Goal: Entertainment & Leisure: Browse casually

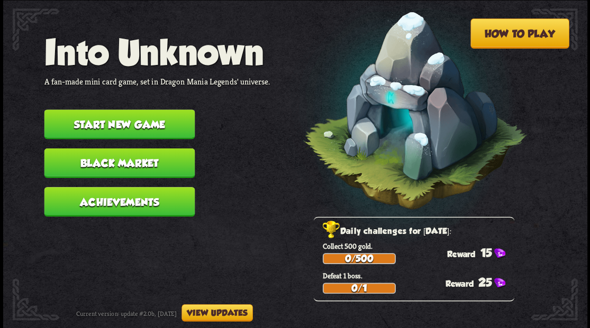
click at [93, 123] on button "Start new game" at bounding box center [119, 124] width 151 height 30
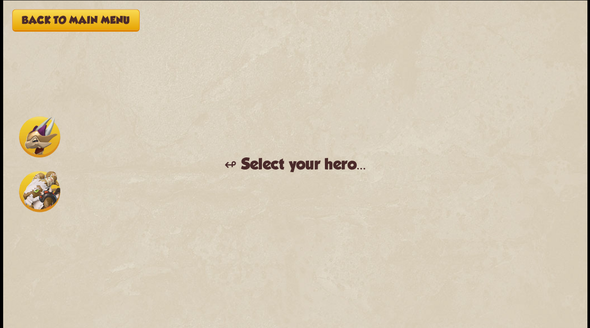
click at [32, 145] on img at bounding box center [39, 136] width 41 height 41
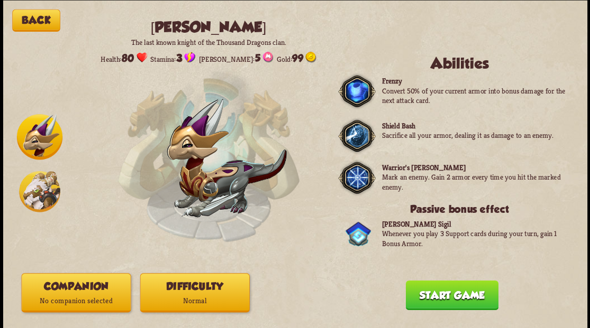
click at [53, 300] on p "No companion selected" at bounding box center [76, 301] width 108 height 15
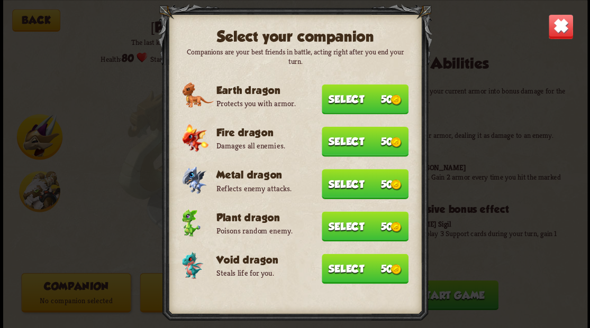
click at [375, 261] on button "Select 50" at bounding box center [365, 269] width 87 height 30
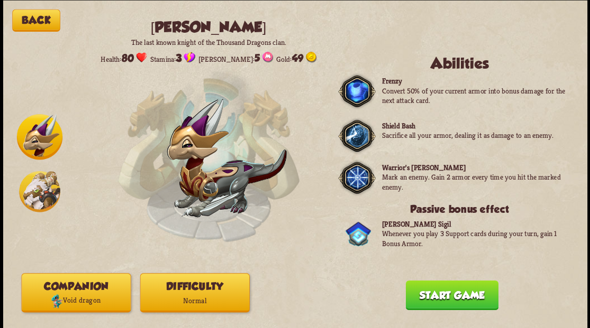
drag, startPoint x: 451, startPoint y: 299, endPoint x: 443, endPoint y: 276, distance: 23.9
click at [451, 298] on button "Start game" at bounding box center [451, 295] width 93 height 30
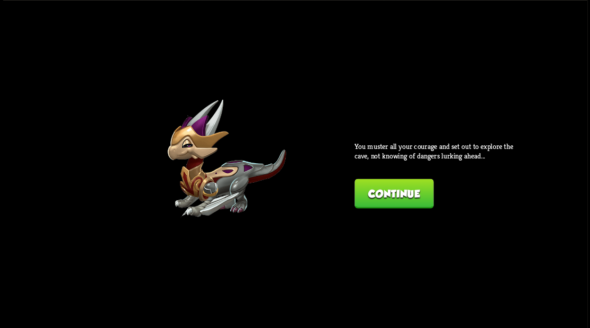
click at [378, 193] on button "Continue" at bounding box center [393, 194] width 79 height 30
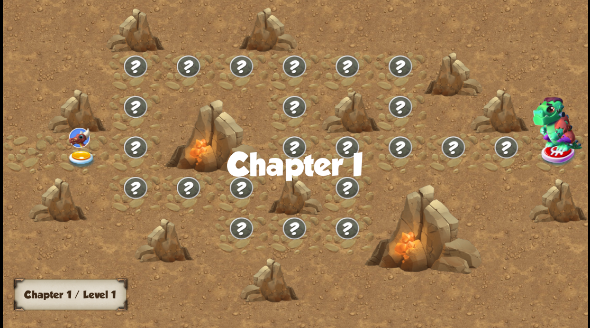
click at [80, 159] on img at bounding box center [81, 158] width 29 height 17
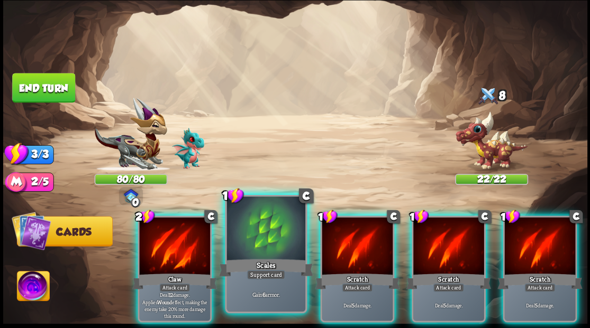
click at [254, 259] on div "Scales" at bounding box center [265, 267] width 94 height 21
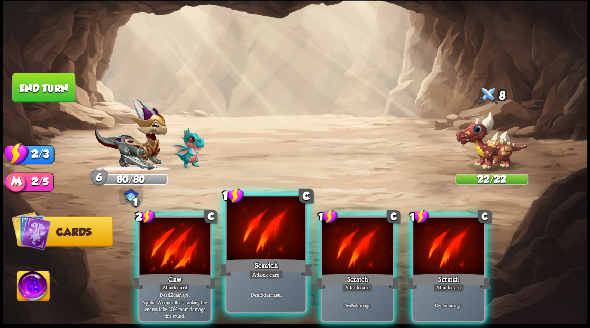
drag, startPoint x: 180, startPoint y: 242, endPoint x: 203, endPoint y: 280, distance: 44.4
click at [178, 242] on div at bounding box center [174, 247] width 71 height 60
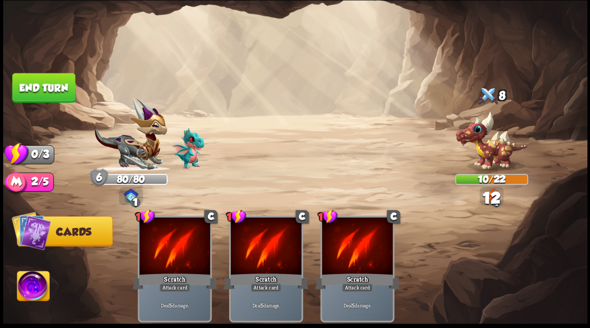
click at [41, 86] on button "End turn" at bounding box center [43, 88] width 63 height 30
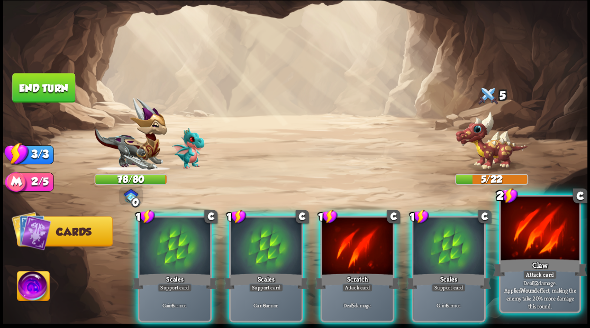
click at [530, 243] on div at bounding box center [539, 230] width 78 height 66
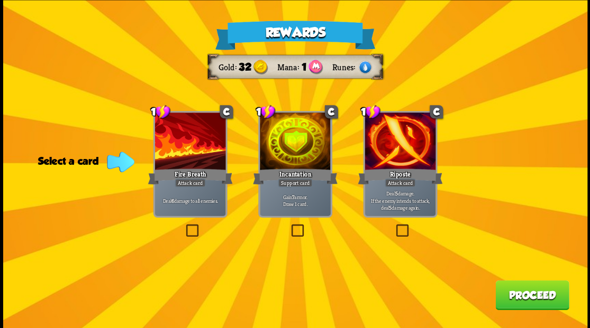
drag, startPoint x: 298, startPoint y: 229, endPoint x: 304, endPoint y: 229, distance: 5.8
click at [289, 226] on label at bounding box center [289, 226] width 0 height 0
click at [0, 0] on input "checkbox" at bounding box center [0, 0] width 0 height 0
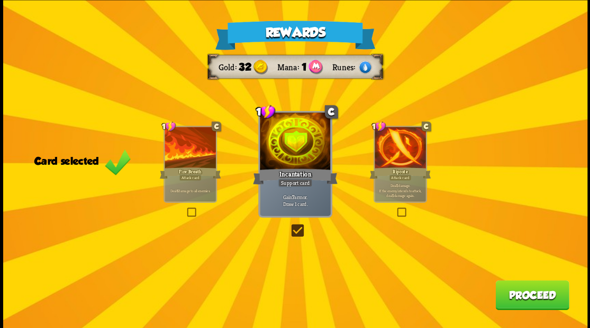
click at [514, 299] on button "Proceed" at bounding box center [532, 295] width 74 height 30
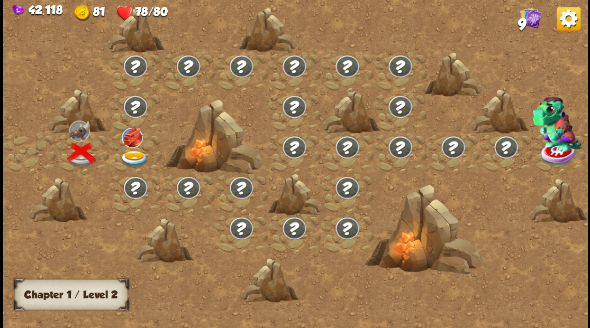
click at [133, 138] on img at bounding box center [132, 137] width 21 height 20
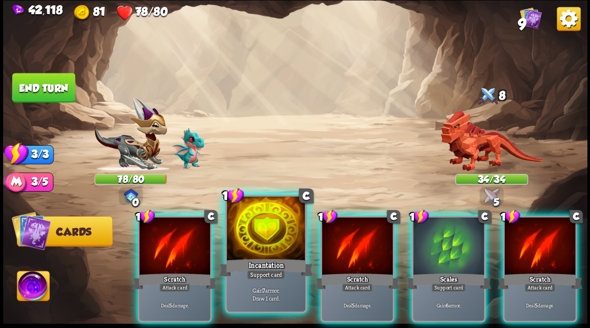
click at [258, 231] on div at bounding box center [265, 230] width 78 height 66
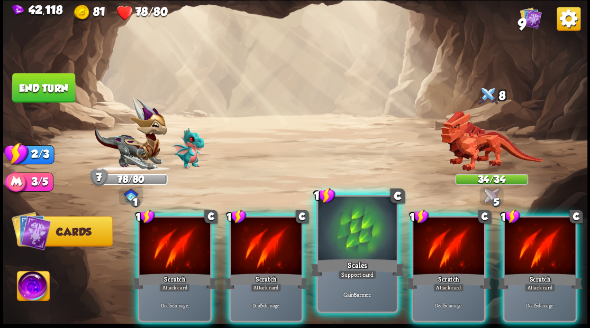
click at [331, 234] on div at bounding box center [357, 230] width 78 height 66
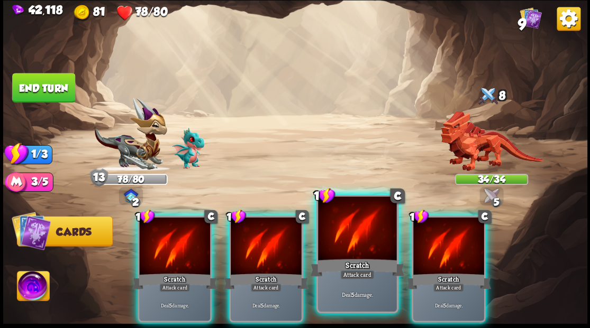
click at [329, 235] on div at bounding box center [357, 230] width 78 height 66
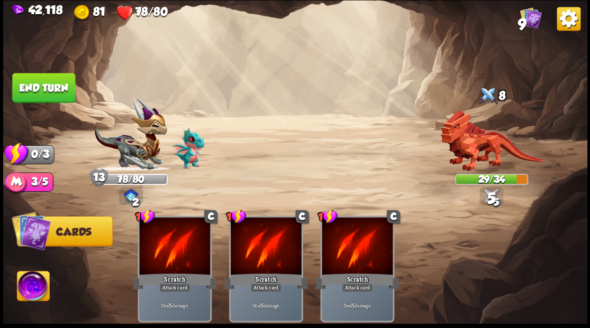
click at [49, 99] on button "End turn" at bounding box center [43, 88] width 63 height 30
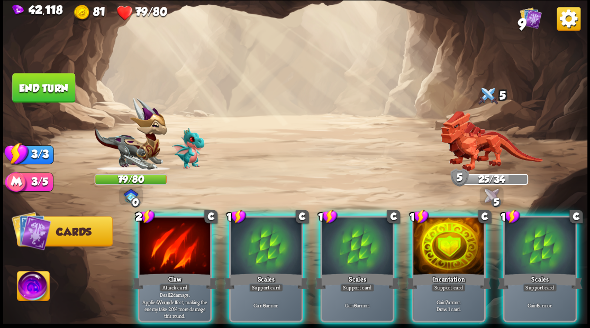
drag, startPoint x: 443, startPoint y: 234, endPoint x: 425, endPoint y: 215, distance: 26.6
click at [443, 234] on div at bounding box center [448, 247] width 71 height 60
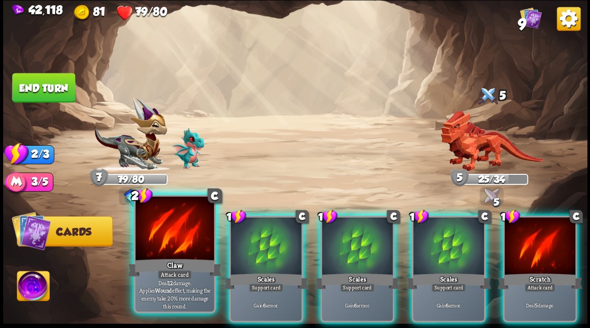
click at [161, 234] on div at bounding box center [174, 230] width 78 height 66
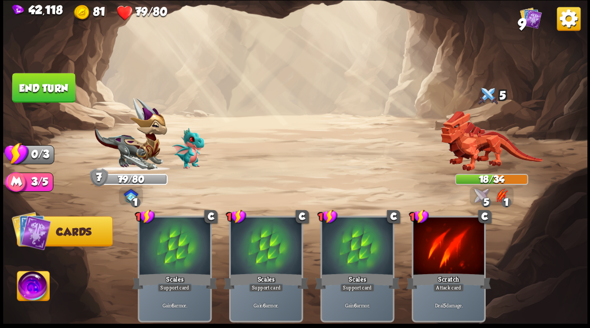
click at [52, 92] on button "End turn" at bounding box center [43, 88] width 63 height 30
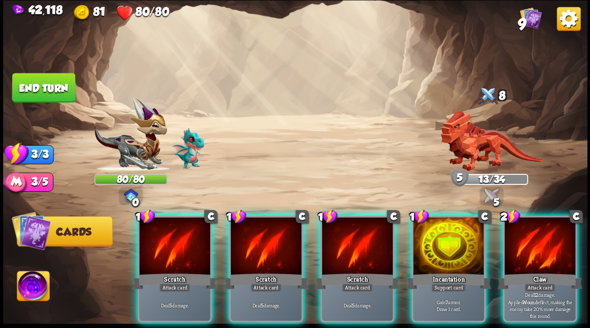
click at [453, 242] on div at bounding box center [448, 247] width 71 height 60
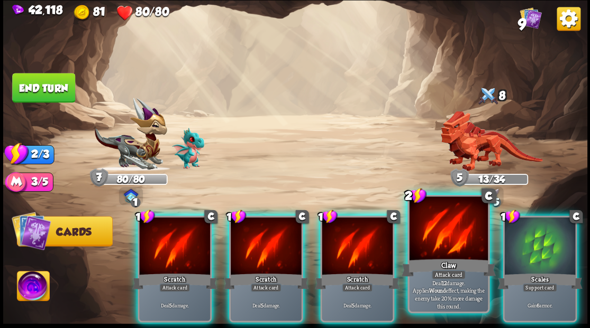
click at [449, 239] on div at bounding box center [448, 230] width 78 height 66
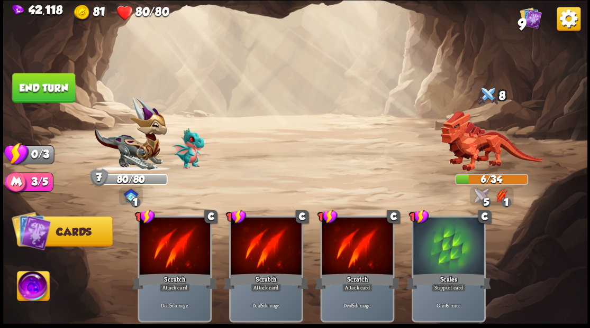
click at [42, 83] on button "End turn" at bounding box center [43, 88] width 63 height 30
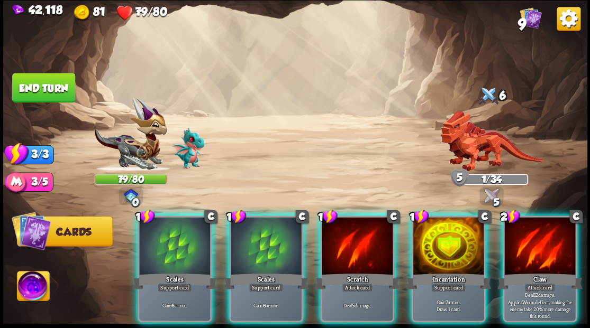
drag, startPoint x: 350, startPoint y: 233, endPoint x: 346, endPoint y: 221, distance: 12.7
click at [350, 233] on div at bounding box center [357, 247] width 71 height 60
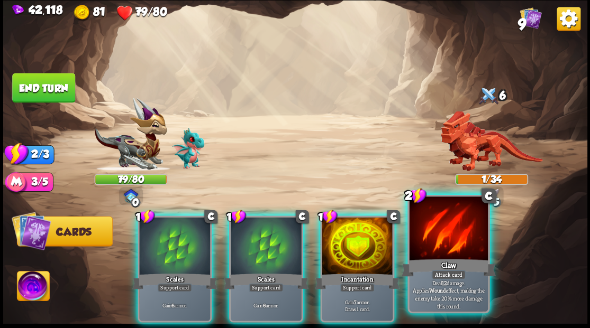
drag, startPoint x: 435, startPoint y: 257, endPoint x: 428, endPoint y: 246, distance: 12.8
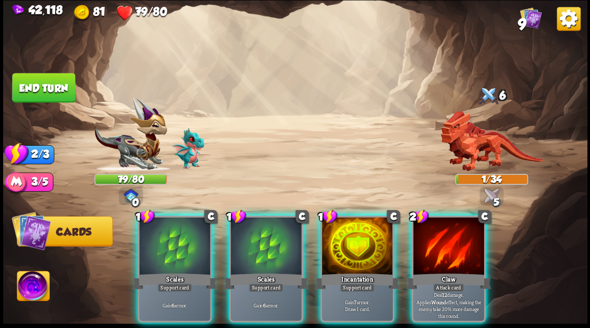
click at [435, 257] on div at bounding box center [448, 247] width 71 height 60
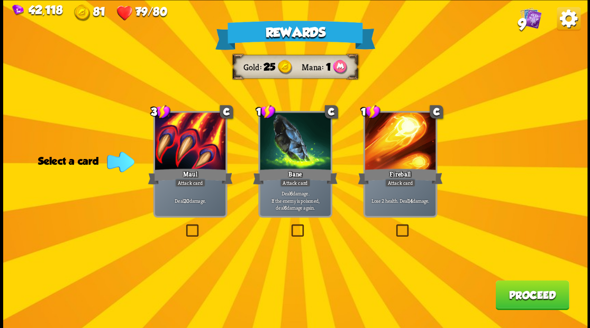
click at [289, 226] on label at bounding box center [289, 226] width 0 height 0
click at [0, 0] on input "checkbox" at bounding box center [0, 0] width 0 height 0
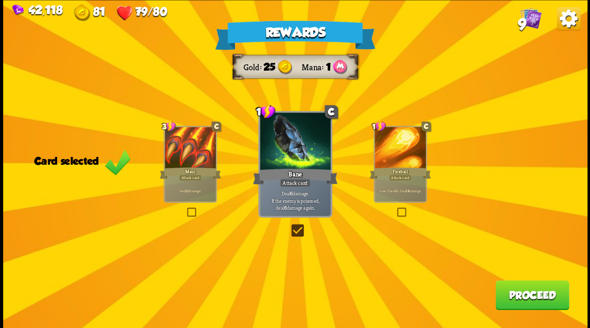
click at [528, 295] on button "Proceed" at bounding box center [532, 295] width 74 height 30
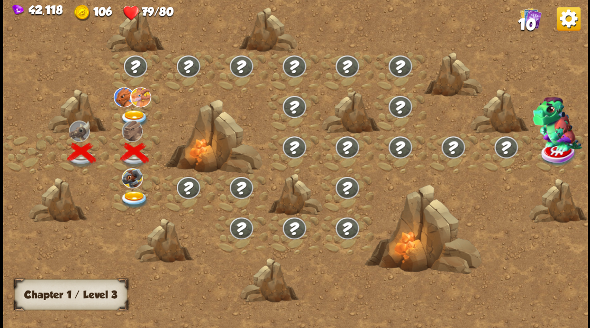
click at [130, 113] on img at bounding box center [134, 118] width 29 height 17
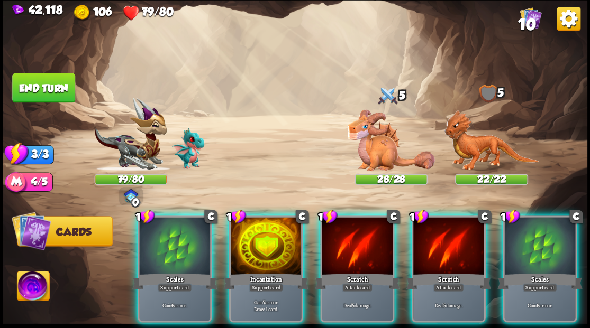
click at [264, 242] on div at bounding box center [266, 247] width 71 height 60
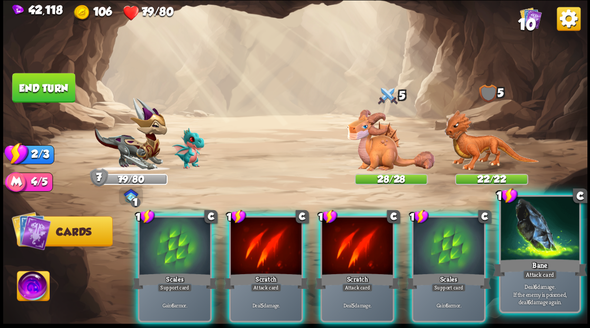
click at [538, 239] on div at bounding box center [539, 230] width 78 height 66
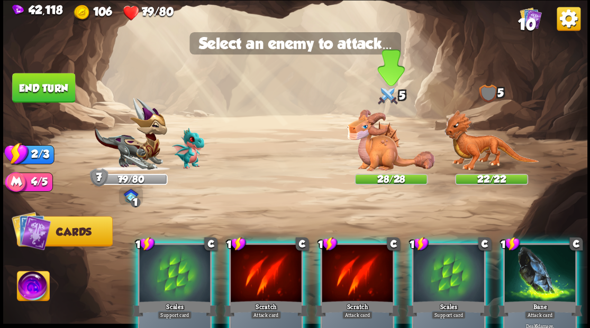
click at [373, 145] on img at bounding box center [391, 140] width 88 height 62
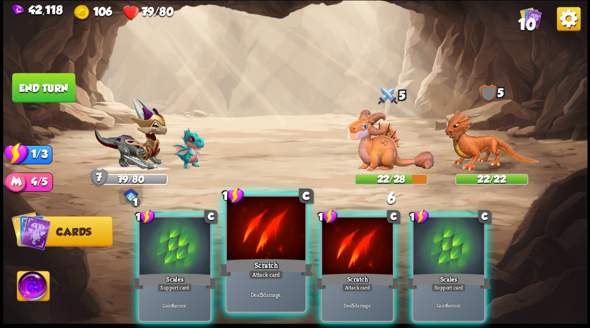
drag, startPoint x: 263, startPoint y: 237, endPoint x: 270, endPoint y: 226, distance: 12.8
click at [264, 235] on div at bounding box center [265, 230] width 78 height 66
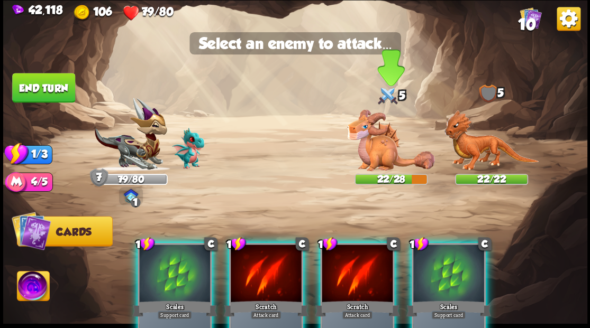
click at [369, 145] on img at bounding box center [391, 140] width 88 height 62
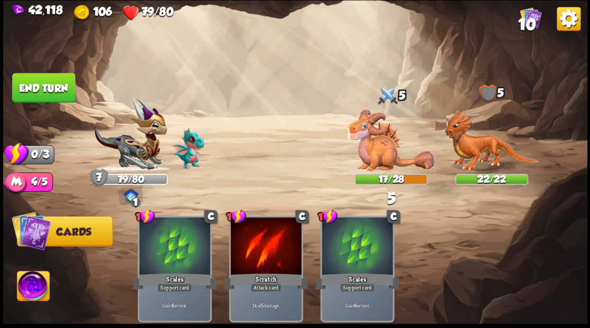
click at [52, 94] on button "End turn" at bounding box center [43, 88] width 63 height 30
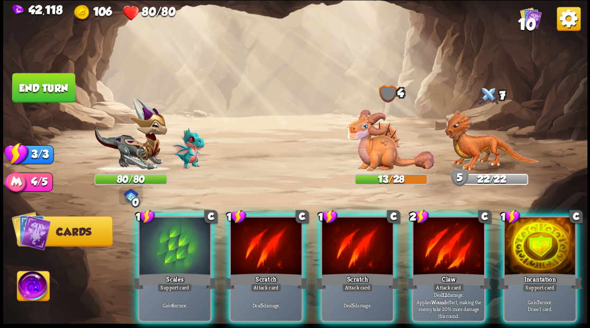
click at [559, 241] on div at bounding box center [539, 247] width 71 height 60
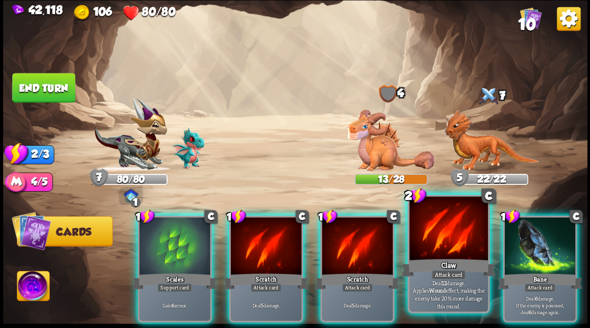
click at [432, 236] on div at bounding box center [448, 230] width 78 height 66
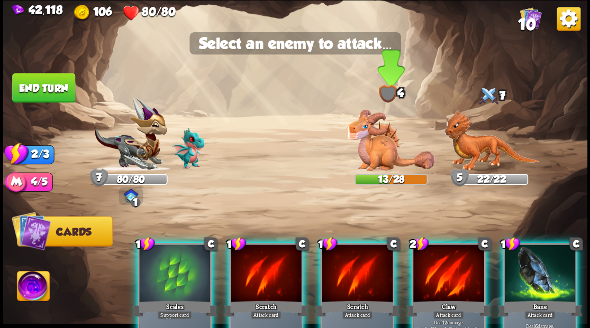
click at [377, 152] on img at bounding box center [391, 140] width 88 height 62
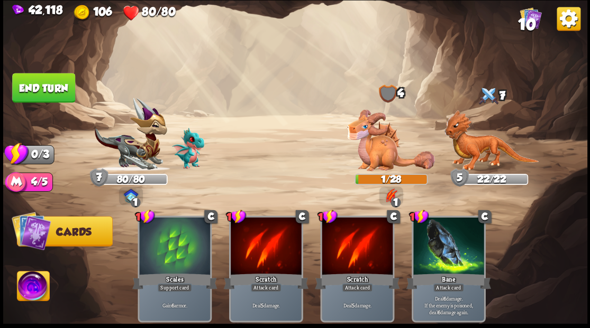
click at [60, 86] on button "End turn" at bounding box center [43, 88] width 63 height 30
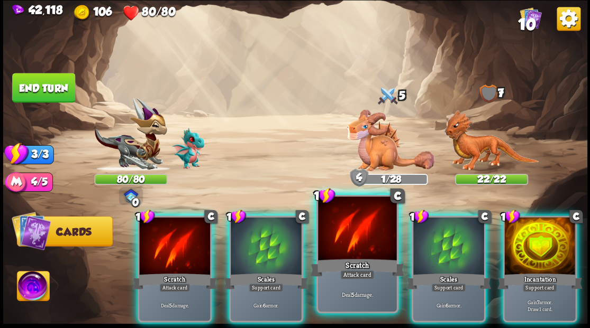
drag, startPoint x: 344, startPoint y: 225, endPoint x: 361, endPoint y: 205, distance: 26.2
click at [348, 220] on div at bounding box center [357, 230] width 78 height 66
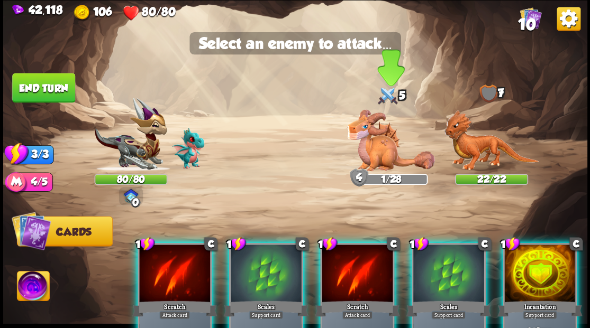
click at [381, 135] on img at bounding box center [391, 140] width 88 height 62
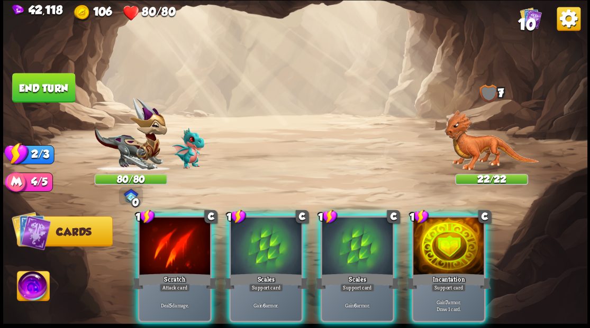
drag, startPoint x: 462, startPoint y: 238, endPoint x: 462, endPoint y: 231, distance: 6.9
click at [462, 235] on div at bounding box center [448, 247] width 71 height 60
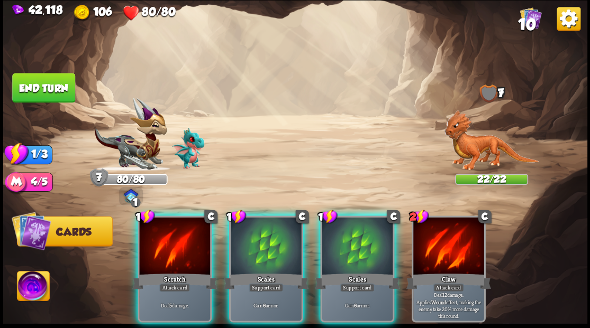
click at [175, 244] on div at bounding box center [174, 247] width 71 height 60
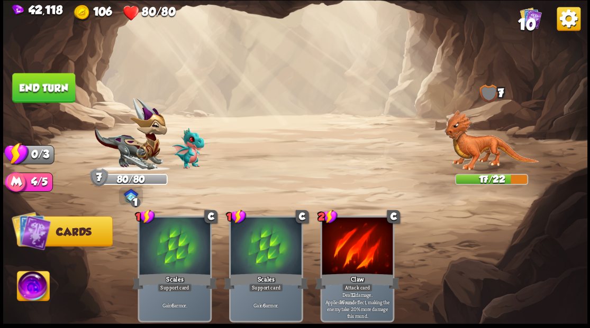
click at [35, 92] on button "End turn" at bounding box center [43, 88] width 63 height 30
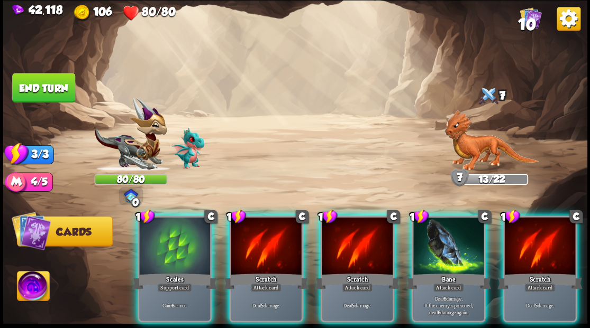
click at [168, 235] on div at bounding box center [174, 247] width 71 height 60
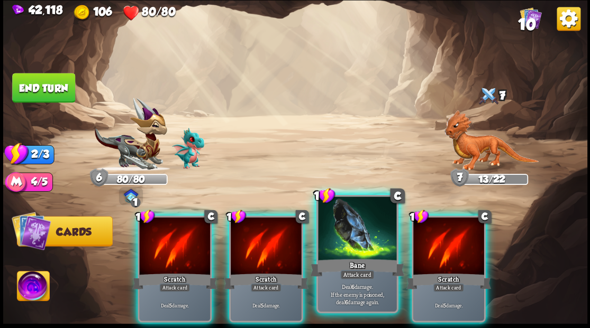
click at [337, 255] on div at bounding box center [357, 230] width 78 height 66
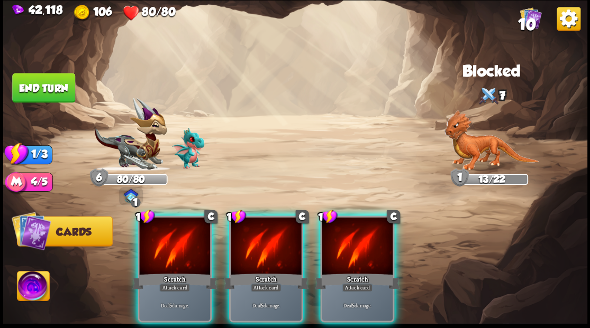
drag, startPoint x: 337, startPoint y: 254, endPoint x: 202, endPoint y: 181, distance: 154.3
click at [333, 249] on div at bounding box center [357, 247] width 71 height 60
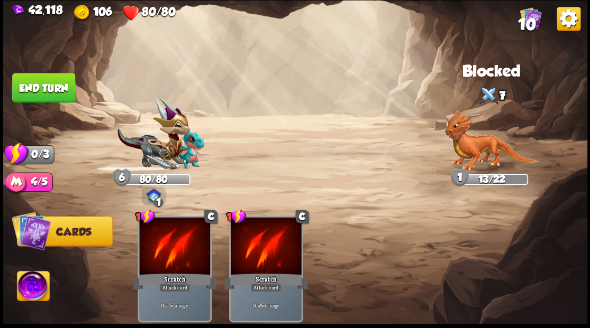
click at [38, 90] on button "End turn" at bounding box center [43, 88] width 63 height 30
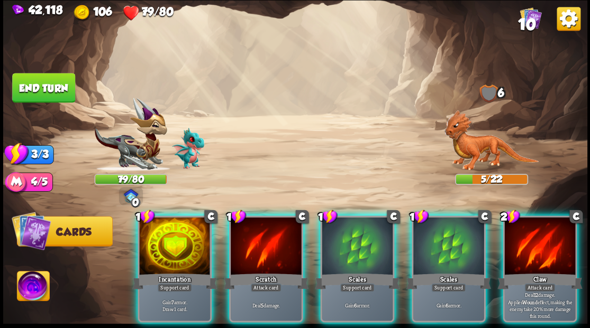
click at [517, 223] on div at bounding box center [539, 247] width 71 height 60
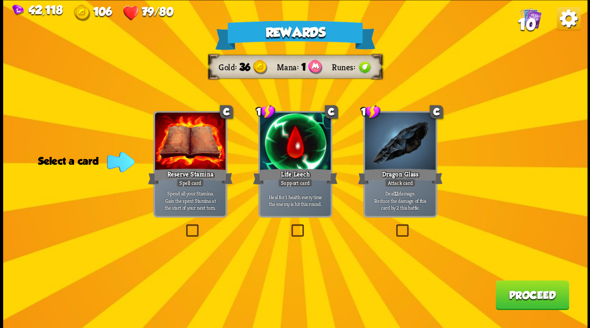
drag, startPoint x: 405, startPoint y: 227, endPoint x: 425, endPoint y: 238, distance: 23.0
click at [394, 226] on label at bounding box center [394, 226] width 0 height 0
click at [0, 0] on input "checkbox" at bounding box center [0, 0] width 0 height 0
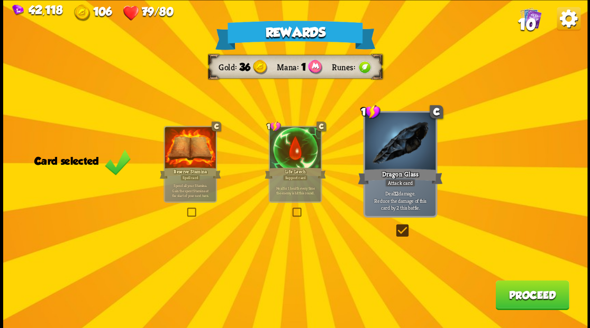
click at [528, 300] on button "Proceed" at bounding box center [532, 295] width 74 height 30
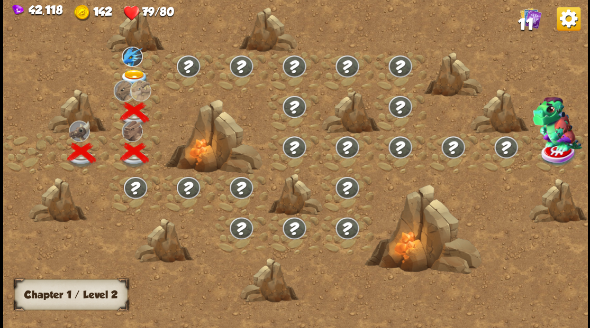
click at [138, 74] on img at bounding box center [134, 77] width 29 height 17
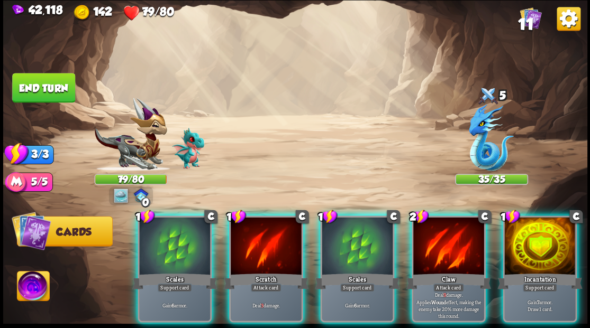
drag, startPoint x: 547, startPoint y: 249, endPoint x: 540, endPoint y: 231, distance: 19.9
click at [547, 246] on div at bounding box center [539, 247] width 71 height 60
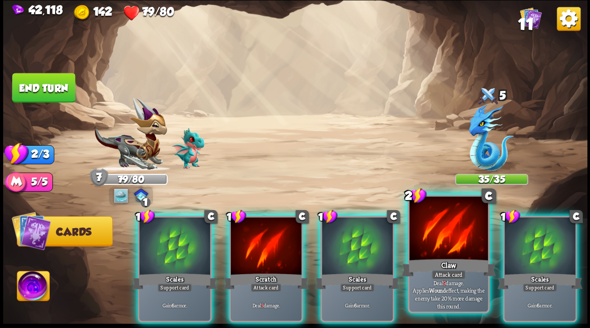
click at [456, 248] on div at bounding box center [448, 230] width 78 height 66
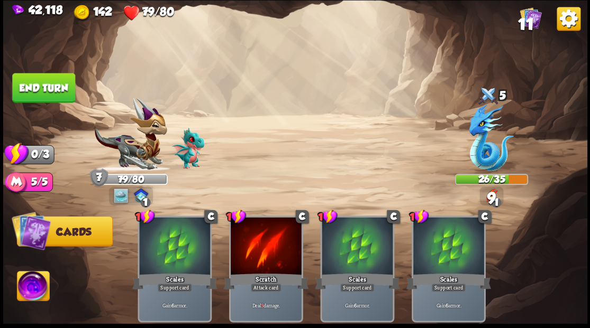
drag, startPoint x: 52, startPoint y: 94, endPoint x: 287, endPoint y: 129, distance: 237.4
click at [53, 94] on button "End turn" at bounding box center [43, 88] width 63 height 30
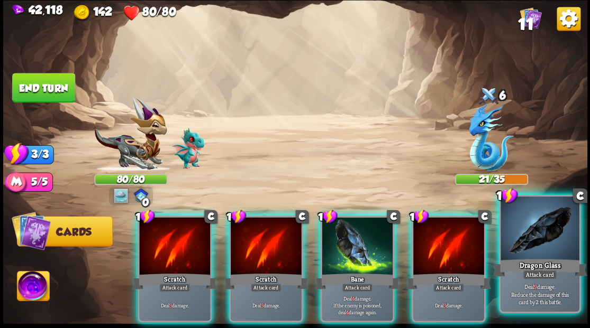
click at [528, 231] on div at bounding box center [539, 230] width 78 height 66
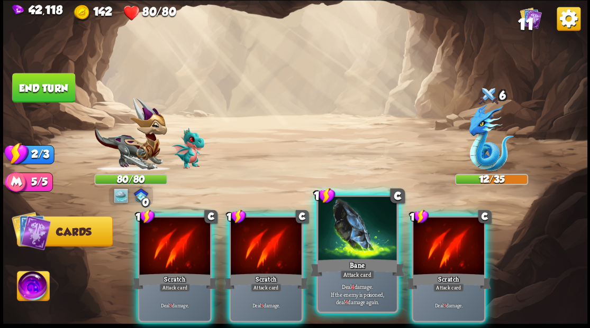
click at [361, 229] on div at bounding box center [357, 230] width 78 height 66
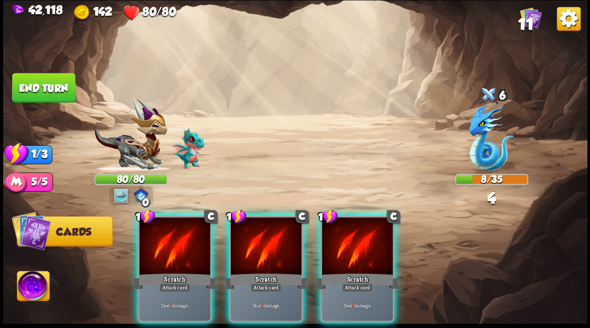
click at [361, 229] on div at bounding box center [357, 247] width 71 height 60
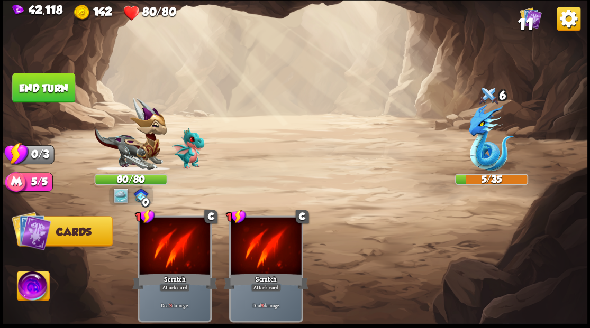
click at [58, 87] on button "End turn" at bounding box center [43, 88] width 63 height 30
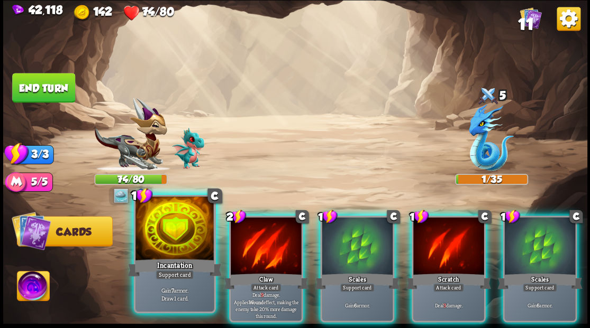
click at [175, 224] on div at bounding box center [174, 230] width 78 height 66
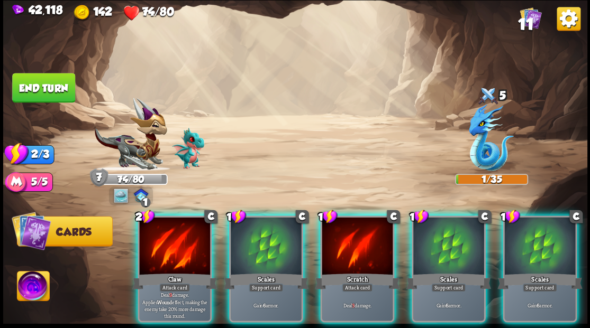
click at [38, 286] on img at bounding box center [33, 287] width 32 height 33
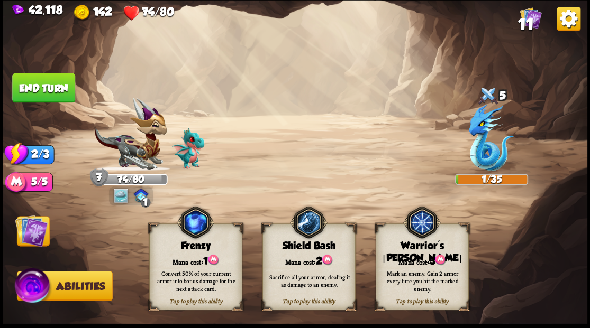
click at [26, 296] on img at bounding box center [33, 288] width 39 height 40
click at [24, 289] on img at bounding box center [33, 288] width 39 height 40
click at [23, 240] on img at bounding box center [31, 230] width 33 height 33
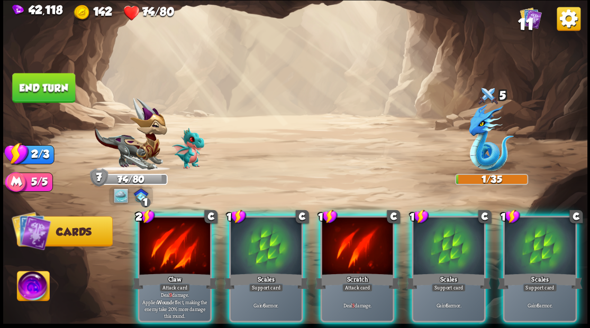
click at [38, 88] on button "End turn" at bounding box center [43, 88] width 63 height 30
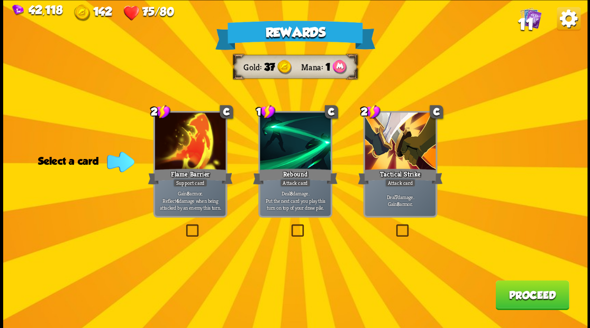
click at [517, 296] on button "Proceed" at bounding box center [532, 295] width 74 height 30
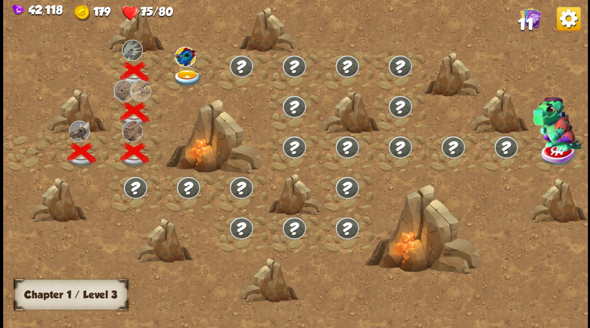
click at [185, 78] on img at bounding box center [186, 77] width 29 height 17
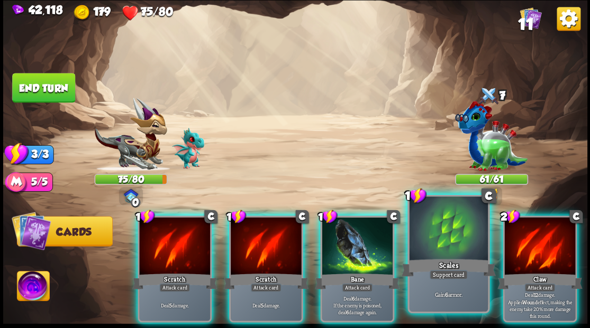
click at [426, 239] on div at bounding box center [448, 230] width 78 height 66
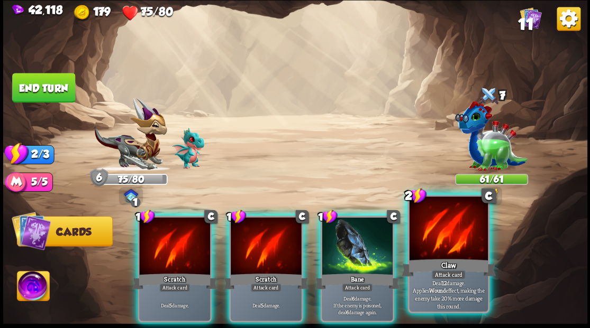
click at [443, 232] on div at bounding box center [448, 230] width 78 height 66
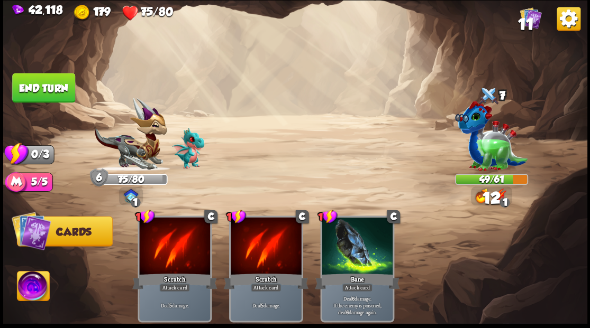
click at [62, 87] on button "End turn" at bounding box center [43, 88] width 63 height 30
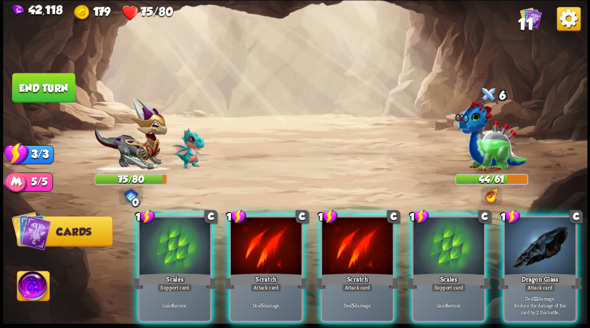
click at [191, 227] on div at bounding box center [174, 247] width 71 height 60
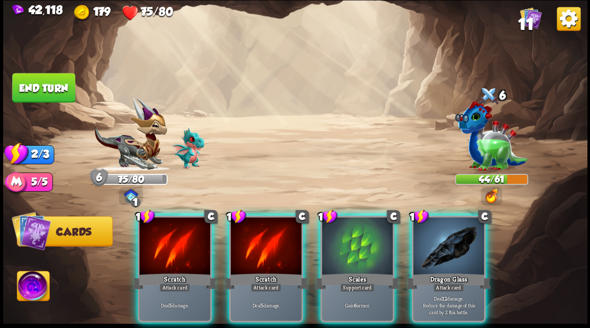
drag, startPoint x: 436, startPoint y: 250, endPoint x: 430, endPoint y: 237, distance: 14.9
click at [436, 247] on div at bounding box center [448, 247] width 71 height 60
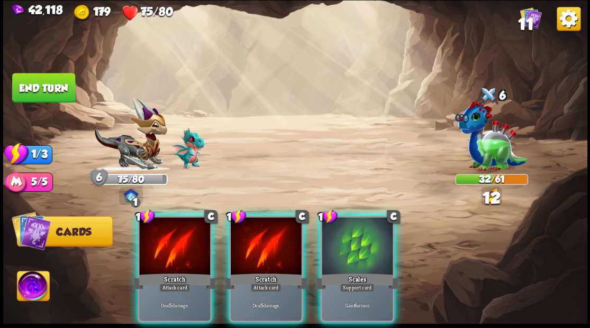
drag, startPoint x: 276, startPoint y: 237, endPoint x: 266, endPoint y: 222, distance: 18.6
click at [276, 237] on div at bounding box center [266, 247] width 71 height 60
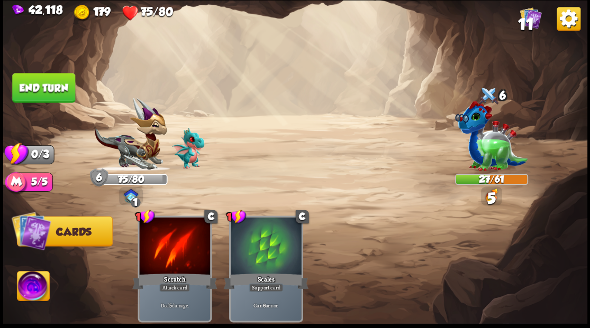
click at [47, 95] on button "End turn" at bounding box center [43, 88] width 63 height 30
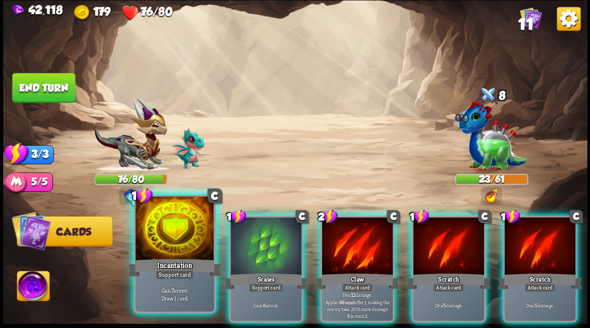
click at [179, 225] on div at bounding box center [174, 230] width 78 height 66
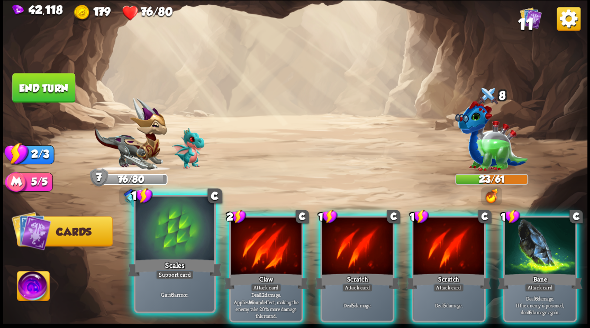
click at [168, 224] on div at bounding box center [174, 230] width 78 height 66
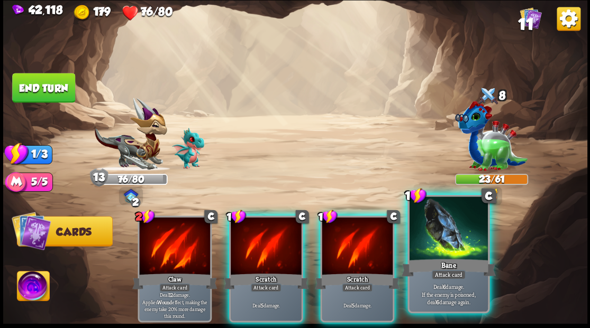
drag, startPoint x: 451, startPoint y: 255, endPoint x: 448, endPoint y: 224, distance: 31.4
click at [452, 245] on div at bounding box center [448, 230] width 78 height 66
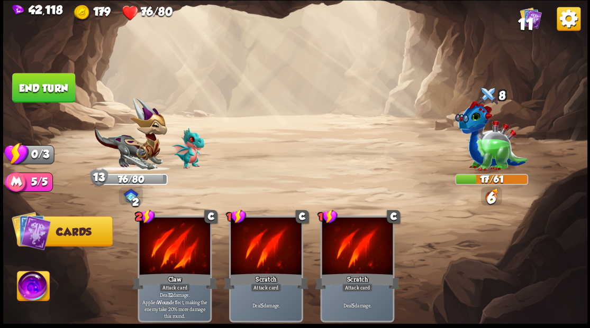
click at [42, 86] on button "End turn" at bounding box center [43, 88] width 63 height 30
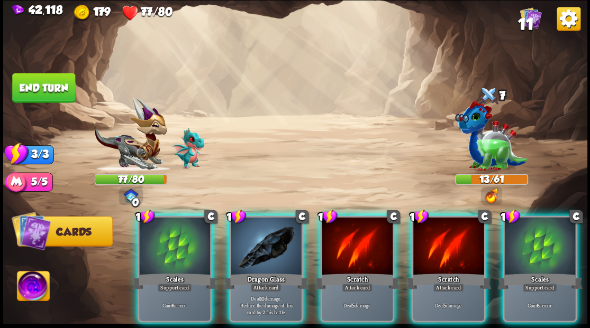
drag, startPoint x: 166, startPoint y: 238, endPoint x: 176, endPoint y: 217, distance: 22.7
click at [166, 238] on div at bounding box center [174, 247] width 71 height 60
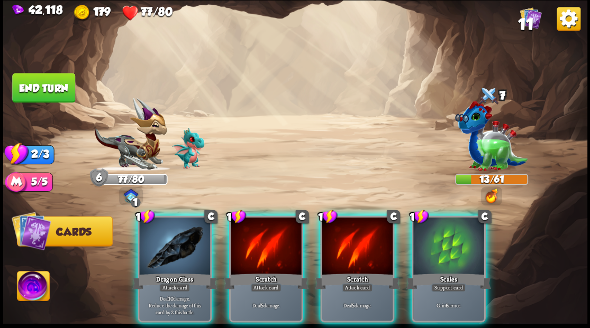
drag, startPoint x: 459, startPoint y: 250, endPoint x: 458, endPoint y: 234, distance: 16.5
click at [459, 250] on div at bounding box center [448, 247] width 71 height 60
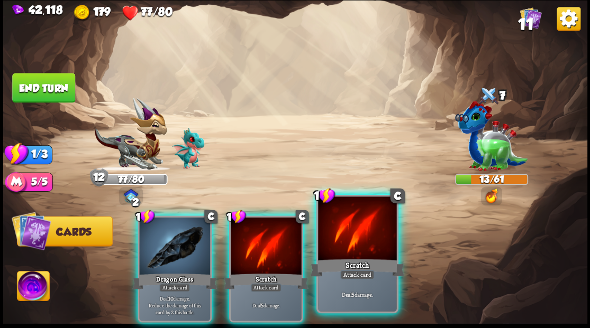
click at [364, 244] on div at bounding box center [357, 230] width 78 height 66
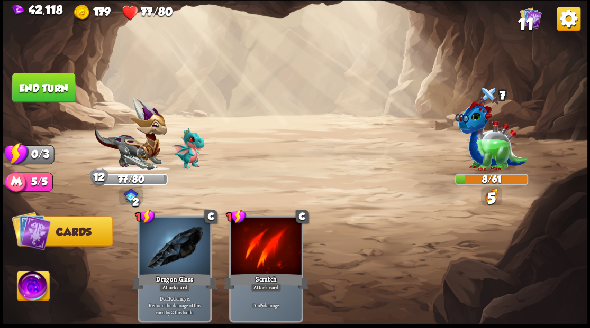
click at [56, 84] on button "End turn" at bounding box center [43, 88] width 63 height 30
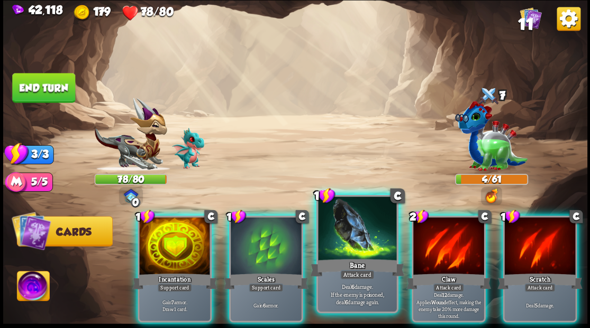
drag, startPoint x: 359, startPoint y: 244, endPoint x: 358, endPoint y: 229, distance: 15.3
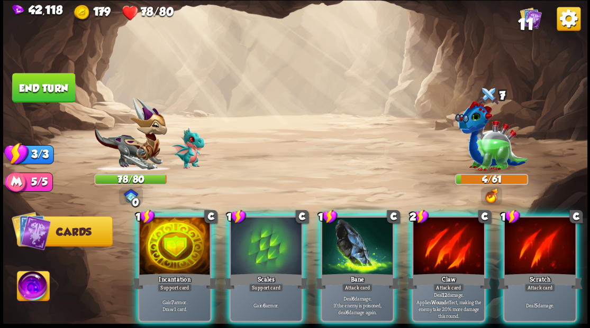
click at [359, 243] on div at bounding box center [357, 247] width 71 height 60
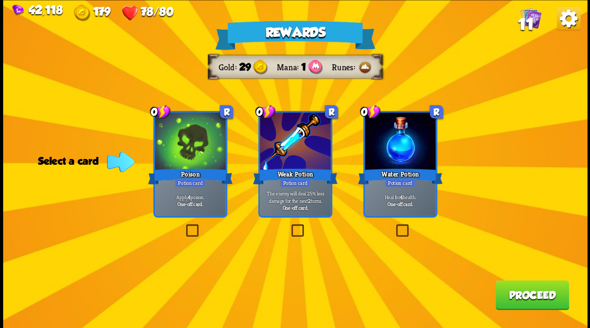
drag, startPoint x: 398, startPoint y: 229, endPoint x: 412, endPoint y: 223, distance: 14.4
click at [394, 226] on label at bounding box center [394, 226] width 0 height 0
click at [0, 0] on input "checkbox" at bounding box center [0, 0] width 0 height 0
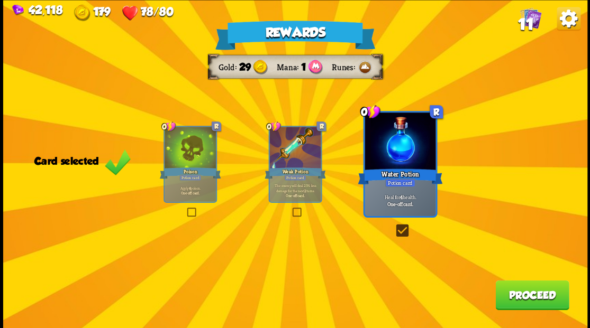
click at [524, 298] on button "Proceed" at bounding box center [532, 295] width 74 height 30
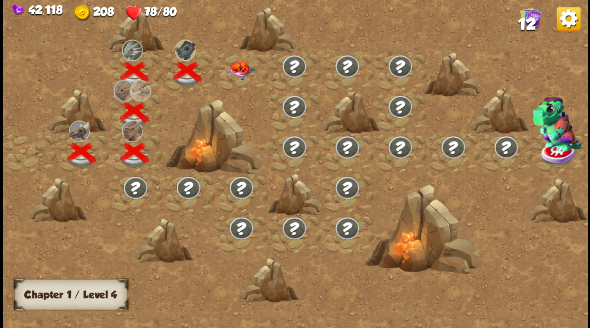
click at [242, 71] on img at bounding box center [239, 70] width 29 height 19
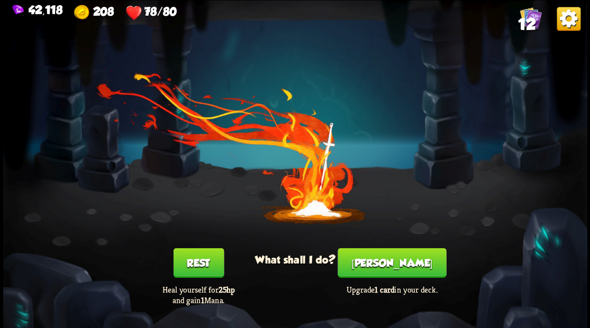
click at [391, 261] on button "[PERSON_NAME]" at bounding box center [391, 263] width 108 height 30
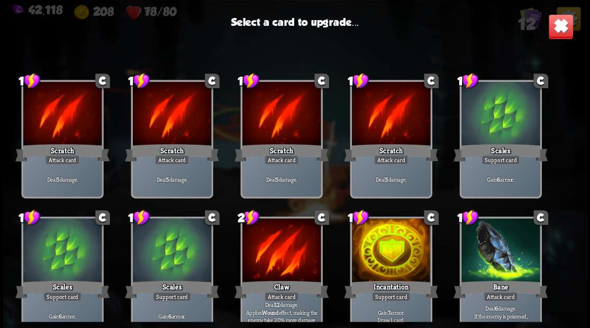
click at [389, 253] on div at bounding box center [390, 251] width 78 height 66
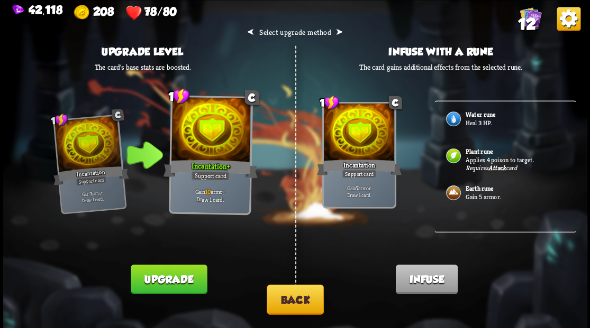
click at [449, 117] on img at bounding box center [452, 119] width 17 height 17
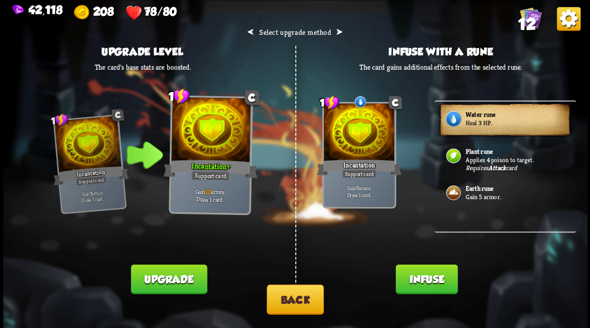
click at [426, 278] on button "Infuse" at bounding box center [426, 279] width 62 height 30
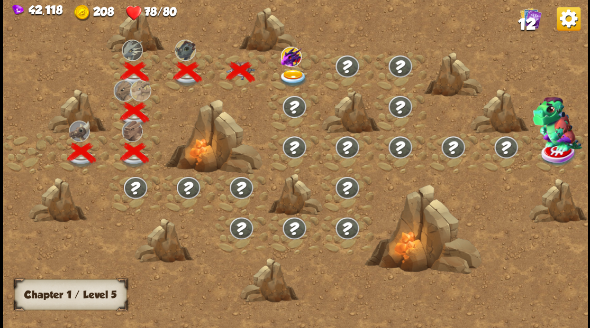
click at [290, 74] on img at bounding box center [292, 77] width 29 height 17
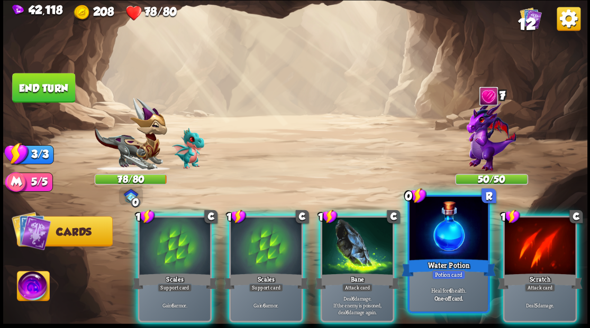
click at [423, 222] on div at bounding box center [448, 230] width 78 height 66
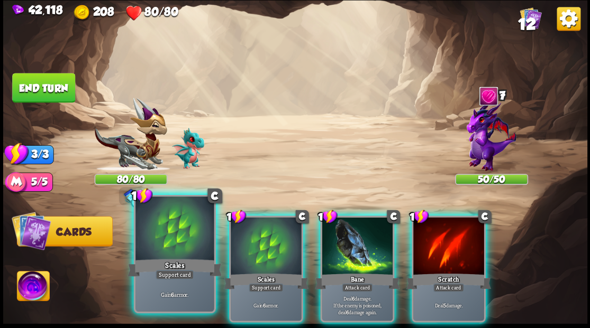
click at [180, 236] on div at bounding box center [174, 230] width 78 height 66
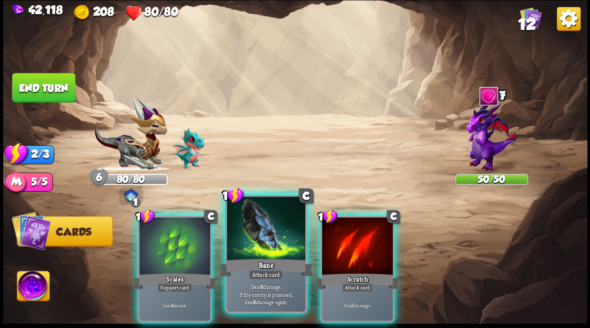
click at [251, 239] on div at bounding box center [265, 230] width 78 height 66
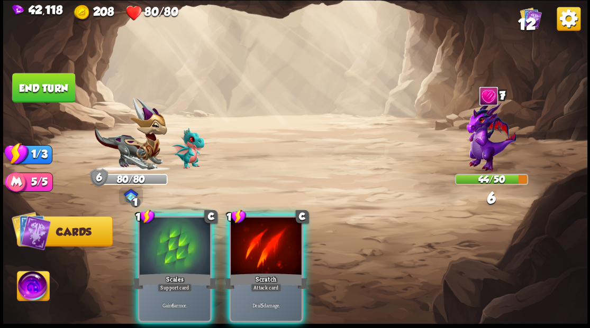
click at [58, 90] on button "End turn" at bounding box center [43, 88] width 63 height 30
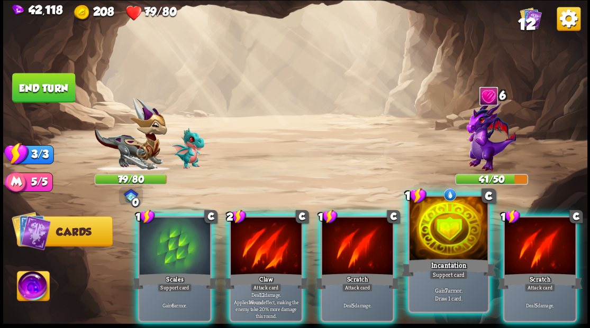
click at [443, 238] on div at bounding box center [448, 230] width 78 height 66
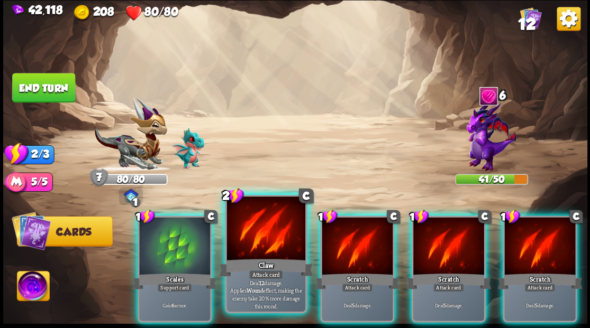
click at [278, 239] on div at bounding box center [265, 230] width 78 height 66
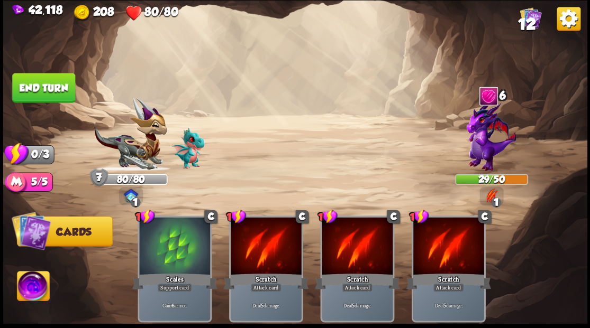
click at [51, 76] on button "End turn" at bounding box center [43, 88] width 63 height 30
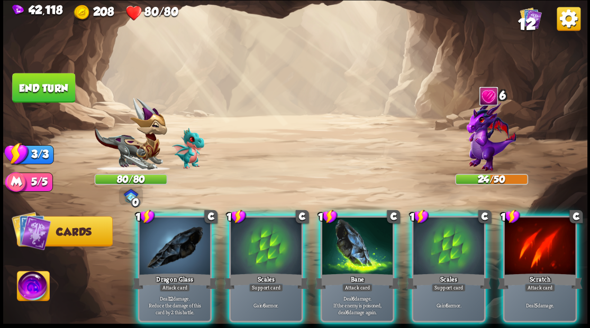
drag, startPoint x: 172, startPoint y: 239, endPoint x: 235, endPoint y: 174, distance: 90.5
click at [171, 239] on div at bounding box center [174, 247] width 71 height 60
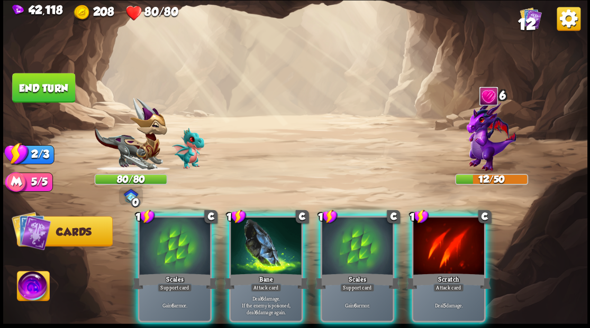
drag, startPoint x: 264, startPoint y: 243, endPoint x: 263, endPoint y: 234, distance: 9.6
click at [264, 241] on div at bounding box center [266, 247] width 71 height 60
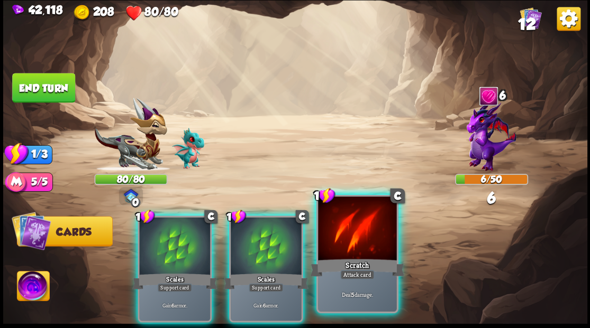
drag, startPoint x: 375, startPoint y: 257, endPoint x: 378, endPoint y: 252, distance: 6.2
click at [375, 257] on div "1 C Scratch Attack card Deal 5 damage." at bounding box center [357, 254] width 82 height 118
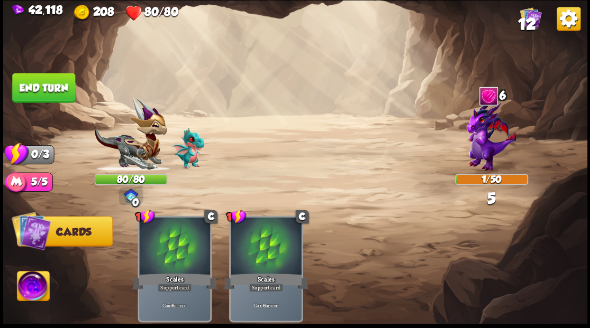
click at [39, 83] on button "End turn" at bounding box center [43, 88] width 63 height 30
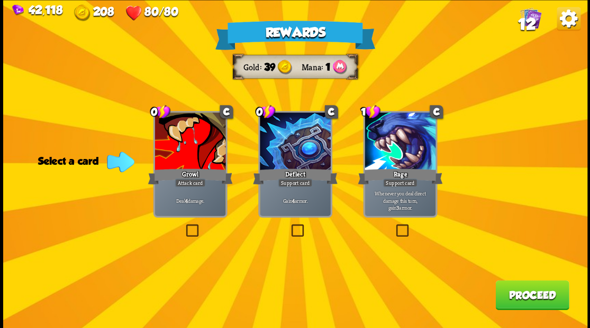
click at [527, 23] on span "12" at bounding box center [526, 24] width 18 height 18
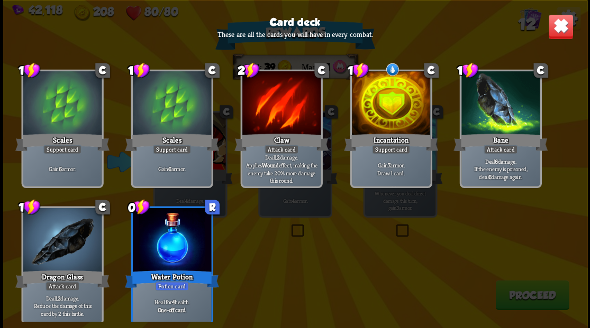
scroll to position [174, 0]
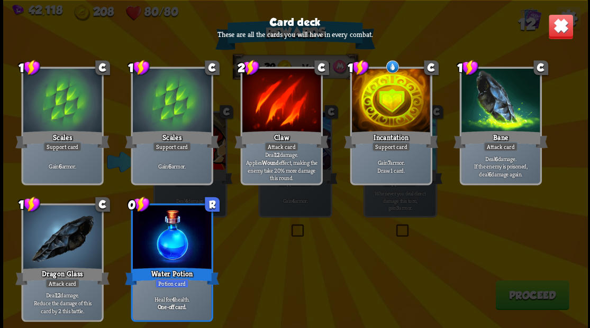
click at [560, 29] on img at bounding box center [559, 26] width 25 height 25
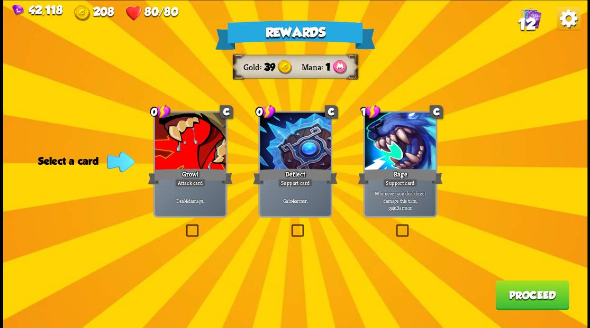
drag, startPoint x: 292, startPoint y: 229, endPoint x: 361, endPoint y: 254, distance: 73.3
click at [289, 226] on label at bounding box center [289, 226] width 0 height 0
click at [0, 0] on input "checkbox" at bounding box center [0, 0] width 0 height 0
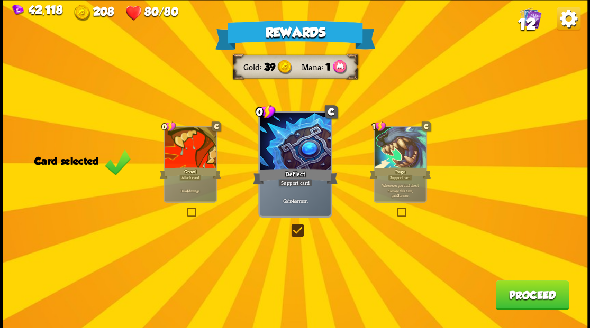
click at [516, 304] on button "Proceed" at bounding box center [532, 295] width 74 height 30
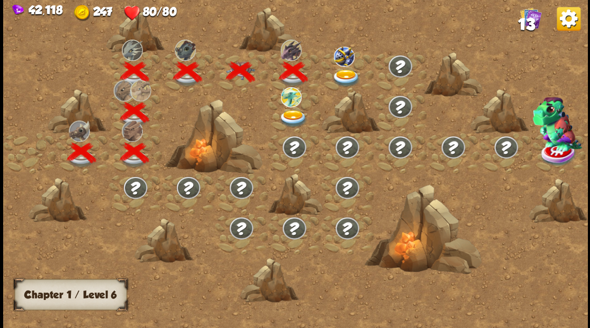
click at [343, 77] on img at bounding box center [346, 77] width 29 height 17
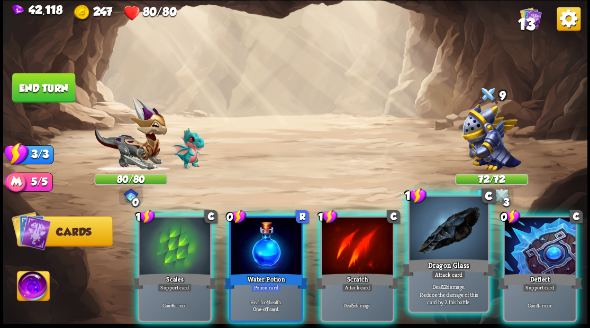
click at [424, 234] on div at bounding box center [448, 230] width 78 height 66
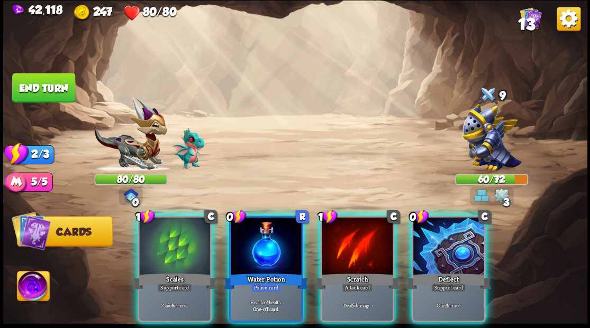
drag, startPoint x: 189, startPoint y: 237, endPoint x: 200, endPoint y: 238, distance: 10.6
click at [189, 237] on div at bounding box center [174, 247] width 71 height 60
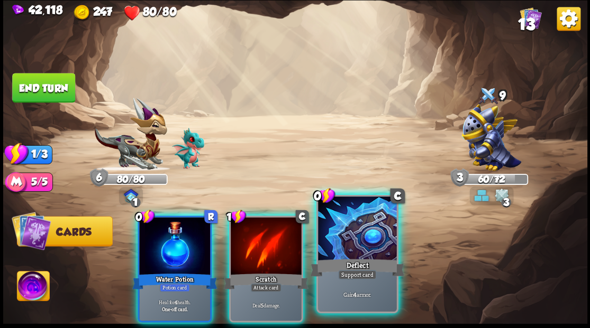
click at [335, 225] on div at bounding box center [357, 230] width 78 height 66
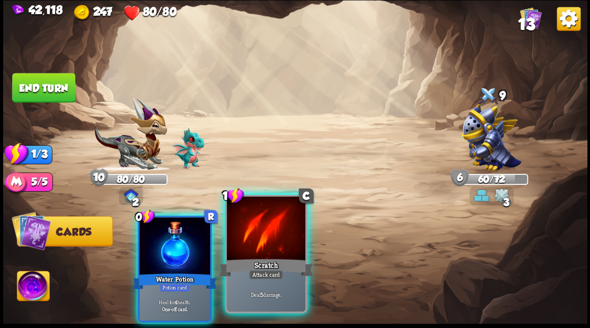
click at [190, 233] on div at bounding box center [174, 247] width 71 height 60
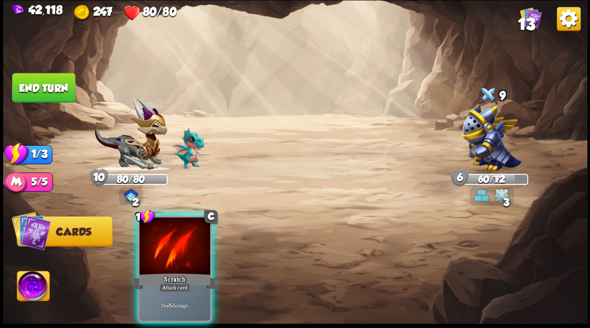
drag, startPoint x: 237, startPoint y: 236, endPoint x: 229, endPoint y: 235, distance: 8.5
click at [230, 235] on div "1 C Scratch Attack card Deal 5 damage." at bounding box center [353, 255] width 467 height 146
click at [185, 229] on div at bounding box center [174, 247] width 71 height 60
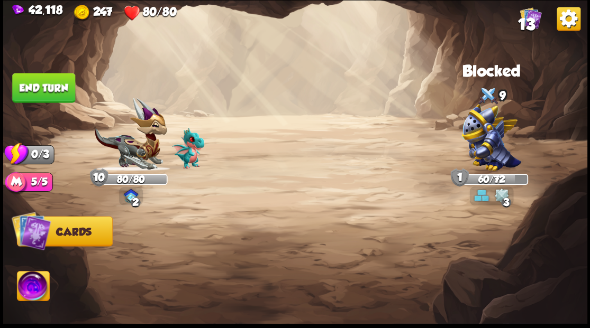
click at [42, 71] on img at bounding box center [295, 164] width 584 height 328
click at [43, 84] on button "End turn" at bounding box center [43, 88] width 63 height 30
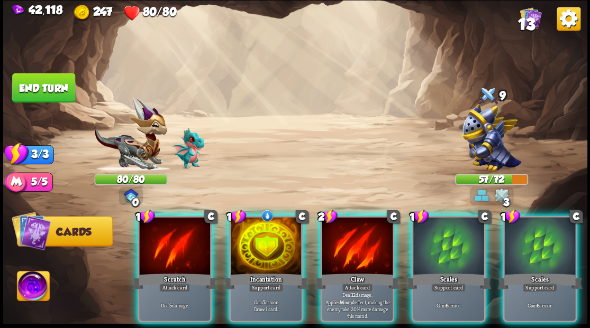
drag, startPoint x: 338, startPoint y: 244, endPoint x: 307, endPoint y: 190, distance: 62.3
click at [337, 243] on div at bounding box center [357, 247] width 71 height 60
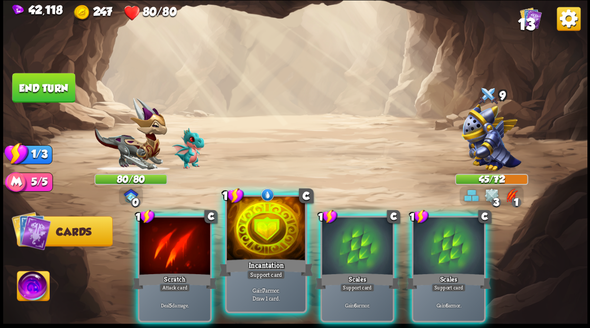
drag, startPoint x: 255, startPoint y: 225, endPoint x: 253, endPoint y: 212, distance: 13.9
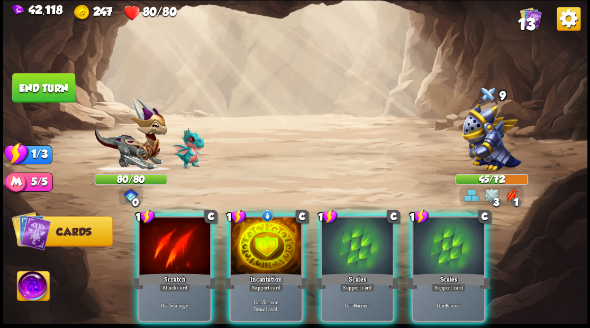
click at [254, 224] on div at bounding box center [266, 247] width 71 height 60
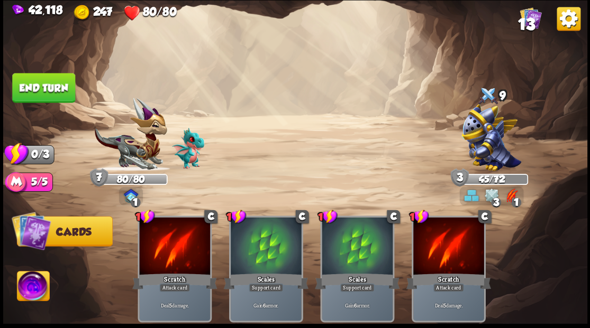
click at [53, 89] on button "End turn" at bounding box center [43, 88] width 63 height 30
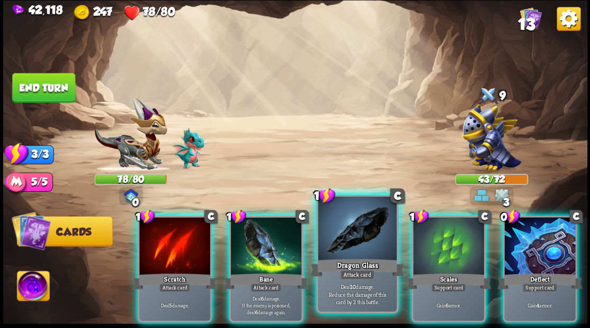
click at [351, 223] on div at bounding box center [357, 230] width 78 height 66
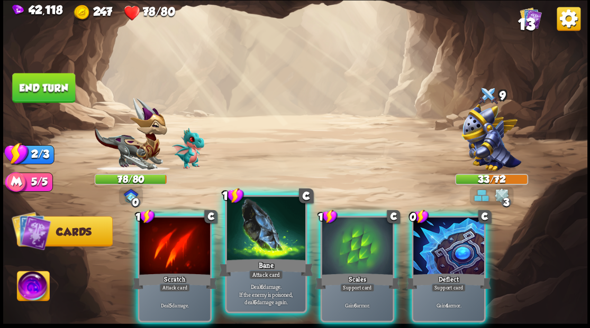
click at [264, 225] on div at bounding box center [265, 230] width 78 height 66
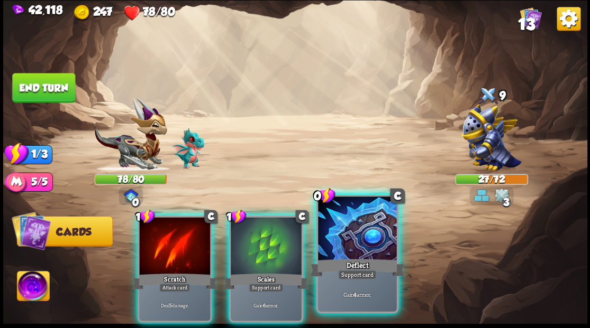
click at [348, 241] on div at bounding box center [357, 230] width 78 height 66
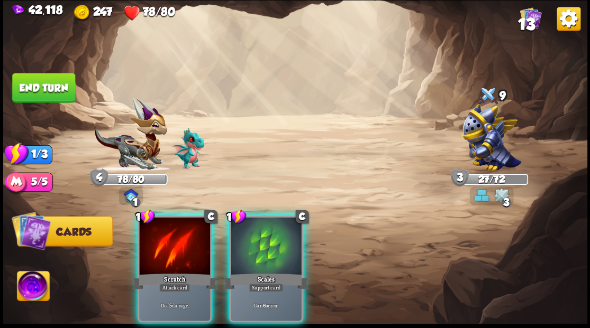
drag, startPoint x: 277, startPoint y: 242, endPoint x: 271, endPoint y: 224, distance: 19.4
click at [277, 239] on div at bounding box center [266, 247] width 71 height 60
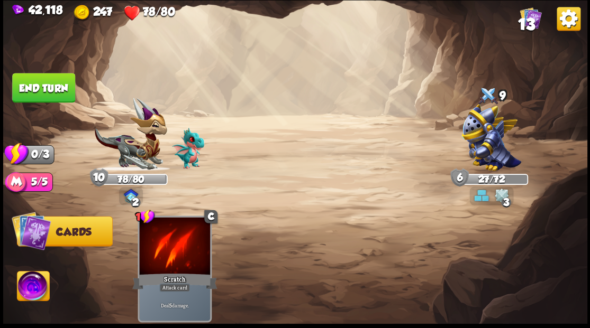
click at [41, 89] on button "End turn" at bounding box center [43, 88] width 63 height 30
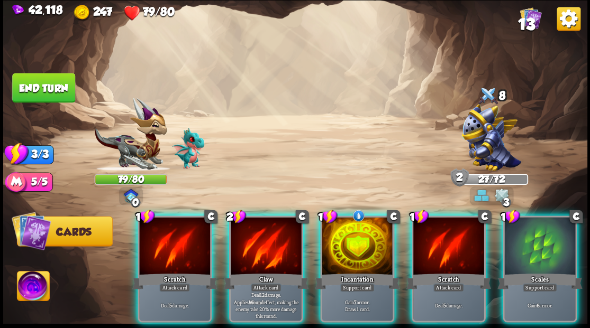
click at [269, 226] on div at bounding box center [266, 247] width 71 height 60
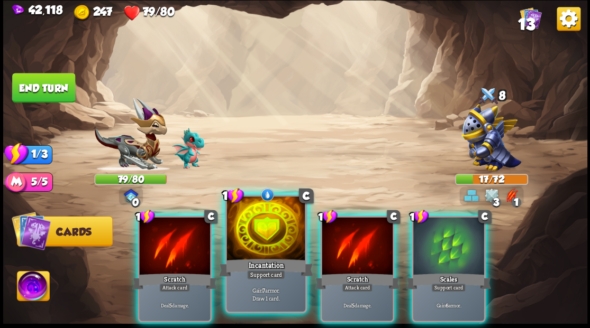
click at [269, 223] on div at bounding box center [265, 230] width 78 height 66
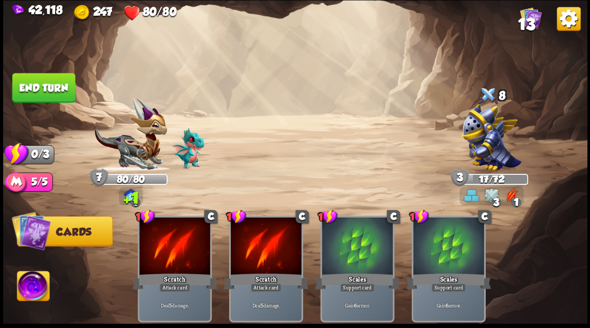
click at [43, 88] on button "End turn" at bounding box center [43, 88] width 63 height 30
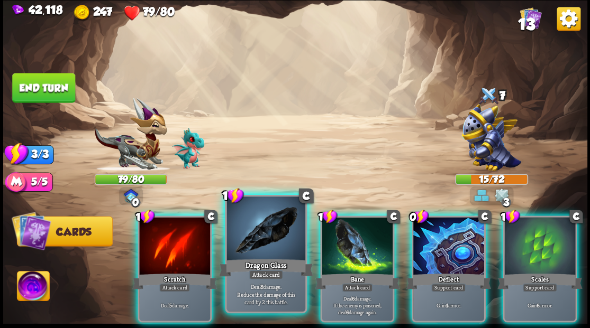
click at [262, 248] on div at bounding box center [265, 230] width 78 height 66
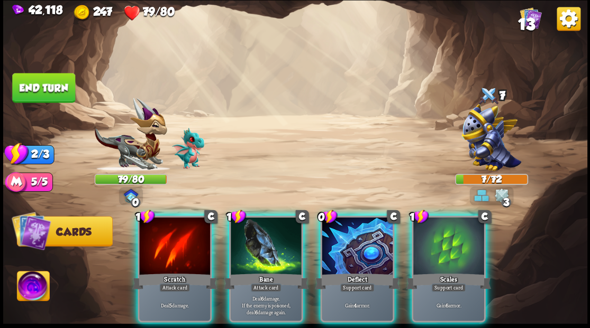
drag, startPoint x: 438, startPoint y: 243, endPoint x: 404, endPoint y: 243, distance: 34.4
click at [436, 243] on div at bounding box center [448, 247] width 71 height 60
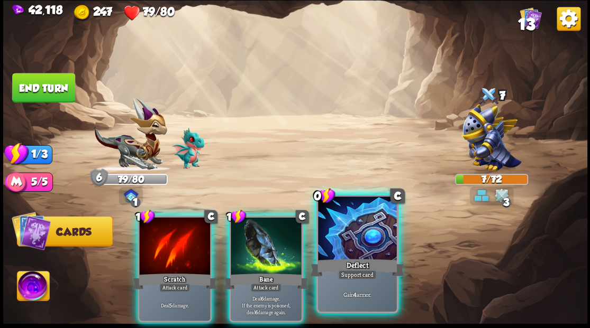
click at [366, 236] on div at bounding box center [357, 230] width 78 height 66
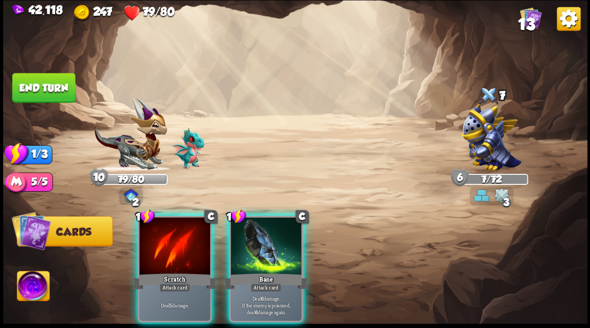
click at [31, 84] on button "End turn" at bounding box center [43, 88] width 63 height 30
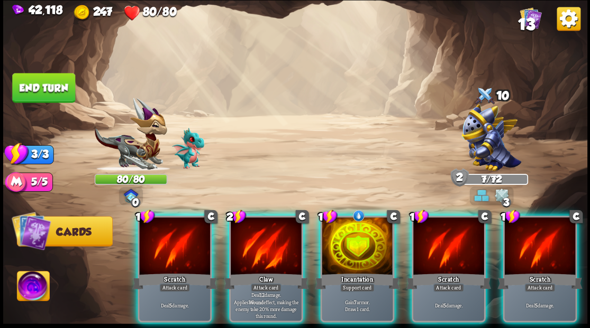
drag, startPoint x: 257, startPoint y: 242, endPoint x: 261, endPoint y: 214, distance: 28.9
click at [257, 242] on div at bounding box center [266, 247] width 71 height 60
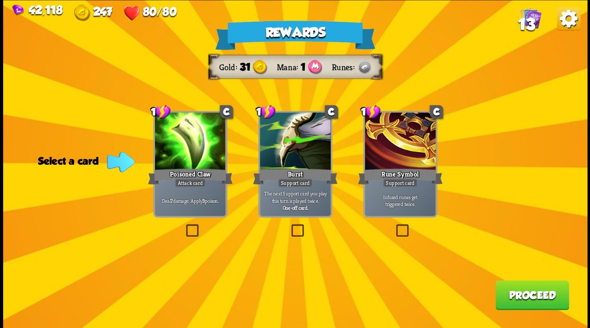
click at [184, 226] on label at bounding box center [184, 226] width 0 height 0
click at [0, 0] on input "checkbox" at bounding box center [0, 0] width 0 height 0
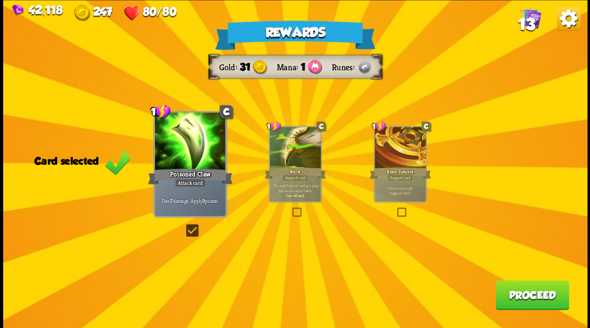
click at [510, 296] on button "Proceed" at bounding box center [532, 295] width 74 height 30
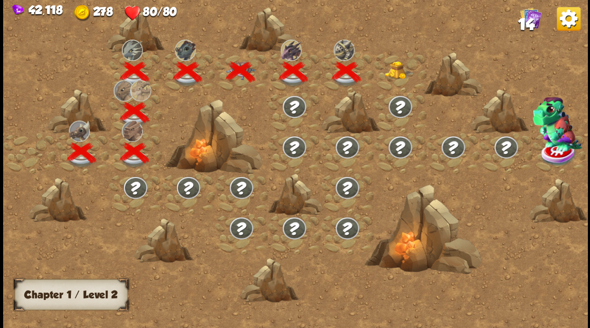
click at [397, 70] on img at bounding box center [399, 70] width 29 height 18
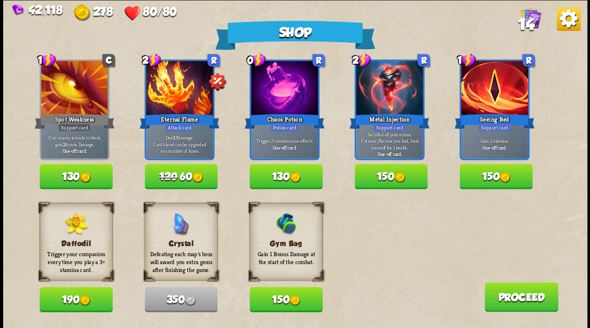
click at [286, 174] on button "130" at bounding box center [285, 176] width 73 height 25
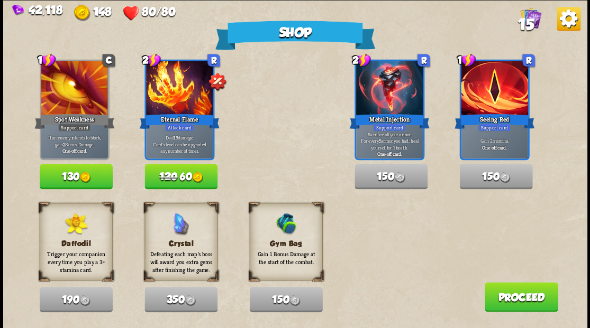
click at [504, 300] on button "Proceed" at bounding box center [521, 297] width 74 height 30
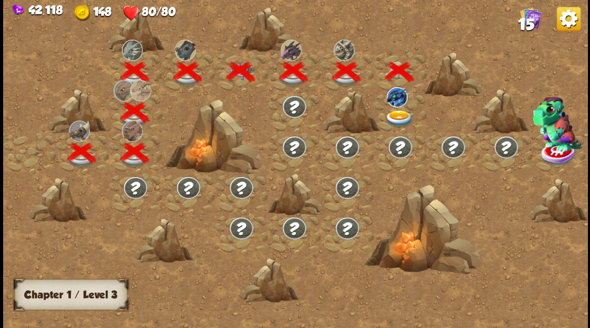
click at [396, 120] on img at bounding box center [399, 118] width 29 height 17
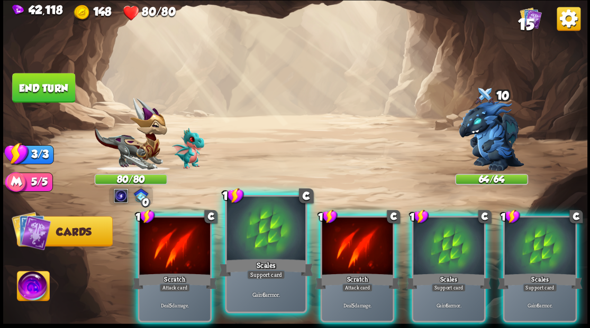
click at [261, 232] on div at bounding box center [265, 230] width 78 height 66
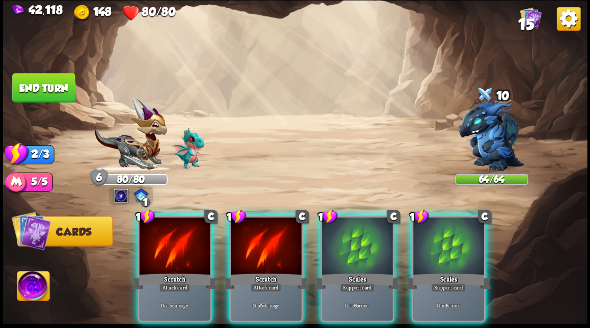
drag, startPoint x: 346, startPoint y: 232, endPoint x: 327, endPoint y: 231, distance: 19.6
click at [339, 231] on div at bounding box center [357, 247] width 71 height 60
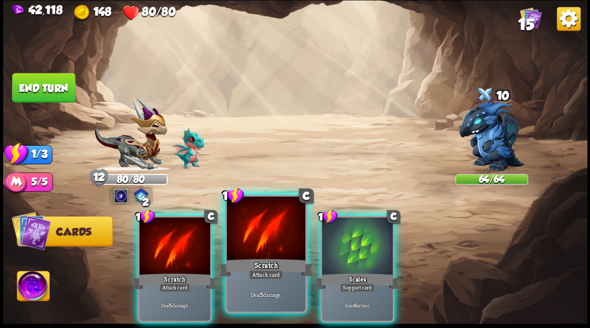
click at [259, 234] on div at bounding box center [265, 230] width 78 height 66
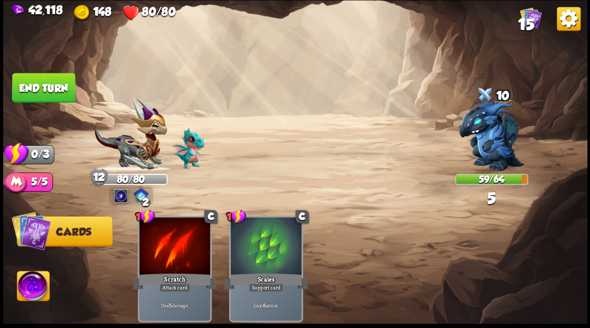
click at [53, 88] on button "End turn" at bounding box center [43, 88] width 63 height 30
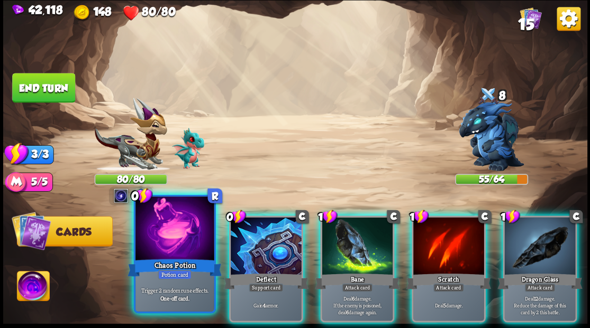
click at [172, 239] on div at bounding box center [174, 230] width 78 height 66
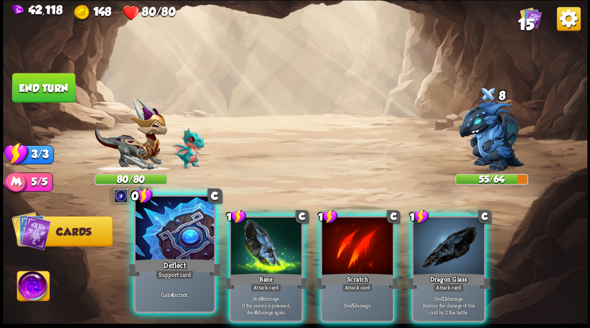
click at [157, 243] on div at bounding box center [174, 230] width 78 height 66
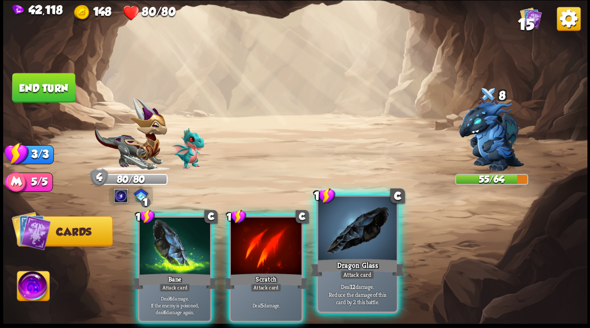
click at [354, 244] on div at bounding box center [357, 230] width 78 height 66
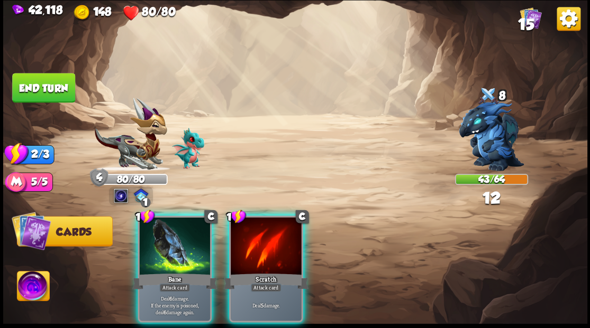
click at [187, 233] on div at bounding box center [174, 247] width 71 height 60
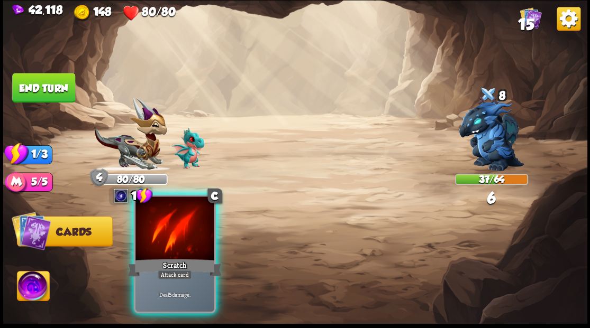
click at [180, 237] on div at bounding box center [174, 230] width 78 height 66
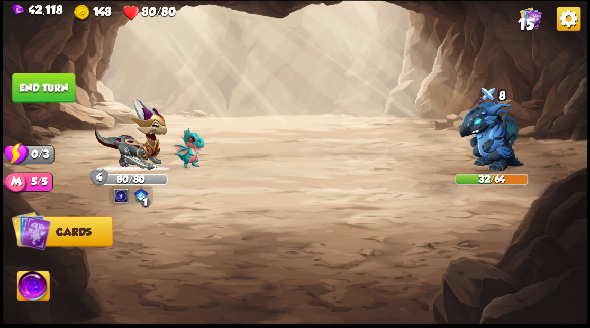
click at [61, 95] on button "End turn" at bounding box center [43, 88] width 63 height 30
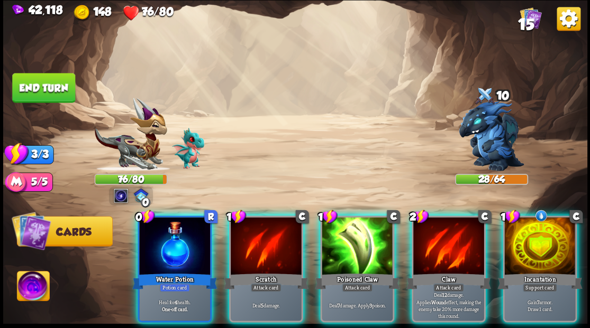
drag, startPoint x: 180, startPoint y: 239, endPoint x: 172, endPoint y: 223, distance: 17.0
click at [178, 238] on div at bounding box center [174, 247] width 71 height 60
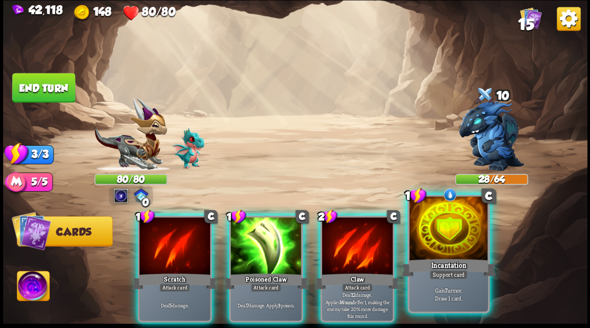
click at [457, 252] on div at bounding box center [448, 230] width 78 height 66
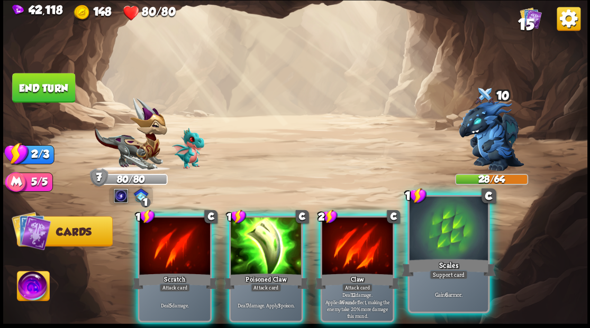
click at [455, 245] on div at bounding box center [448, 230] width 78 height 66
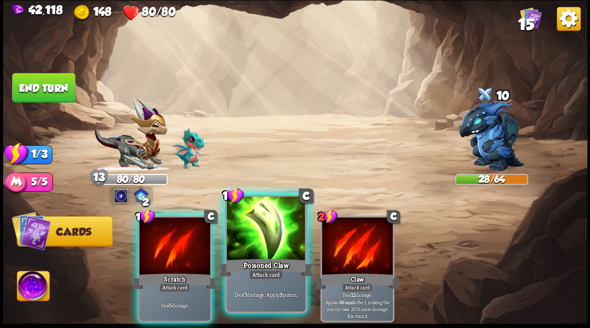
click at [268, 251] on div at bounding box center [265, 230] width 78 height 66
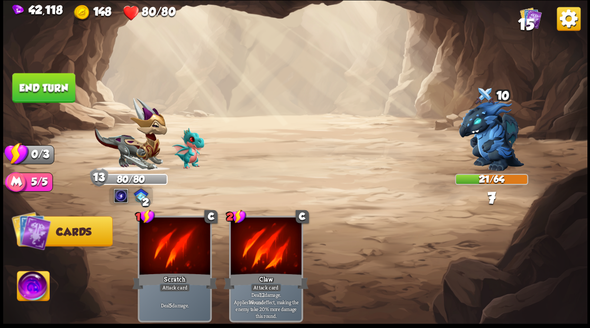
click at [22, 94] on button "End turn" at bounding box center [43, 88] width 63 height 30
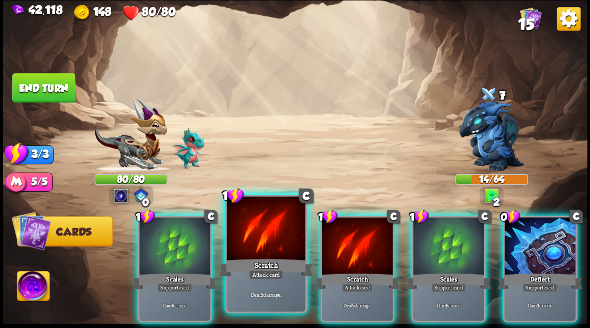
click at [252, 225] on div at bounding box center [265, 230] width 78 height 66
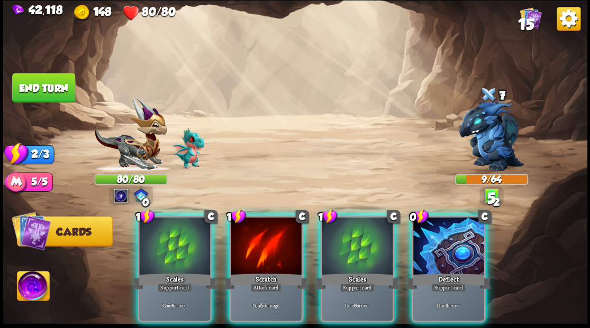
click at [252, 225] on div at bounding box center [266, 247] width 71 height 60
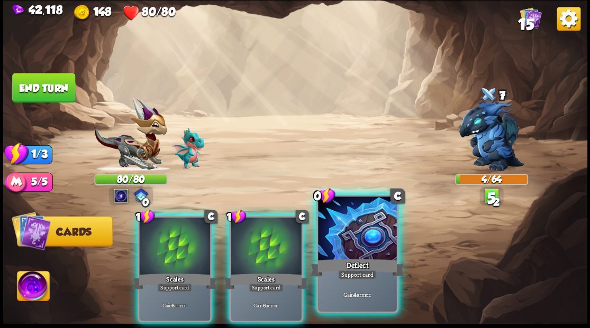
click at [353, 242] on div at bounding box center [357, 230] width 78 height 66
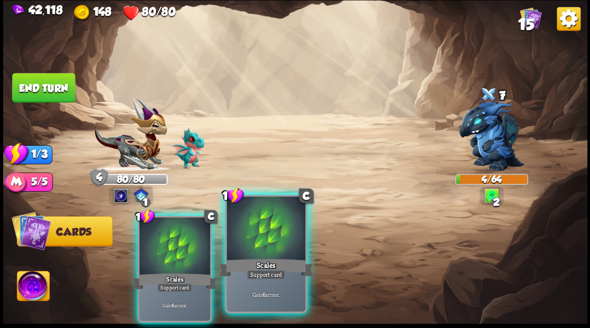
click at [260, 240] on div at bounding box center [265, 230] width 78 height 66
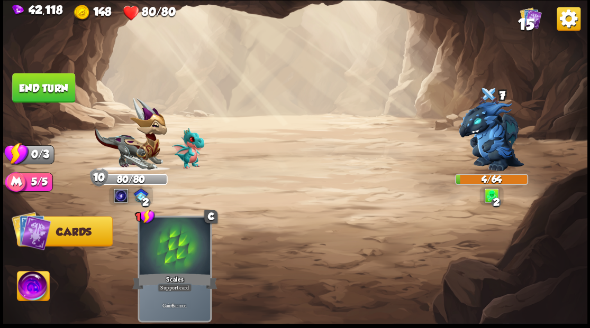
click at [66, 96] on button "End turn" at bounding box center [43, 88] width 63 height 30
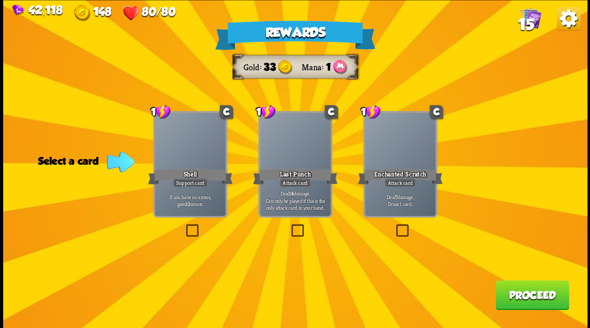
drag, startPoint x: 400, startPoint y: 231, endPoint x: 448, endPoint y: 255, distance: 53.7
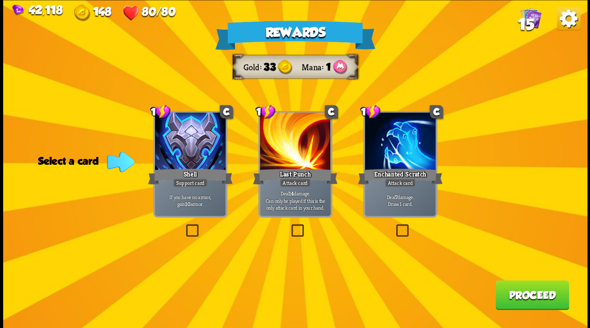
click at [394, 226] on label at bounding box center [394, 226] width 0 height 0
click at [0, 0] on input "checkbox" at bounding box center [0, 0] width 0 height 0
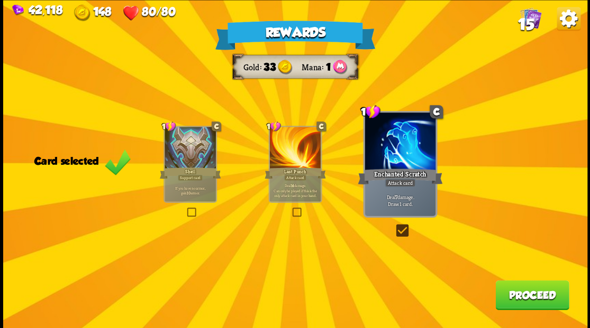
click at [512, 303] on button "Proceed" at bounding box center [532, 295] width 74 height 30
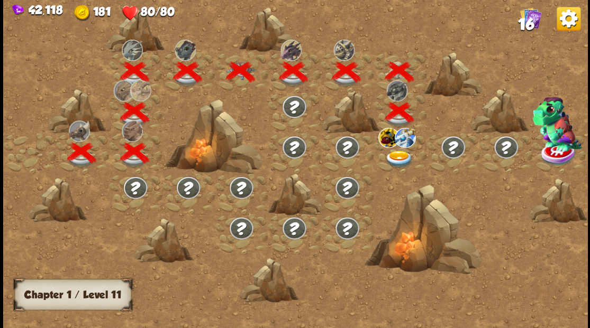
scroll to position [0, 161]
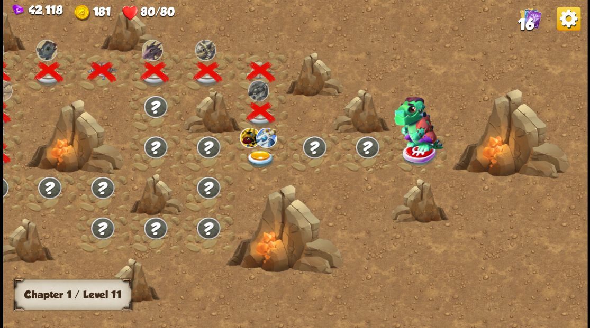
click at [250, 162] on img at bounding box center [259, 158] width 29 height 17
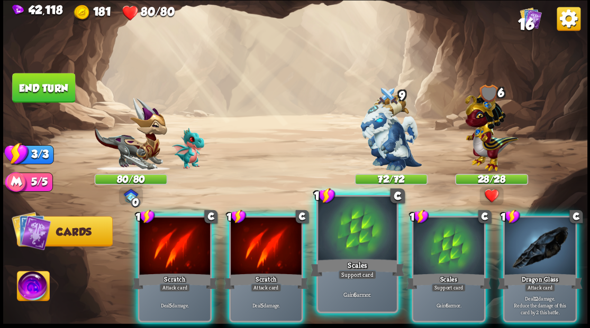
click at [337, 241] on div at bounding box center [357, 230] width 78 height 66
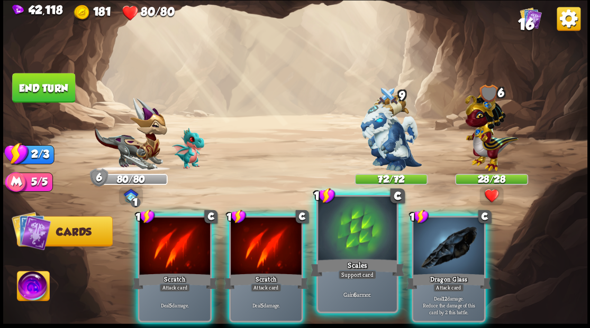
click at [337, 241] on div at bounding box center [357, 230] width 78 height 66
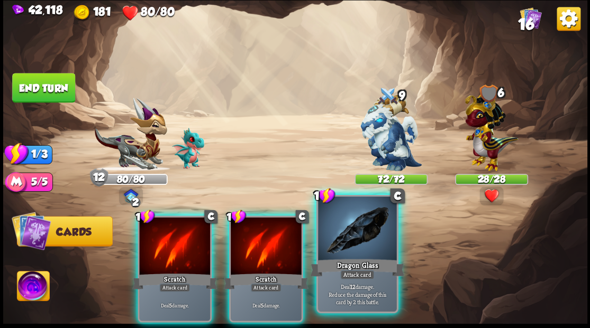
click at [336, 240] on div at bounding box center [357, 230] width 78 height 66
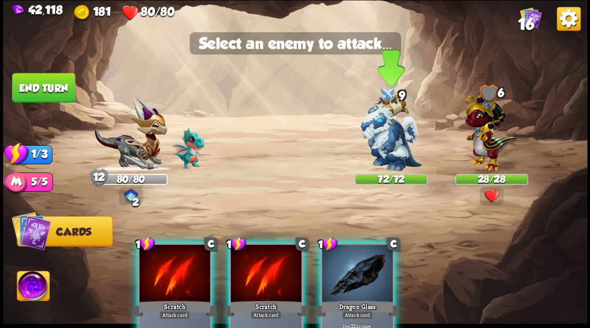
click at [387, 150] on img at bounding box center [390, 133] width 61 height 77
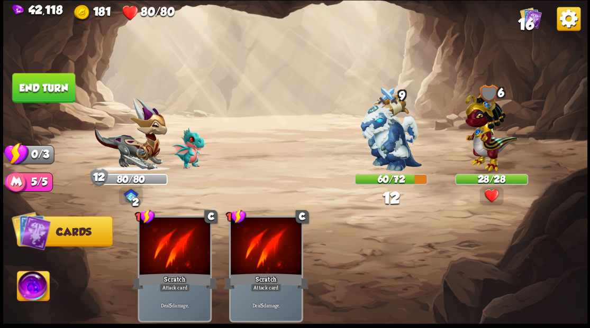
click at [60, 80] on button "End turn" at bounding box center [43, 88] width 63 height 30
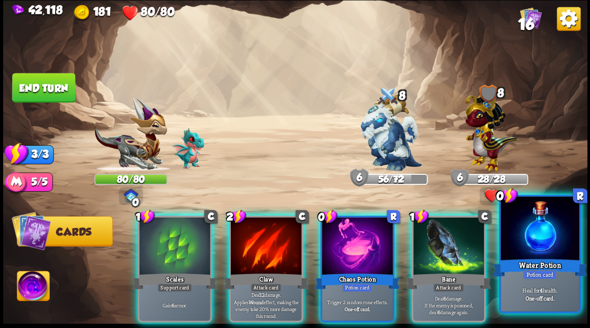
click at [525, 244] on div at bounding box center [539, 230] width 78 height 66
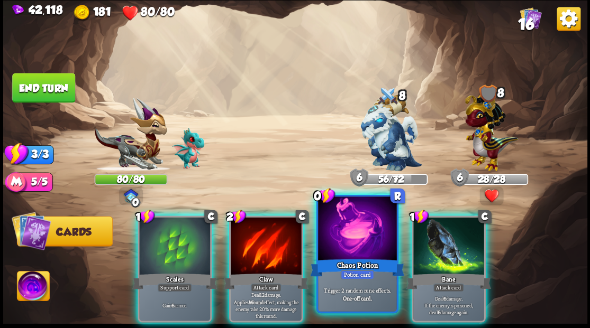
click at [368, 233] on div at bounding box center [357, 230] width 78 height 66
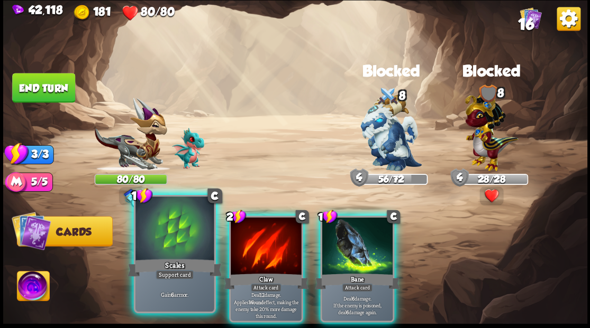
click at [172, 231] on div at bounding box center [174, 230] width 78 height 66
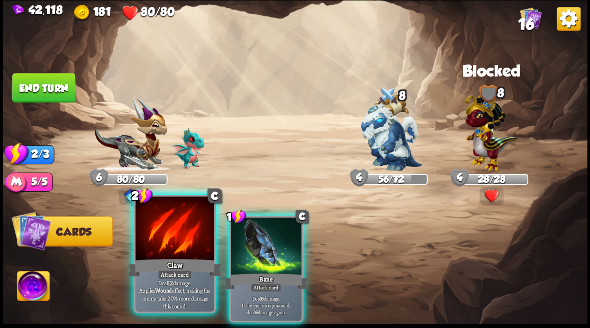
click at [170, 230] on div at bounding box center [174, 230] width 78 height 66
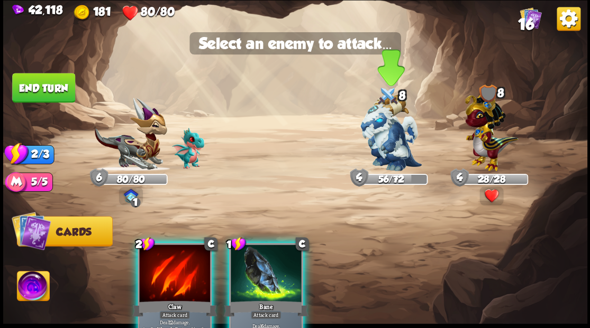
click at [386, 144] on img at bounding box center [390, 133] width 61 height 77
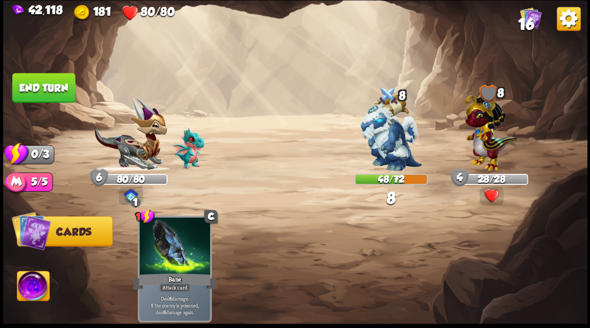
drag, startPoint x: 48, startPoint y: 84, endPoint x: 57, endPoint y: 81, distance: 9.9
click at [49, 81] on button "End turn" at bounding box center [43, 88] width 63 height 30
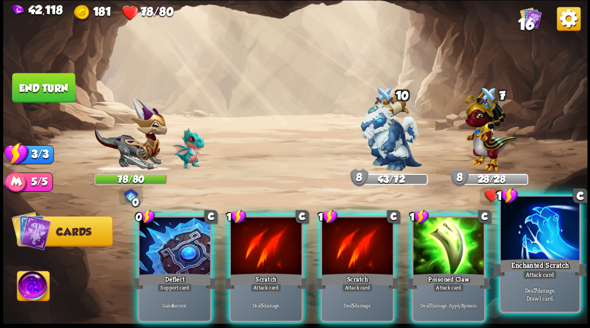
click at [533, 263] on div "Enchanted Scratch" at bounding box center [539, 267] width 94 height 21
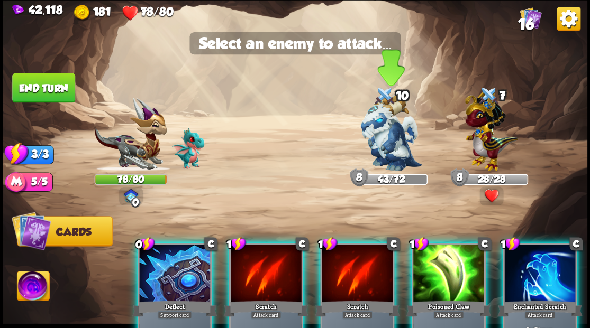
click at [380, 152] on img at bounding box center [390, 133] width 61 height 77
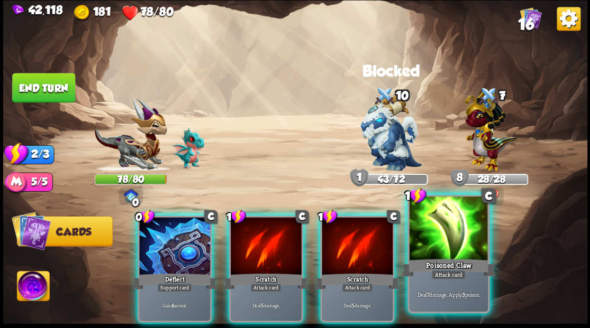
click at [444, 235] on div at bounding box center [448, 230] width 78 height 66
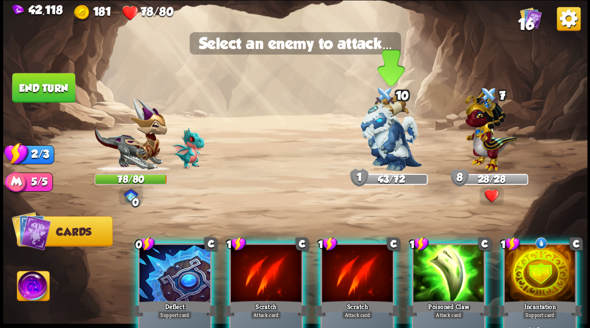
click at [386, 142] on img at bounding box center [390, 133] width 61 height 77
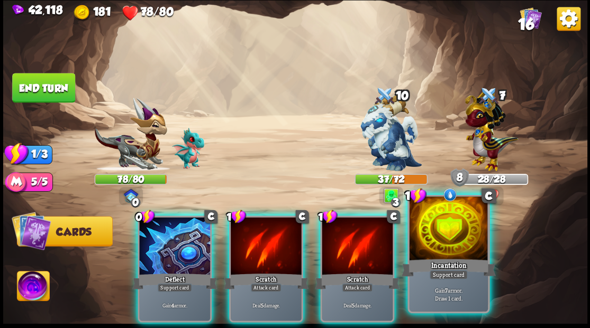
click at [451, 244] on div at bounding box center [448, 230] width 78 height 66
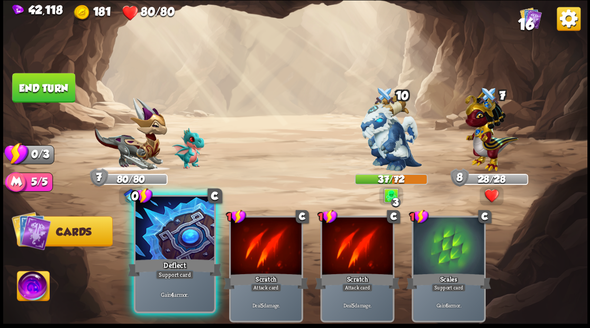
click at [172, 218] on div at bounding box center [174, 230] width 78 height 66
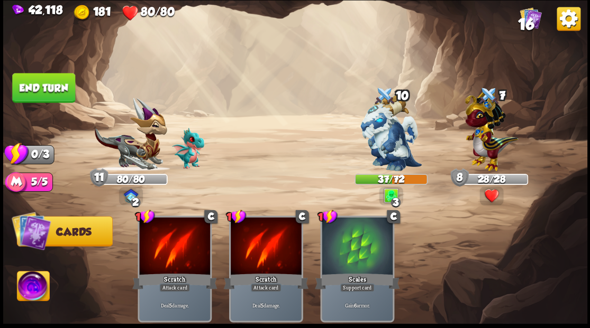
click at [59, 92] on button "End turn" at bounding box center [43, 88] width 63 height 30
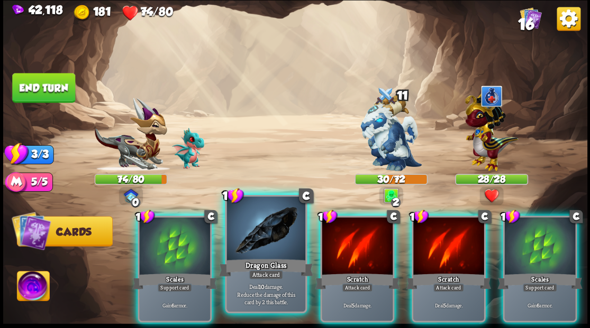
click at [255, 248] on div at bounding box center [265, 230] width 78 height 66
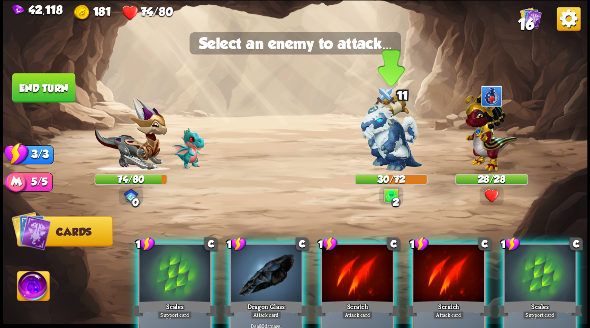
click at [371, 125] on img at bounding box center [390, 133] width 61 height 77
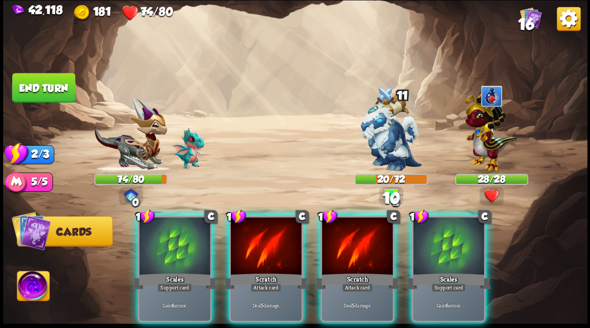
click at [182, 241] on div at bounding box center [174, 247] width 71 height 60
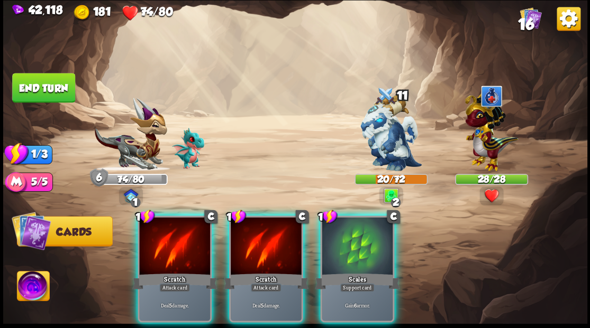
drag, startPoint x: 347, startPoint y: 259, endPoint x: 343, endPoint y: 243, distance: 16.4
click at [346, 256] on div "1 C Scales Support card Gain 6 armor." at bounding box center [357, 269] width 74 height 107
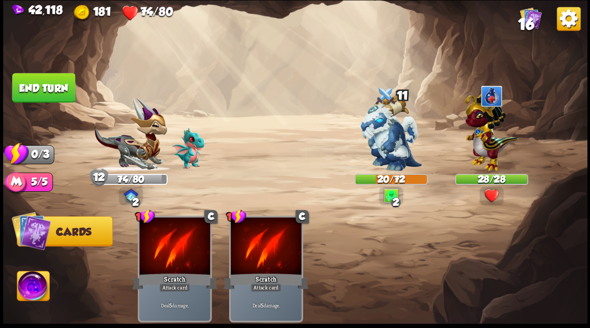
click at [47, 94] on button "End turn" at bounding box center [43, 88] width 63 height 30
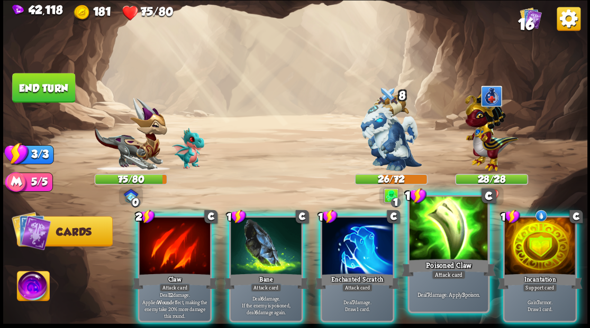
drag, startPoint x: 443, startPoint y: 250, endPoint x: 439, endPoint y: 245, distance: 6.4
click at [443, 250] on div at bounding box center [448, 230] width 78 height 66
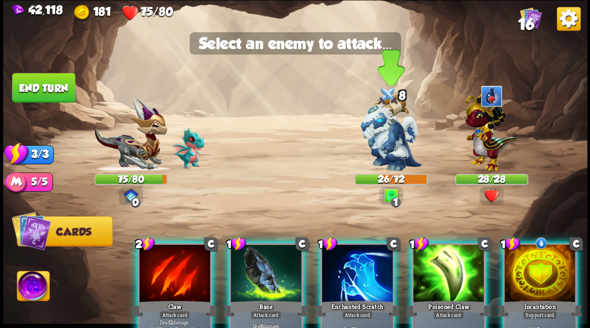
click at [391, 154] on img at bounding box center [390, 133] width 61 height 77
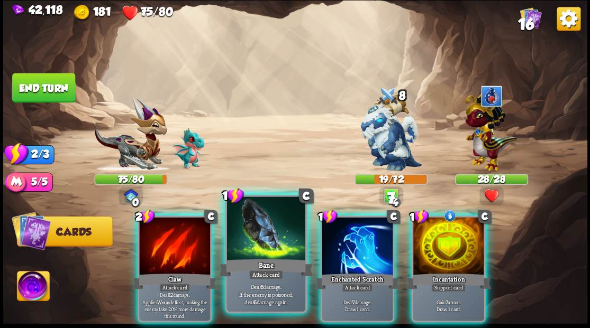
drag, startPoint x: 266, startPoint y: 242, endPoint x: 288, endPoint y: 230, distance: 25.1
click at [266, 242] on div at bounding box center [265, 230] width 78 height 66
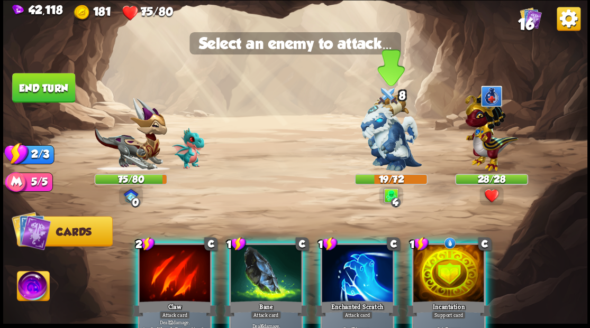
click at [382, 136] on img at bounding box center [390, 133] width 61 height 77
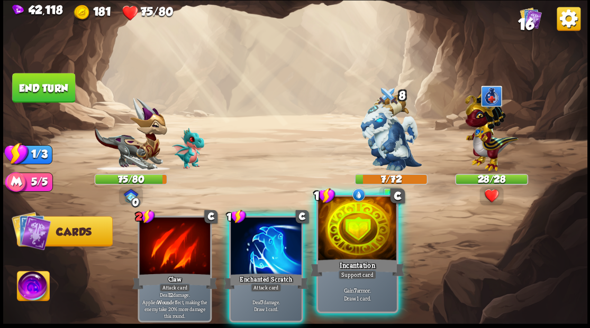
click at [355, 254] on div at bounding box center [357, 230] width 78 height 66
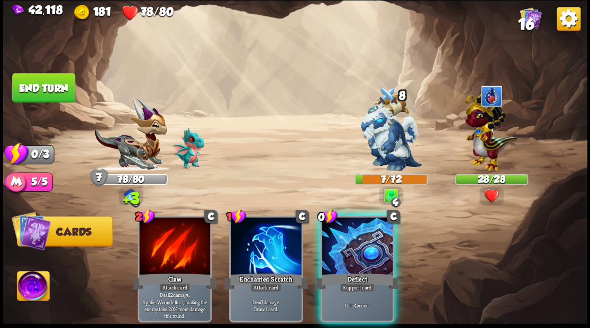
drag, startPoint x: 353, startPoint y: 241, endPoint x: 333, endPoint y: 214, distance: 33.6
click at [345, 228] on div at bounding box center [357, 247] width 71 height 60
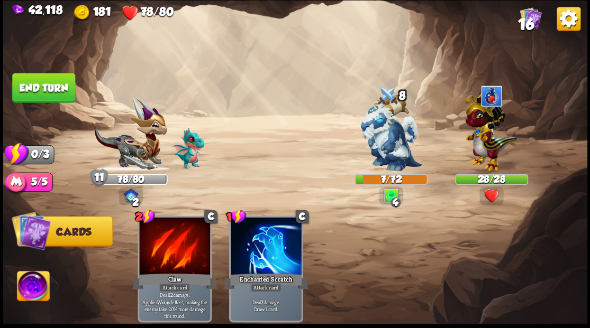
drag, startPoint x: 54, startPoint y: 86, endPoint x: 234, endPoint y: 157, distance: 193.1
click at [56, 86] on button "End turn" at bounding box center [43, 88] width 63 height 30
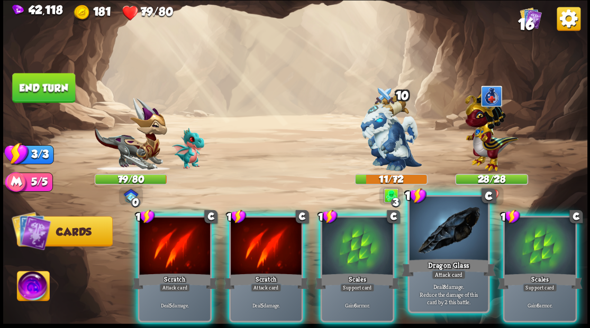
drag, startPoint x: 434, startPoint y: 236, endPoint x: 432, endPoint y: 231, distance: 6.2
click at [433, 235] on div at bounding box center [448, 230] width 78 height 66
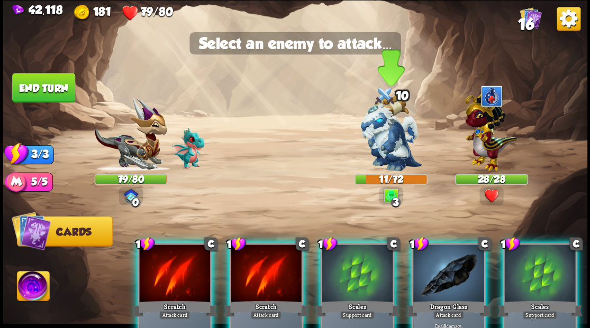
click at [389, 147] on img at bounding box center [390, 133] width 61 height 77
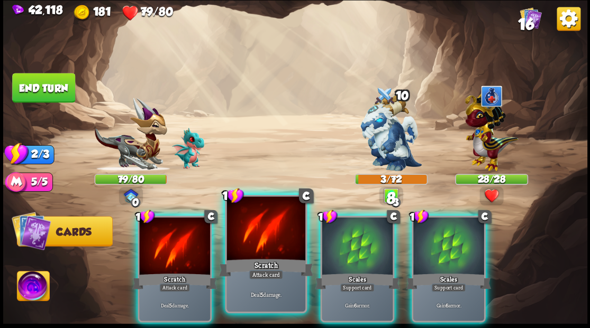
click at [266, 234] on div at bounding box center [265, 230] width 78 height 66
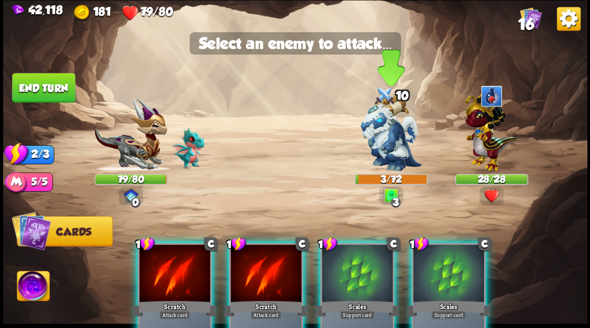
click at [394, 124] on img at bounding box center [390, 133] width 61 height 77
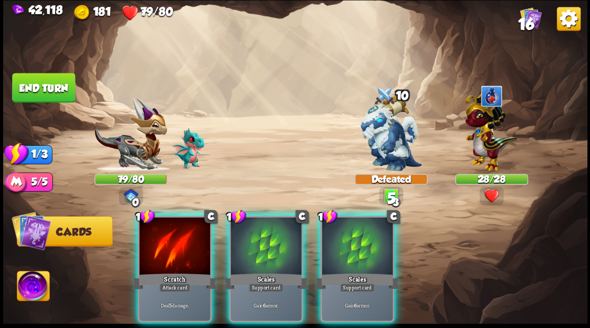
drag, startPoint x: 356, startPoint y: 237, endPoint x: 341, endPoint y: 216, distance: 26.1
click at [356, 235] on div at bounding box center [357, 247] width 71 height 60
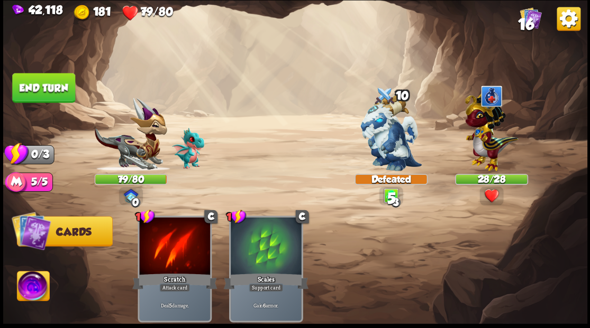
click at [48, 87] on button "End turn" at bounding box center [43, 88] width 63 height 30
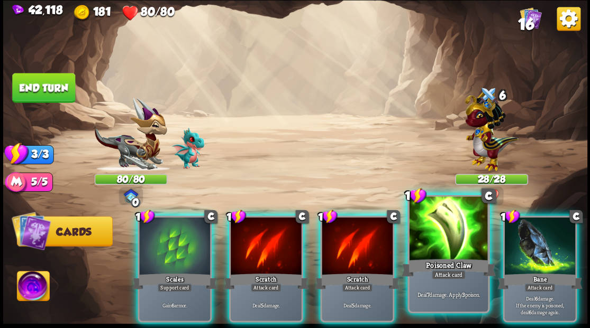
click at [456, 236] on div at bounding box center [448, 230] width 78 height 66
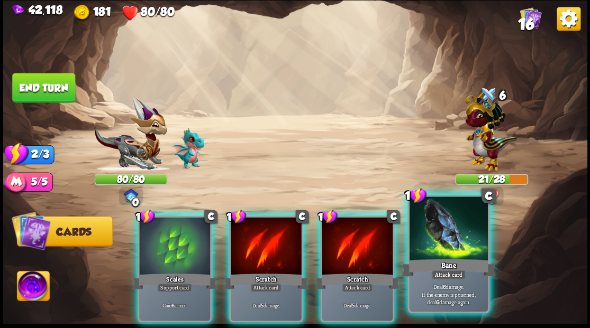
click at [455, 236] on div at bounding box center [448, 230] width 78 height 66
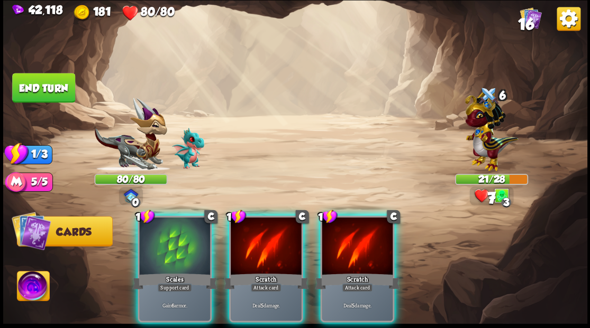
click at [166, 255] on div at bounding box center [174, 247] width 71 height 60
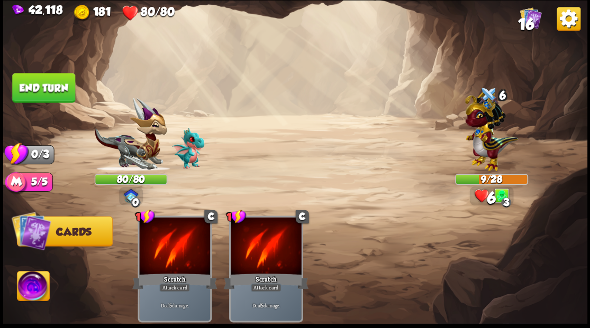
click at [63, 91] on button "End turn" at bounding box center [43, 88] width 63 height 30
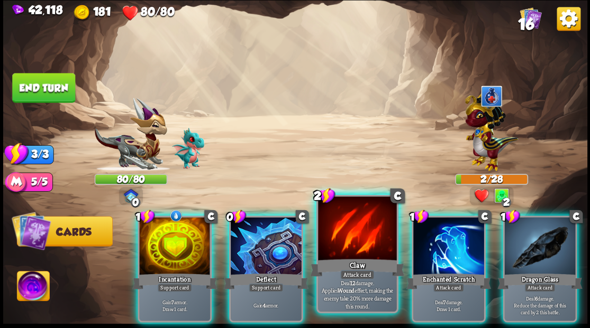
click at [354, 242] on div at bounding box center [357, 230] width 78 height 66
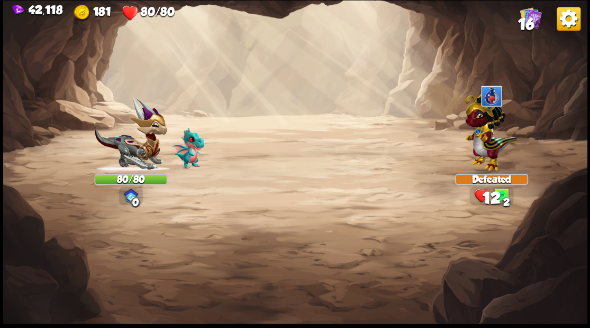
click at [266, 224] on img at bounding box center [295, 164] width 584 height 328
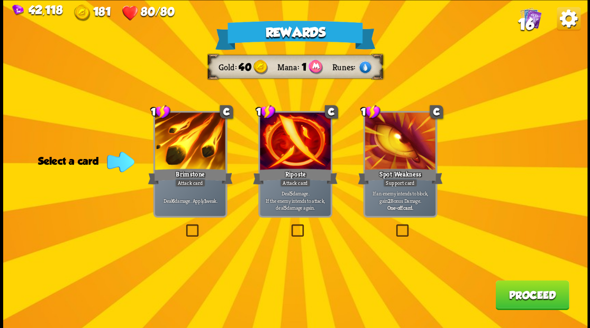
drag, startPoint x: 191, startPoint y: 229, endPoint x: 200, endPoint y: 226, distance: 8.7
click at [184, 226] on label at bounding box center [184, 226] width 0 height 0
click at [0, 0] on input "checkbox" at bounding box center [0, 0] width 0 height 0
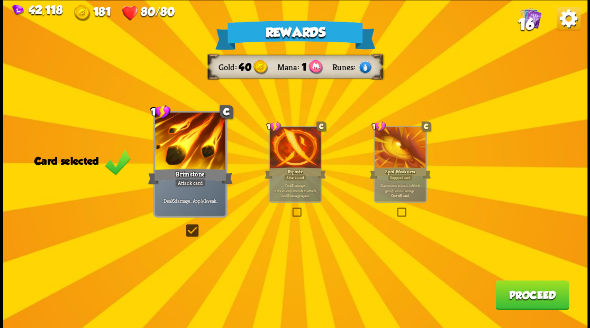
click at [519, 300] on button "Proceed" at bounding box center [532, 295] width 74 height 30
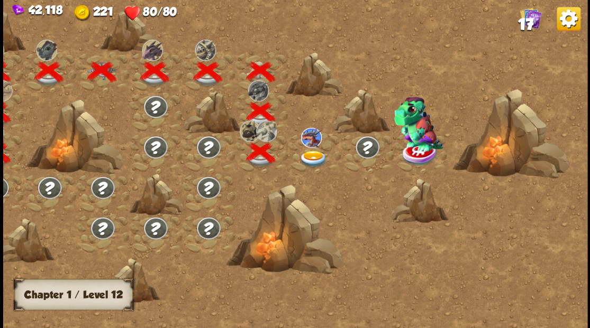
click at [314, 159] on img at bounding box center [312, 158] width 29 height 17
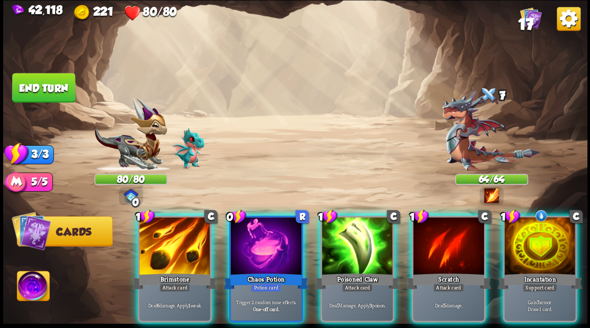
drag, startPoint x: 547, startPoint y: 235, endPoint x: 531, endPoint y: 166, distance: 71.1
click at [547, 232] on div at bounding box center [539, 247] width 71 height 60
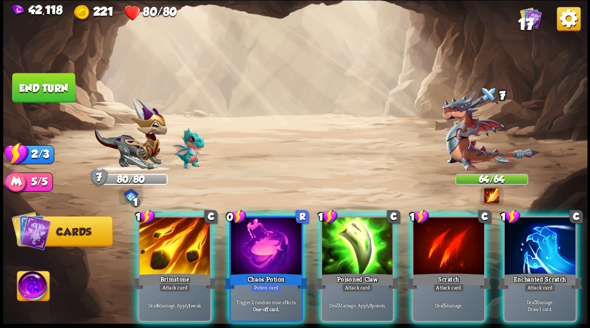
click at [272, 234] on div at bounding box center [266, 247] width 71 height 60
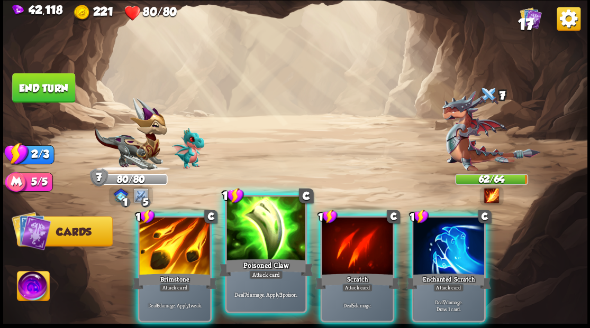
click at [263, 223] on div at bounding box center [265, 230] width 78 height 66
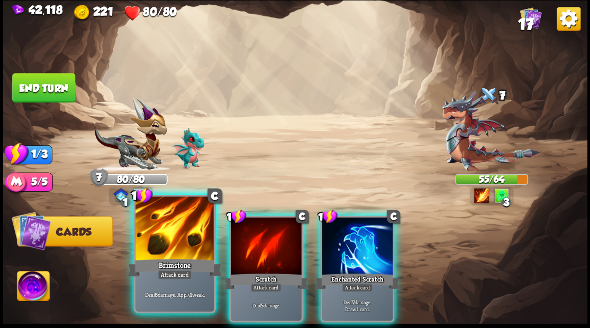
click at [181, 222] on div at bounding box center [174, 230] width 78 height 66
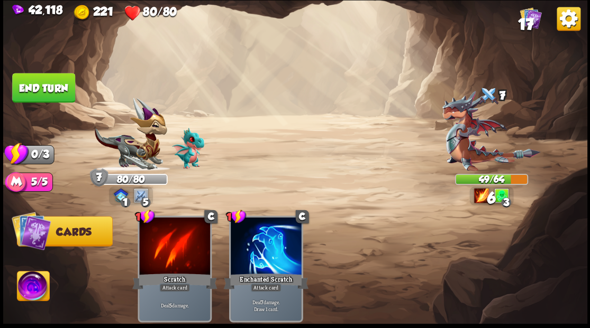
click at [47, 87] on button "End turn" at bounding box center [43, 88] width 63 height 30
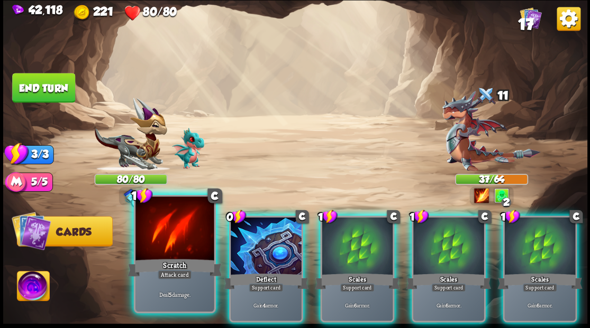
click at [191, 221] on div at bounding box center [174, 230] width 78 height 66
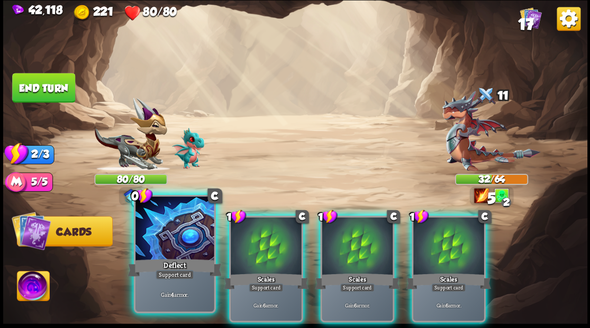
click at [167, 217] on div at bounding box center [174, 230] width 78 height 66
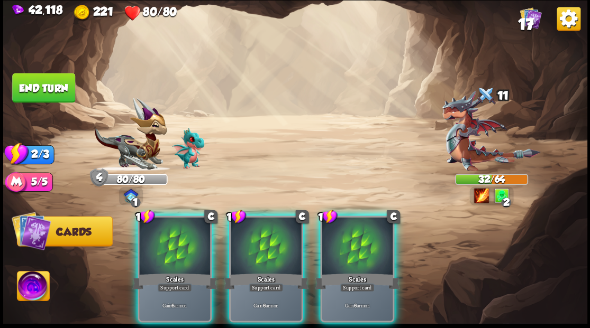
click at [167, 217] on div at bounding box center [174, 247] width 71 height 60
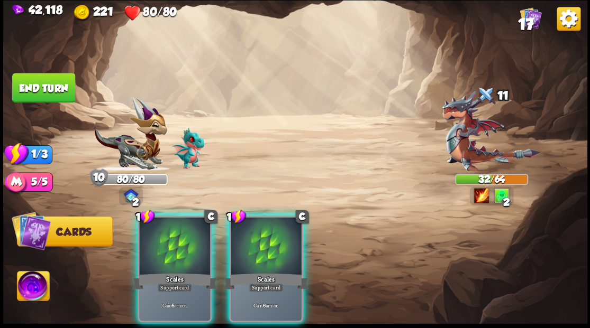
click at [167, 217] on div at bounding box center [174, 247] width 71 height 60
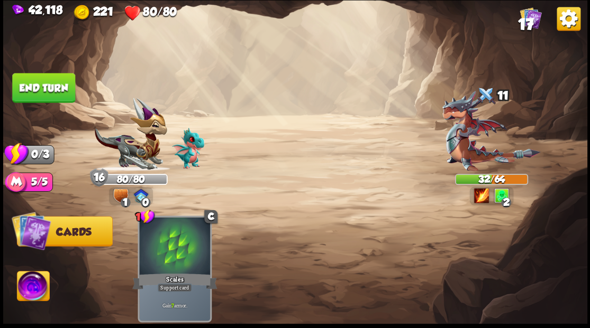
click at [43, 96] on button "End turn" at bounding box center [43, 88] width 63 height 30
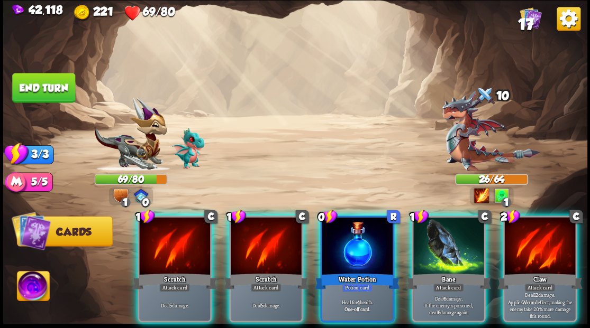
click at [357, 240] on div at bounding box center [357, 247] width 71 height 60
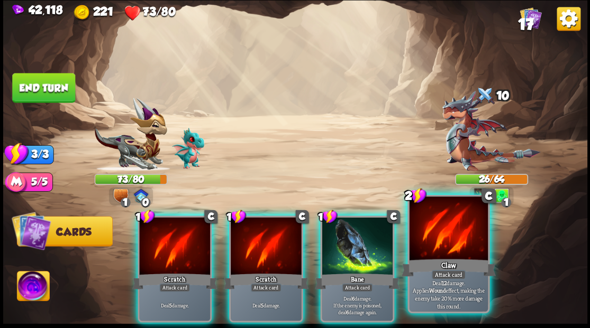
click at [438, 240] on div at bounding box center [448, 230] width 78 height 66
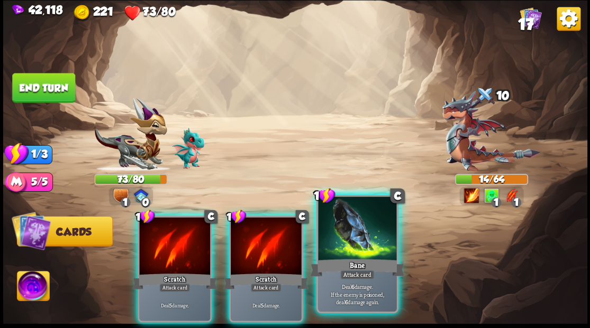
click at [360, 234] on div at bounding box center [357, 230] width 78 height 66
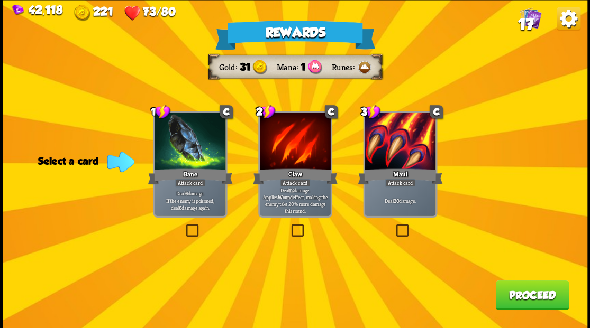
click at [534, 296] on button "Proceed" at bounding box center [532, 295] width 74 height 30
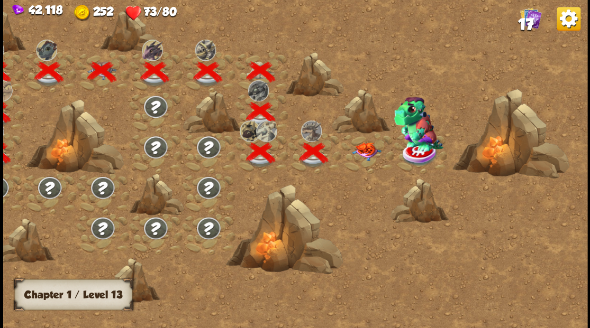
click at [367, 149] on img at bounding box center [365, 151] width 29 height 19
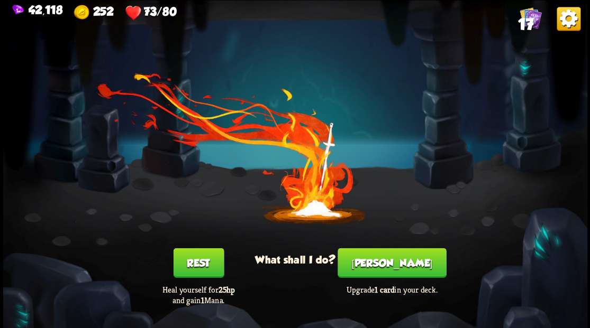
click at [404, 270] on button "[PERSON_NAME]" at bounding box center [391, 263] width 108 height 30
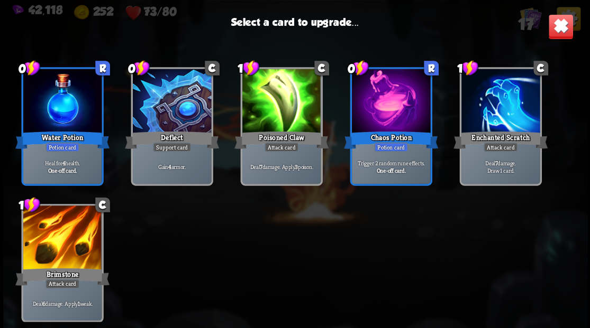
scroll to position [333, 0]
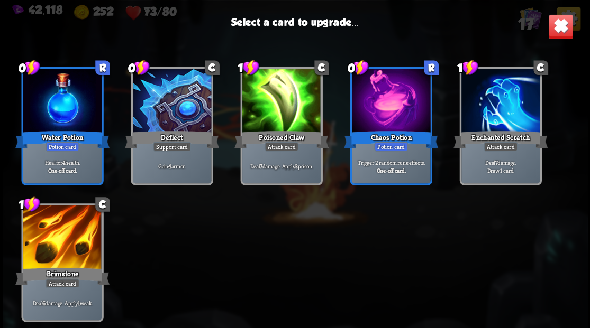
click at [64, 234] on div at bounding box center [62, 238] width 78 height 66
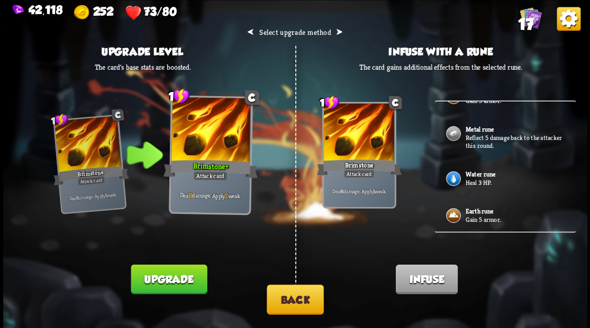
scroll to position [0, 0]
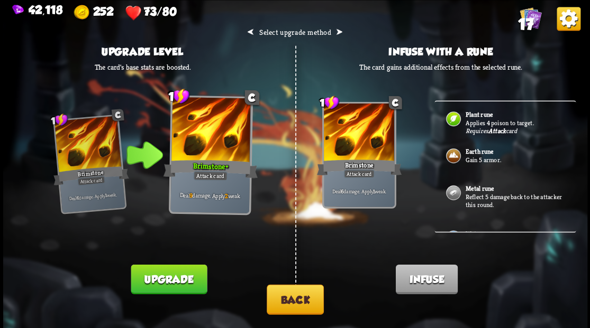
click at [300, 298] on button "Back" at bounding box center [295, 300] width 57 height 30
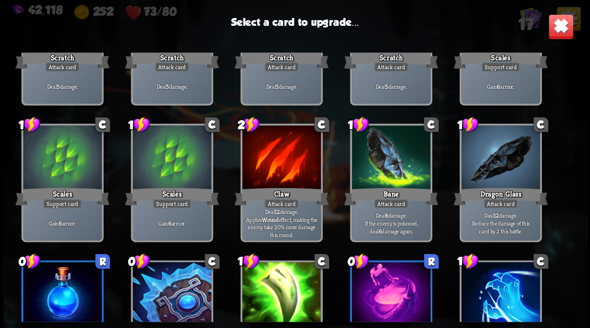
scroll to position [106, 0]
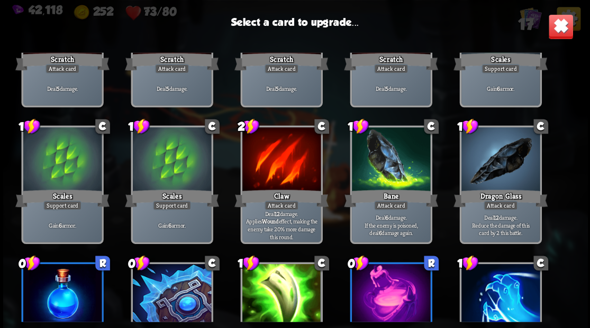
click at [557, 32] on img at bounding box center [559, 26] width 25 height 25
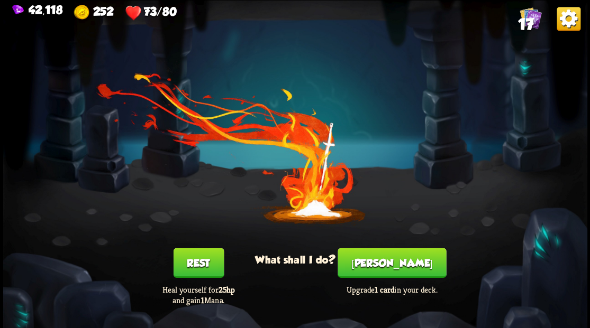
click at [527, 25] on span "17" at bounding box center [524, 24] width 15 height 18
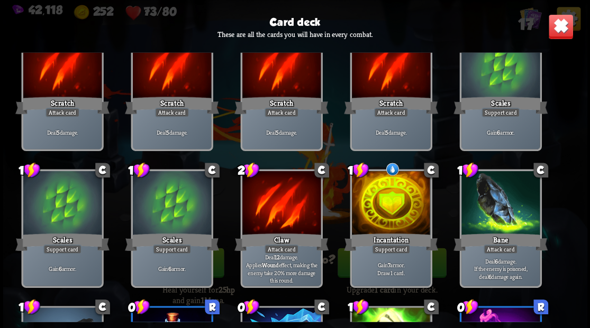
scroll to position [15, 0]
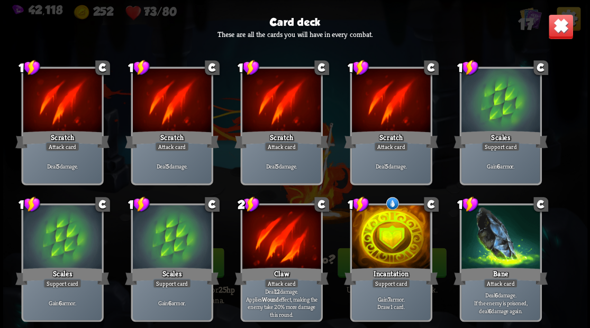
click at [553, 31] on img at bounding box center [559, 26] width 25 height 25
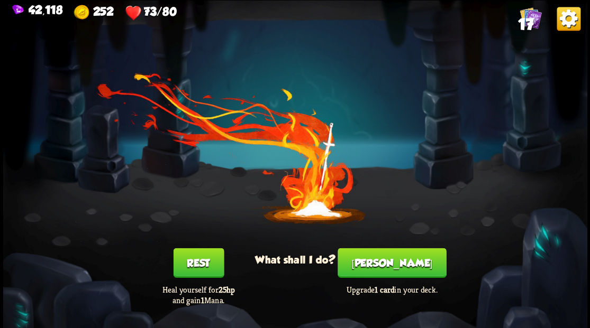
click at [388, 267] on button "[PERSON_NAME]" at bounding box center [391, 263] width 108 height 30
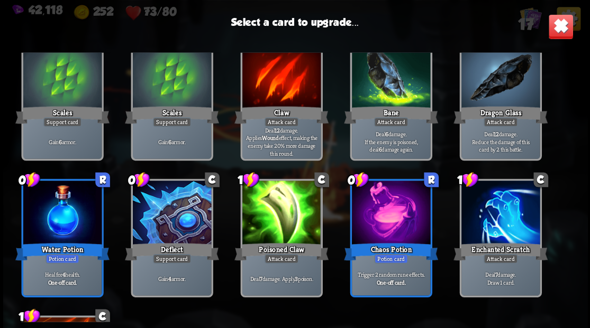
scroll to position [246, 0]
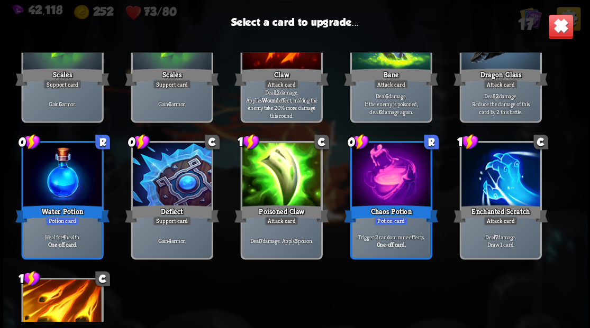
click at [170, 165] on div at bounding box center [171, 176] width 78 height 66
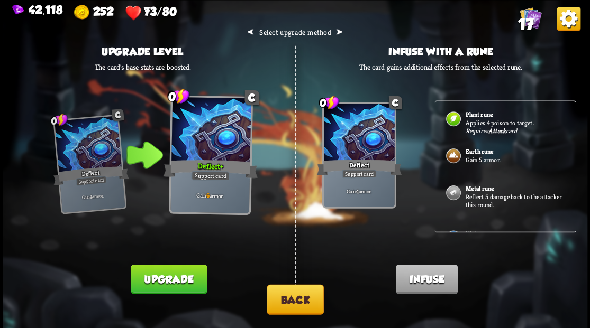
click at [477, 156] on p "Gain 5 armor." at bounding box center [514, 160] width 99 height 8
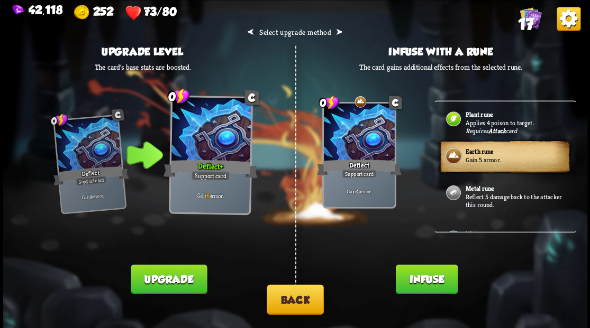
click at [424, 282] on button "Infuse" at bounding box center [426, 279] width 62 height 30
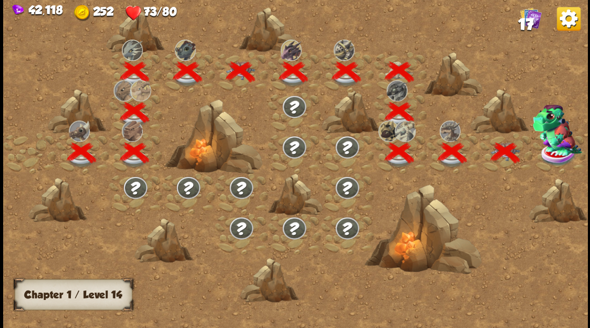
scroll to position [0, 161]
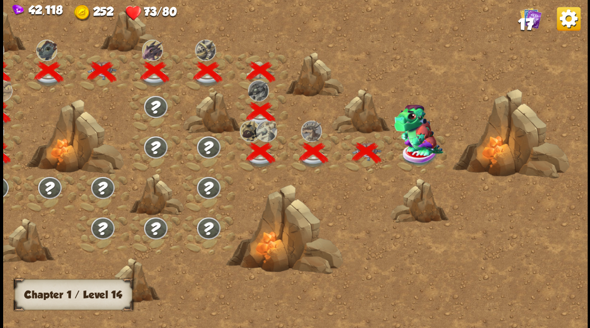
click at [415, 146] on img at bounding box center [418, 130] width 49 height 52
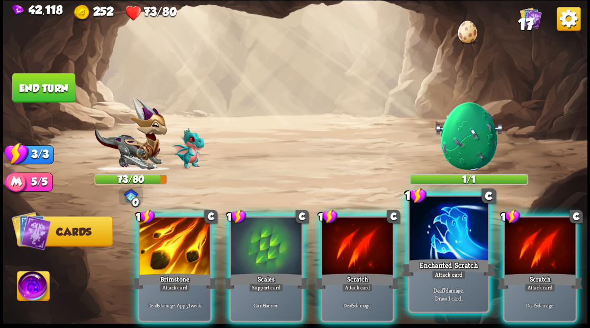
click at [431, 248] on div at bounding box center [448, 230] width 78 height 66
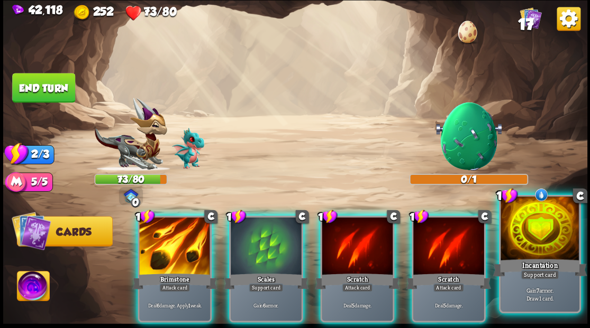
click at [551, 239] on div at bounding box center [539, 230] width 78 height 66
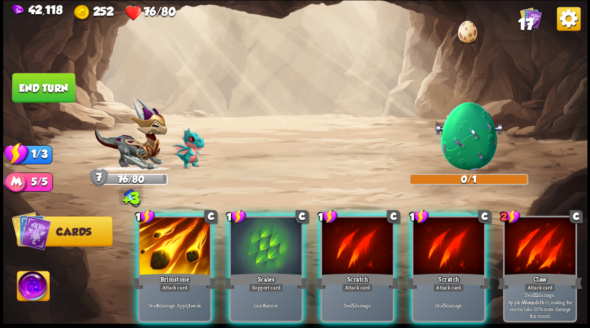
drag, startPoint x: 169, startPoint y: 220, endPoint x: 124, endPoint y: 146, distance: 86.5
click at [169, 217] on div at bounding box center [174, 247] width 71 height 60
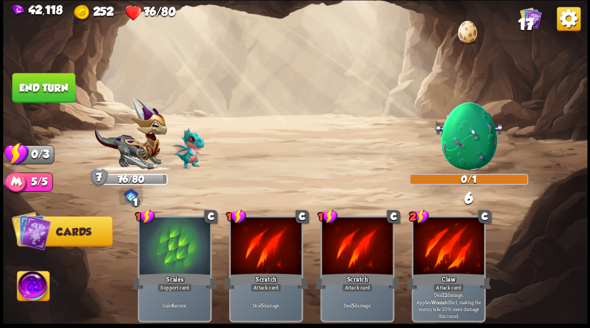
drag, startPoint x: 59, startPoint y: 81, endPoint x: 78, endPoint y: 88, distance: 20.2
click at [59, 81] on button "End turn" at bounding box center [43, 88] width 63 height 30
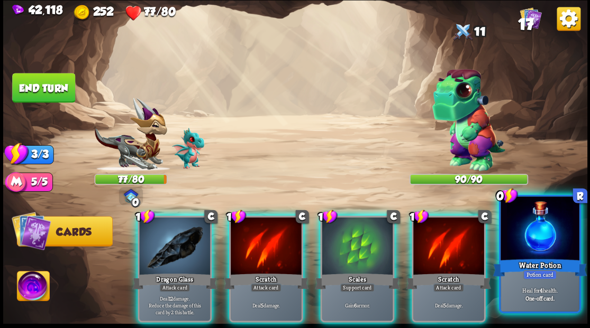
click at [523, 234] on div at bounding box center [539, 230] width 78 height 66
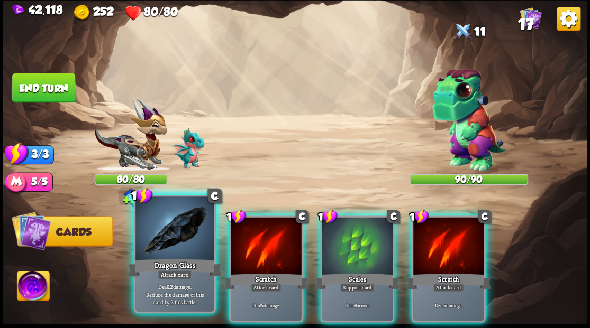
click at [189, 240] on div at bounding box center [174, 230] width 78 height 66
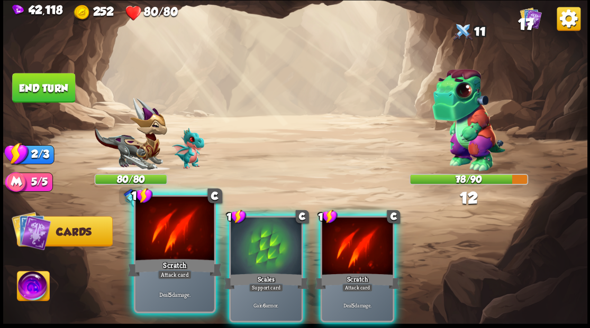
click at [179, 229] on div at bounding box center [174, 230] width 78 height 66
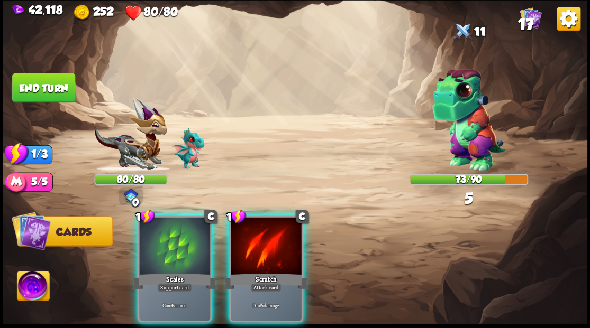
drag, startPoint x: 177, startPoint y: 225, endPoint x: 132, endPoint y: 172, distance: 69.4
click at [174, 221] on div at bounding box center [174, 247] width 71 height 60
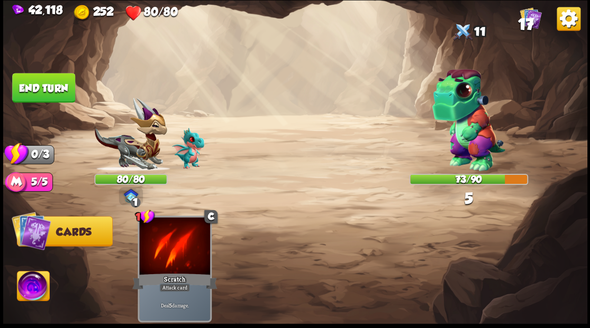
click at [62, 77] on button "End turn" at bounding box center [43, 88] width 63 height 30
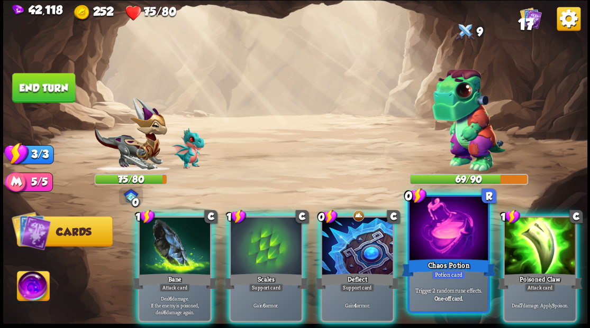
click at [442, 238] on div at bounding box center [448, 230] width 78 height 66
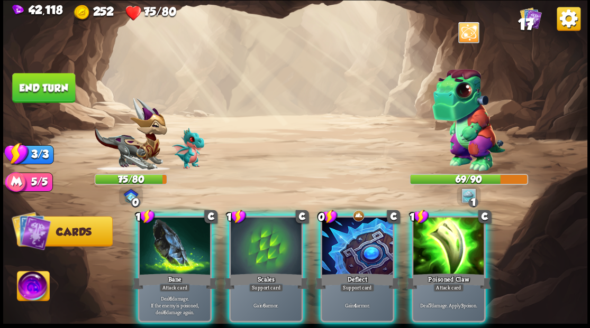
click at [472, 254] on div at bounding box center [448, 247] width 71 height 60
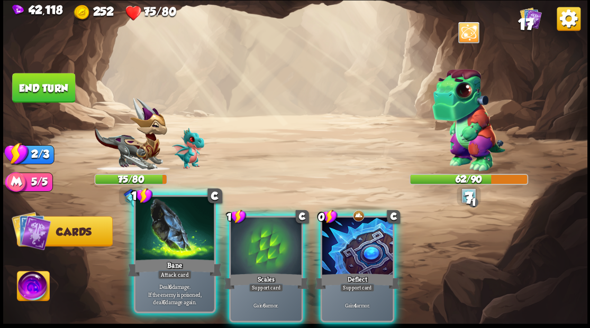
click at [169, 234] on div at bounding box center [174, 230] width 78 height 66
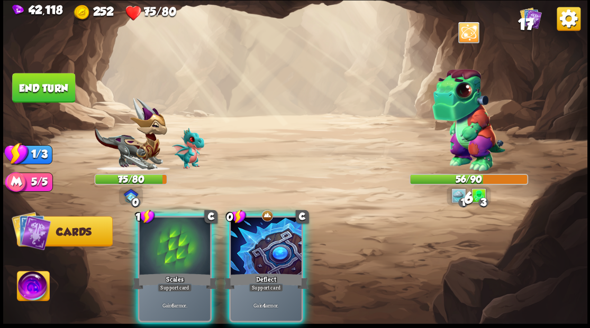
click at [264, 251] on div at bounding box center [266, 247] width 71 height 60
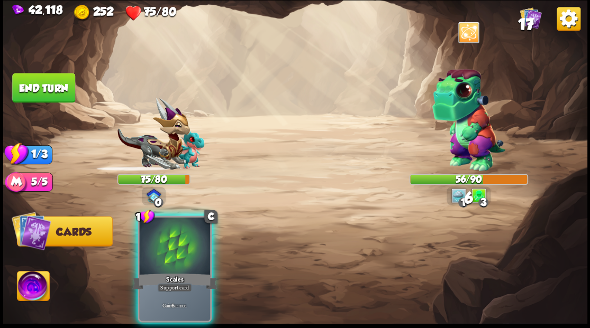
click at [179, 234] on div at bounding box center [174, 247] width 71 height 60
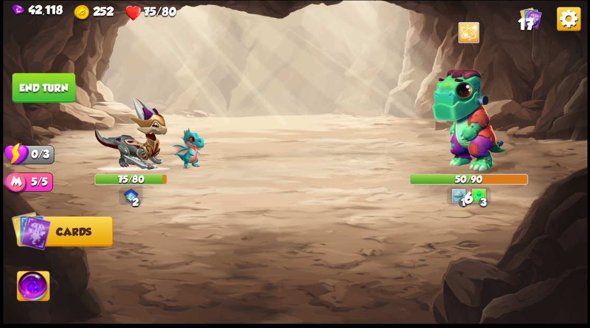
click at [56, 94] on button "End turn" at bounding box center [43, 88] width 63 height 30
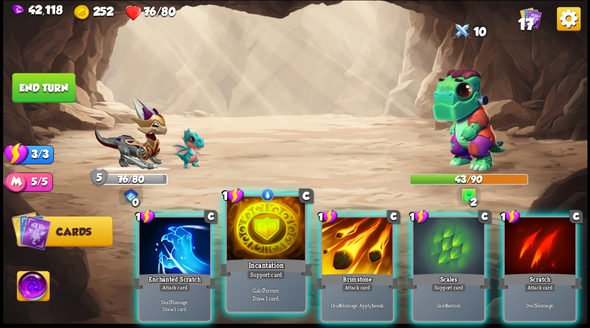
click at [261, 224] on div at bounding box center [265, 230] width 78 height 66
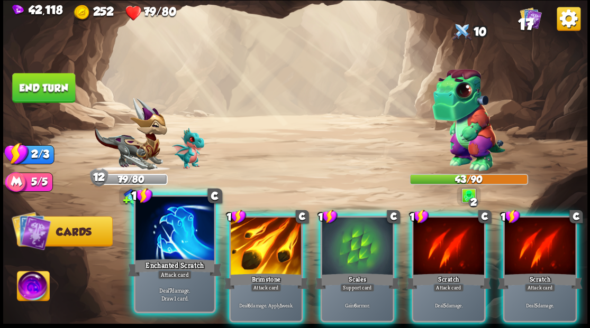
click at [181, 241] on div at bounding box center [174, 230] width 78 height 66
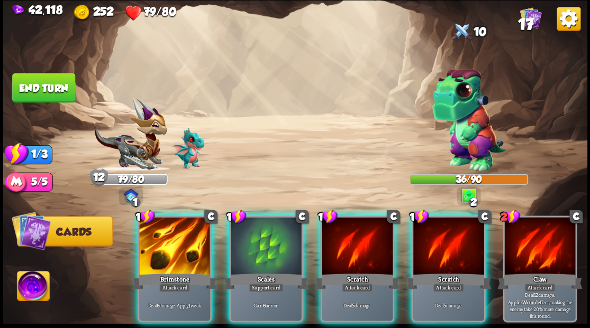
click at [179, 222] on div at bounding box center [174, 247] width 71 height 60
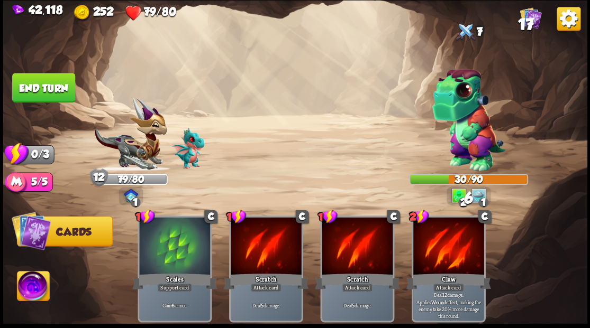
drag, startPoint x: 34, startPoint y: 88, endPoint x: 95, endPoint y: 88, distance: 60.8
click at [35, 88] on button "End turn" at bounding box center [43, 88] width 63 height 30
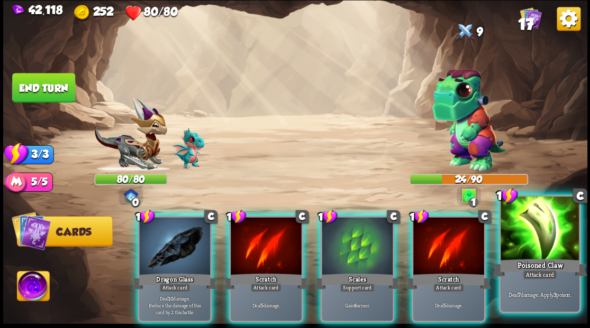
click at [546, 226] on div at bounding box center [539, 230] width 78 height 66
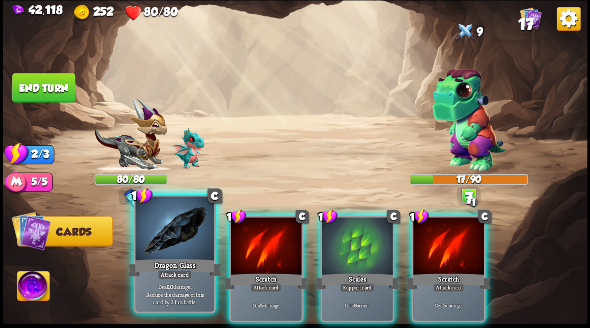
click at [170, 249] on div at bounding box center [174, 230] width 78 height 66
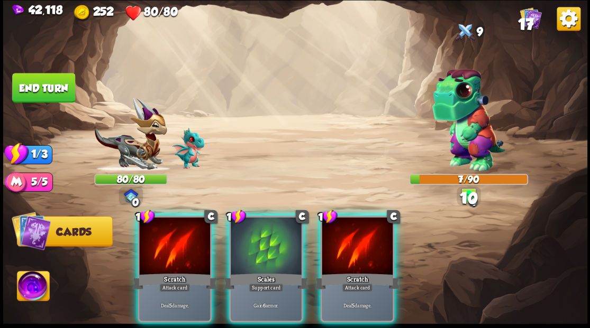
click at [268, 244] on div at bounding box center [266, 247] width 71 height 60
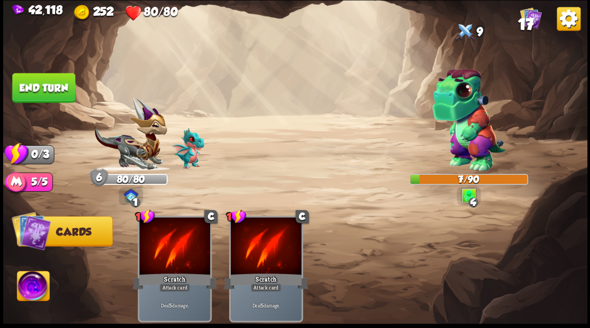
drag, startPoint x: 53, startPoint y: 94, endPoint x: 136, endPoint y: 96, distance: 82.5
click at [54, 94] on button "End turn" at bounding box center [43, 88] width 63 height 30
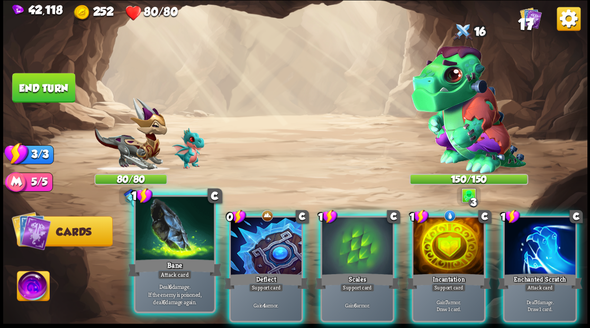
click at [175, 230] on div at bounding box center [174, 230] width 78 height 66
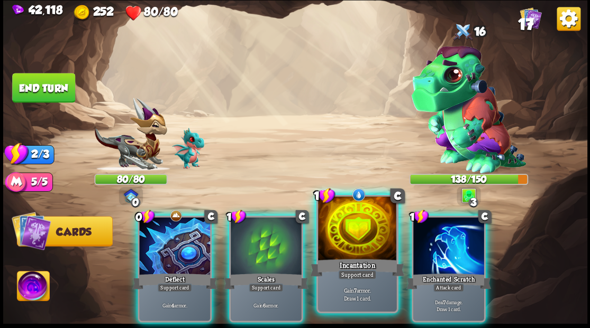
click at [349, 233] on div at bounding box center [357, 230] width 78 height 66
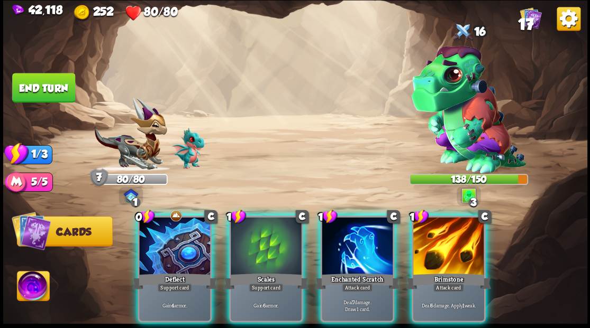
drag, startPoint x: 167, startPoint y: 241, endPoint x: 205, endPoint y: 171, distance: 80.3
click at [167, 240] on div at bounding box center [174, 247] width 71 height 60
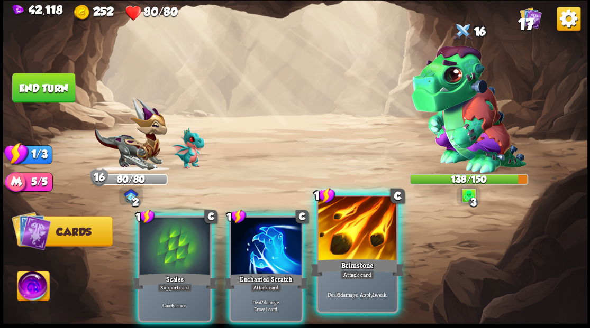
click at [364, 235] on div at bounding box center [357, 230] width 78 height 66
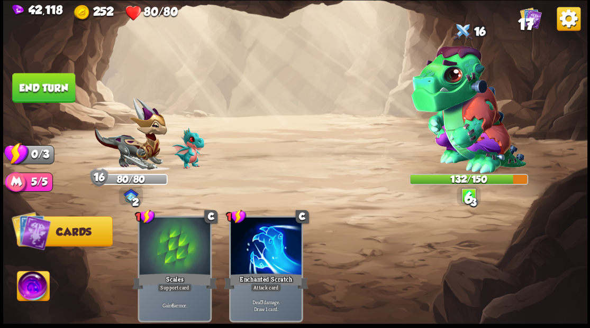
click at [66, 82] on button "End turn" at bounding box center [43, 88] width 63 height 30
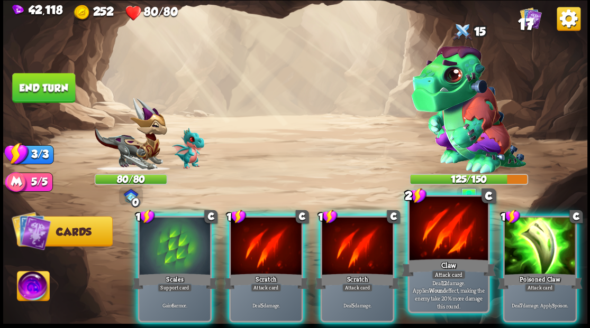
click at [456, 243] on div at bounding box center [448, 230] width 78 height 66
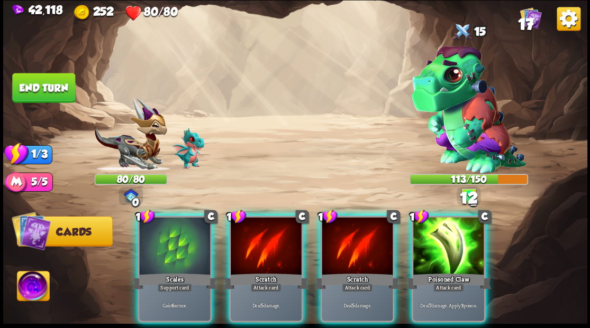
drag, startPoint x: 177, startPoint y: 237, endPoint x: 115, endPoint y: 179, distance: 84.6
click at [168, 232] on div at bounding box center [174, 247] width 71 height 60
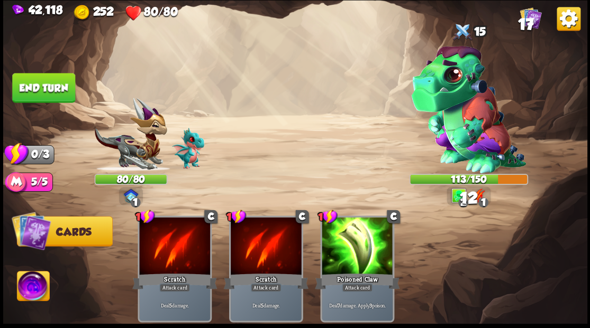
drag, startPoint x: 37, startPoint y: 88, endPoint x: 180, endPoint y: 75, distance: 144.0
click at [37, 88] on button "End turn" at bounding box center [43, 88] width 63 height 30
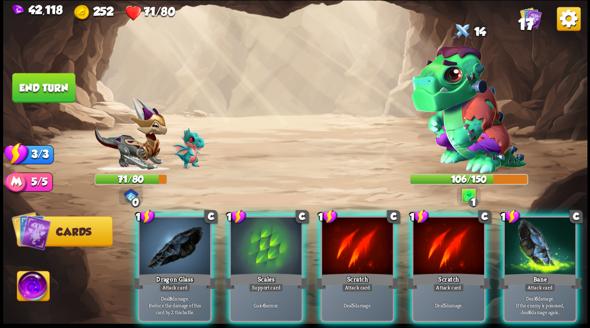
click at [538, 242] on div at bounding box center [539, 247] width 71 height 60
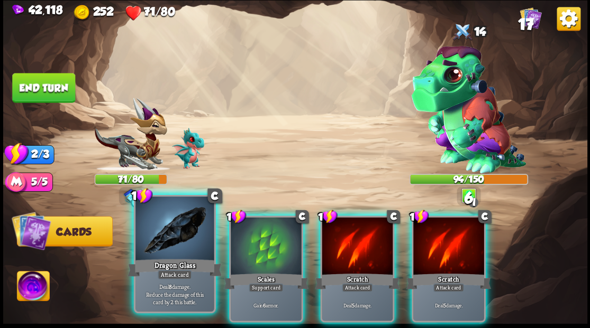
click at [177, 237] on div at bounding box center [174, 230] width 78 height 66
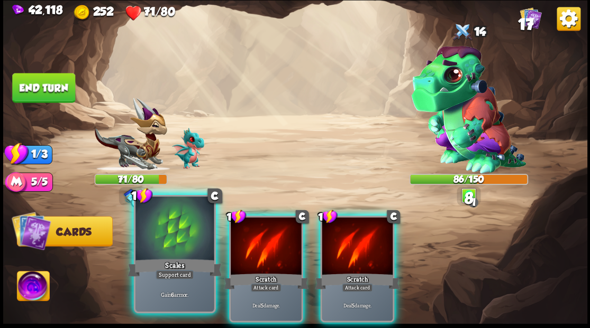
click at [167, 244] on div at bounding box center [174, 230] width 78 height 66
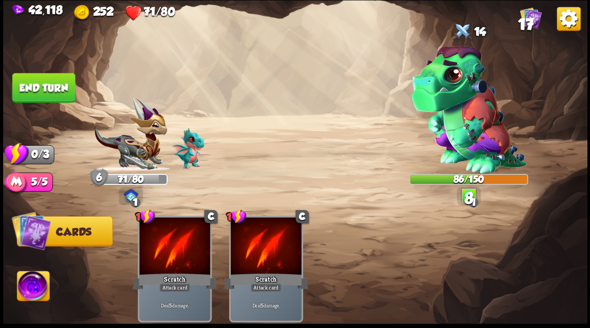
click at [45, 87] on button "End turn" at bounding box center [43, 88] width 63 height 30
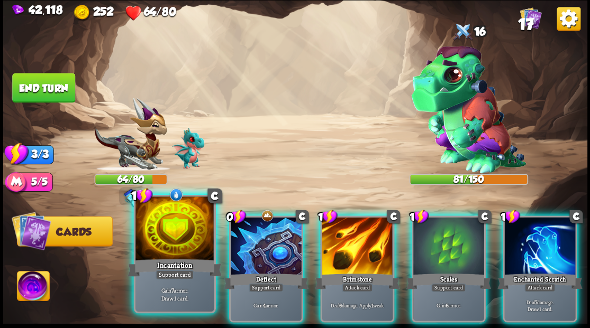
click at [180, 217] on div at bounding box center [174, 230] width 78 height 66
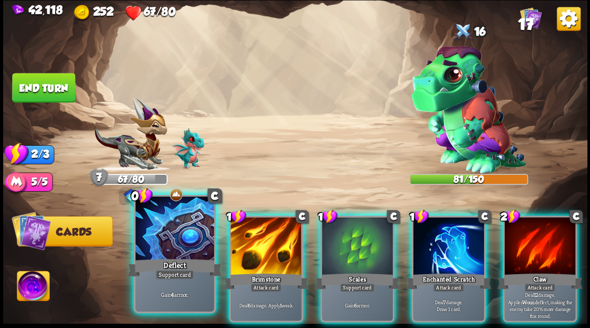
click at [153, 230] on div at bounding box center [174, 230] width 78 height 66
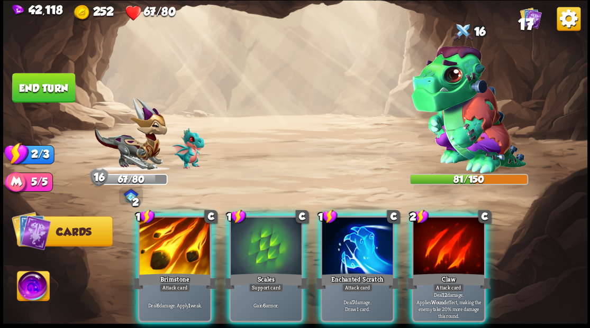
drag, startPoint x: 262, startPoint y: 227, endPoint x: 261, endPoint y: 201, distance: 26.5
click at [262, 227] on div at bounding box center [266, 247] width 71 height 60
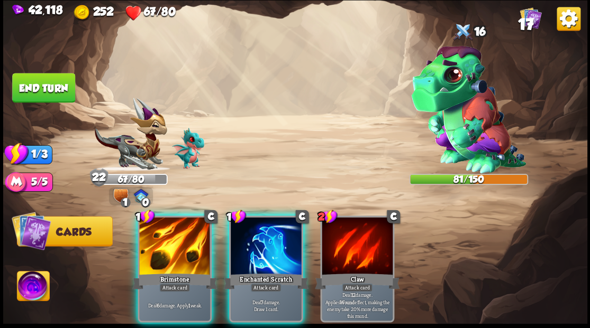
drag, startPoint x: 248, startPoint y: 244, endPoint x: 227, endPoint y: 203, distance: 45.4
click at [246, 242] on div at bounding box center [266, 247] width 71 height 60
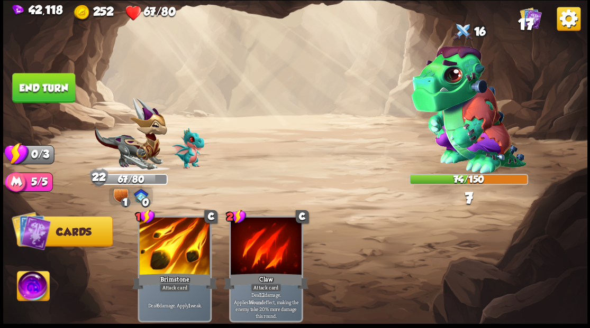
drag, startPoint x: 52, startPoint y: 87, endPoint x: 78, endPoint y: 85, distance: 26.0
click at [55, 86] on button "End turn" at bounding box center [43, 88] width 63 height 30
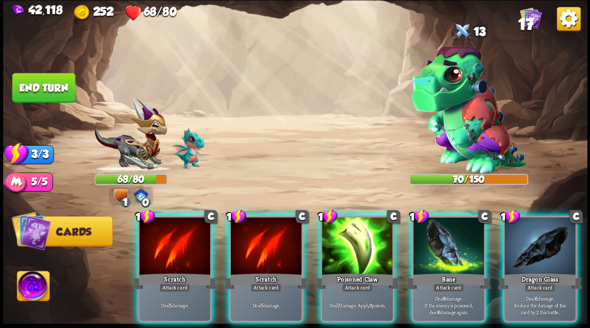
click at [36, 286] on img at bounding box center [33, 287] width 32 height 33
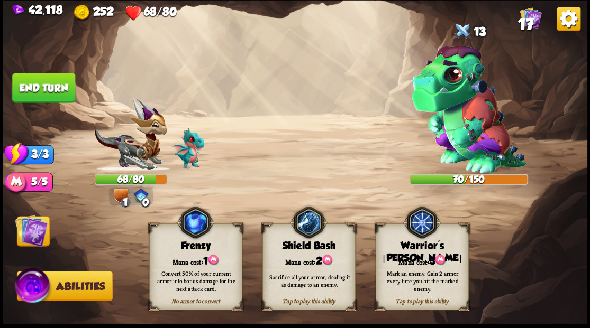
click at [431, 257] on span "3" at bounding box center [431, 261] width 6 height 12
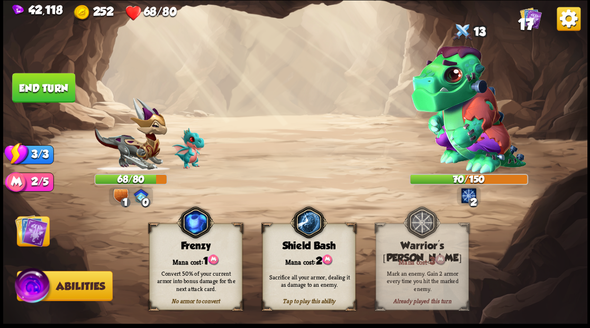
click at [30, 236] on img at bounding box center [31, 230] width 33 height 33
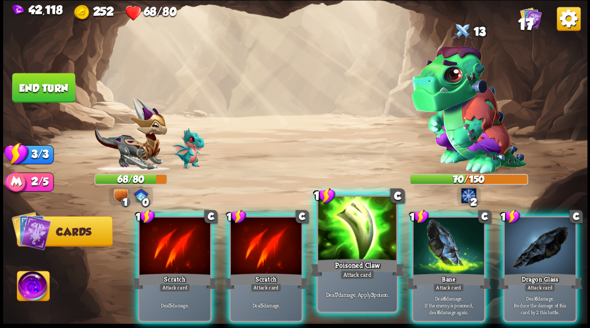
click at [359, 245] on div at bounding box center [357, 230] width 78 height 66
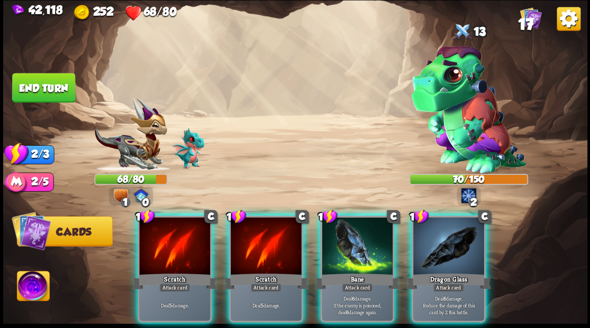
click at [358, 245] on div at bounding box center [357, 247] width 71 height 60
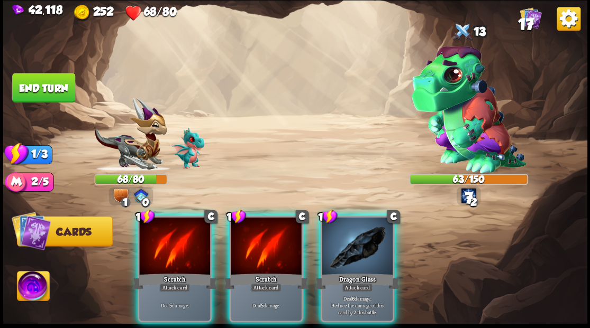
click at [357, 244] on div at bounding box center [357, 247] width 71 height 60
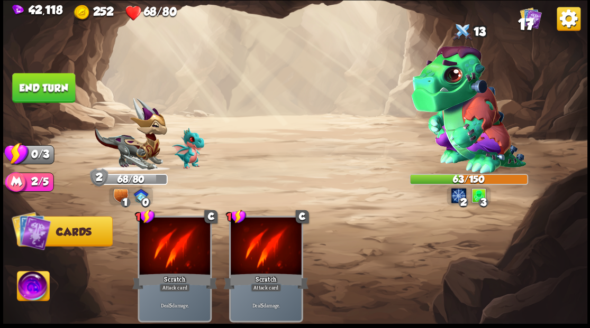
click at [42, 88] on button "End turn" at bounding box center [43, 88] width 63 height 30
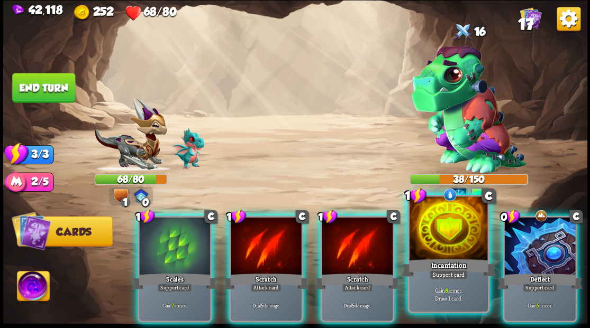
click at [435, 237] on div at bounding box center [448, 230] width 78 height 66
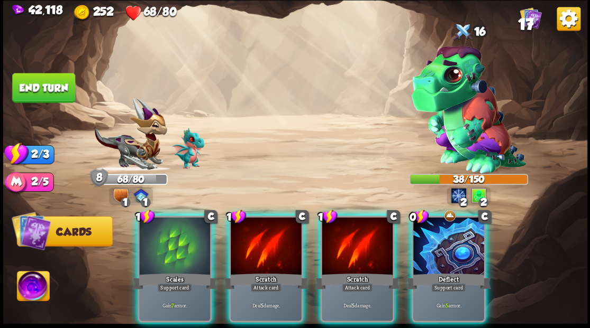
click at [435, 236] on div at bounding box center [448, 247] width 71 height 60
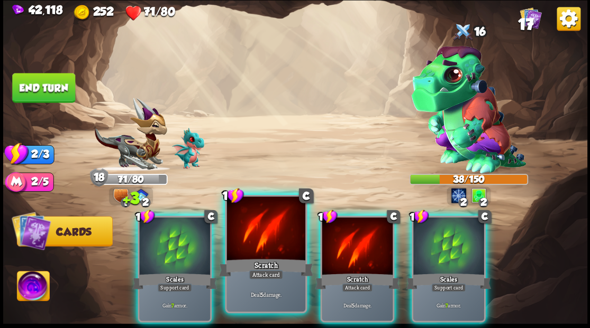
click at [270, 243] on div at bounding box center [265, 230] width 78 height 66
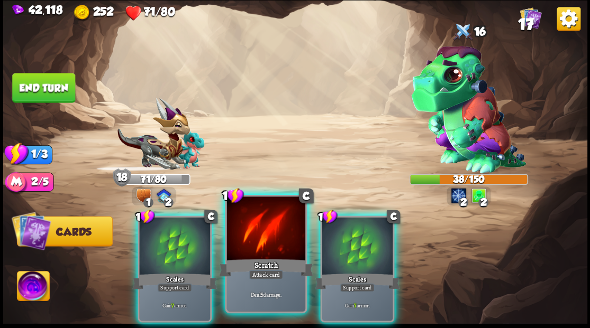
click at [270, 242] on div at bounding box center [265, 230] width 78 height 66
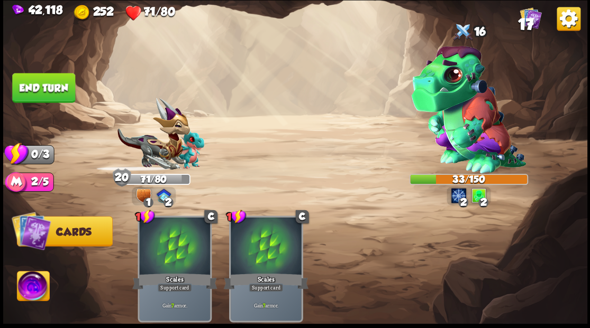
click at [42, 90] on button "End turn" at bounding box center [43, 88] width 63 height 30
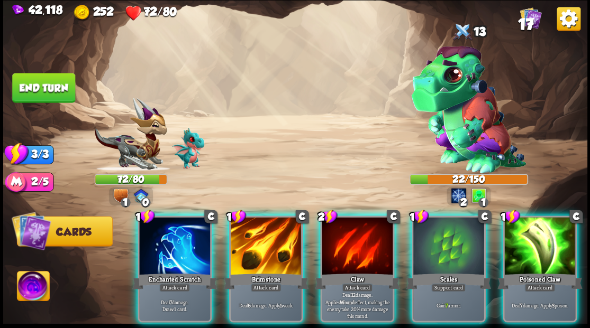
click at [443, 252] on div at bounding box center [448, 247] width 71 height 60
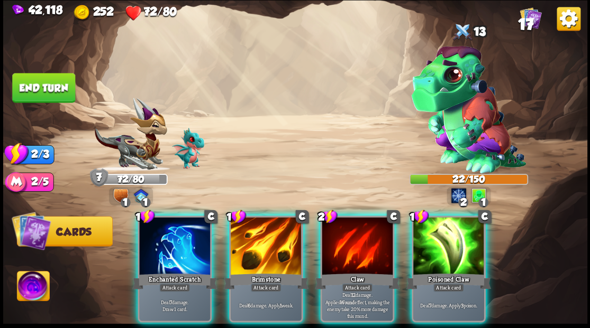
drag, startPoint x: 180, startPoint y: 231, endPoint x: 216, endPoint y: 193, distance: 52.4
click at [179, 231] on div at bounding box center [174, 247] width 71 height 60
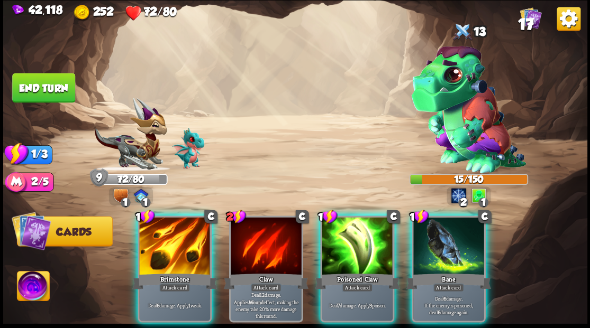
drag, startPoint x: 467, startPoint y: 243, endPoint x: 392, endPoint y: 198, distance: 87.1
click at [467, 243] on div at bounding box center [448, 247] width 71 height 60
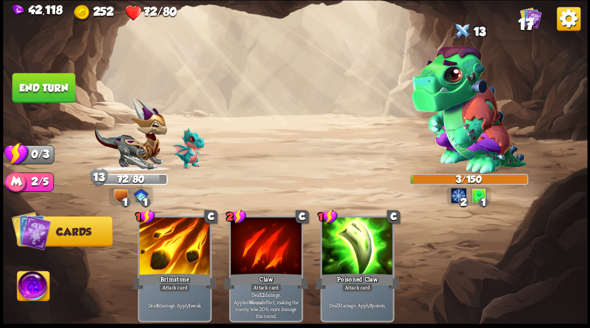
click at [26, 89] on button "End turn" at bounding box center [43, 88] width 63 height 30
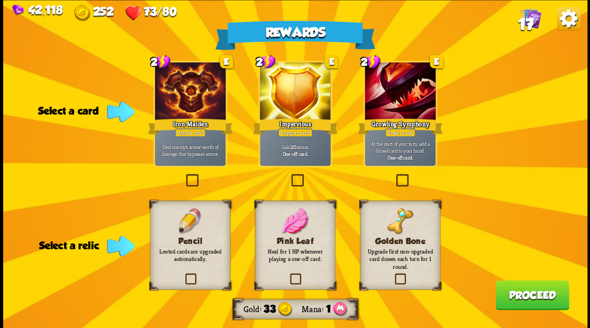
click at [393, 275] on label at bounding box center [393, 275] width 0 height 0
click at [0, 0] on input "checkbox" at bounding box center [0, 0] width 0 height 0
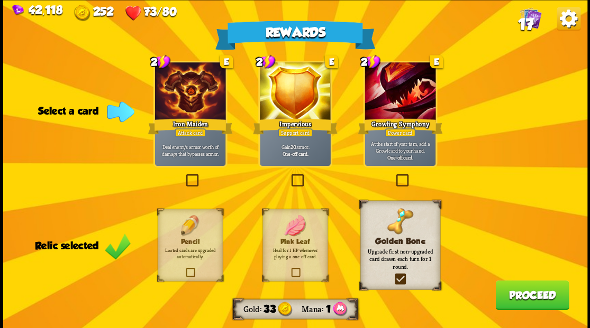
click at [536, 297] on button "Proceed" at bounding box center [532, 295] width 74 height 30
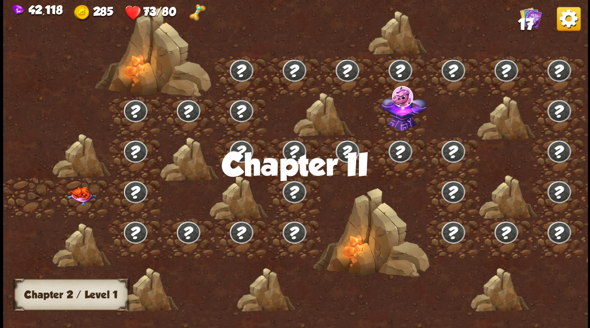
click at [76, 196] on img at bounding box center [81, 196] width 29 height 19
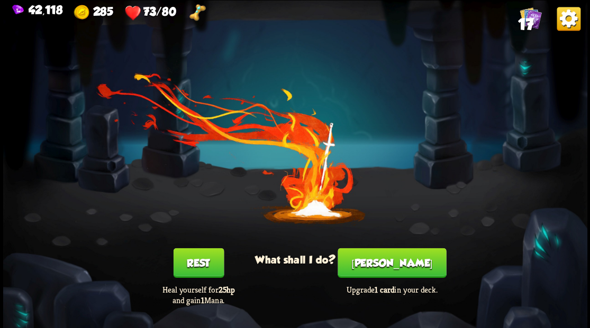
click at [400, 262] on button "[PERSON_NAME]" at bounding box center [391, 263] width 108 height 30
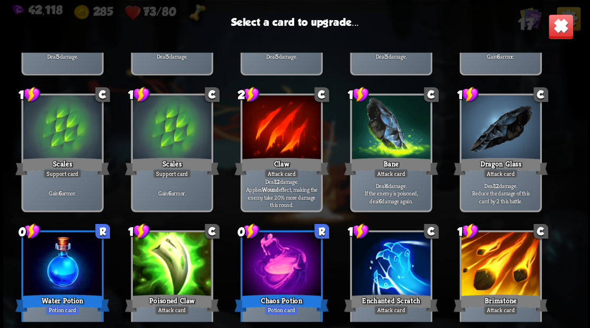
scroll to position [174, 0]
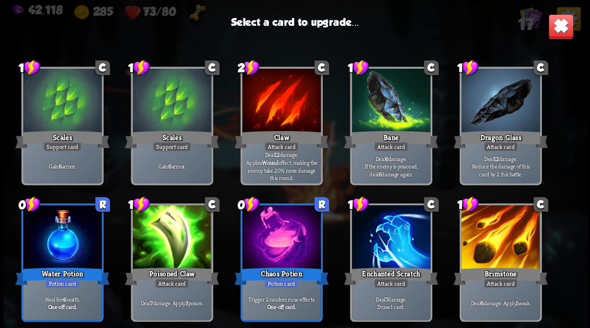
click at [494, 228] on div at bounding box center [500, 238] width 78 height 66
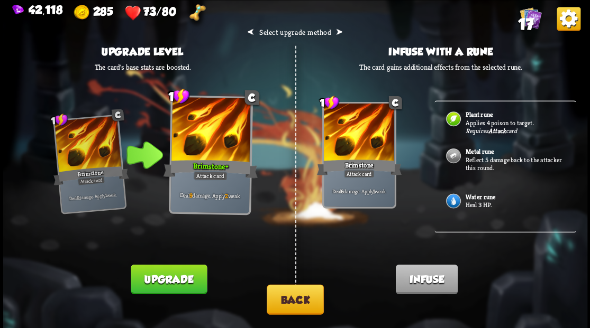
click at [486, 156] on p "Reflect 5 damage back to the attacker this round." at bounding box center [514, 164] width 99 height 16
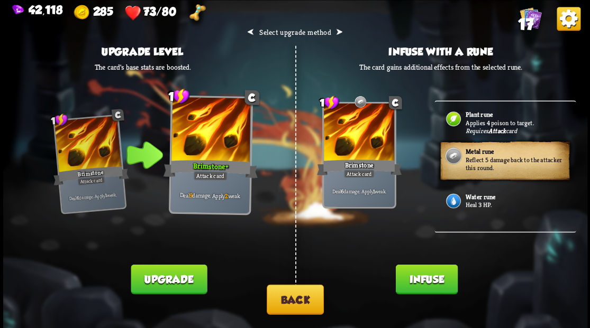
drag, startPoint x: 423, startPoint y: 287, endPoint x: 418, endPoint y: 277, distance: 10.9
click at [423, 286] on button "Infuse" at bounding box center [426, 279] width 62 height 30
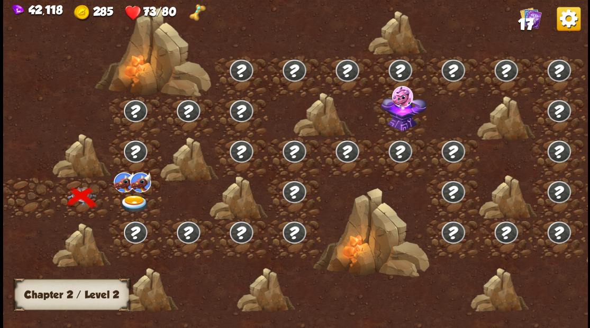
click at [129, 200] on img at bounding box center [134, 203] width 29 height 17
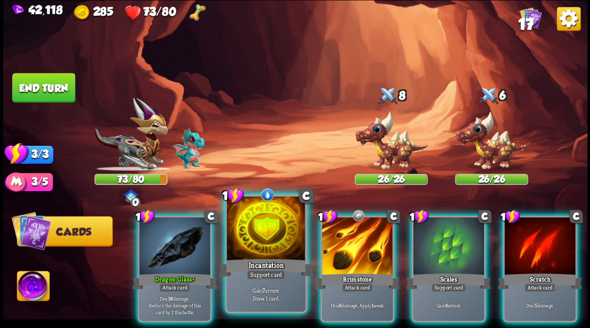
click at [257, 251] on div at bounding box center [265, 230] width 78 height 66
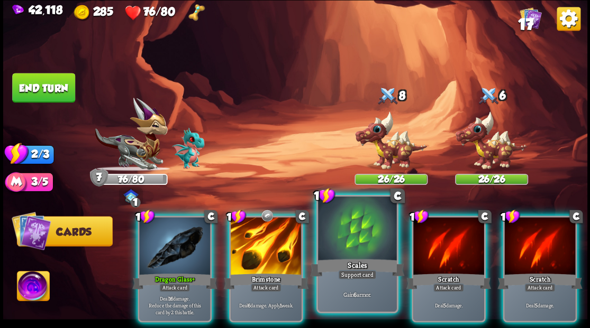
click at [362, 235] on div at bounding box center [357, 230] width 78 height 66
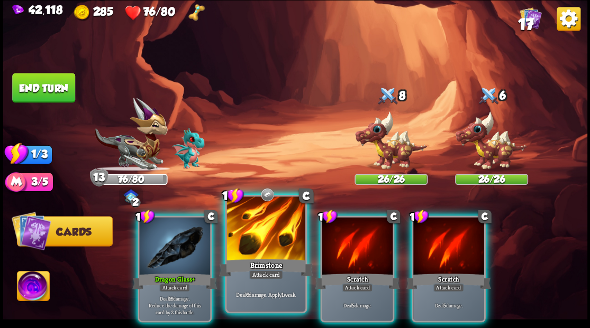
click at [267, 248] on div at bounding box center [265, 230] width 78 height 66
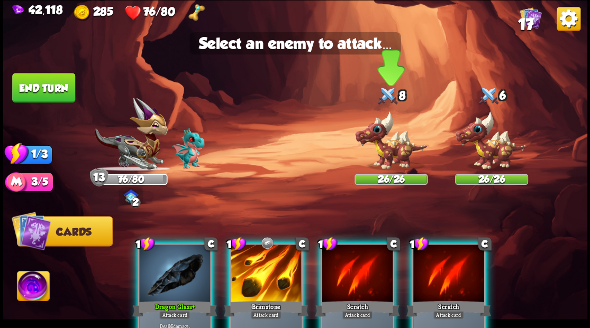
click at [394, 148] on img at bounding box center [390, 141] width 73 height 60
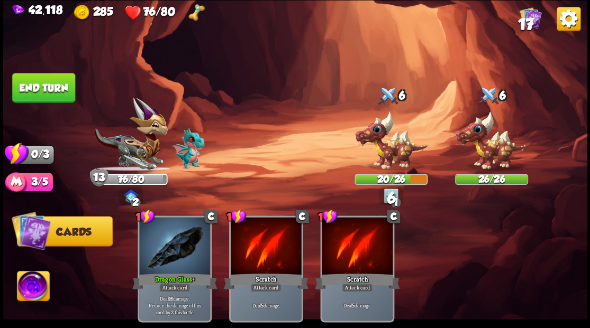
click at [58, 86] on button "End turn" at bounding box center [43, 88] width 63 height 30
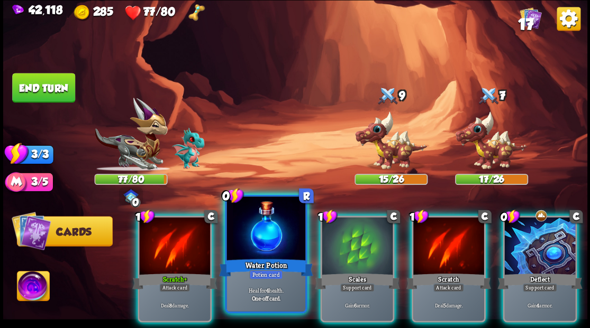
click at [268, 226] on div at bounding box center [265, 230] width 78 height 66
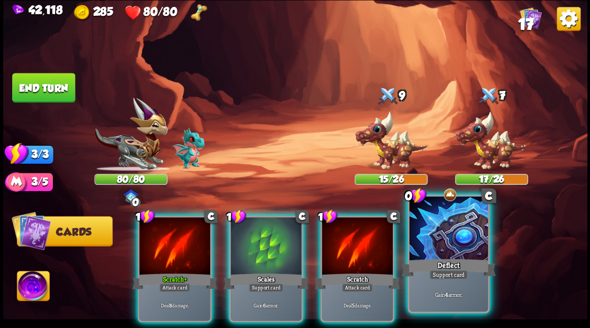
click at [436, 253] on div at bounding box center [448, 230] width 78 height 66
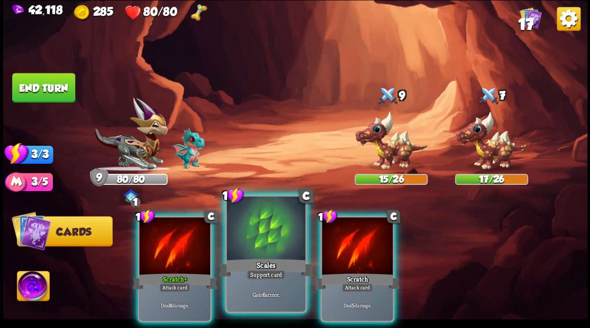
click at [257, 253] on div at bounding box center [265, 230] width 78 height 66
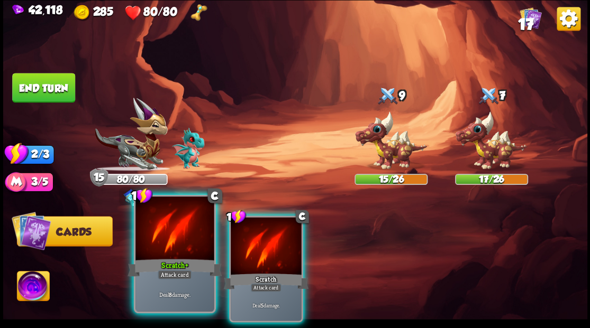
click at [192, 239] on div at bounding box center [174, 230] width 78 height 66
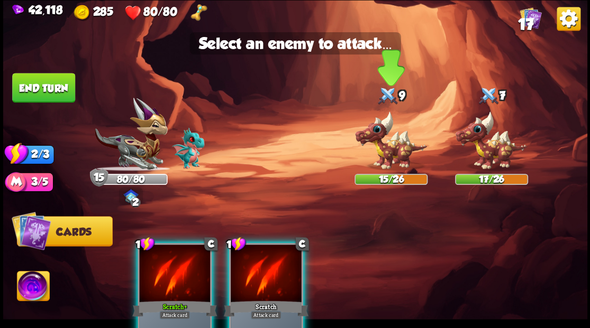
click at [385, 157] on img at bounding box center [390, 141] width 73 height 60
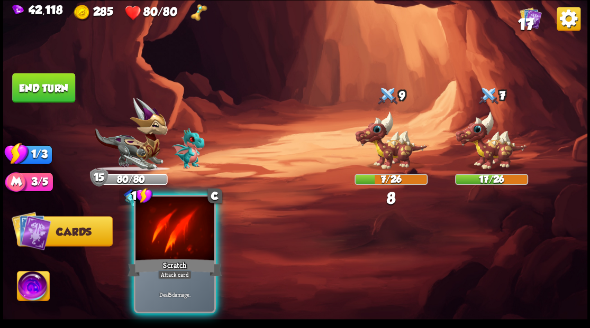
click at [181, 244] on div at bounding box center [174, 230] width 78 height 66
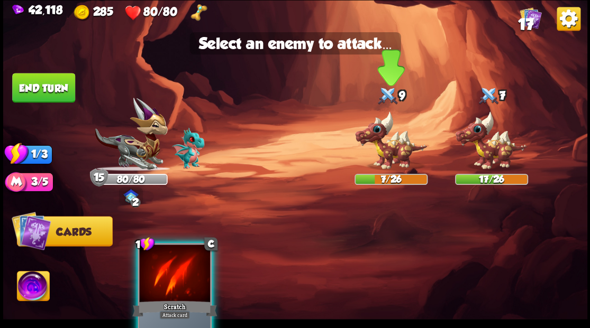
click at [390, 154] on img at bounding box center [390, 141] width 73 height 60
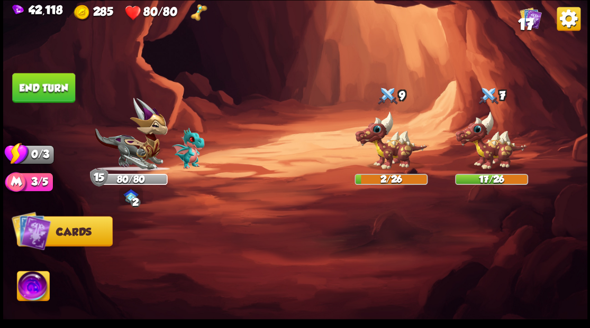
click at [67, 96] on button "End turn" at bounding box center [43, 88] width 63 height 30
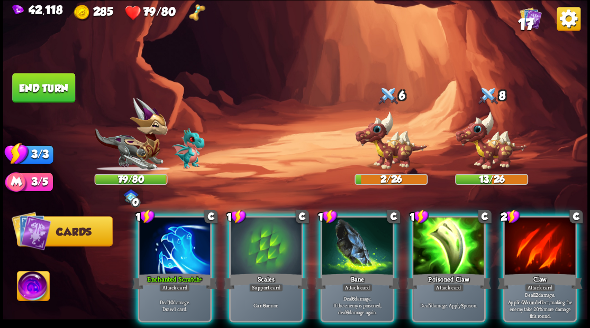
click at [268, 225] on div at bounding box center [266, 247] width 71 height 60
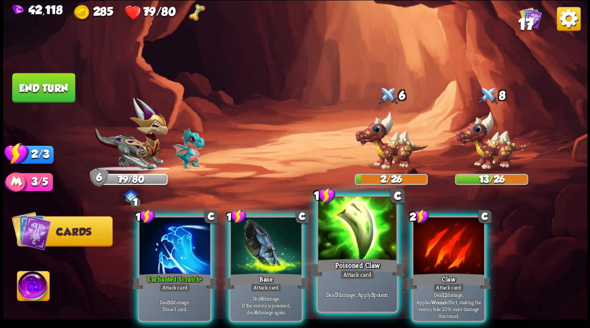
click at [351, 229] on div at bounding box center [357, 230] width 78 height 66
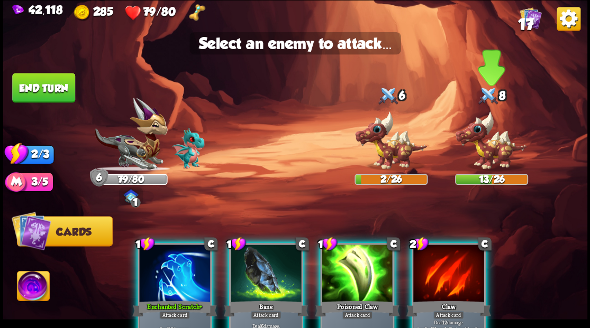
click at [489, 148] on img at bounding box center [490, 141] width 73 height 60
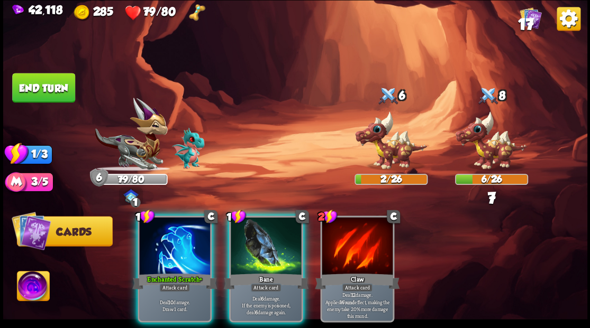
drag, startPoint x: 276, startPoint y: 233, endPoint x: 358, endPoint y: 172, distance: 101.7
click at [276, 231] on div at bounding box center [266, 247] width 71 height 60
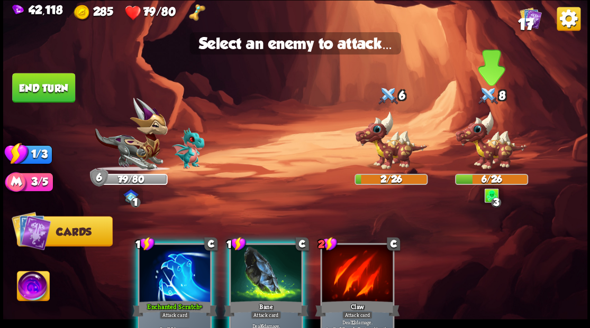
click at [494, 142] on img at bounding box center [490, 141] width 73 height 60
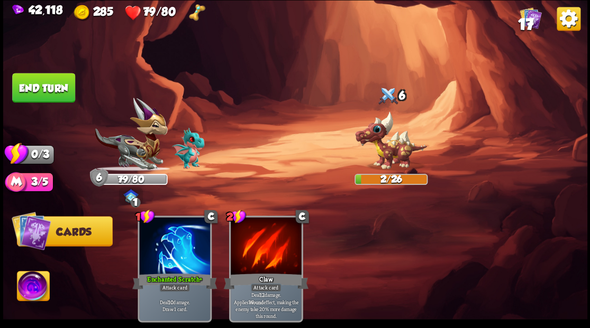
drag, startPoint x: 45, startPoint y: 84, endPoint x: 60, endPoint y: 92, distance: 16.8
click at [46, 84] on button "End turn" at bounding box center [43, 88] width 63 height 30
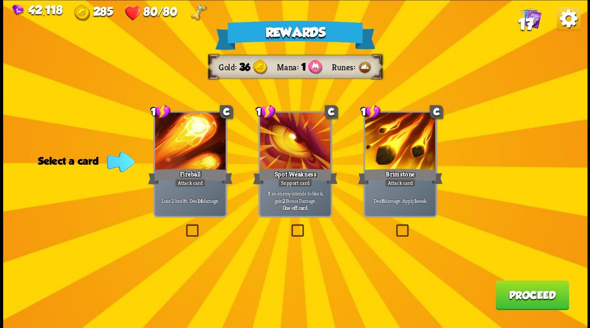
click at [184, 226] on label at bounding box center [184, 226] width 0 height 0
click at [0, 0] on input "checkbox" at bounding box center [0, 0] width 0 height 0
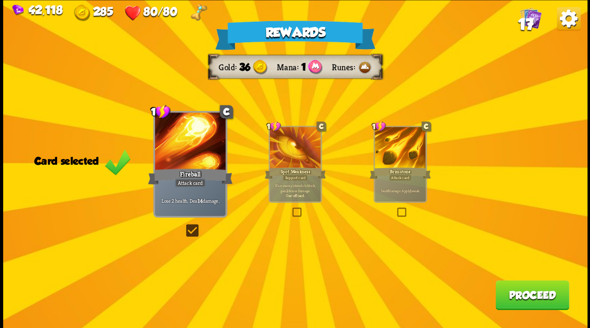
click at [538, 293] on button "Proceed" at bounding box center [532, 295] width 74 height 30
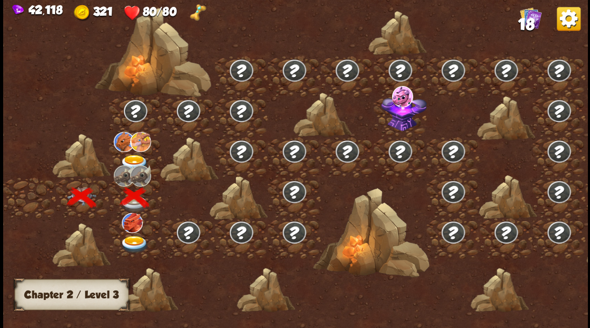
click at [134, 159] on img at bounding box center [134, 162] width 29 height 17
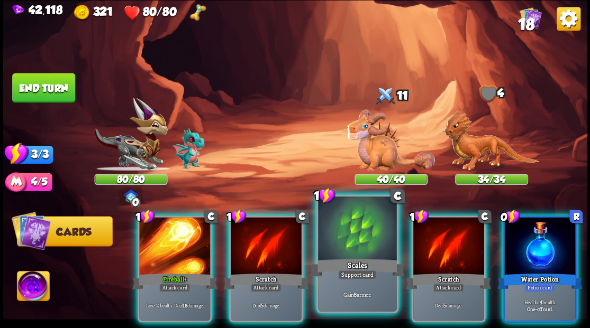
click at [370, 240] on div at bounding box center [357, 230] width 78 height 66
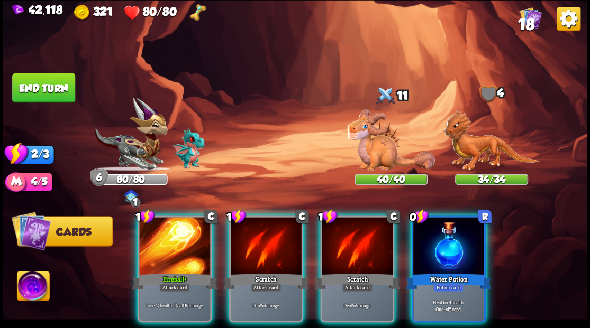
click at [443, 234] on div at bounding box center [448, 247] width 71 height 60
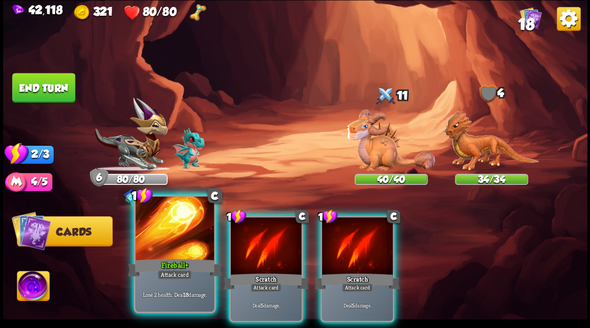
click at [190, 241] on div at bounding box center [174, 230] width 78 height 66
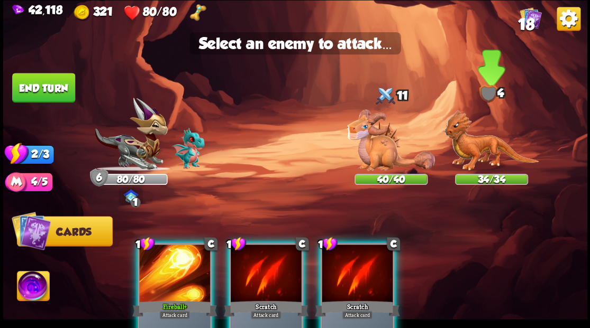
click at [469, 152] on img at bounding box center [491, 140] width 95 height 61
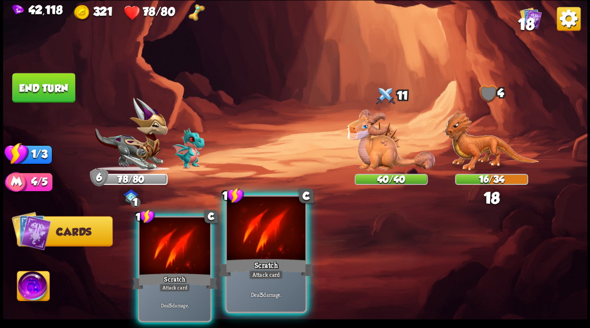
click at [262, 242] on div at bounding box center [265, 230] width 78 height 66
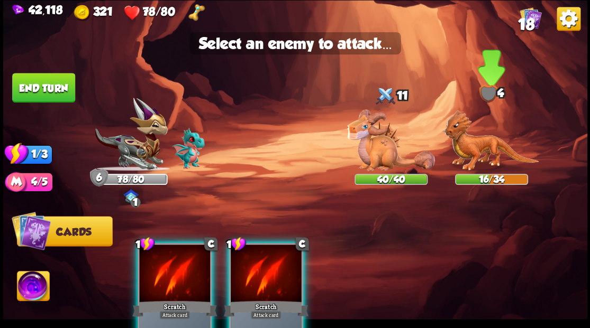
click at [465, 155] on img at bounding box center [491, 140] width 95 height 61
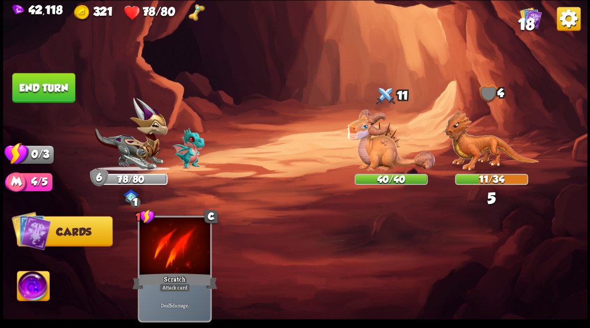
click at [49, 90] on button "End turn" at bounding box center [43, 88] width 63 height 30
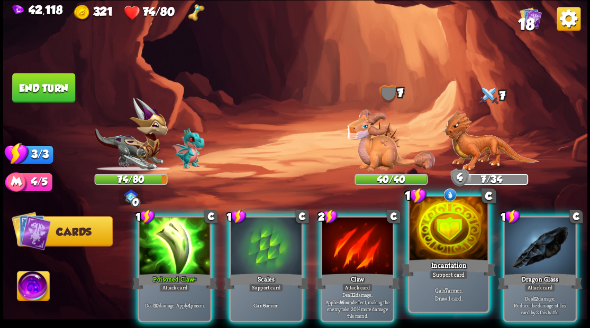
click at [442, 240] on div at bounding box center [448, 230] width 78 height 66
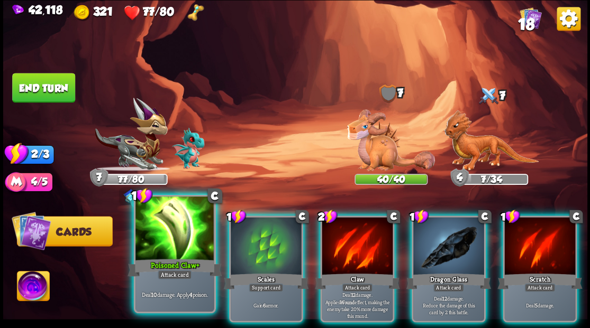
click at [185, 231] on div at bounding box center [174, 230] width 78 height 66
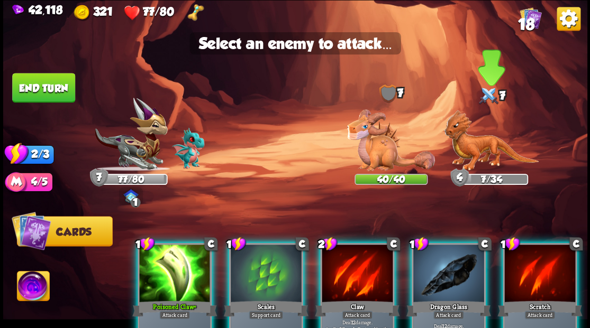
click at [478, 160] on img at bounding box center [491, 140] width 95 height 61
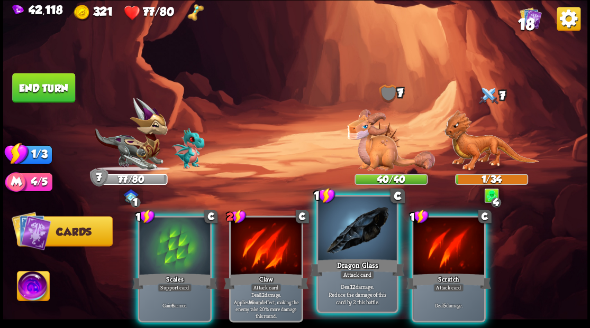
click at [347, 244] on div at bounding box center [357, 230] width 78 height 66
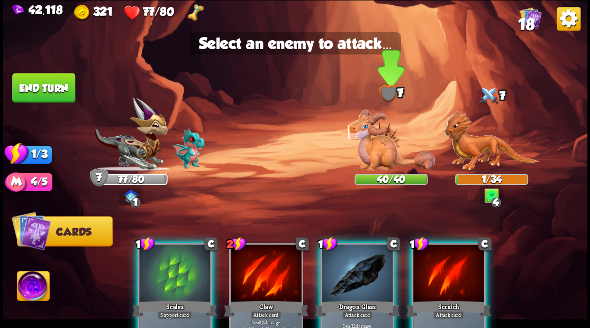
click at [383, 148] on img at bounding box center [391, 140] width 88 height 62
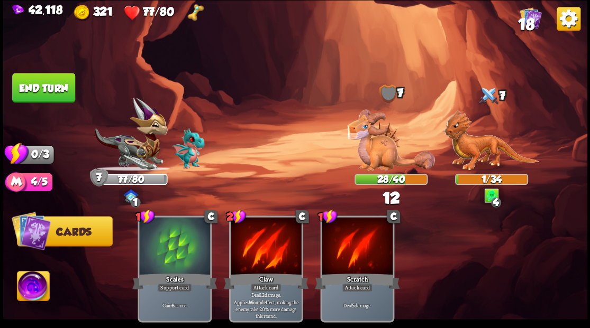
click at [39, 89] on button "End turn" at bounding box center [43, 88] width 63 height 30
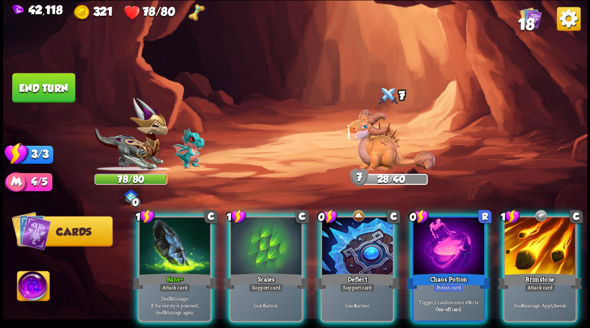
click at [426, 272] on div "Chaos Potion" at bounding box center [448, 281] width 85 height 19
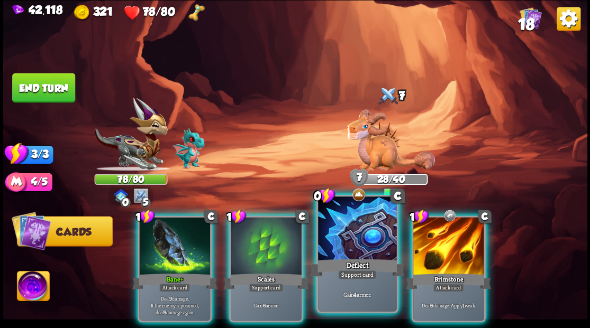
click at [348, 240] on div at bounding box center [357, 230] width 78 height 66
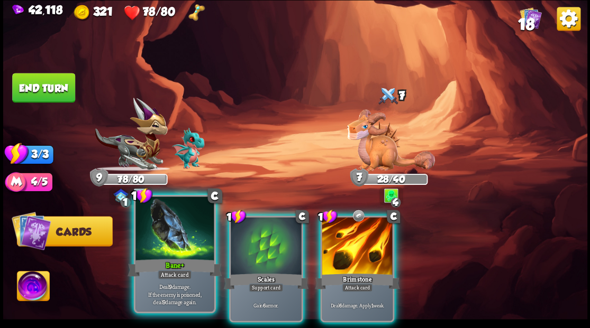
click at [180, 241] on div at bounding box center [174, 230] width 78 height 66
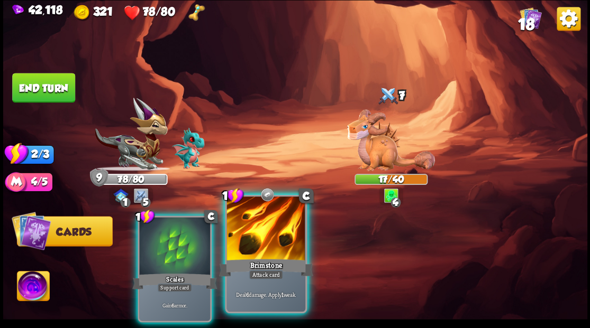
click at [250, 242] on div at bounding box center [265, 230] width 78 height 66
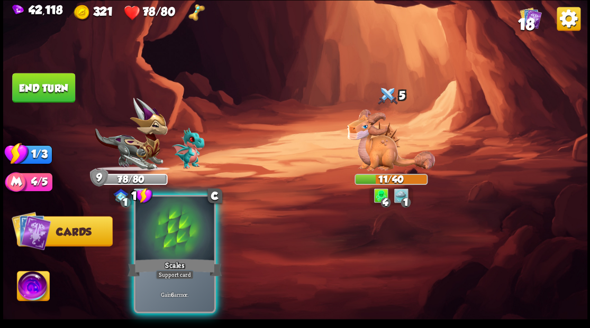
click at [177, 246] on div at bounding box center [174, 230] width 78 height 66
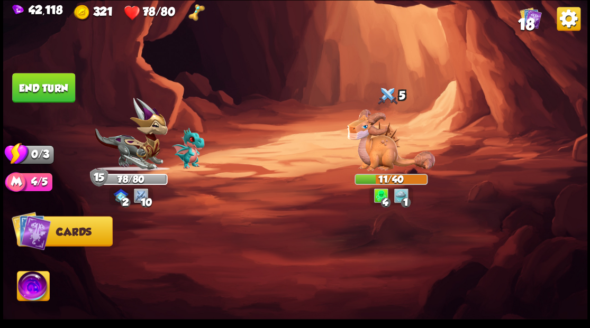
click at [34, 85] on button "End turn" at bounding box center [43, 88] width 63 height 30
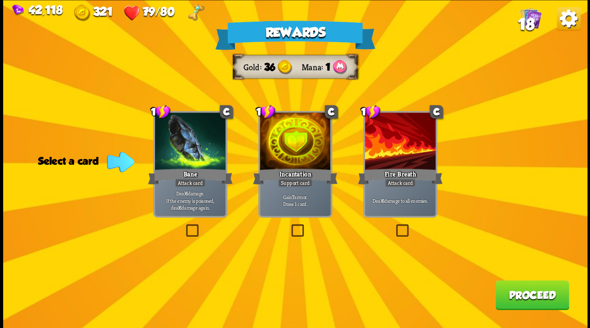
click at [394, 226] on label at bounding box center [394, 226] width 0 height 0
click at [0, 0] on input "checkbox" at bounding box center [0, 0] width 0 height 0
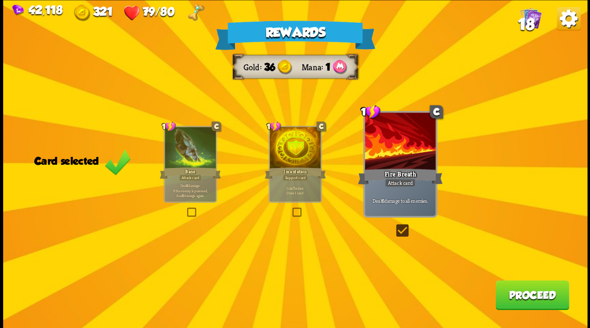
click at [522, 294] on button "Proceed" at bounding box center [532, 295] width 74 height 30
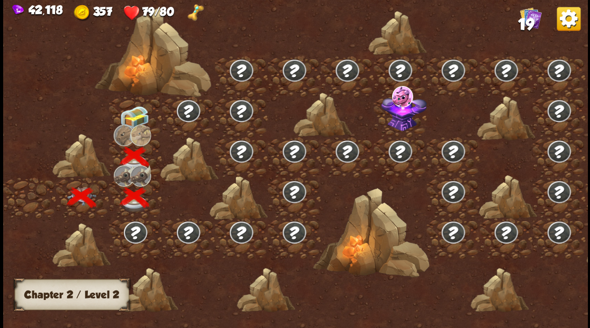
click at [130, 106] on div at bounding box center [135, 116] width 53 height 41
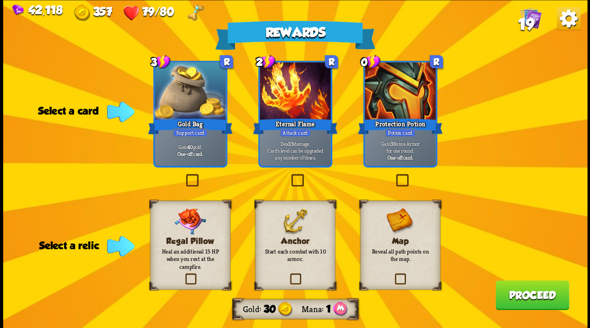
click at [288, 275] on label at bounding box center [288, 275] width 0 height 0
click at [0, 0] on input "checkbox" at bounding box center [0, 0] width 0 height 0
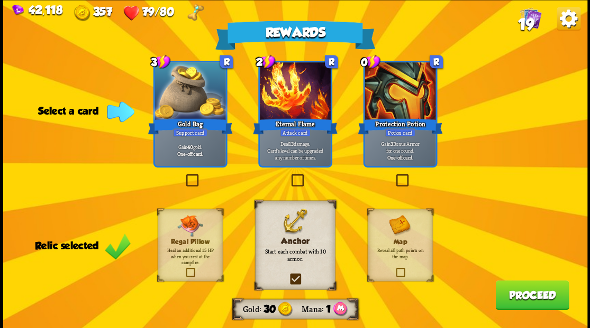
click at [394, 176] on label at bounding box center [394, 176] width 0 height 0
click at [0, 0] on input "checkbox" at bounding box center [0, 0] width 0 height 0
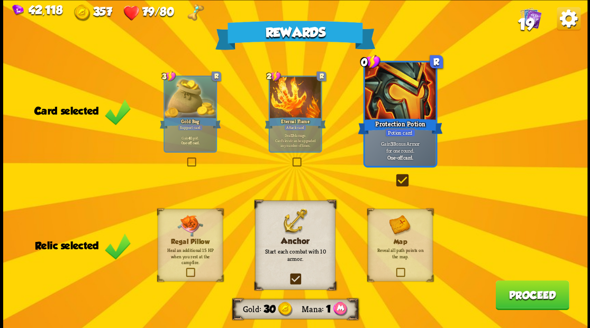
click at [521, 296] on button "Proceed" at bounding box center [532, 295] width 74 height 30
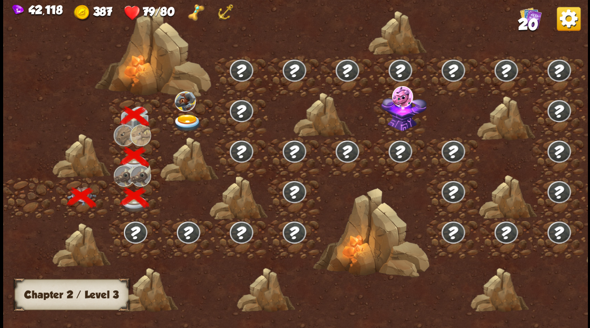
click at [190, 121] on img at bounding box center [186, 122] width 29 height 17
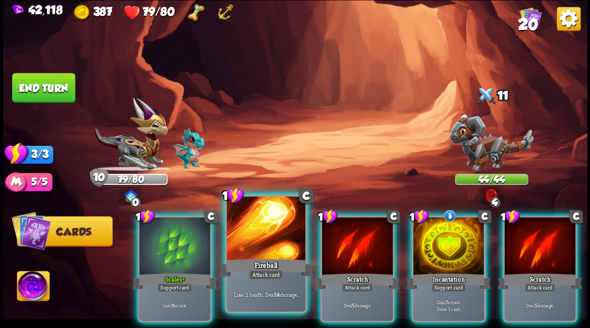
drag, startPoint x: 270, startPoint y: 239, endPoint x: 277, endPoint y: 225, distance: 15.6
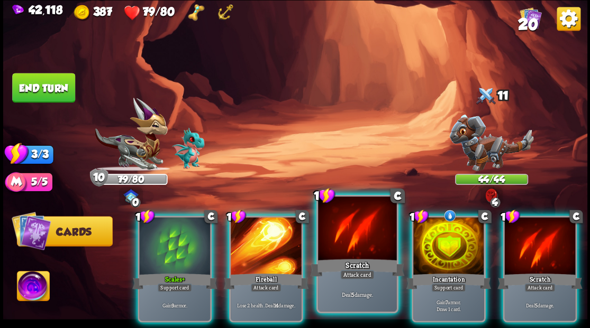
click at [270, 238] on div at bounding box center [266, 247] width 71 height 60
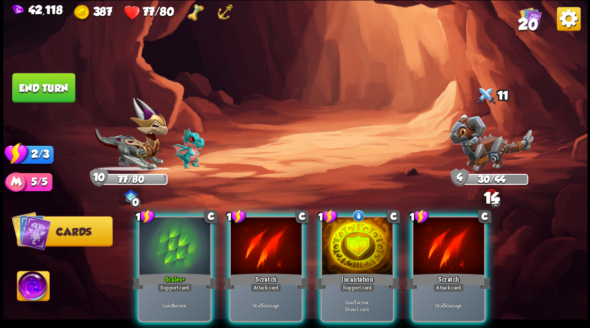
drag, startPoint x: 354, startPoint y: 247, endPoint x: 353, endPoint y: 237, distance: 10.2
click at [355, 246] on div at bounding box center [357, 247] width 71 height 60
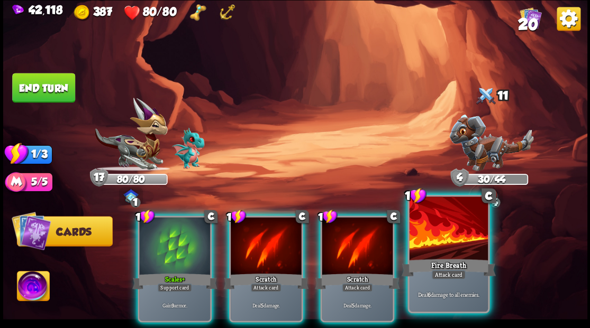
click at [450, 242] on div at bounding box center [448, 230] width 78 height 66
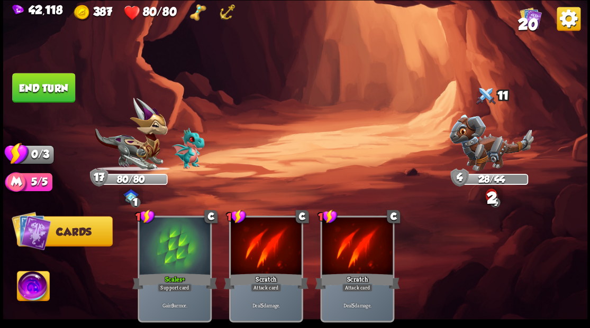
click at [60, 83] on button "End turn" at bounding box center [43, 88] width 63 height 30
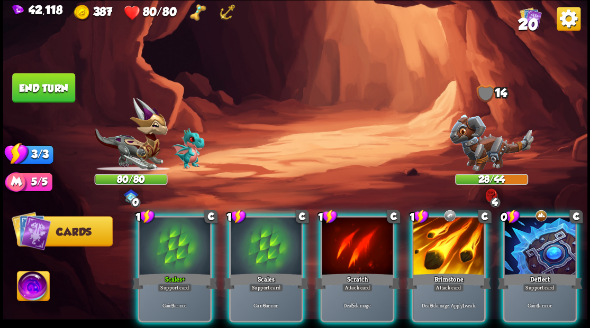
click at [452, 223] on div at bounding box center [448, 247] width 71 height 60
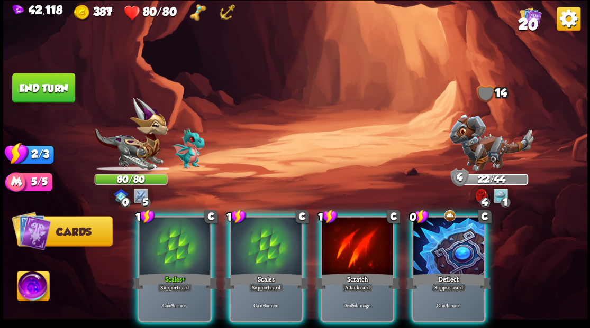
click at [449, 218] on div at bounding box center [448, 247] width 71 height 60
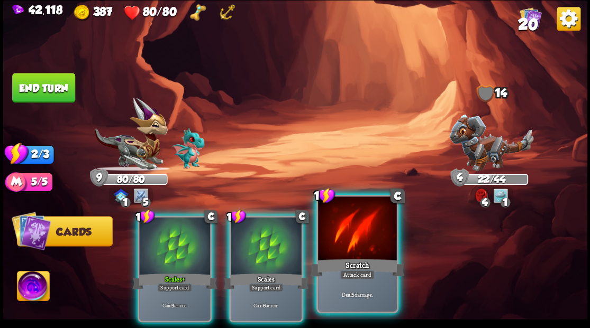
click at [369, 226] on div at bounding box center [357, 230] width 78 height 66
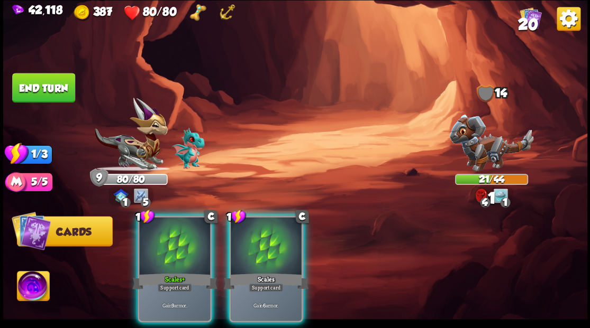
drag, startPoint x: 286, startPoint y: 226, endPoint x: 253, endPoint y: 209, distance: 37.1
click at [279, 222] on div at bounding box center [266, 247] width 71 height 60
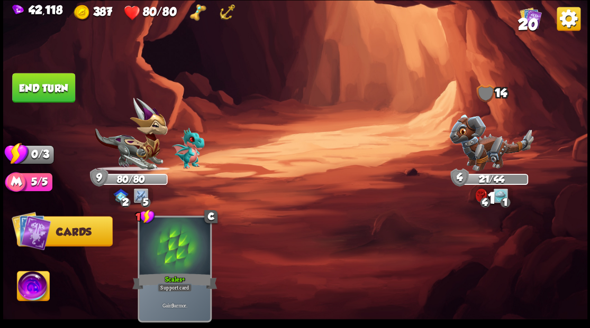
drag, startPoint x: 28, startPoint y: 86, endPoint x: 64, endPoint y: 99, distance: 38.3
click at [29, 86] on button "End turn" at bounding box center [43, 88] width 63 height 30
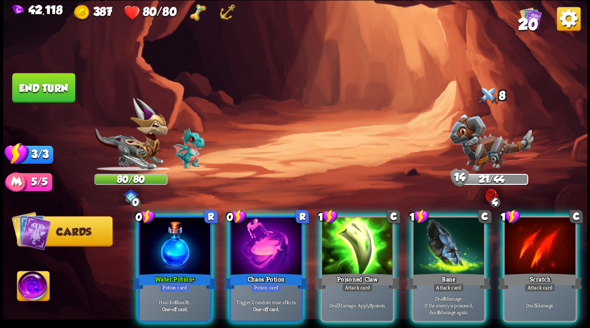
click at [351, 244] on div at bounding box center [357, 247] width 71 height 60
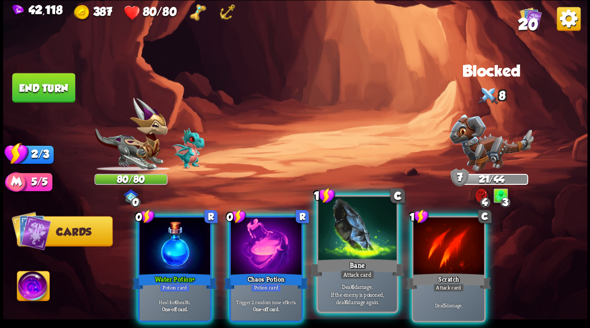
click at [351, 242] on div at bounding box center [357, 230] width 78 height 66
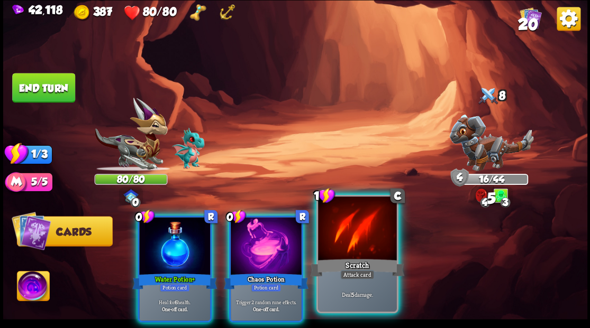
click at [350, 241] on div at bounding box center [357, 230] width 78 height 66
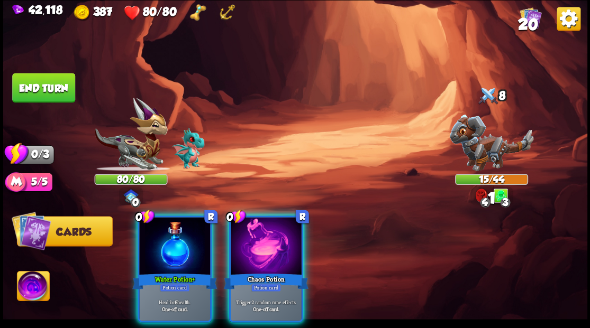
drag, startPoint x: 275, startPoint y: 244, endPoint x: 269, endPoint y: 242, distance: 6.9
click at [275, 244] on div at bounding box center [266, 247] width 71 height 60
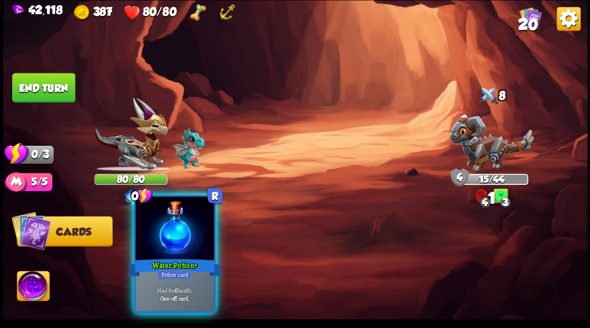
click at [185, 229] on div at bounding box center [174, 230] width 78 height 66
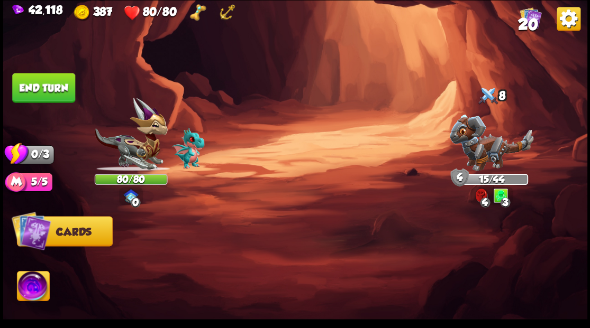
drag, startPoint x: 58, startPoint y: 89, endPoint x: 70, endPoint y: 95, distance: 13.0
click at [58, 89] on button "End turn" at bounding box center [43, 88] width 63 height 30
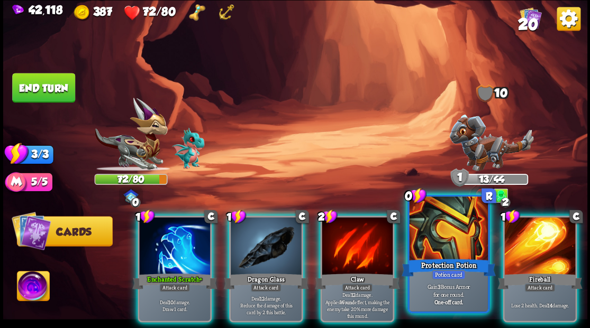
click at [442, 248] on div at bounding box center [448, 230] width 78 height 66
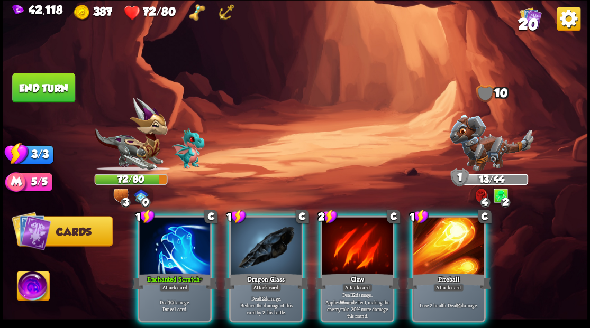
drag, startPoint x: 363, startPoint y: 232, endPoint x: 340, endPoint y: 195, distance: 43.7
click at [362, 230] on div at bounding box center [357, 247] width 71 height 60
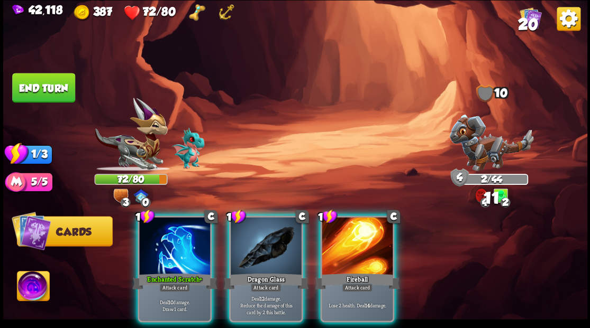
click at [266, 243] on div at bounding box center [266, 247] width 71 height 60
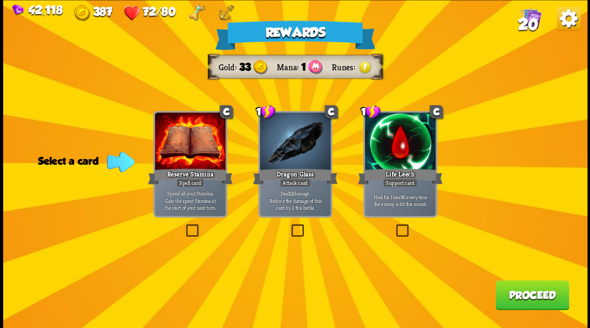
drag, startPoint x: 400, startPoint y: 228, endPoint x: 406, endPoint y: 239, distance: 12.5
click at [394, 226] on label at bounding box center [394, 226] width 0 height 0
click at [0, 0] on input "checkbox" at bounding box center [0, 0] width 0 height 0
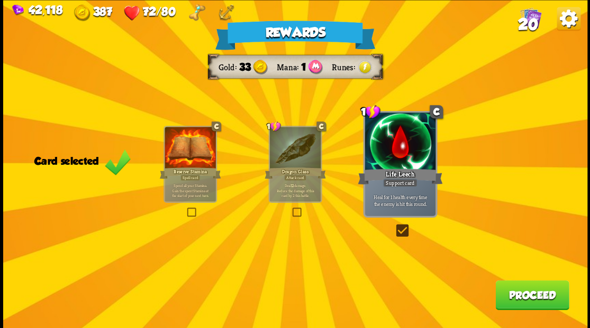
drag, startPoint x: 516, startPoint y: 296, endPoint x: 512, endPoint y: 293, distance: 5.6
click at [512, 293] on button "Proceed" at bounding box center [532, 295] width 74 height 30
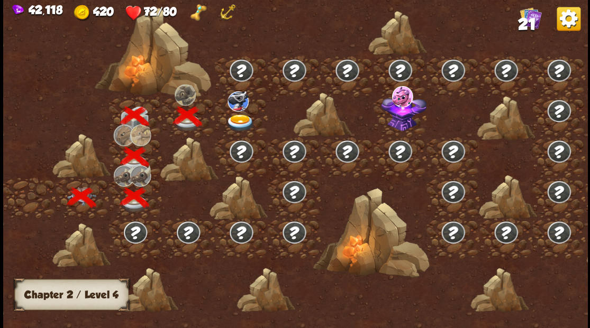
click at [239, 122] on img at bounding box center [239, 122] width 29 height 17
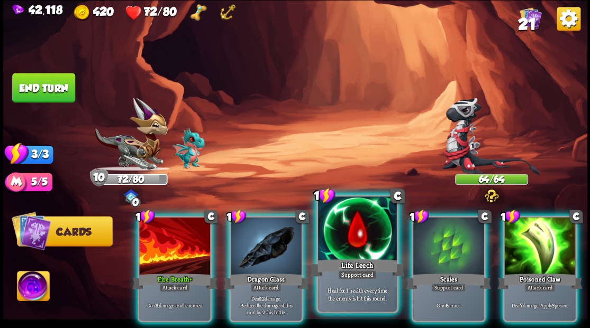
click at [333, 229] on div at bounding box center [357, 230] width 78 height 66
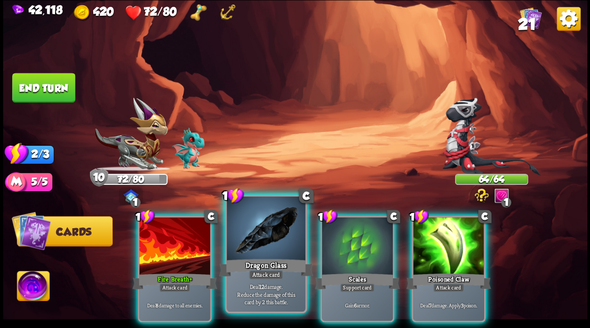
click at [254, 238] on div at bounding box center [265, 230] width 78 height 66
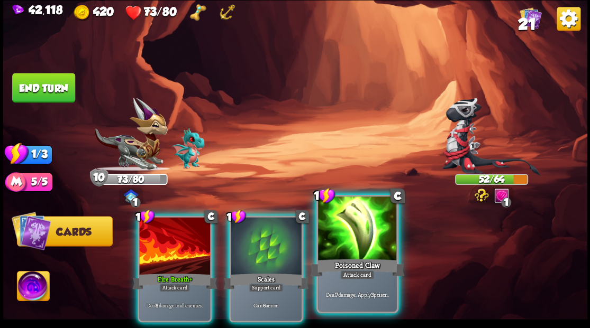
click at [346, 248] on div at bounding box center [357, 230] width 78 height 66
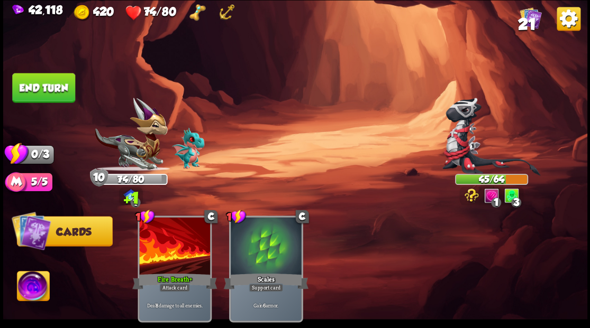
click at [48, 79] on button "End turn" at bounding box center [43, 88] width 63 height 30
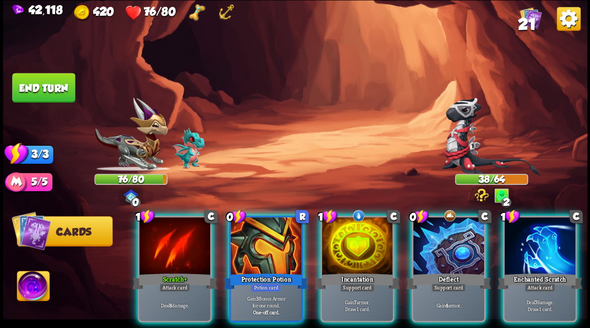
click at [339, 247] on div at bounding box center [357, 247] width 71 height 60
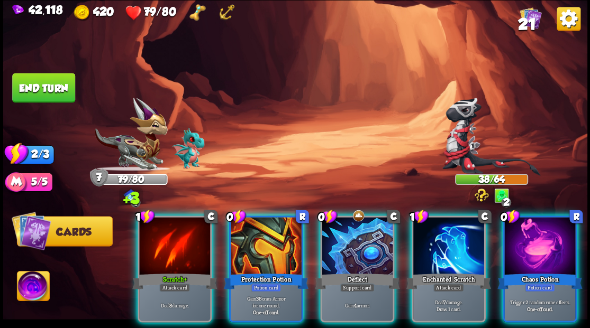
drag, startPoint x: 554, startPoint y: 239, endPoint x: 503, endPoint y: 241, distance: 51.9
click at [554, 240] on div at bounding box center [539, 247] width 71 height 60
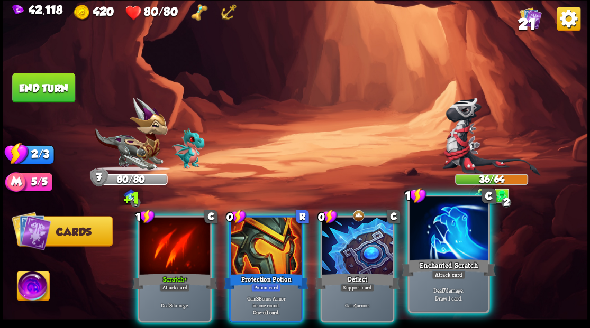
click at [446, 248] on div at bounding box center [448, 230] width 78 height 66
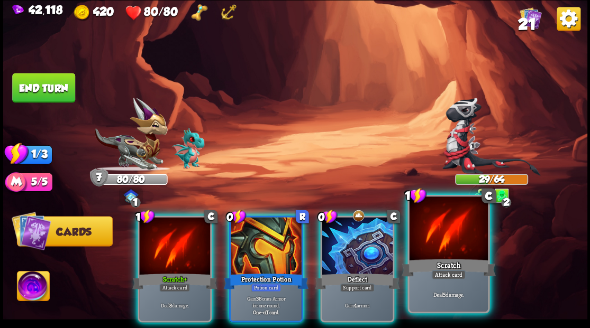
click at [456, 252] on div at bounding box center [448, 230] width 78 height 66
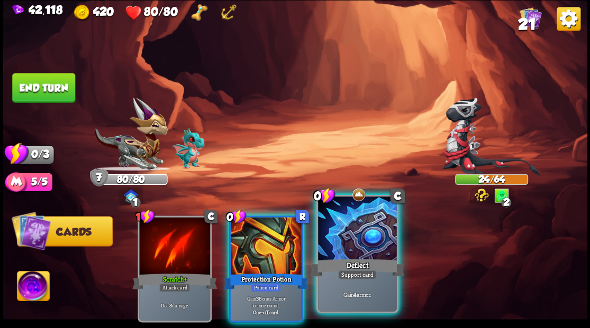
click at [357, 237] on div at bounding box center [357, 230] width 78 height 66
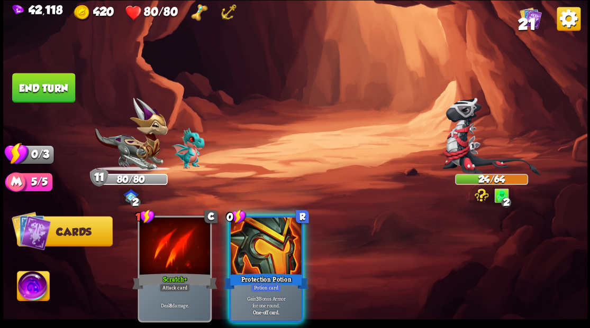
drag, startPoint x: 286, startPoint y: 226, endPoint x: 273, endPoint y: 228, distance: 12.8
click at [281, 226] on div at bounding box center [266, 247] width 71 height 60
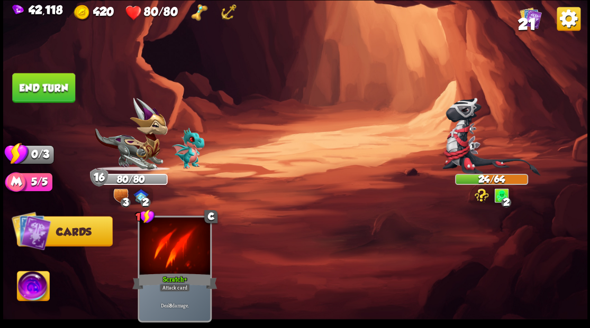
click at [43, 88] on button "End turn" at bounding box center [43, 88] width 63 height 30
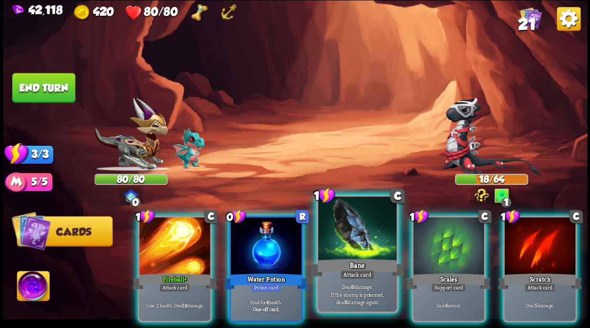
click at [358, 248] on div at bounding box center [357, 230] width 78 height 66
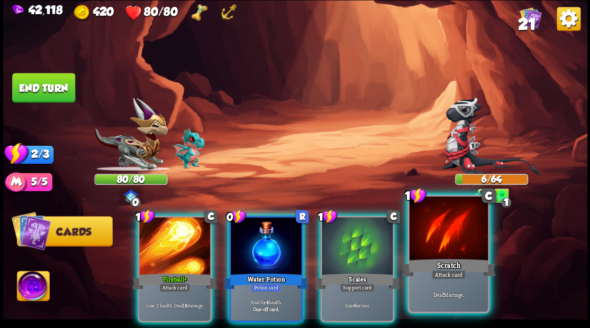
click at [451, 235] on div at bounding box center [448, 230] width 78 height 66
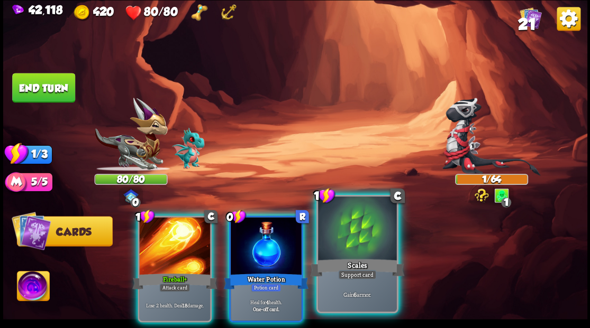
click at [342, 242] on div at bounding box center [357, 230] width 78 height 66
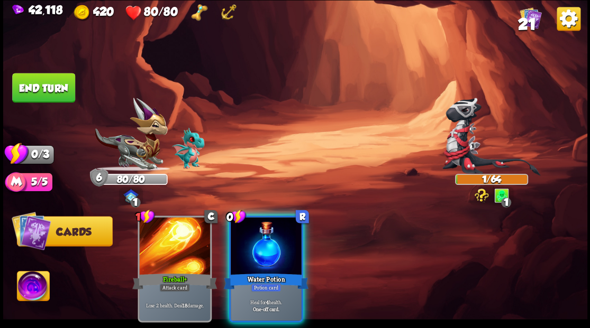
click at [269, 245] on div at bounding box center [266, 247] width 71 height 60
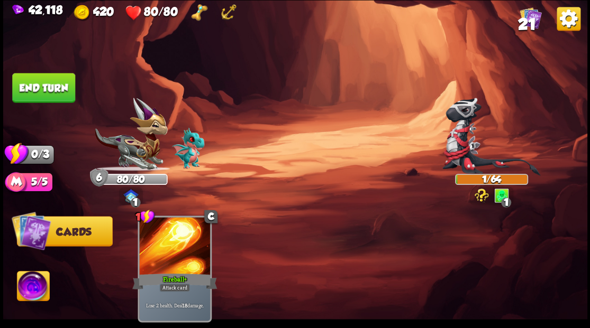
drag, startPoint x: 28, startPoint y: 89, endPoint x: 33, endPoint y: 99, distance: 11.8
click at [28, 89] on button "End turn" at bounding box center [43, 88] width 63 height 30
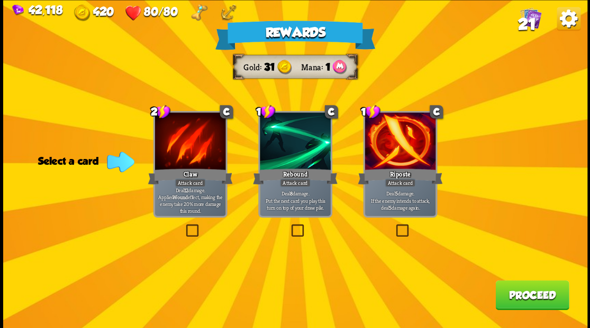
click at [394, 226] on label at bounding box center [394, 226] width 0 height 0
click at [0, 0] on input "checkbox" at bounding box center [0, 0] width 0 height 0
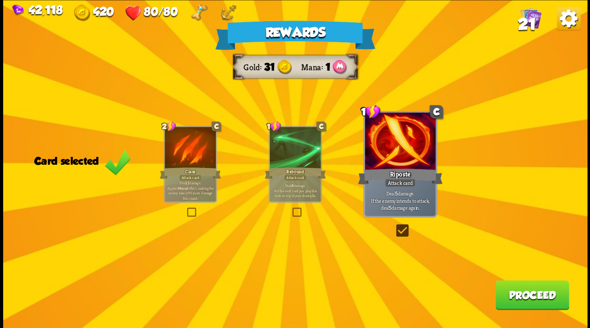
drag, startPoint x: 536, startPoint y: 295, endPoint x: 587, endPoint y: 285, distance: 51.9
click at [536, 295] on button "Proceed" at bounding box center [532, 295] width 74 height 30
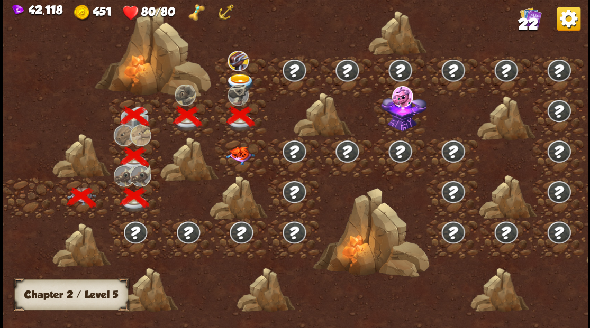
click at [236, 156] on img at bounding box center [239, 156] width 29 height 19
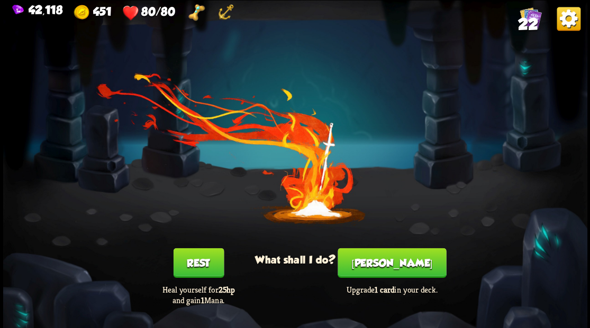
click at [389, 271] on button "[PERSON_NAME]" at bounding box center [391, 263] width 108 height 30
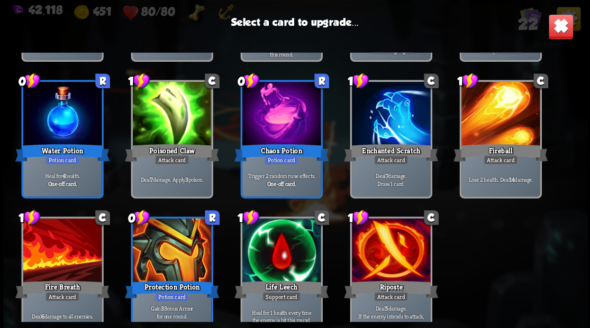
scroll to position [333, 0]
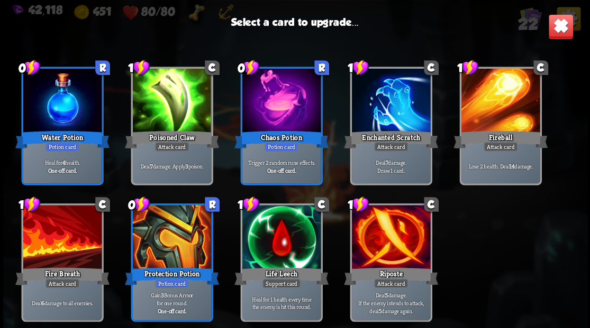
click at [297, 243] on div at bounding box center [281, 238] width 78 height 66
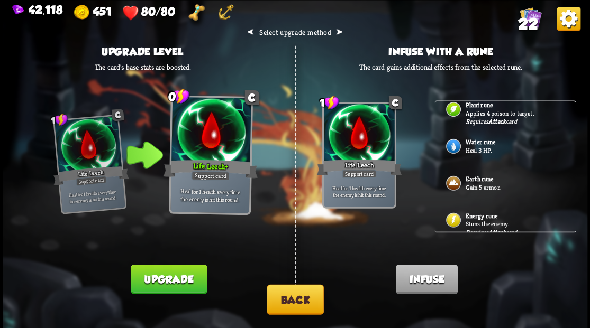
scroll to position [17, 0]
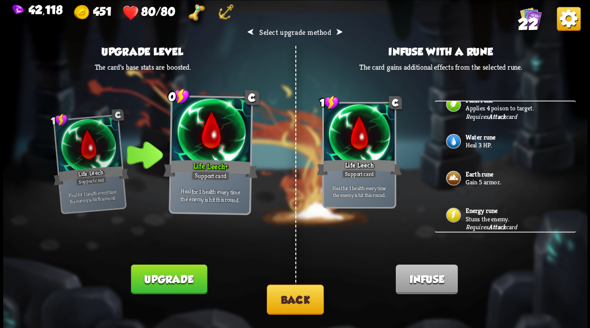
click at [182, 278] on button "Upgrade" at bounding box center [169, 279] width 76 height 30
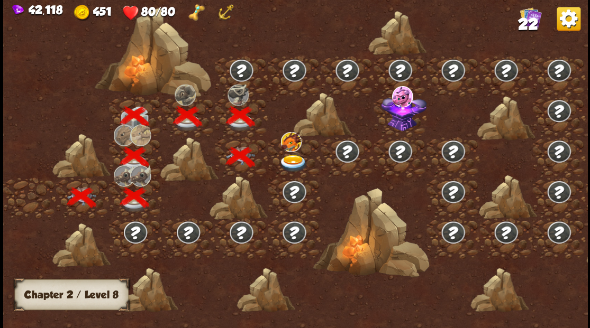
click at [294, 154] on img at bounding box center [292, 162] width 29 height 17
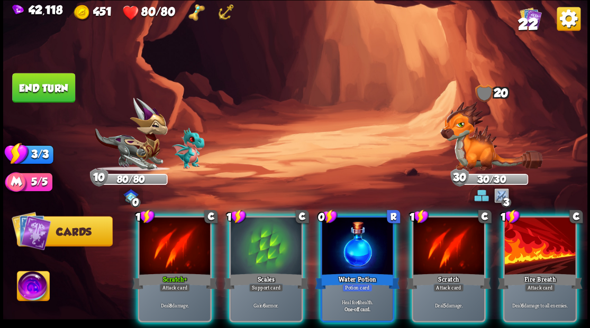
drag, startPoint x: 25, startPoint y: 289, endPoint x: 76, endPoint y: 278, distance: 51.4
click at [26, 289] on img at bounding box center [33, 287] width 32 height 33
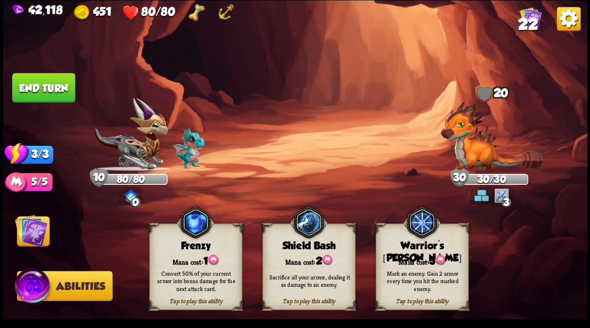
click at [413, 252] on div "Tap to play this ability Warrior's [PERSON_NAME] cost: 3 Mark an enemy. Gain 2 …" at bounding box center [421, 267] width 93 height 87
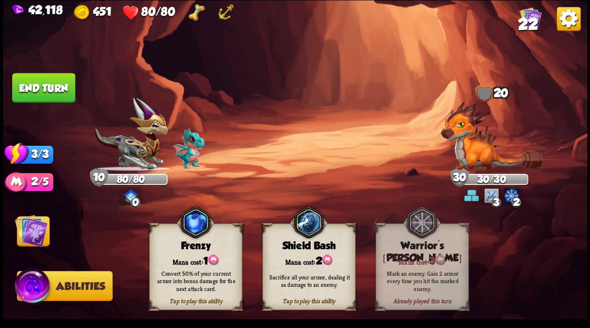
click at [32, 234] on img at bounding box center [31, 230] width 33 height 33
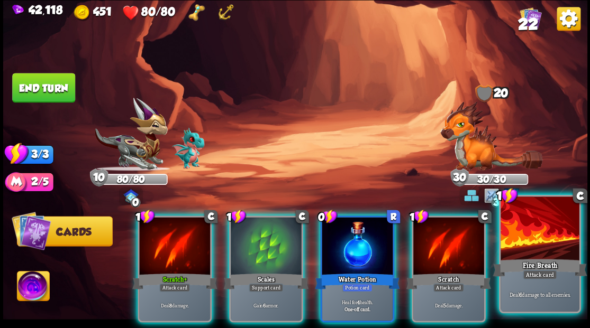
click at [536, 243] on div at bounding box center [539, 230] width 78 height 66
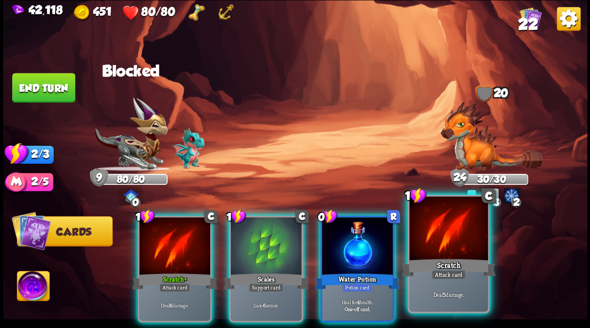
click at [452, 238] on div at bounding box center [448, 230] width 78 height 66
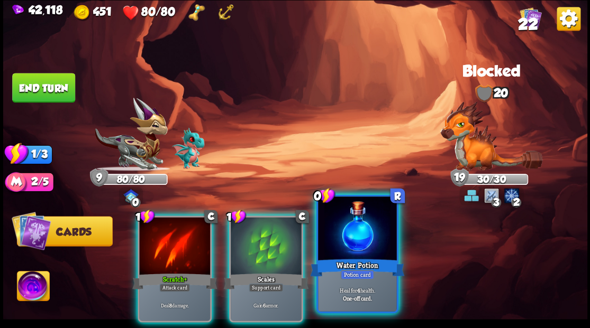
click at [365, 250] on div at bounding box center [357, 230] width 78 height 66
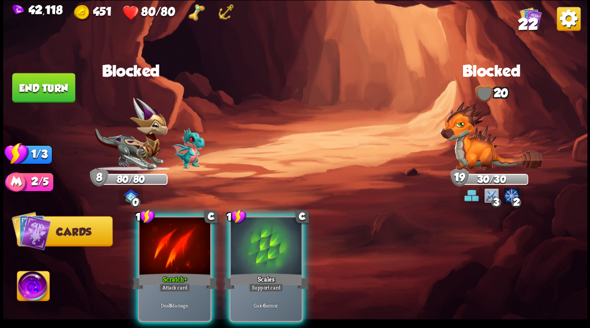
drag, startPoint x: 270, startPoint y: 235, endPoint x: 250, endPoint y: 249, distance: 24.8
click at [262, 234] on div at bounding box center [266, 247] width 71 height 60
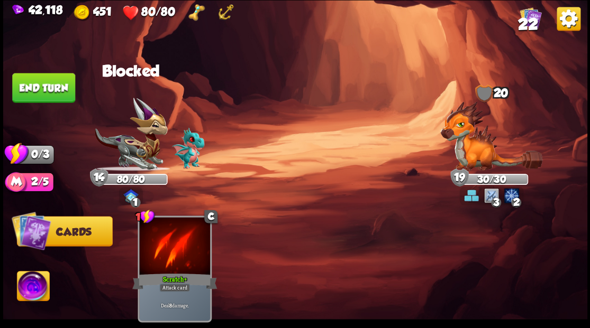
click at [30, 87] on button "End turn" at bounding box center [43, 88] width 63 height 30
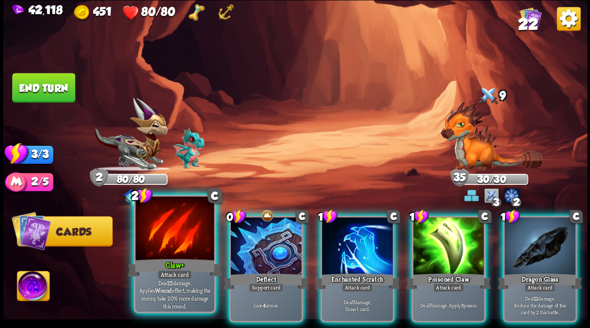
click at [168, 235] on div at bounding box center [174, 230] width 78 height 66
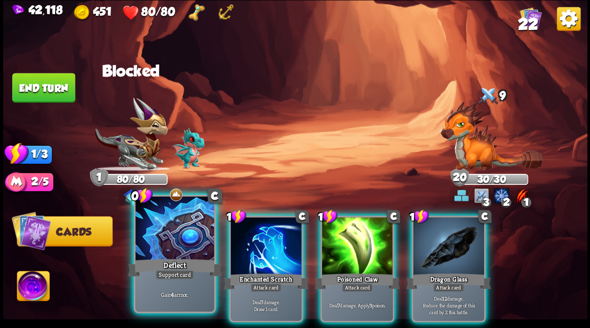
click at [160, 248] on div at bounding box center [174, 230] width 78 height 66
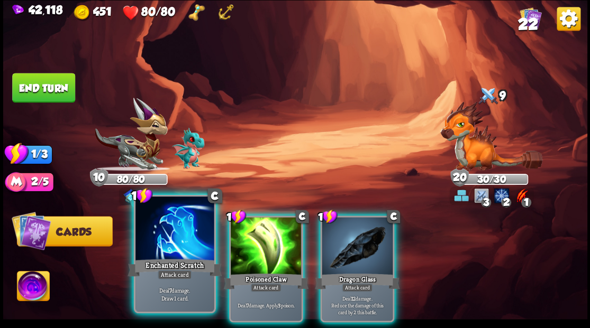
click at [173, 233] on div at bounding box center [174, 230] width 78 height 66
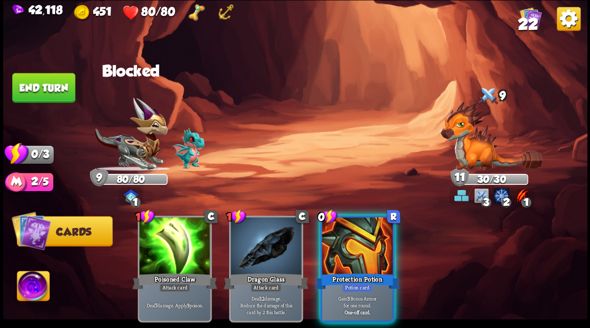
drag, startPoint x: 349, startPoint y: 233, endPoint x: 336, endPoint y: 190, distance: 45.0
click at [348, 232] on div at bounding box center [357, 247] width 71 height 60
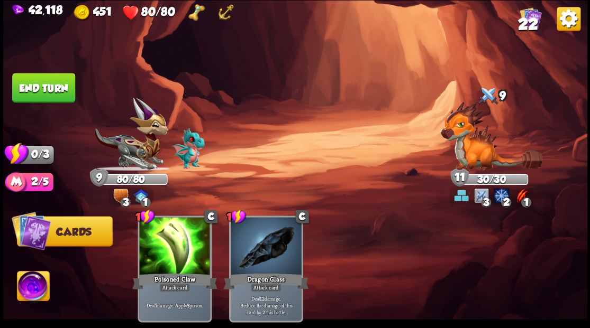
click at [53, 86] on button "End turn" at bounding box center [43, 88] width 63 height 30
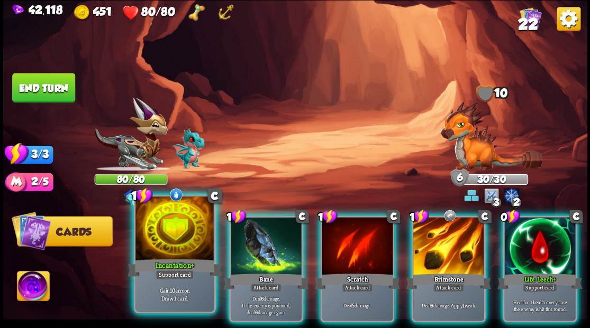
click at [178, 230] on div at bounding box center [174, 230] width 78 height 66
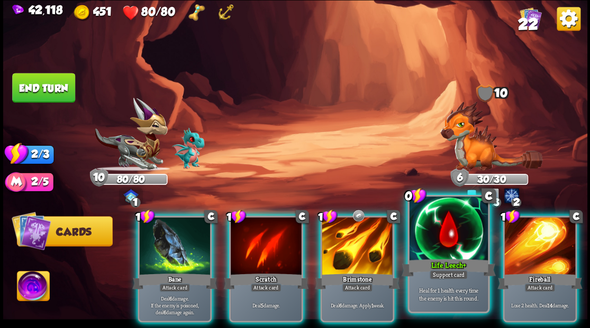
click at [435, 259] on div "Life Leech+" at bounding box center [448, 267] width 94 height 21
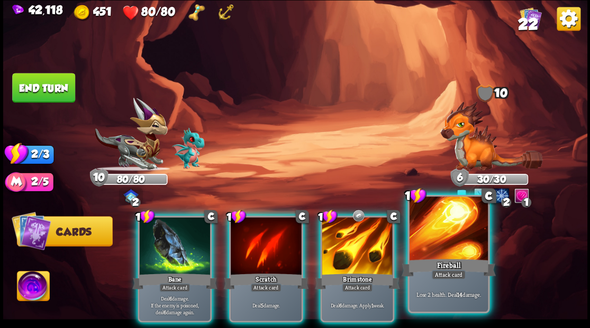
click at [440, 254] on div at bounding box center [448, 230] width 78 height 66
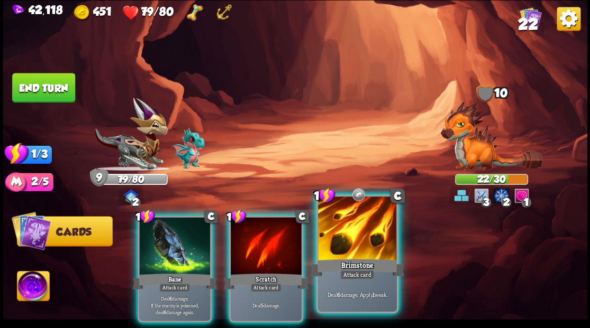
click at [355, 244] on div at bounding box center [357, 230] width 78 height 66
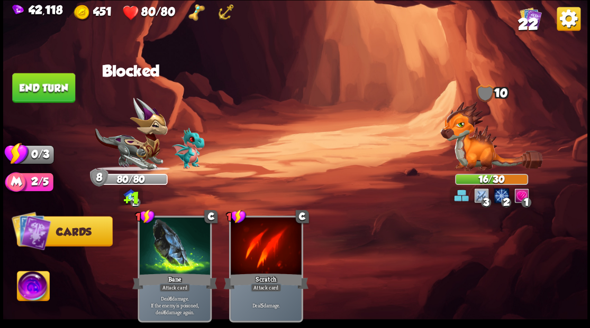
click at [47, 80] on button "End turn" at bounding box center [43, 88] width 63 height 30
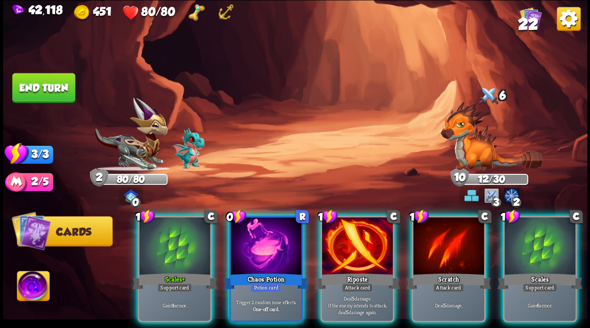
click at [263, 233] on div at bounding box center [266, 247] width 71 height 60
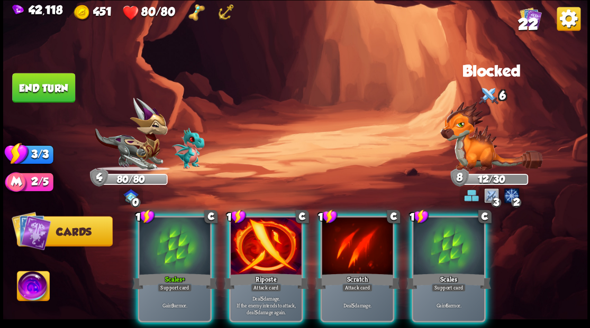
click at [458, 243] on div at bounding box center [448, 247] width 71 height 60
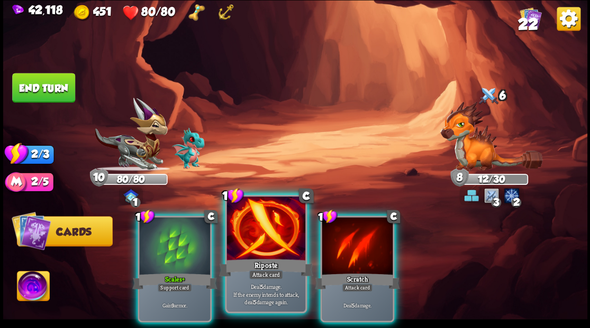
click at [261, 242] on div at bounding box center [265, 230] width 78 height 66
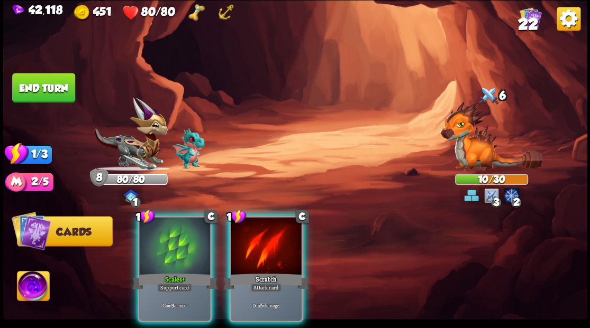
click at [261, 242] on div at bounding box center [266, 247] width 71 height 60
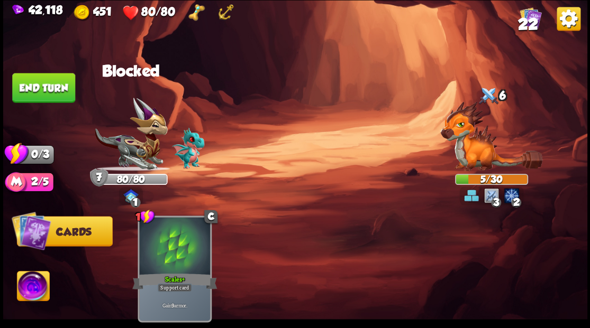
click at [53, 84] on button "End turn" at bounding box center [43, 88] width 63 height 30
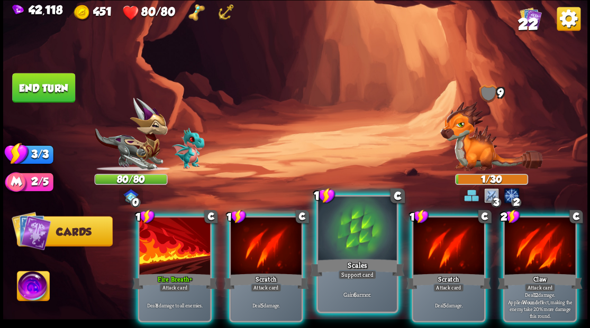
click at [337, 233] on div at bounding box center [357, 230] width 78 height 66
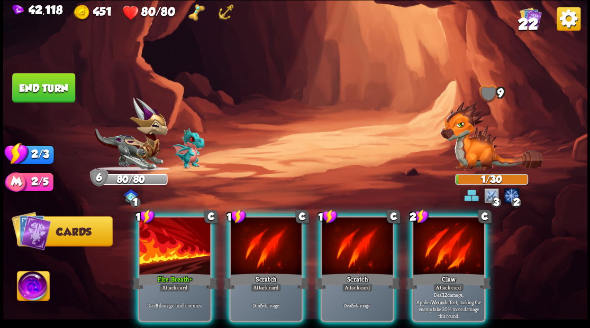
click at [175, 238] on div at bounding box center [174, 247] width 71 height 60
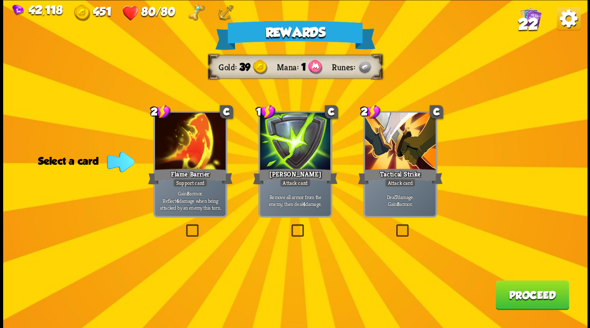
click at [289, 226] on label at bounding box center [289, 226] width 0 height 0
click at [0, 0] on input "checkbox" at bounding box center [0, 0] width 0 height 0
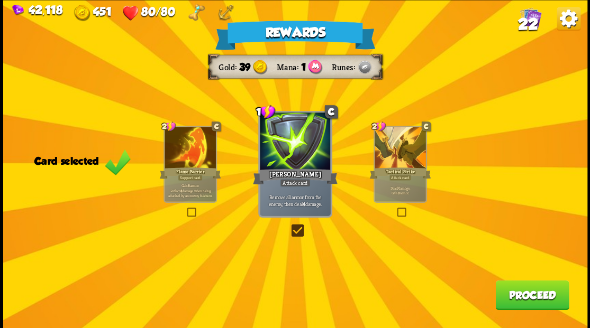
drag, startPoint x: 527, startPoint y: 305, endPoint x: 520, endPoint y: 300, distance: 8.7
click at [520, 300] on button "Proceed" at bounding box center [532, 295] width 74 height 30
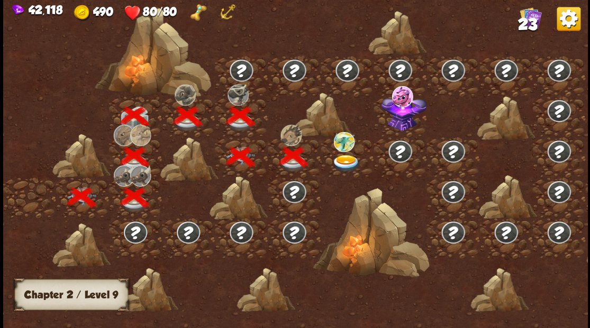
click at [346, 163] on img at bounding box center [346, 162] width 29 height 17
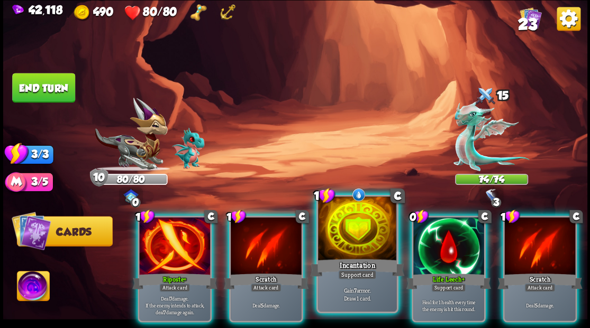
click at [366, 227] on div at bounding box center [357, 230] width 78 height 66
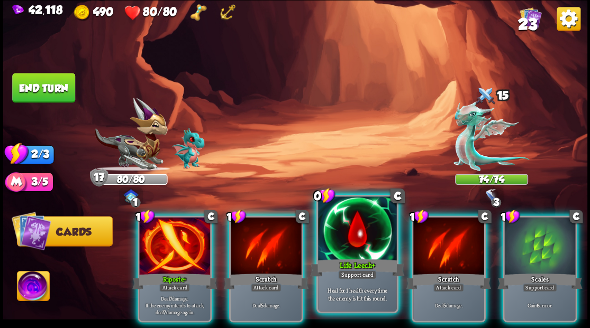
click at [350, 226] on div at bounding box center [357, 230] width 78 height 66
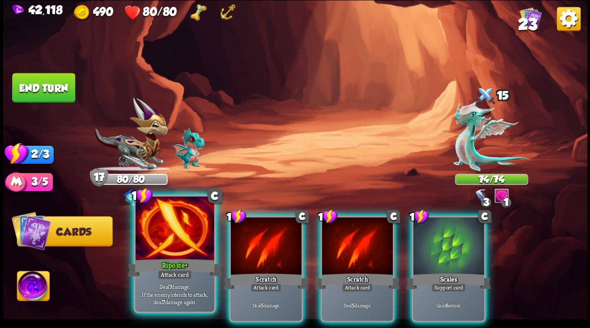
click at [168, 243] on div at bounding box center [174, 230] width 78 height 66
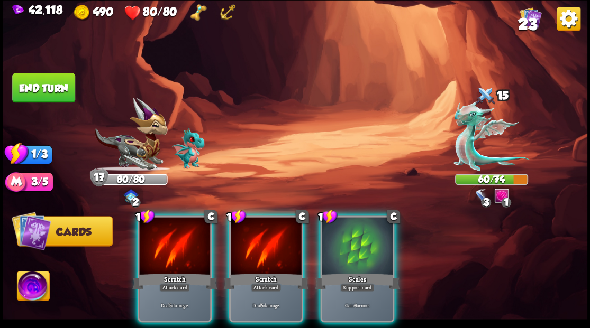
click at [168, 243] on div at bounding box center [174, 247] width 71 height 60
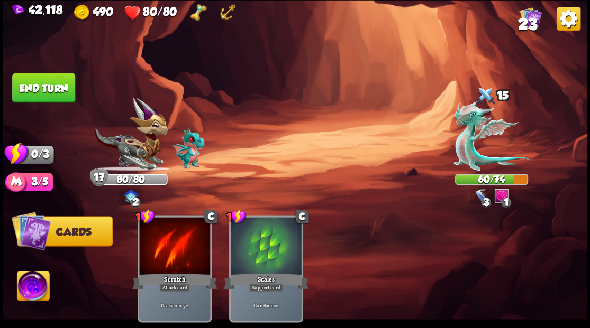
click at [49, 87] on button "End turn" at bounding box center [43, 88] width 63 height 30
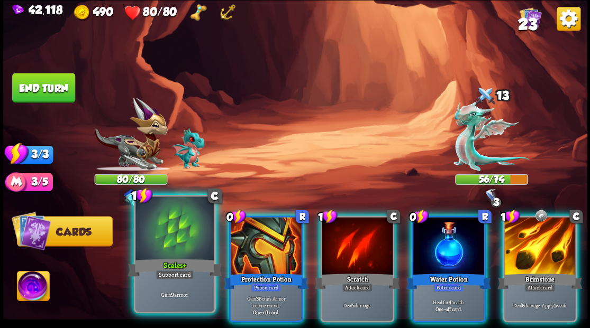
click at [179, 236] on div at bounding box center [174, 230] width 78 height 66
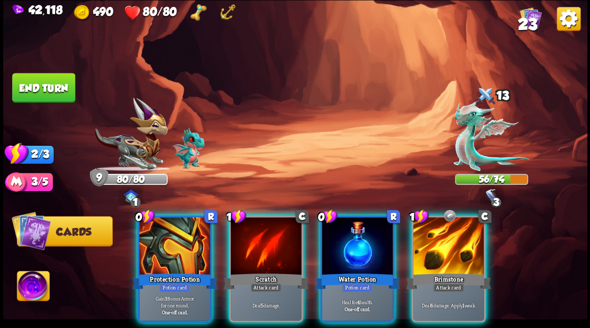
click at [179, 236] on div at bounding box center [174, 247] width 71 height 60
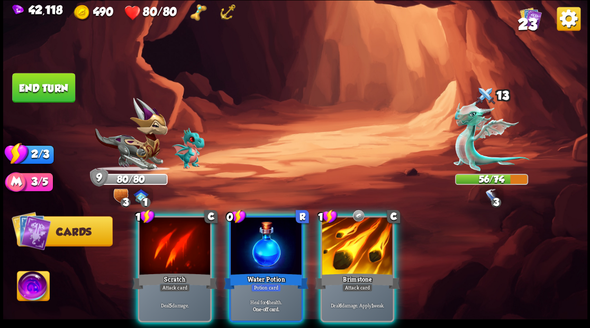
click at [367, 247] on div at bounding box center [357, 247] width 71 height 60
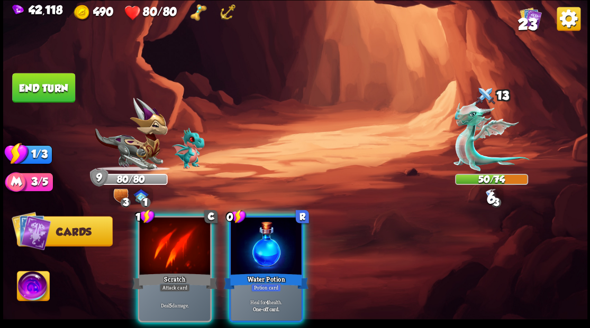
drag, startPoint x: 275, startPoint y: 242, endPoint x: 242, endPoint y: 233, distance: 34.4
click at [272, 241] on div at bounding box center [266, 247] width 71 height 60
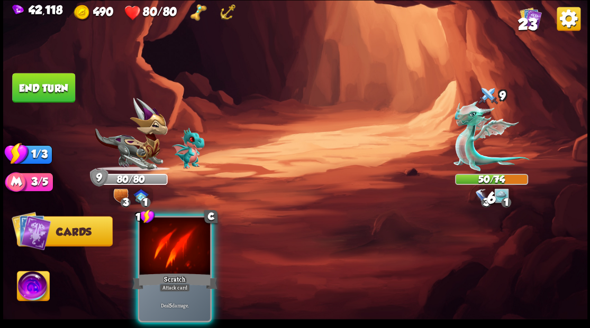
click at [187, 237] on div at bounding box center [174, 247] width 71 height 60
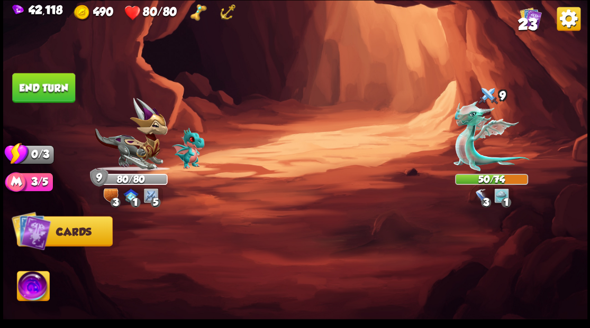
click at [27, 83] on button "End turn" at bounding box center [43, 88] width 63 height 30
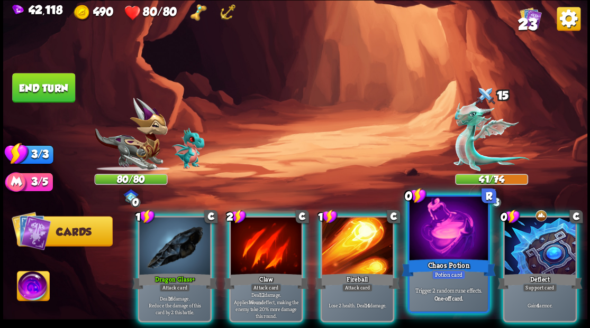
click at [426, 262] on div "Chaos Potion" at bounding box center [448, 267] width 94 height 21
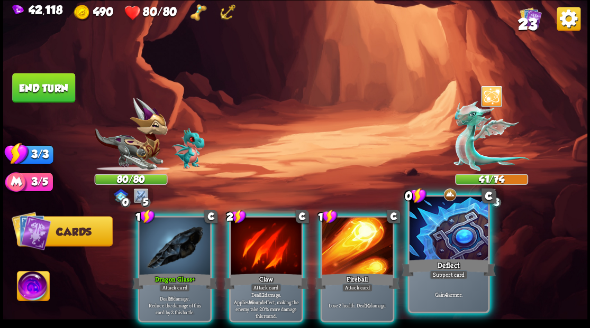
click at [426, 254] on div at bounding box center [448, 230] width 78 height 66
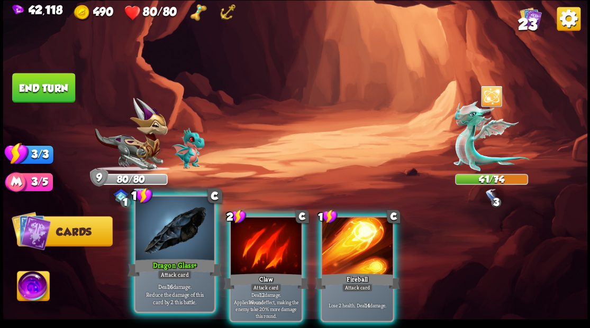
click at [165, 238] on div at bounding box center [174, 230] width 78 height 66
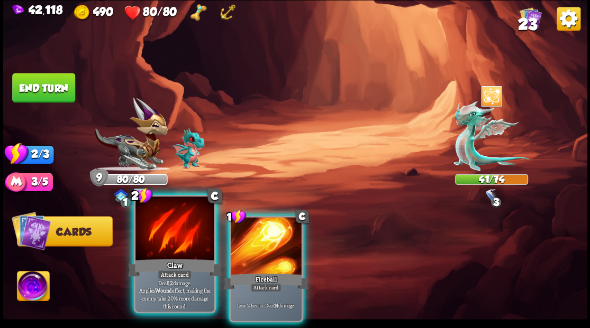
click at [168, 244] on div at bounding box center [174, 230] width 78 height 66
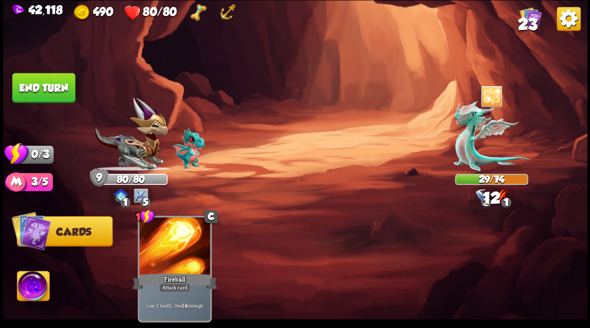
drag, startPoint x: 50, startPoint y: 97, endPoint x: 236, endPoint y: 134, distance: 189.8
click at [55, 97] on button "End turn" at bounding box center [43, 88] width 63 height 30
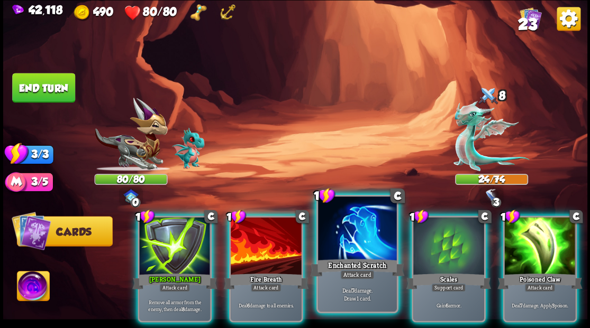
click at [344, 230] on div at bounding box center [357, 230] width 78 height 66
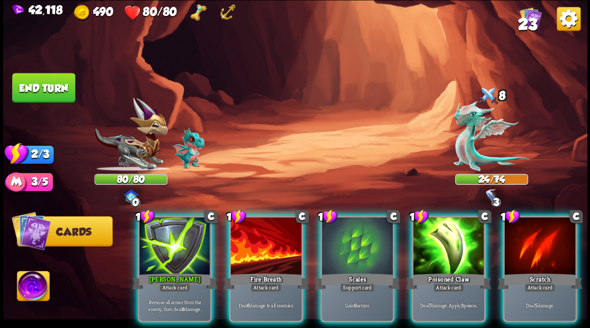
click at [344, 230] on div at bounding box center [357, 247] width 71 height 60
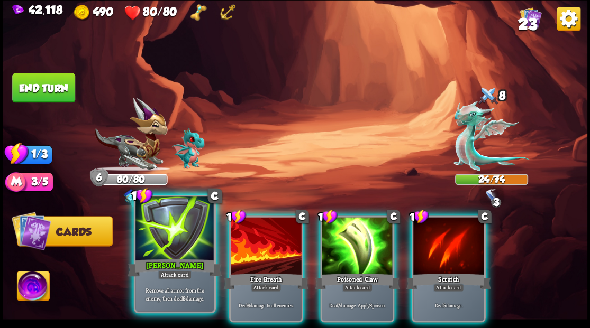
click at [170, 250] on div at bounding box center [174, 230] width 78 height 66
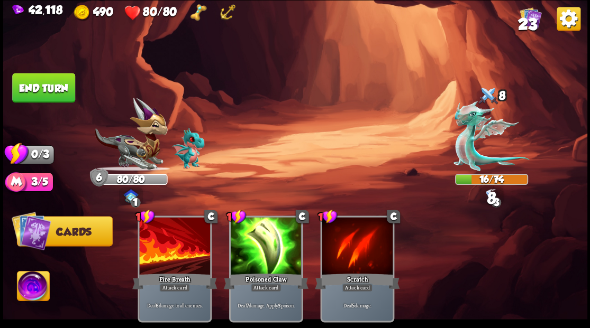
click at [53, 93] on button "End turn" at bounding box center [43, 88] width 63 height 30
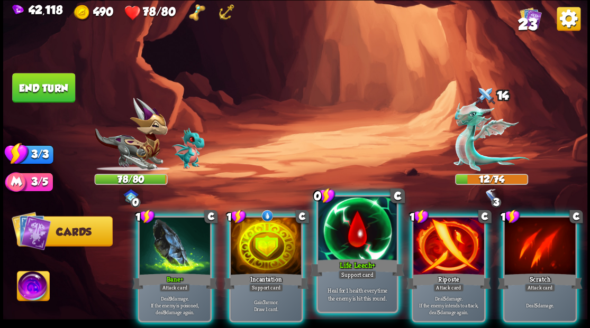
click at [328, 223] on div at bounding box center [357, 230] width 78 height 66
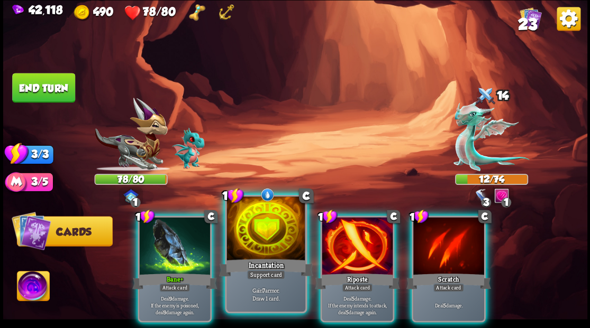
click at [265, 221] on div at bounding box center [265, 230] width 78 height 66
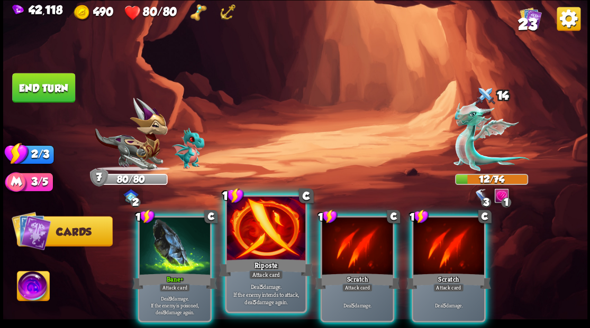
click at [266, 221] on div at bounding box center [265, 230] width 78 height 66
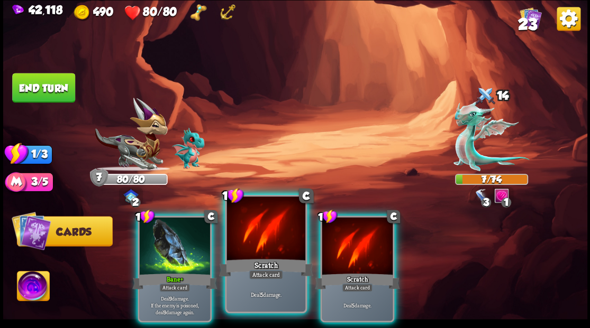
click at [268, 219] on div at bounding box center [265, 230] width 78 height 66
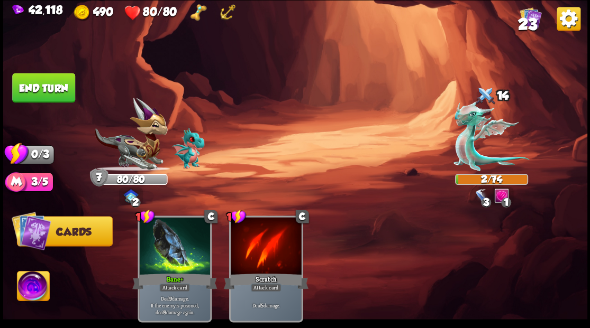
click at [52, 94] on button "End turn" at bounding box center [43, 88] width 63 height 30
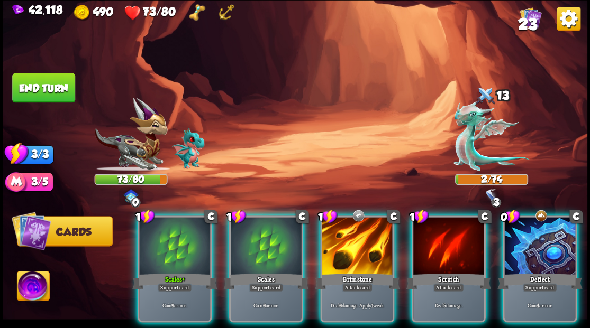
click at [538, 239] on div at bounding box center [539, 247] width 71 height 60
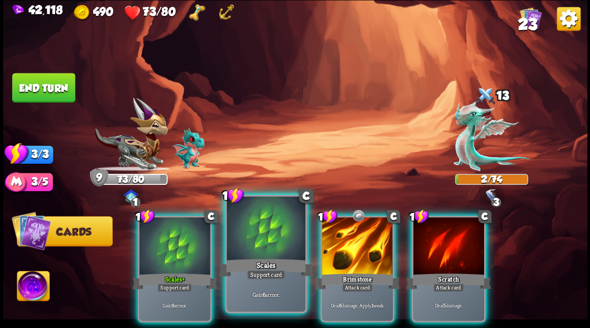
click at [275, 221] on div at bounding box center [265, 230] width 78 height 66
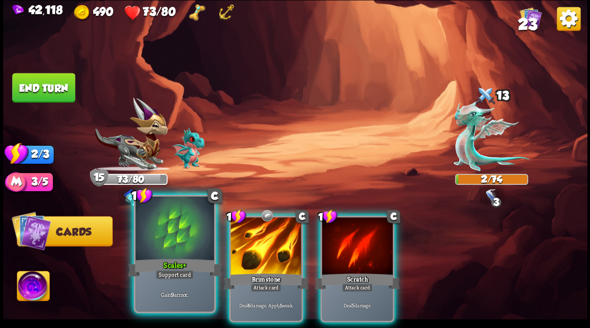
click at [191, 242] on div at bounding box center [174, 230] width 78 height 66
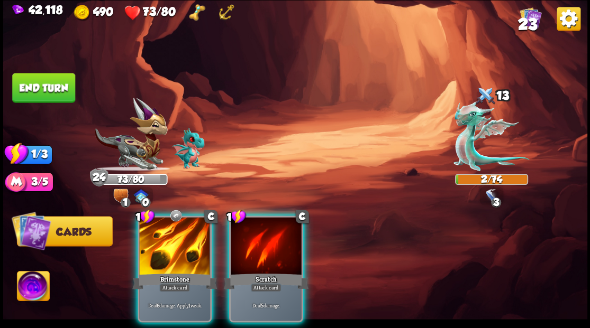
click at [58, 87] on button "End turn" at bounding box center [43, 88] width 63 height 30
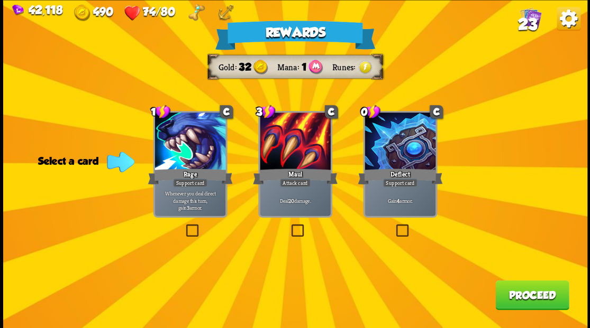
click at [530, 22] on span "23" at bounding box center [526, 24] width 19 height 18
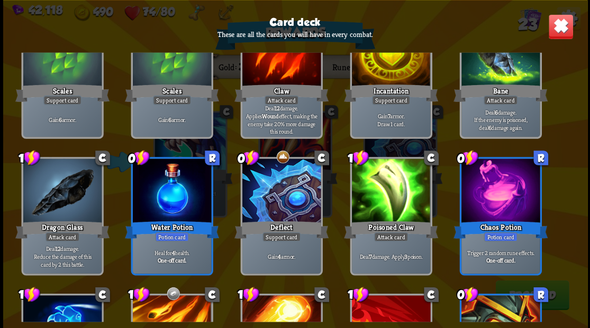
scroll to position [280, 0]
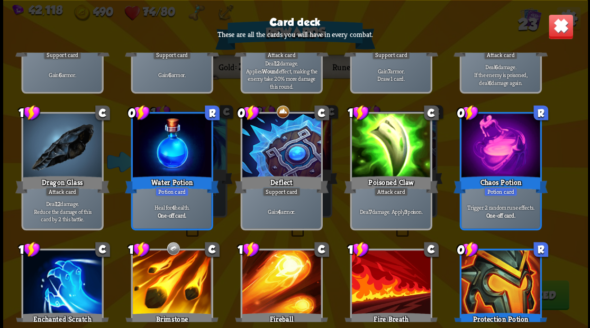
click at [558, 34] on img at bounding box center [559, 26] width 25 height 25
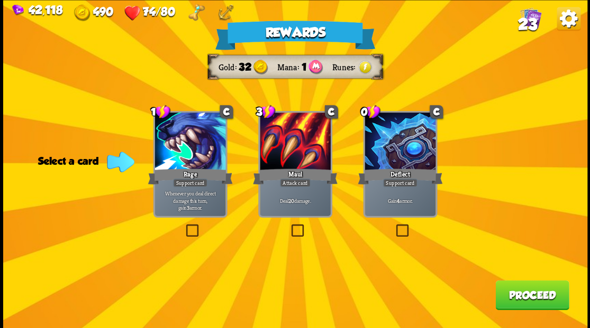
click at [394, 226] on label at bounding box center [394, 226] width 0 height 0
click at [0, 0] on input "checkbox" at bounding box center [0, 0] width 0 height 0
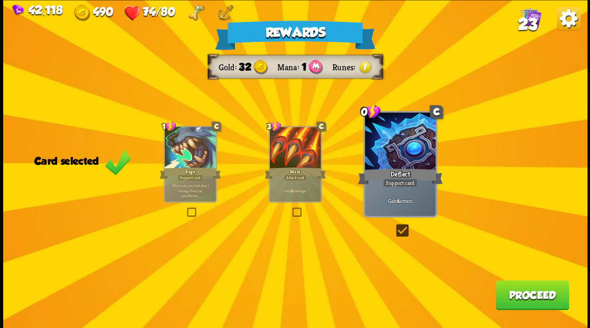
click at [525, 297] on button "Proceed" at bounding box center [532, 295] width 74 height 30
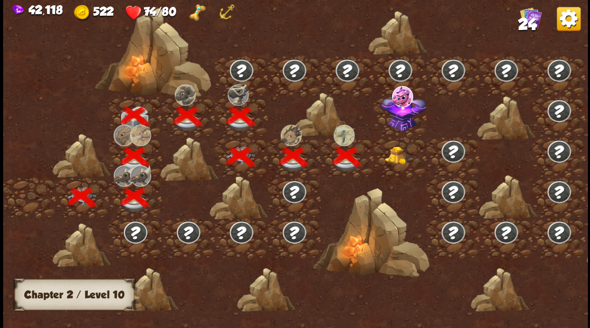
click at [392, 161] on img at bounding box center [399, 156] width 29 height 18
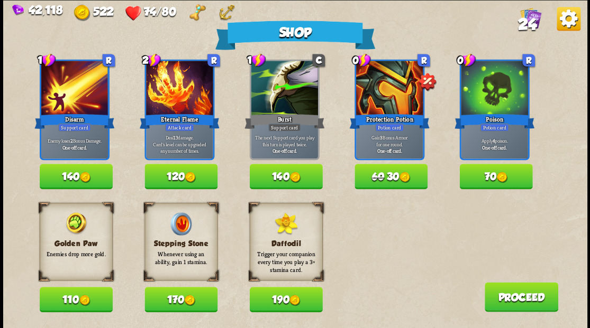
click at [76, 296] on button "110" at bounding box center [76, 299] width 73 height 25
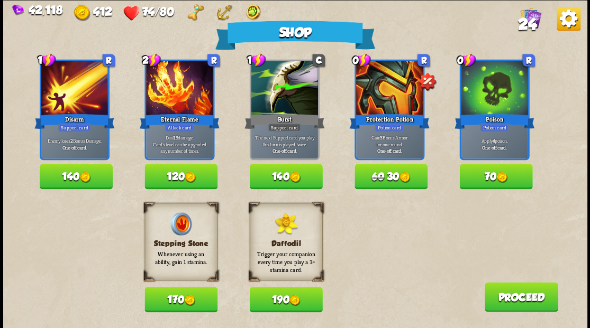
click at [499, 180] on img at bounding box center [501, 177] width 11 height 11
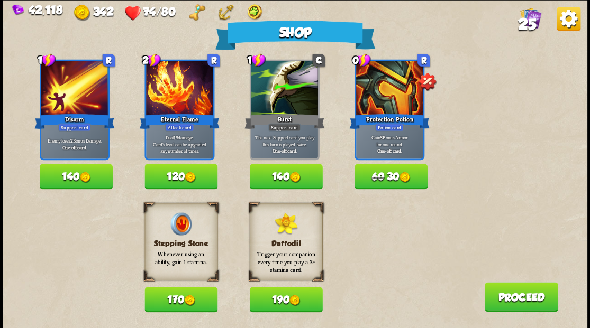
click at [499, 299] on button "Proceed" at bounding box center [521, 297] width 74 height 30
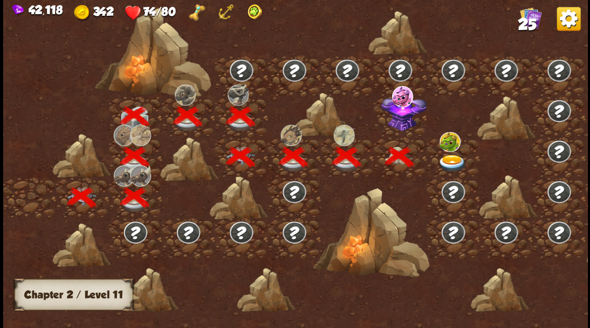
scroll to position [0, 161]
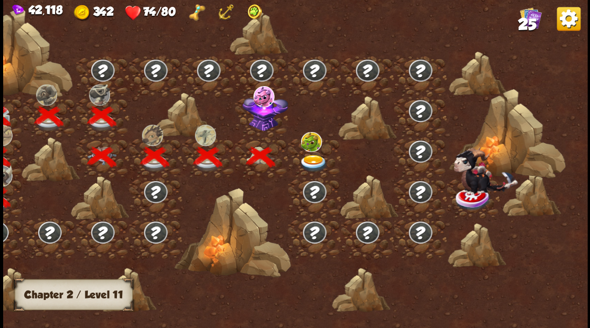
click at [256, 123] on img at bounding box center [264, 111] width 45 height 39
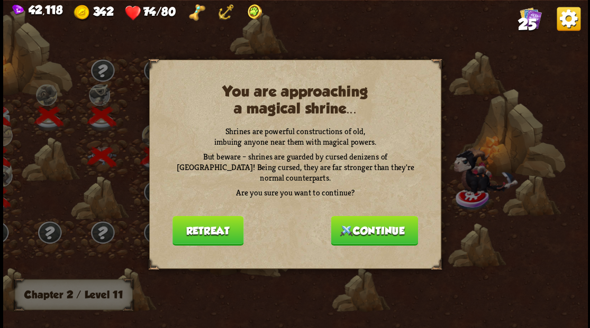
click at [378, 224] on button "Continue" at bounding box center [374, 231] width 87 height 30
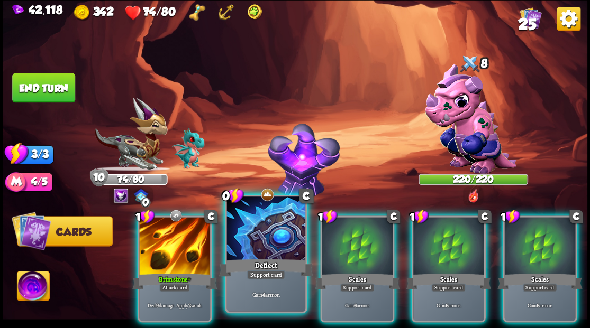
click at [262, 237] on div at bounding box center [265, 230] width 78 height 66
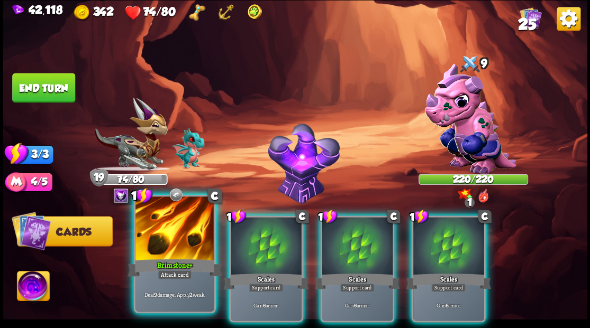
click at [167, 235] on div at bounding box center [174, 230] width 78 height 66
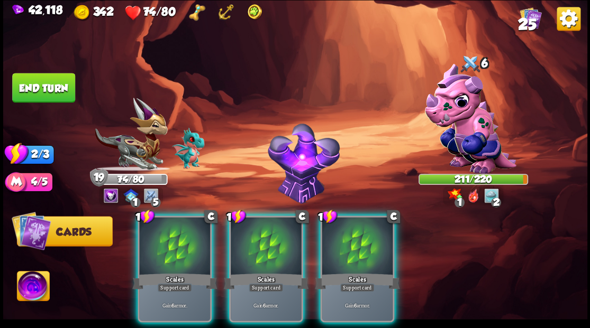
click at [54, 98] on button "End turn" at bounding box center [43, 88] width 63 height 30
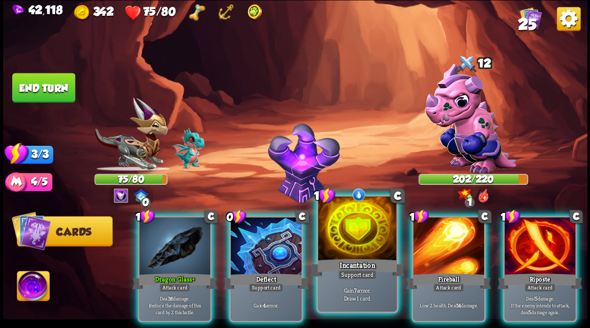
click at [343, 240] on div at bounding box center [357, 230] width 78 height 66
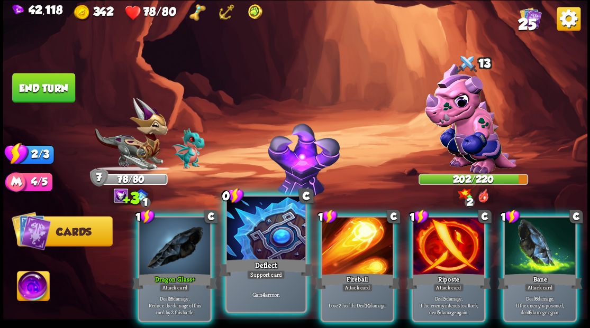
click at [260, 238] on div at bounding box center [265, 230] width 78 height 66
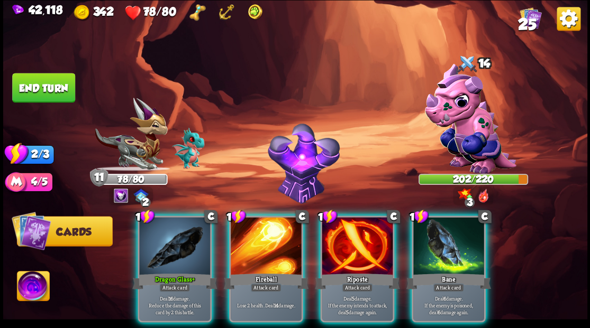
click at [363, 237] on div at bounding box center [357, 247] width 71 height 60
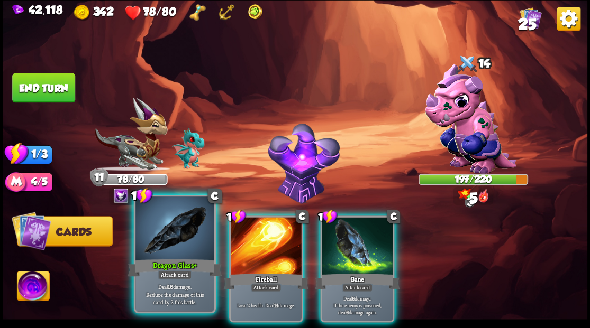
click at [177, 245] on div at bounding box center [174, 230] width 78 height 66
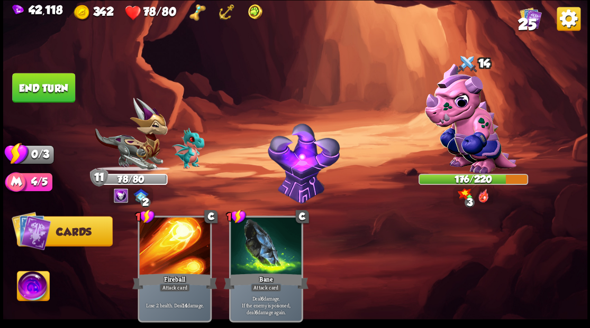
click at [37, 88] on button "End turn" at bounding box center [43, 88] width 63 height 30
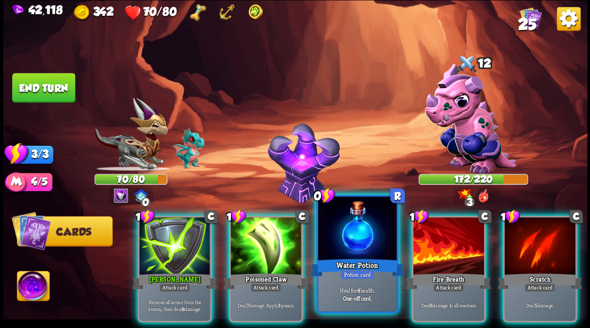
click at [347, 241] on div at bounding box center [357, 230] width 78 height 66
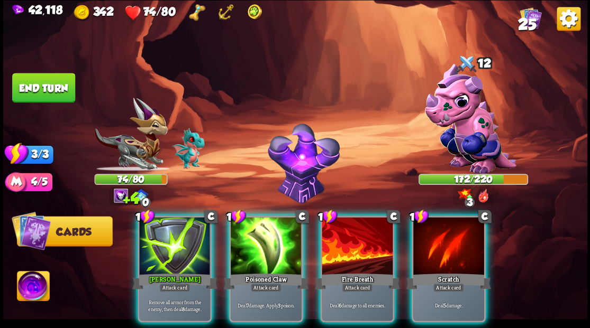
click at [27, 279] on img at bounding box center [33, 287] width 32 height 33
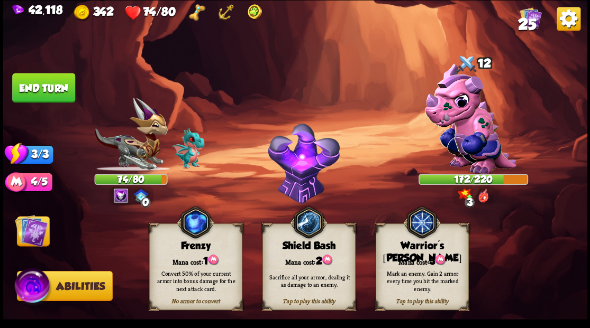
click at [417, 265] on div "Mark an enemy. Gain 2 armor every time you hit the marked enemy." at bounding box center [422, 281] width 93 height 36
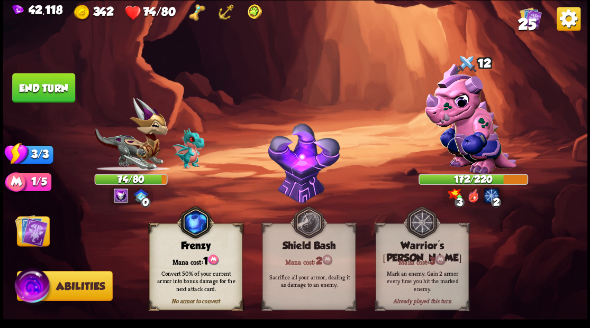
click at [20, 231] on img at bounding box center [31, 230] width 33 height 33
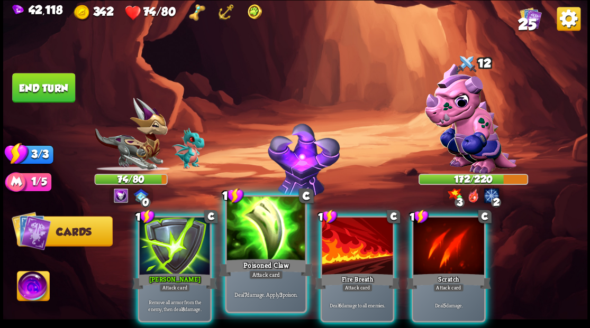
click at [268, 233] on div at bounding box center [265, 230] width 78 height 66
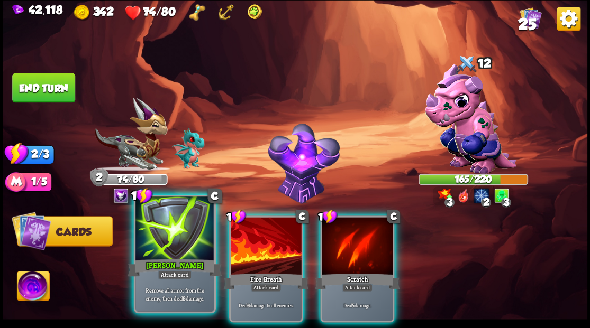
click at [166, 244] on div at bounding box center [174, 230] width 78 height 66
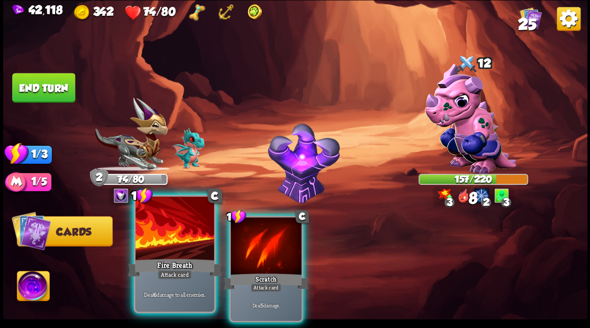
click at [165, 243] on div at bounding box center [174, 230] width 78 height 66
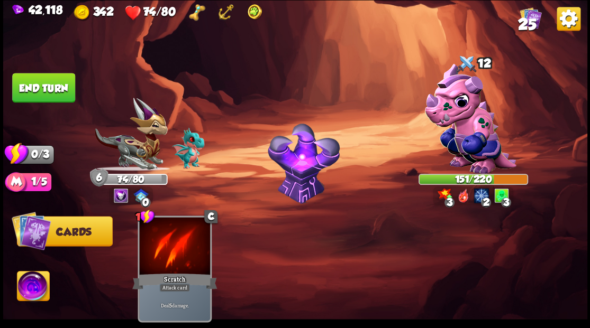
click at [53, 79] on button "End turn" at bounding box center [43, 88] width 63 height 30
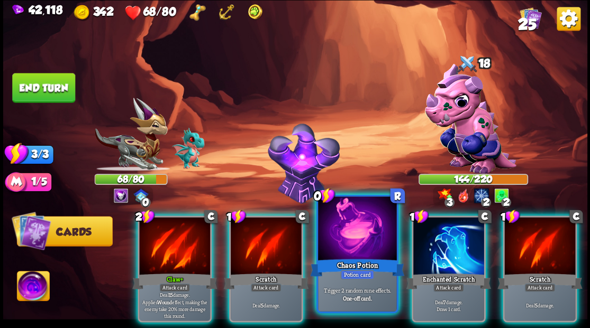
click at [355, 238] on div at bounding box center [357, 230] width 78 height 66
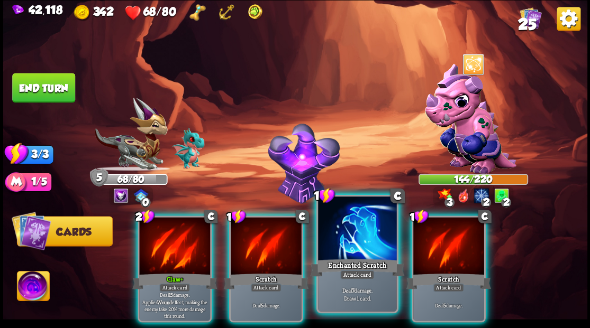
click at [348, 222] on div at bounding box center [357, 230] width 78 height 66
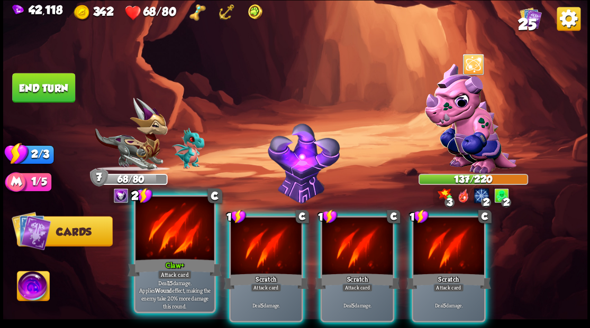
click at [167, 258] on div "Claw+" at bounding box center [174, 267] width 94 height 21
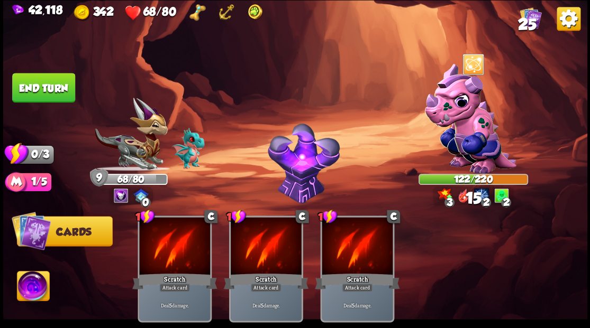
click at [50, 90] on button "End turn" at bounding box center [43, 88] width 63 height 30
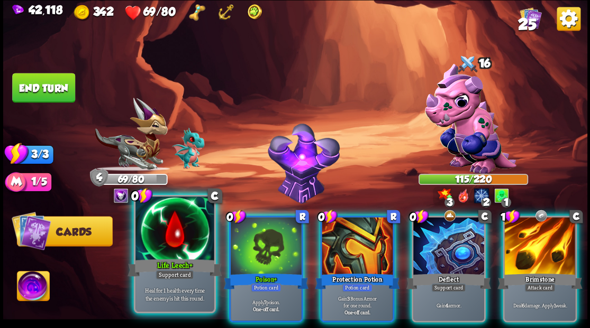
click at [191, 226] on div at bounding box center [174, 230] width 78 height 66
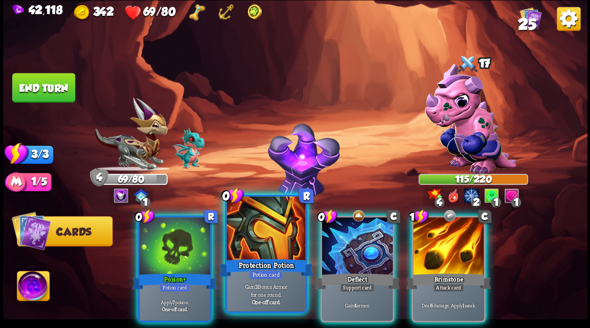
drag, startPoint x: 191, startPoint y: 226, endPoint x: 195, endPoint y: 209, distance: 17.2
click at [191, 226] on div at bounding box center [174, 247] width 71 height 60
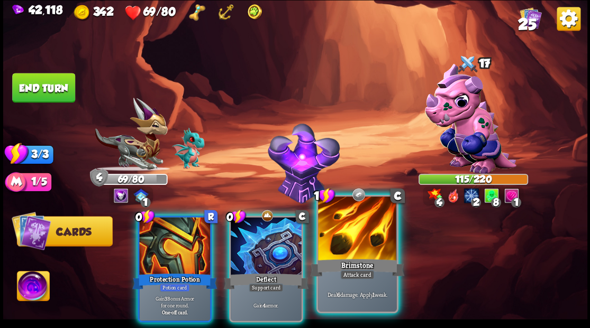
click at [378, 248] on div at bounding box center [357, 230] width 78 height 66
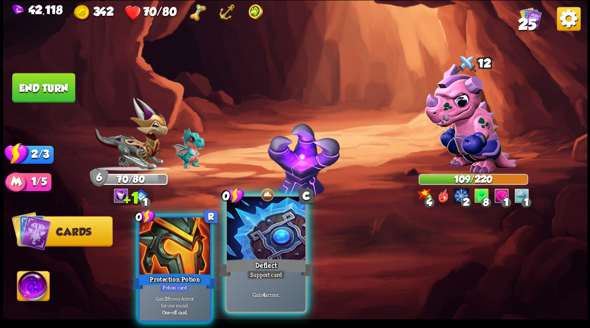
click at [266, 238] on div at bounding box center [265, 230] width 78 height 66
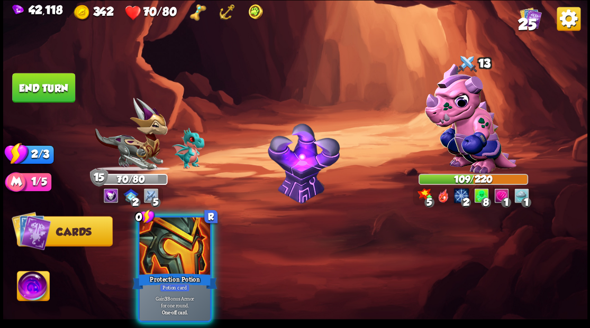
click at [174, 242] on div at bounding box center [174, 247] width 71 height 60
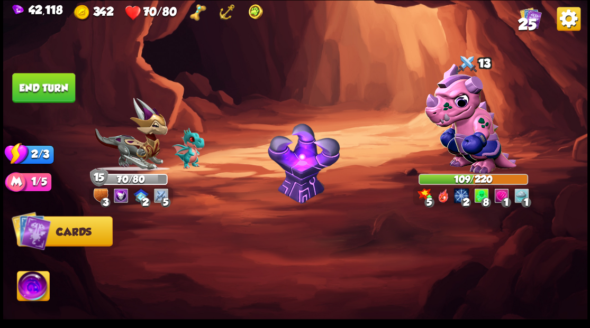
click at [37, 83] on button "End turn" at bounding box center [43, 88] width 63 height 30
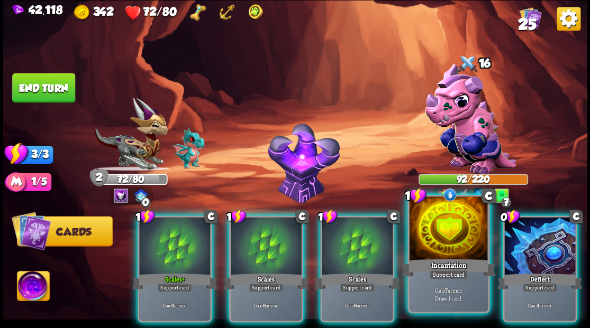
click at [449, 248] on div at bounding box center [448, 230] width 78 height 66
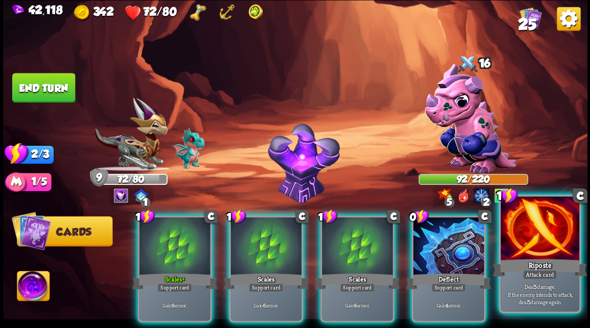
click at [448, 246] on div at bounding box center [448, 247] width 71 height 60
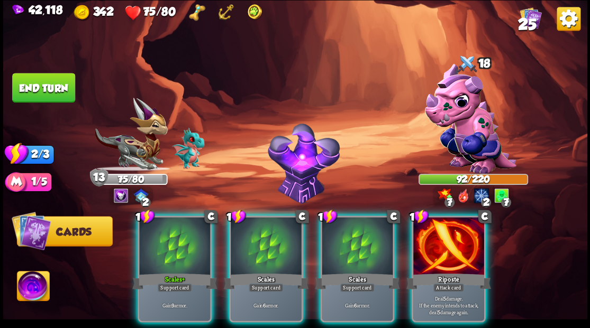
click at [438, 241] on div at bounding box center [448, 247] width 71 height 60
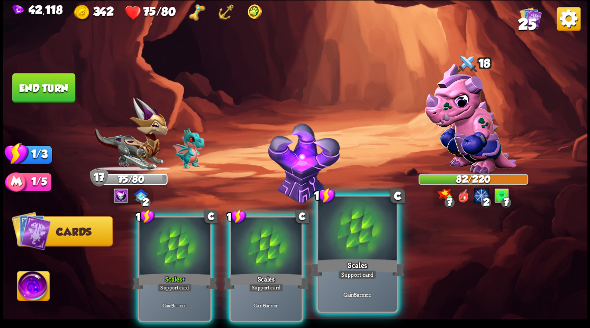
click at [354, 246] on div at bounding box center [357, 230] width 78 height 66
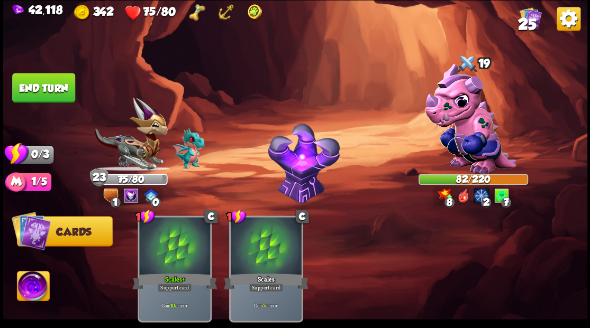
click at [30, 85] on button "End turn" at bounding box center [43, 88] width 63 height 30
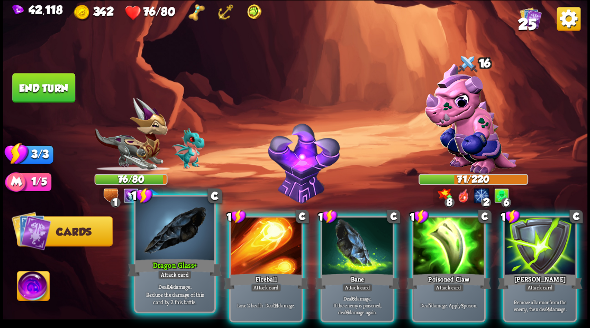
click at [175, 224] on div at bounding box center [174, 230] width 78 height 66
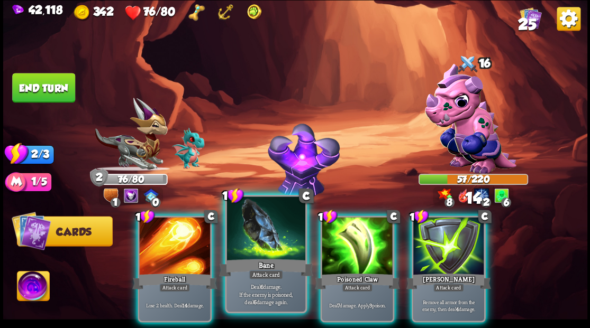
click at [244, 240] on div at bounding box center [265, 230] width 78 height 66
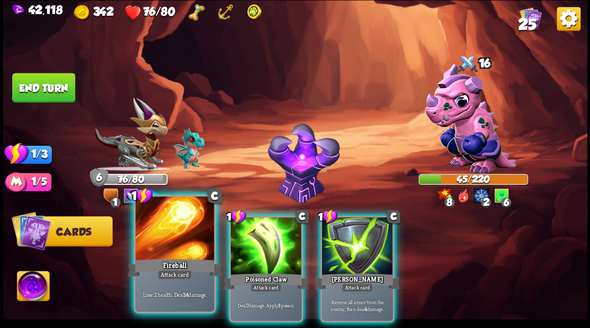
click at [159, 244] on div at bounding box center [174, 230] width 78 height 66
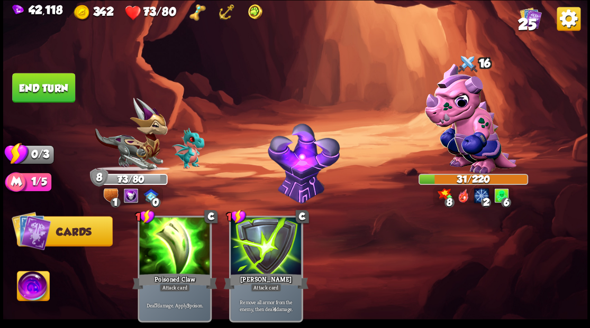
click at [52, 89] on button "End turn" at bounding box center [43, 88] width 63 height 30
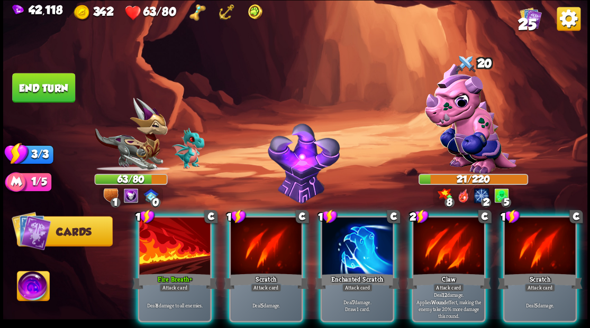
drag, startPoint x: 351, startPoint y: 238, endPoint x: 346, endPoint y: 215, distance: 22.8
click at [350, 234] on div at bounding box center [357, 247] width 71 height 60
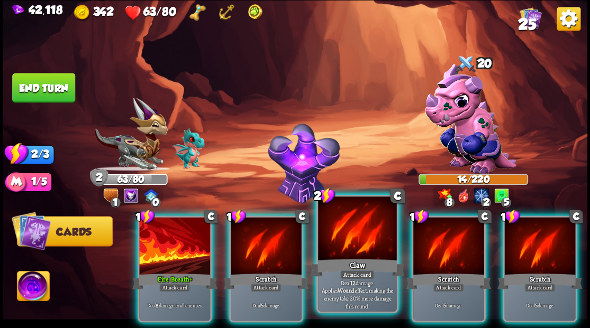
click at [353, 244] on div at bounding box center [357, 230] width 78 height 66
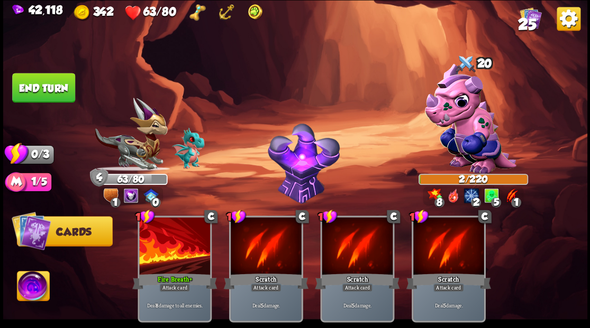
click at [30, 93] on button "End turn" at bounding box center [43, 88] width 63 height 30
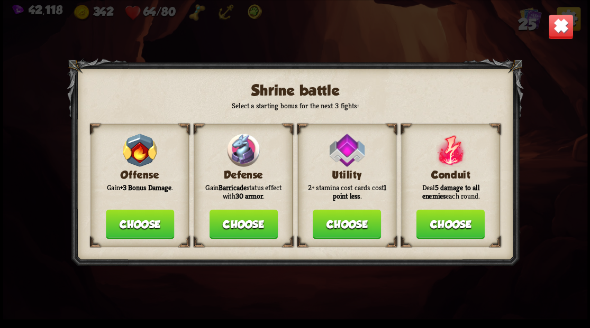
click at [231, 230] on button "Choose" at bounding box center [243, 224] width 68 height 30
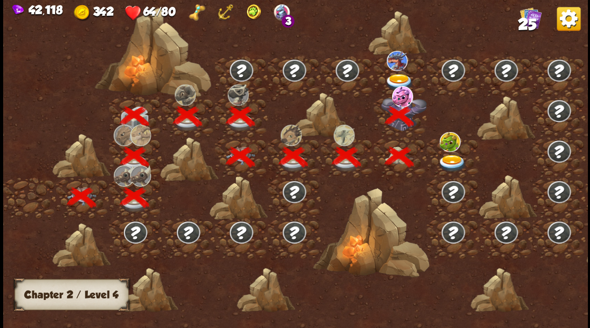
click at [390, 61] on img at bounding box center [396, 60] width 21 height 20
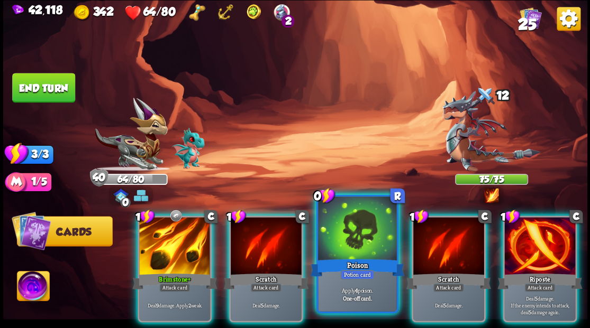
click at [358, 235] on div at bounding box center [357, 230] width 78 height 66
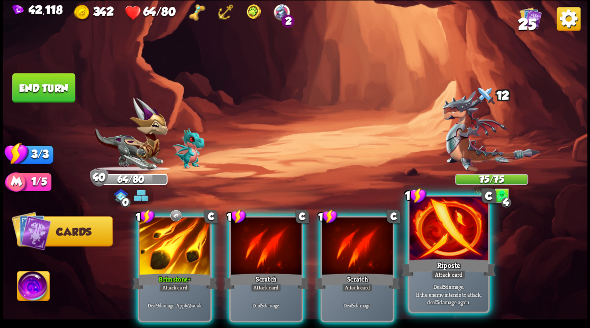
click at [452, 255] on div at bounding box center [448, 230] width 78 height 66
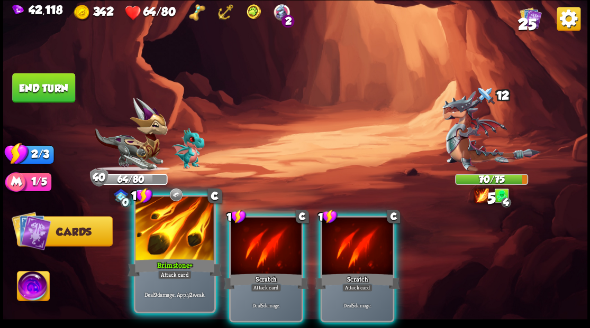
click at [171, 240] on div at bounding box center [174, 230] width 78 height 66
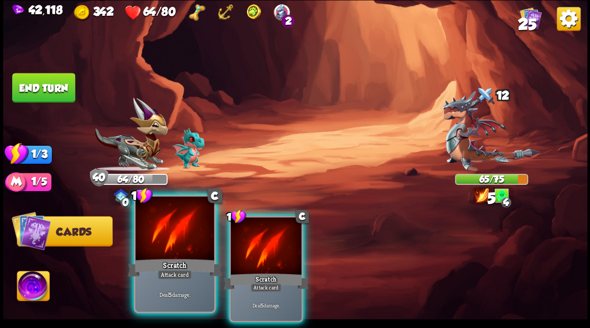
click at [170, 239] on div at bounding box center [174, 230] width 78 height 66
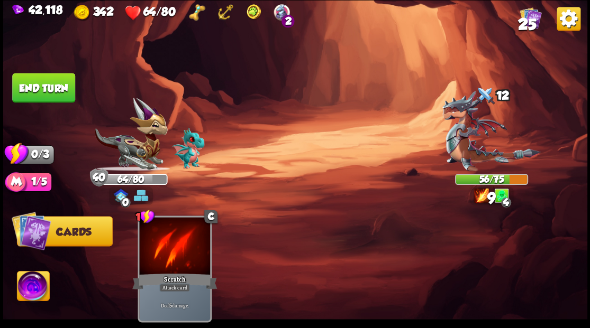
click at [36, 91] on button "End turn" at bounding box center [43, 88] width 63 height 30
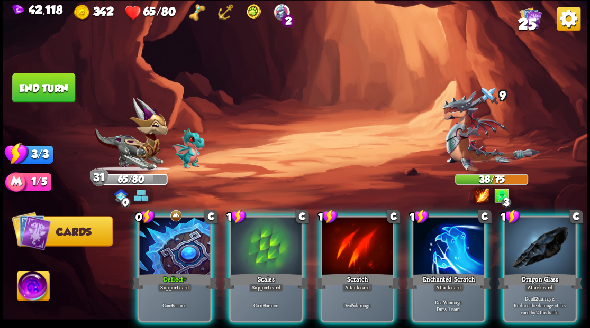
click at [548, 242] on div at bounding box center [539, 247] width 71 height 60
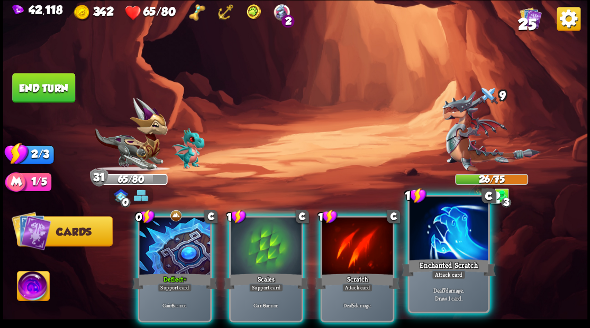
click at [456, 244] on div at bounding box center [448, 230] width 78 height 66
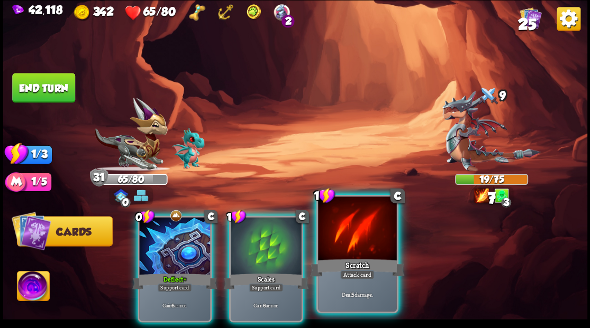
click at [352, 265] on div "Scratch" at bounding box center [357, 267] width 94 height 21
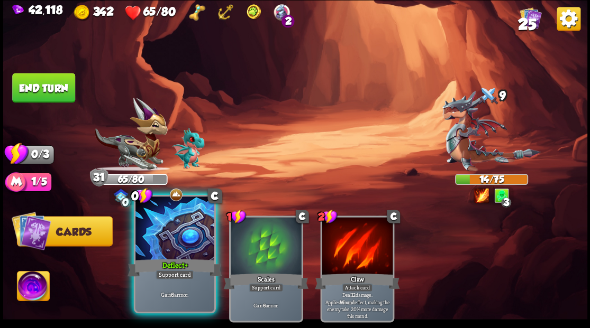
click at [171, 246] on div at bounding box center [174, 230] width 78 height 66
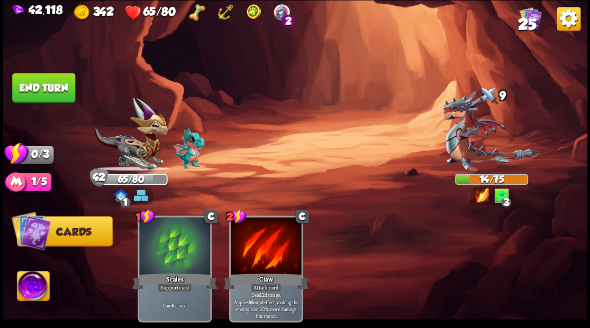
click at [58, 91] on button "End turn" at bounding box center [43, 88] width 63 height 30
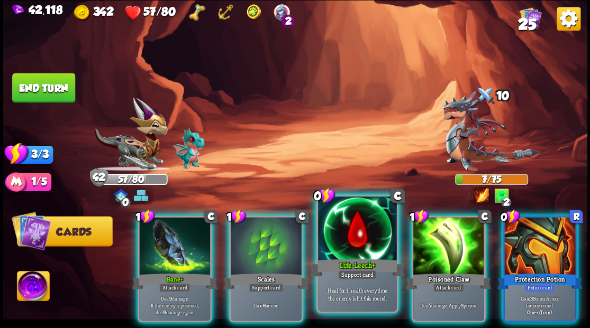
click at [345, 240] on div at bounding box center [357, 230] width 78 height 66
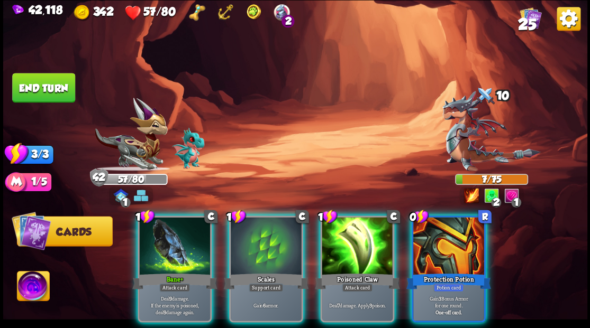
click at [66, 89] on button "End turn" at bounding box center [43, 88] width 63 height 30
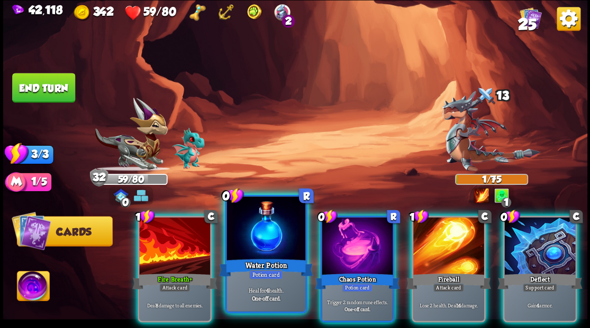
click at [260, 249] on div at bounding box center [265, 230] width 78 height 66
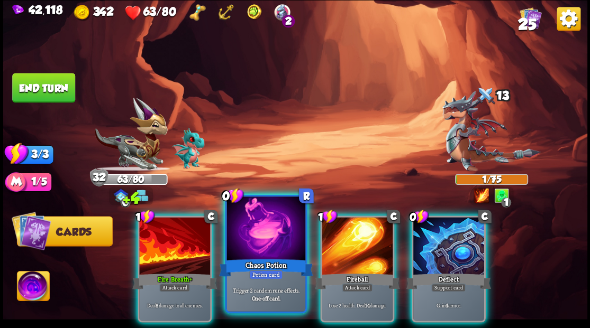
click at [259, 245] on div at bounding box center [265, 230] width 78 height 66
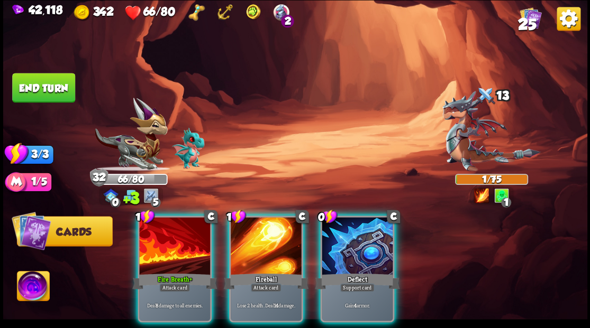
drag, startPoint x: 187, startPoint y: 249, endPoint x: 270, endPoint y: 90, distance: 179.1
click at [187, 243] on div at bounding box center [174, 247] width 71 height 60
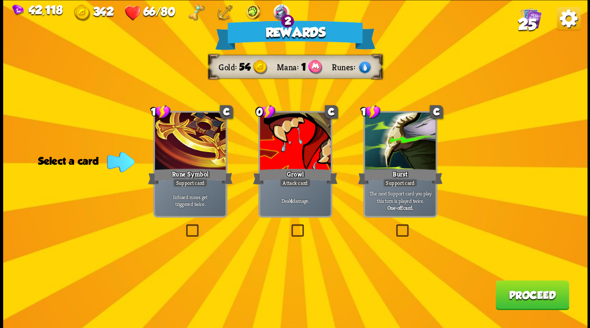
click at [526, 19] on span "25" at bounding box center [526, 24] width 19 height 18
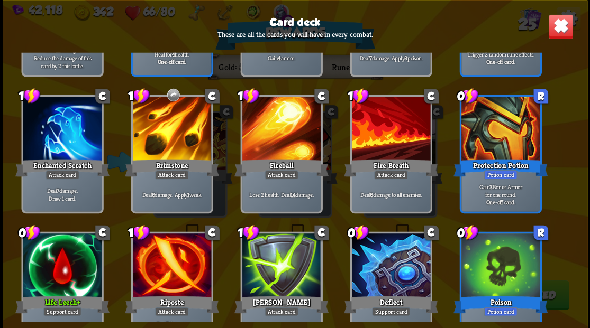
scroll to position [491, 0]
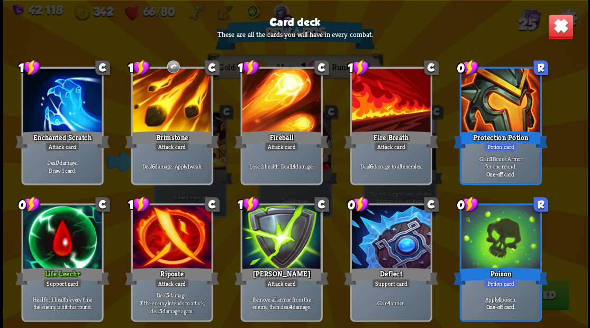
click at [556, 31] on img at bounding box center [559, 26] width 25 height 25
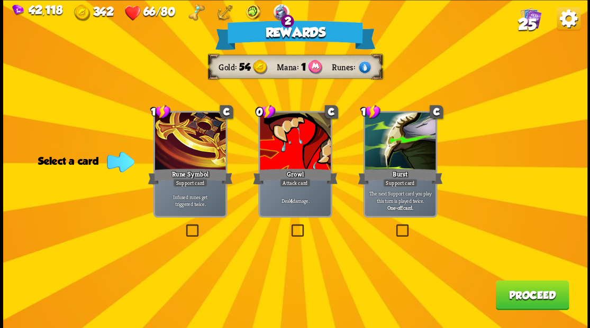
click at [289, 226] on label at bounding box center [289, 226] width 0 height 0
click at [0, 0] on input "checkbox" at bounding box center [0, 0] width 0 height 0
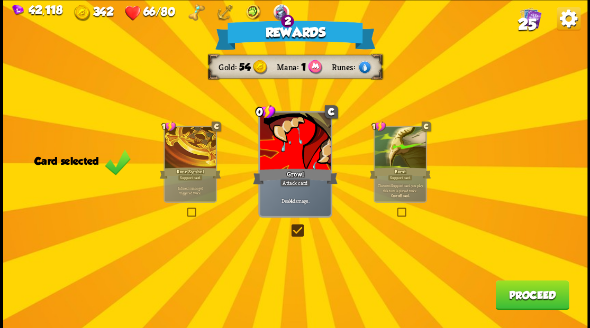
click at [531, 296] on button "Proceed" at bounding box center [532, 295] width 74 height 30
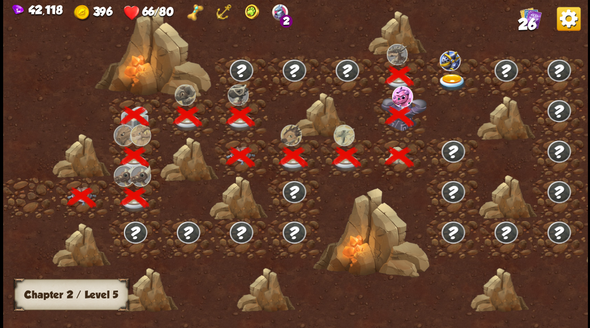
click at [455, 84] on img at bounding box center [451, 82] width 29 height 17
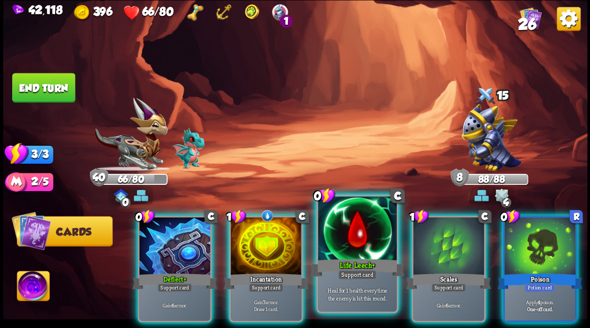
click at [363, 225] on div at bounding box center [357, 230] width 78 height 66
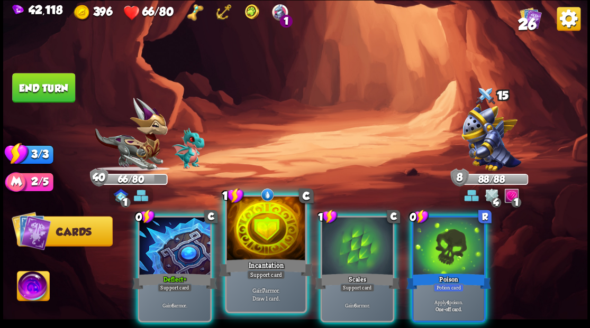
click at [281, 252] on div at bounding box center [265, 230] width 78 height 66
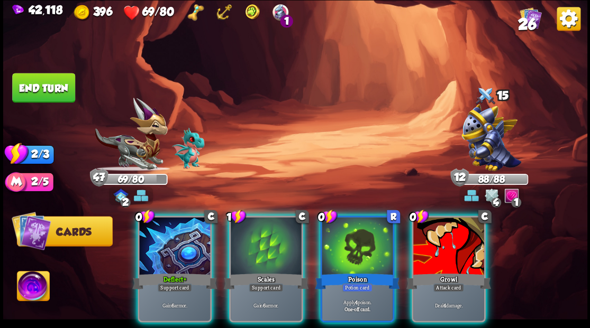
click at [344, 255] on div at bounding box center [357, 247] width 71 height 60
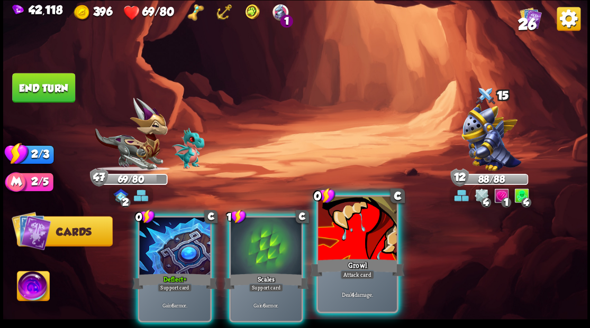
click at [351, 253] on div at bounding box center [357, 230] width 78 height 66
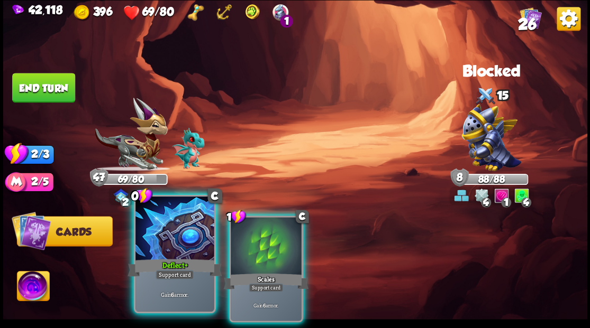
click at [172, 261] on div "Deflect+" at bounding box center [174, 267] width 94 height 21
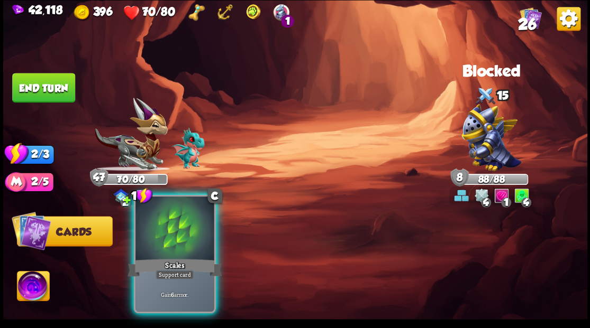
click at [174, 261] on div "Scales" at bounding box center [174, 267] width 94 height 21
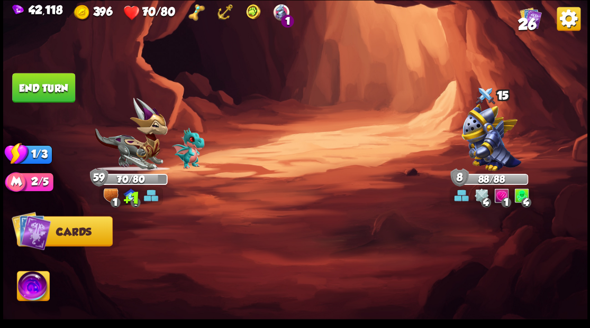
click at [39, 86] on button "End turn" at bounding box center [43, 88] width 63 height 30
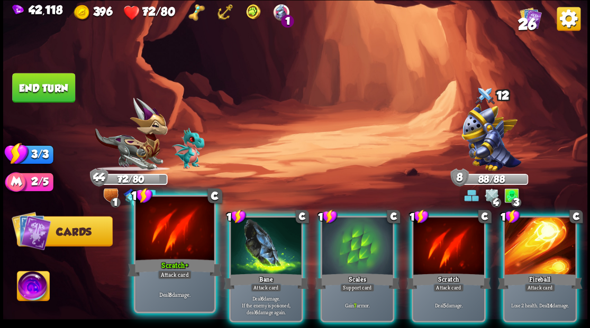
click at [167, 250] on div at bounding box center [174, 230] width 78 height 66
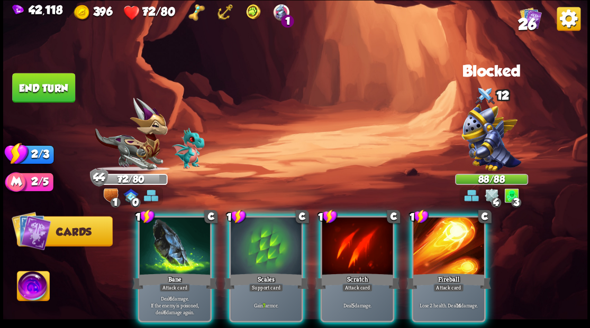
drag, startPoint x: 341, startPoint y: 260, endPoint x: 327, endPoint y: 251, distance: 16.1
click at [339, 272] on div "Scratch" at bounding box center [357, 281] width 85 height 19
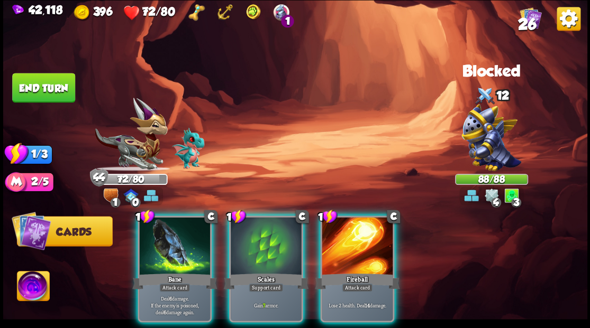
click at [241, 246] on div at bounding box center [266, 247] width 71 height 60
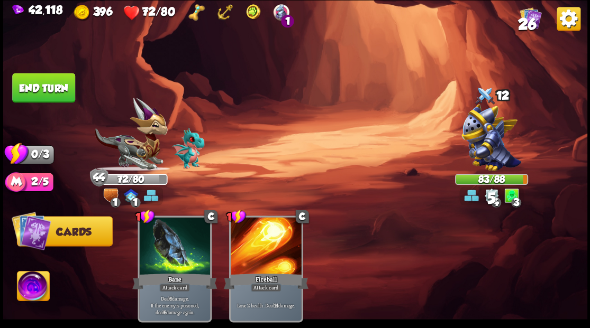
click at [45, 81] on button "End turn" at bounding box center [43, 88] width 63 height 30
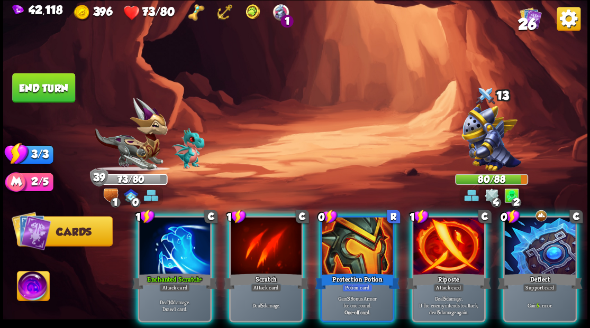
click at [438, 256] on div at bounding box center [448, 247] width 71 height 60
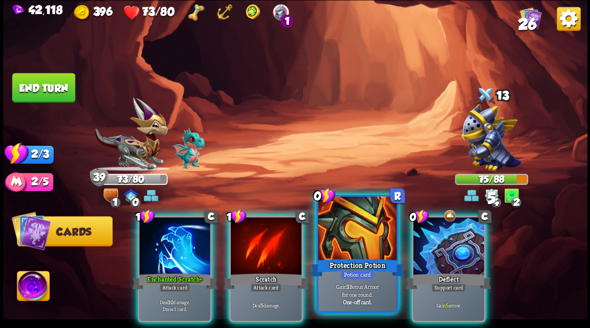
click at [356, 241] on div at bounding box center [357, 230] width 78 height 66
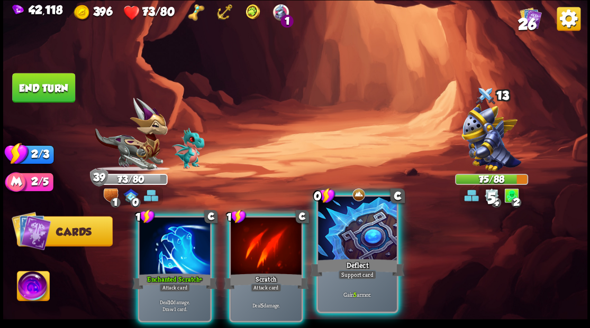
click at [356, 240] on div at bounding box center [357, 230] width 78 height 66
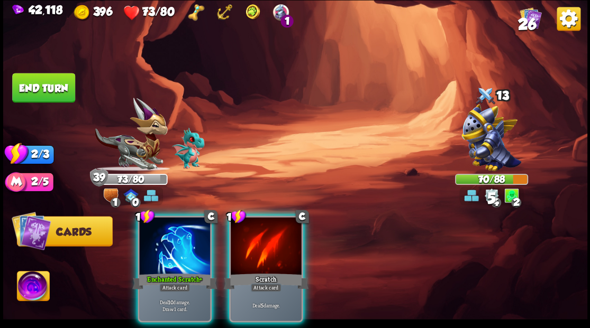
drag, startPoint x: 176, startPoint y: 240, endPoint x: 266, endPoint y: 168, distance: 114.7
click at [176, 238] on div at bounding box center [174, 247] width 71 height 60
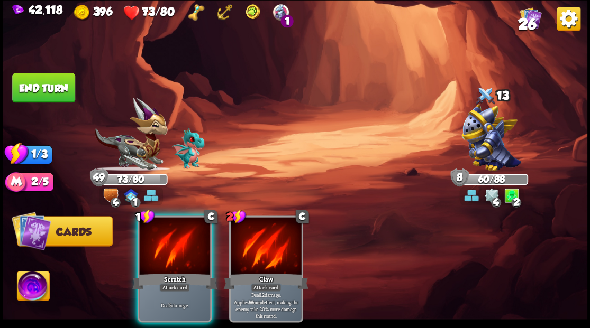
click at [43, 88] on button "End turn" at bounding box center [43, 88] width 63 height 30
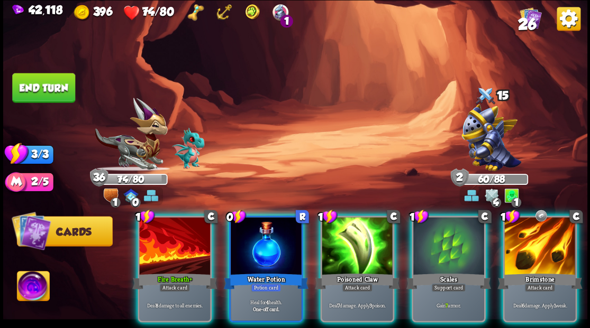
drag, startPoint x: 267, startPoint y: 234, endPoint x: 280, endPoint y: 178, distance: 57.6
click at [267, 232] on div at bounding box center [266, 247] width 71 height 60
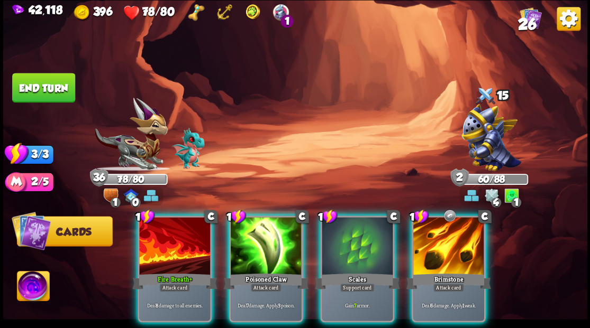
click at [169, 237] on div at bounding box center [174, 247] width 71 height 60
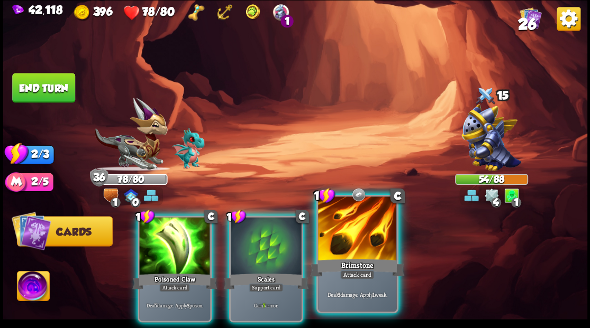
click at [351, 225] on div at bounding box center [357, 230] width 78 height 66
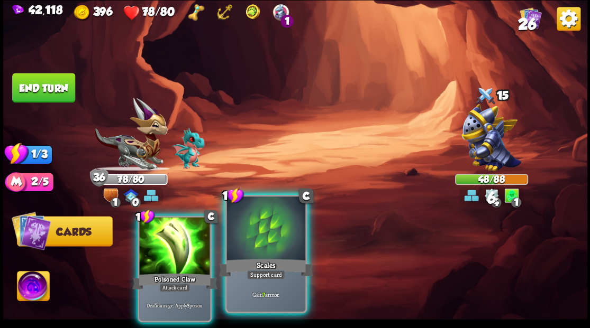
click at [275, 245] on div at bounding box center [265, 230] width 78 height 66
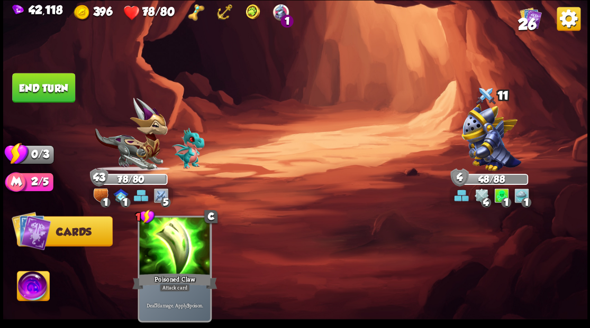
click at [47, 92] on button "End turn" at bounding box center [43, 88] width 63 height 30
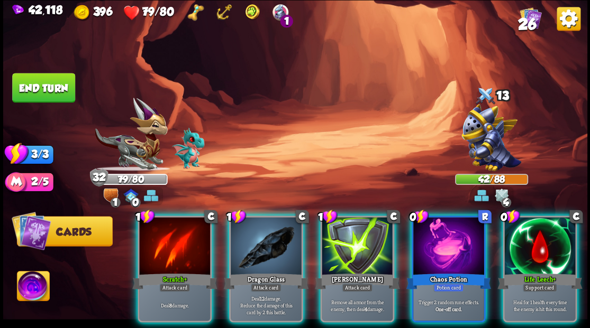
click at [545, 238] on div at bounding box center [539, 247] width 71 height 60
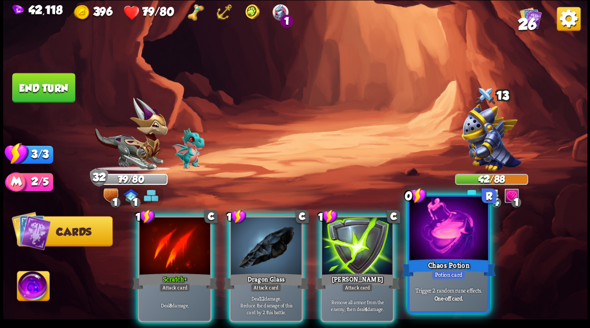
click at [463, 254] on div at bounding box center [448, 230] width 78 height 66
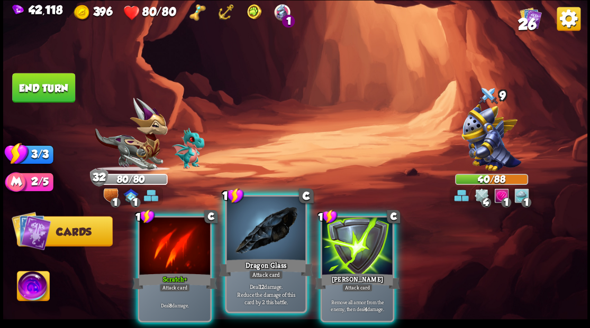
click at [271, 251] on div at bounding box center [265, 230] width 78 height 66
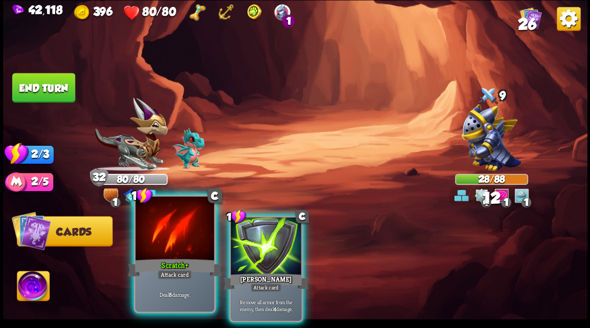
click at [164, 248] on div at bounding box center [174, 230] width 78 height 66
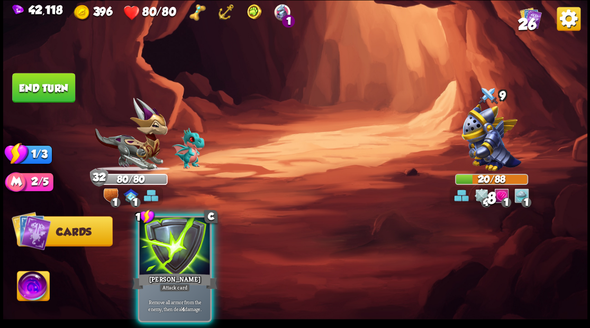
click at [164, 248] on div at bounding box center [174, 247] width 71 height 60
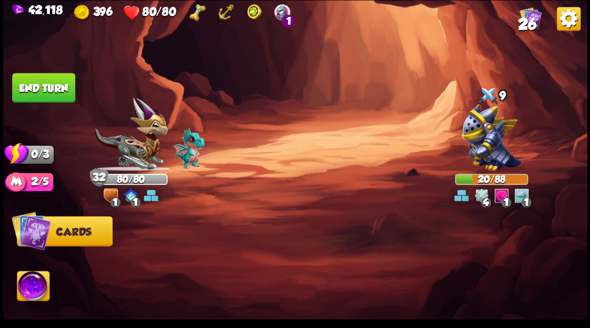
click at [41, 94] on button "End turn" at bounding box center [43, 88] width 63 height 30
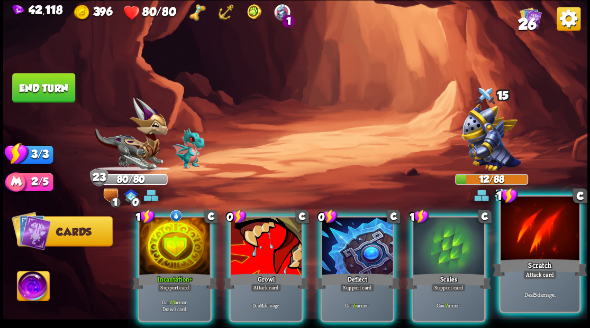
click at [534, 247] on div at bounding box center [539, 230] width 78 height 66
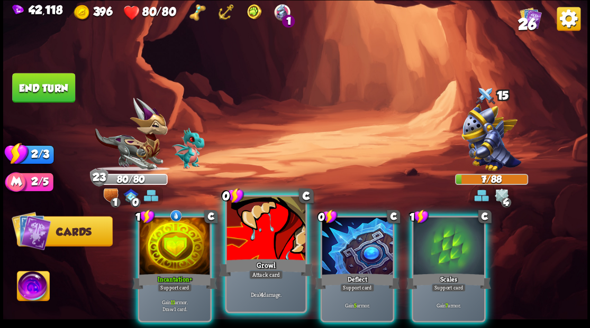
click at [259, 230] on div at bounding box center [265, 230] width 78 height 66
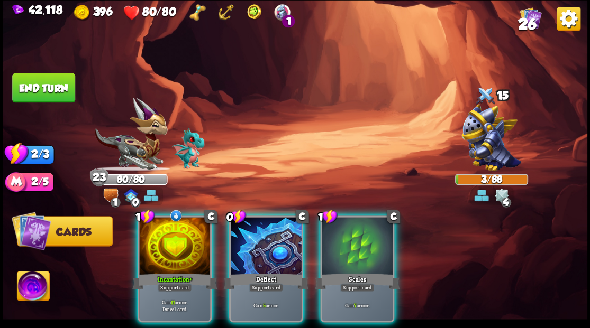
click at [59, 91] on button "End turn" at bounding box center [43, 88] width 63 height 30
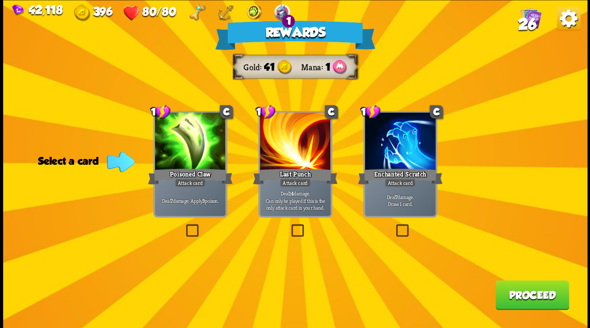
click at [521, 300] on button "Proceed" at bounding box center [532, 295] width 74 height 30
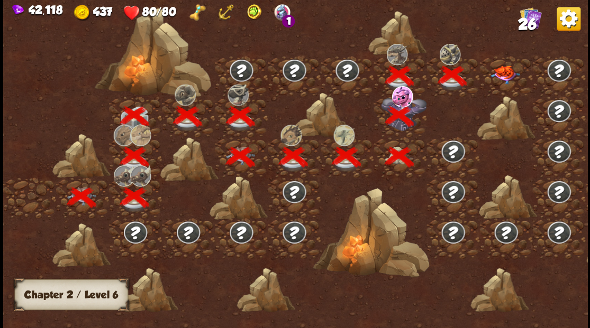
click at [499, 75] on img at bounding box center [504, 74] width 29 height 19
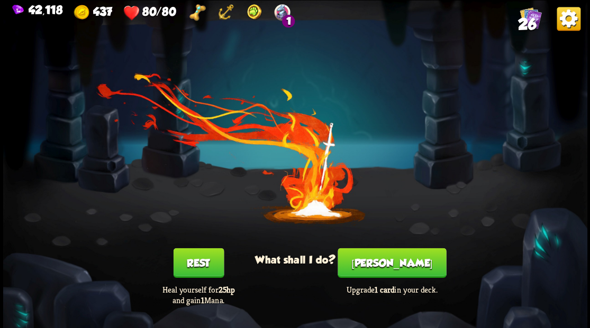
click at [395, 264] on button "[PERSON_NAME]" at bounding box center [391, 263] width 108 height 30
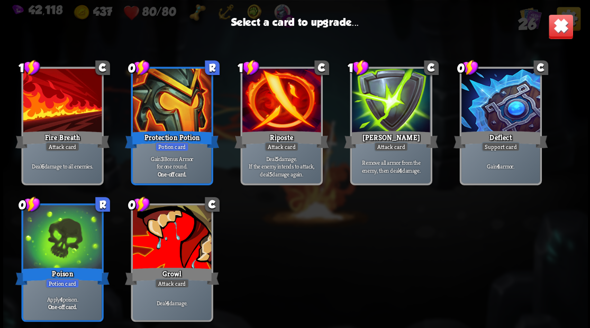
drag, startPoint x: 168, startPoint y: 251, endPoint x: 181, endPoint y: 236, distance: 20.2
click at [168, 249] on div at bounding box center [171, 238] width 78 height 66
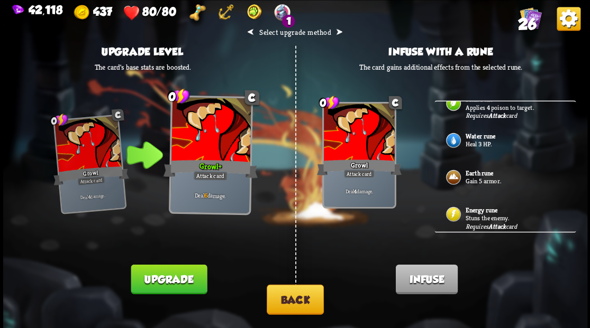
scroll to position [35, 0]
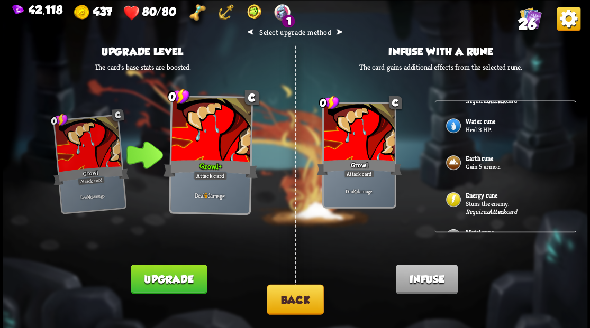
click at [455, 195] on img at bounding box center [452, 199] width 17 height 17
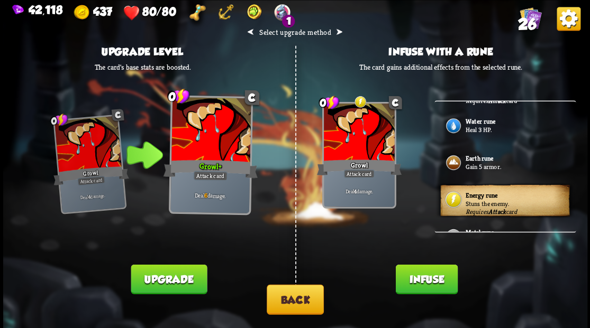
click at [423, 289] on button "Infuse" at bounding box center [426, 279] width 62 height 30
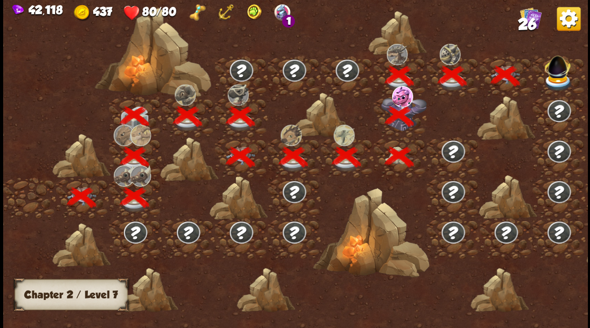
click at [553, 79] on img at bounding box center [557, 82] width 29 height 17
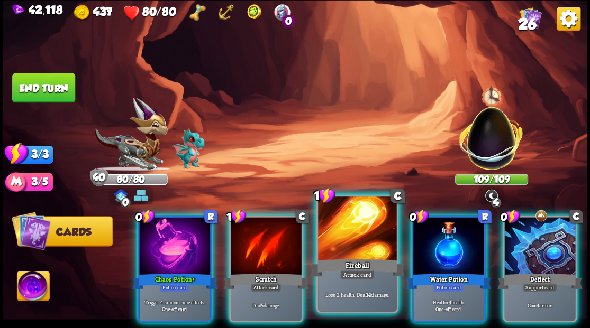
click at [354, 245] on div at bounding box center [357, 230] width 78 height 66
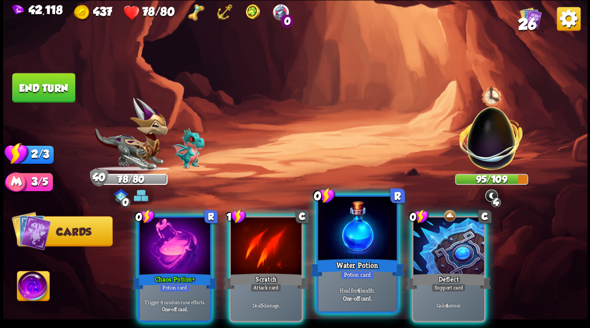
click at [343, 239] on div at bounding box center [357, 230] width 78 height 66
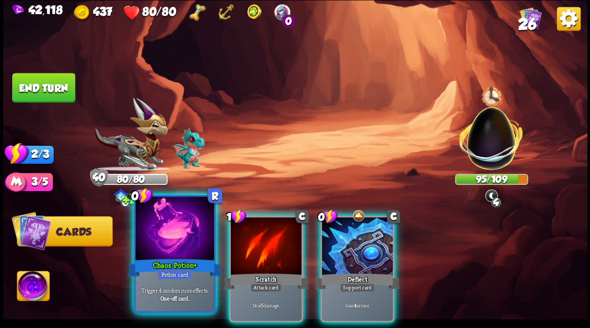
click at [183, 236] on div at bounding box center [174, 230] width 78 height 66
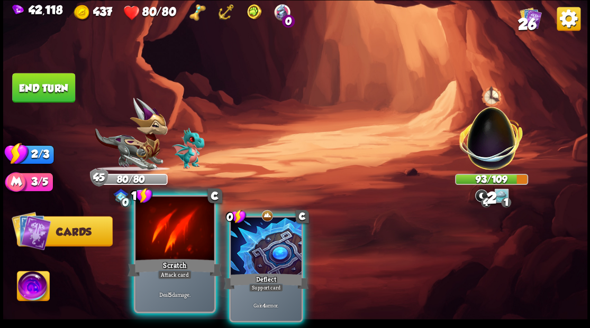
click at [168, 234] on div at bounding box center [174, 230] width 78 height 66
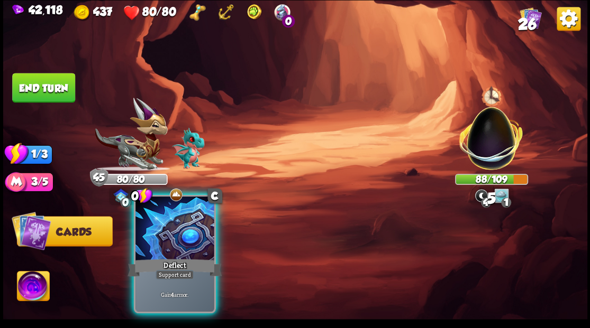
drag, startPoint x: 178, startPoint y: 225, endPoint x: 149, endPoint y: 187, distance: 47.9
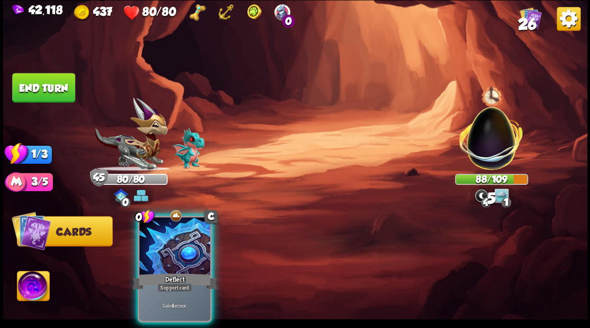
click at [177, 225] on div at bounding box center [174, 247] width 71 height 60
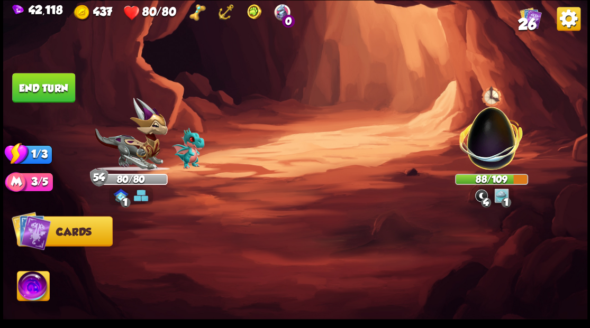
click at [31, 83] on button "End turn" at bounding box center [43, 88] width 63 height 30
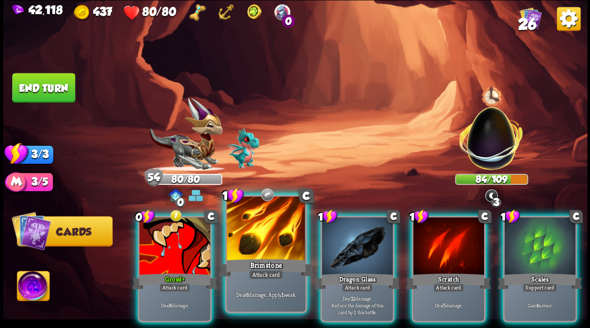
click at [272, 240] on div at bounding box center [265, 230] width 78 height 66
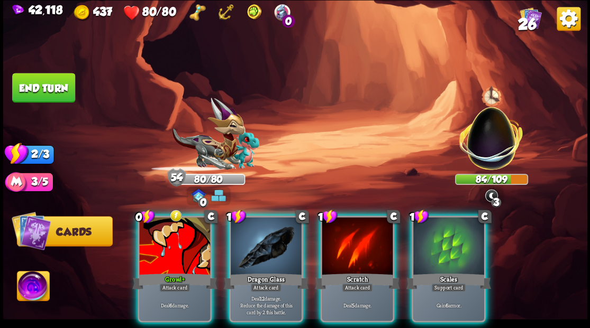
click at [272, 240] on div at bounding box center [266, 247] width 71 height 60
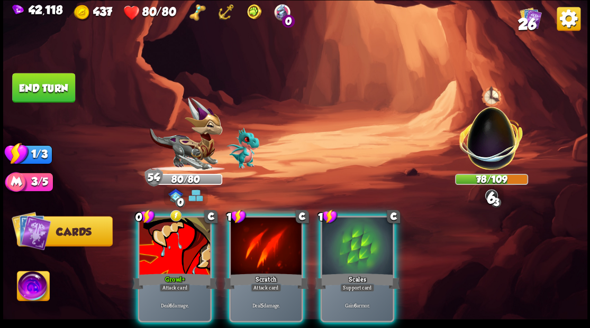
click at [272, 240] on div at bounding box center [266, 247] width 71 height 60
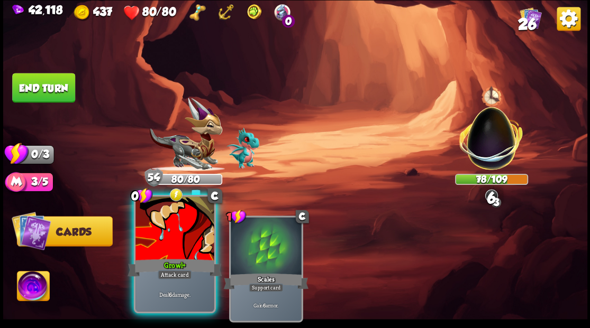
click at [171, 244] on div at bounding box center [174, 230] width 78 height 66
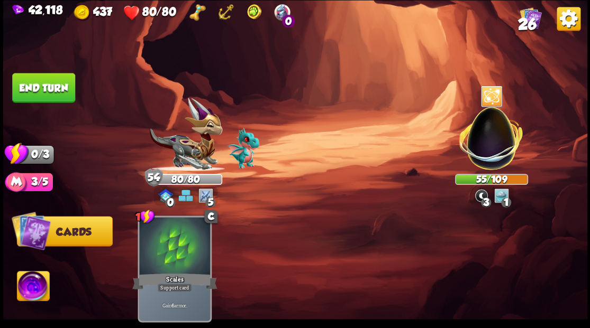
click at [35, 79] on button "End turn" at bounding box center [43, 88] width 63 height 30
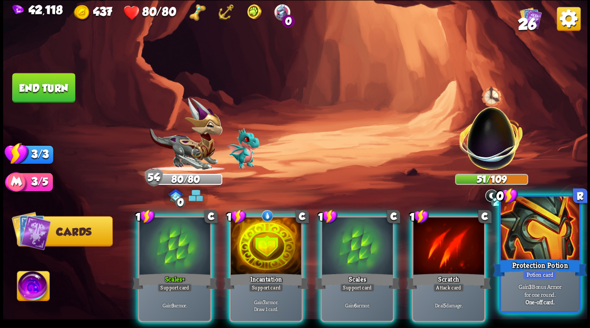
click at [443, 238] on div at bounding box center [448, 247] width 71 height 60
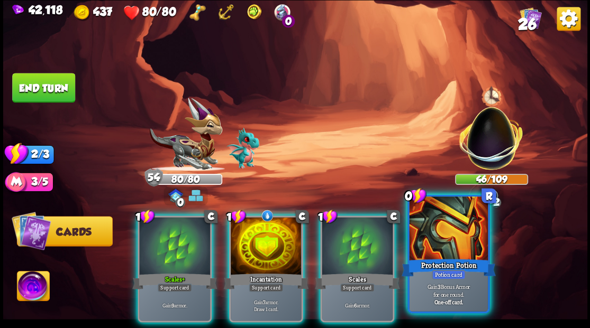
drag, startPoint x: 439, startPoint y: 237, endPoint x: 431, endPoint y: 232, distance: 9.7
click at [439, 237] on div at bounding box center [448, 230] width 78 height 66
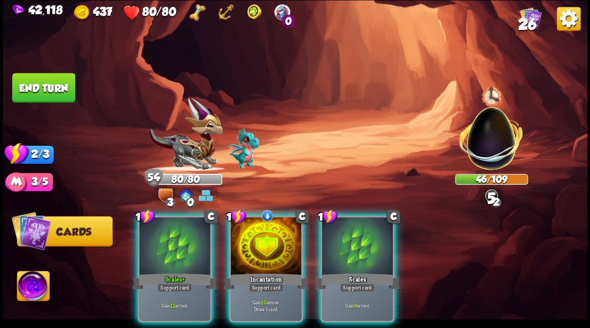
click at [279, 241] on div at bounding box center [266, 247] width 71 height 60
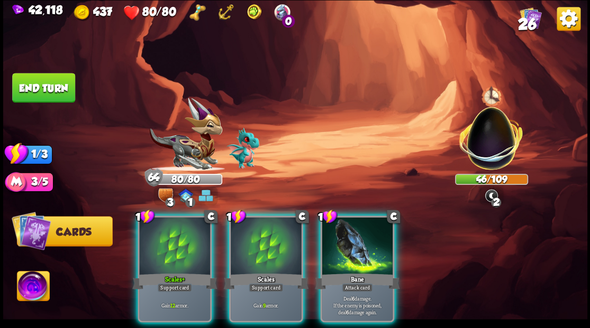
click at [346, 256] on div "1 C Bane Attack card Deal 6 damage. If the enemy is poisoned, deal 6 damage aga…" at bounding box center [357, 269] width 74 height 107
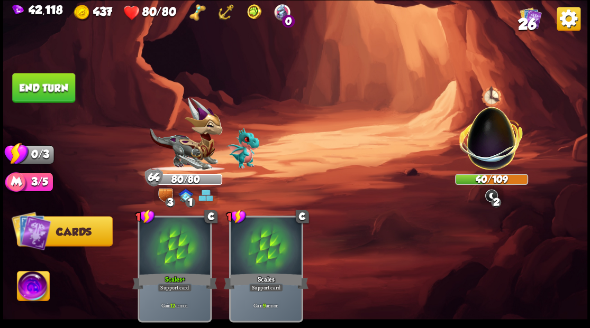
click at [40, 99] on button "End turn" at bounding box center [43, 88] width 63 height 30
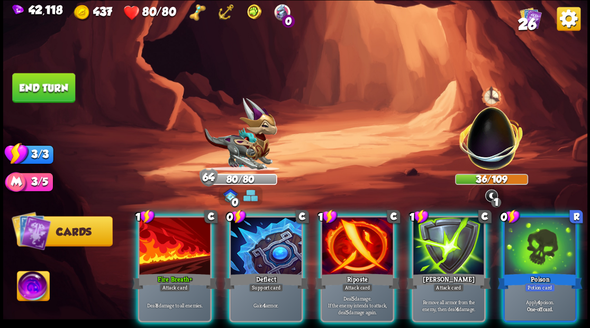
drag, startPoint x: 178, startPoint y: 233, endPoint x: 185, endPoint y: 226, distance: 9.8
click at [179, 232] on div at bounding box center [174, 247] width 71 height 60
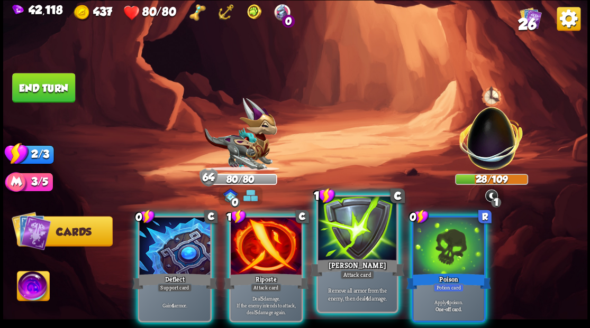
click at [350, 253] on div at bounding box center [357, 230] width 78 height 66
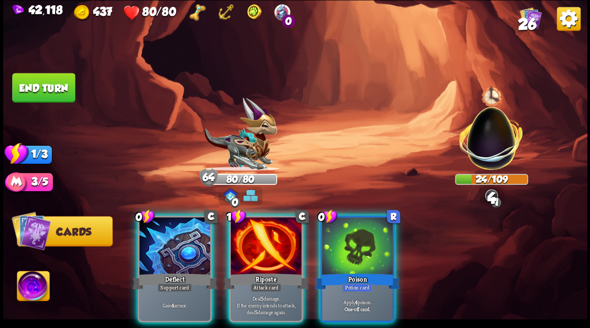
click at [258, 254] on div at bounding box center [266, 247] width 71 height 60
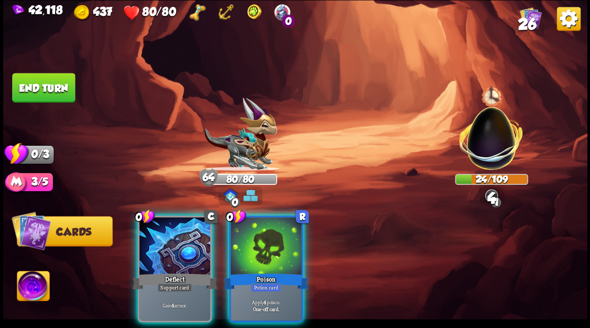
click at [258, 251] on div at bounding box center [266, 247] width 71 height 60
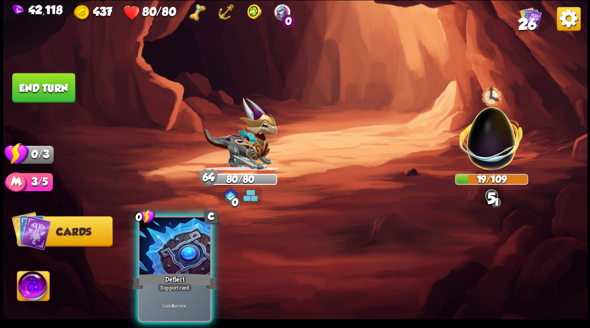
click at [172, 240] on div at bounding box center [174, 247] width 71 height 60
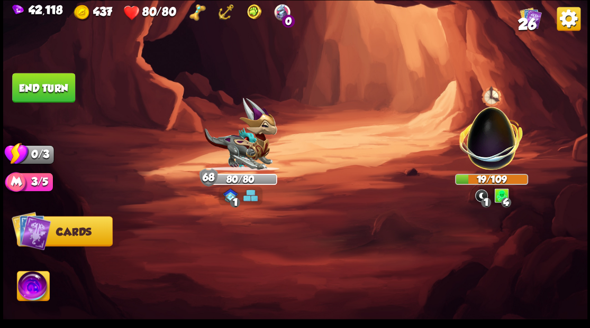
click at [38, 81] on button "End turn" at bounding box center [43, 88] width 63 height 30
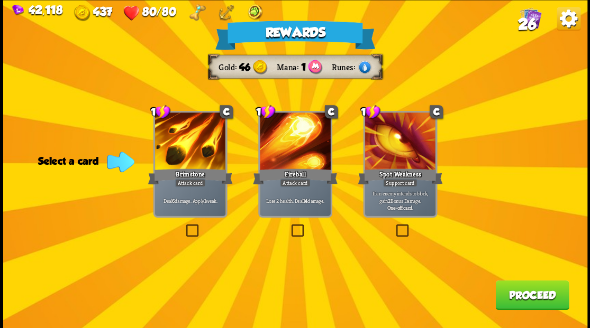
click at [510, 300] on button "Proceed" at bounding box center [532, 295] width 74 height 30
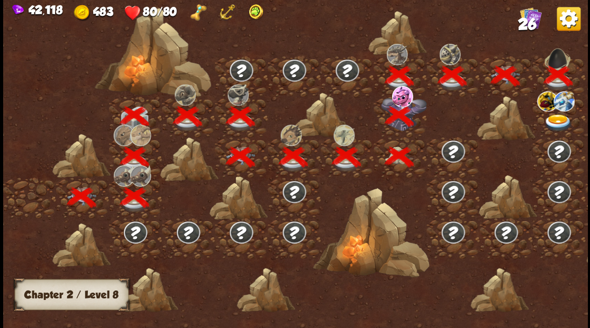
click at [556, 120] on img at bounding box center [557, 122] width 29 height 17
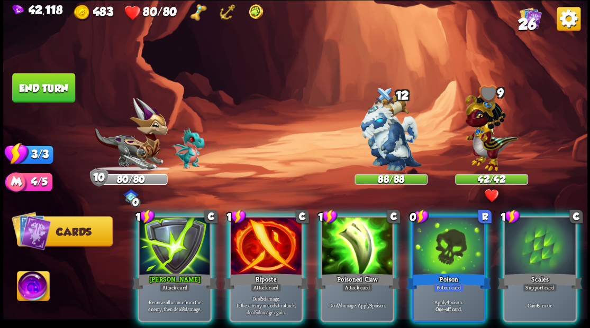
click at [533, 272] on div "Scales" at bounding box center [539, 281] width 85 height 19
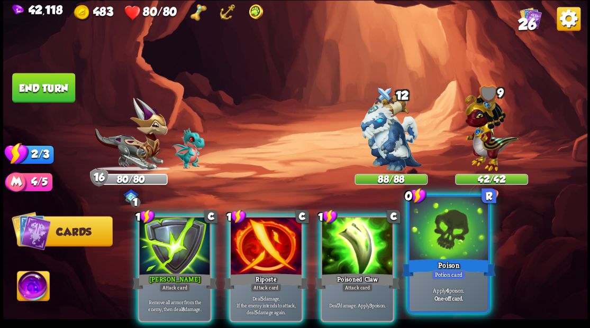
click at [446, 245] on div at bounding box center [448, 230] width 78 height 66
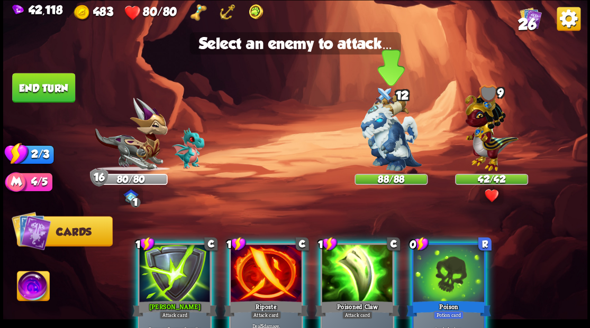
click at [383, 140] on img at bounding box center [390, 133] width 61 height 77
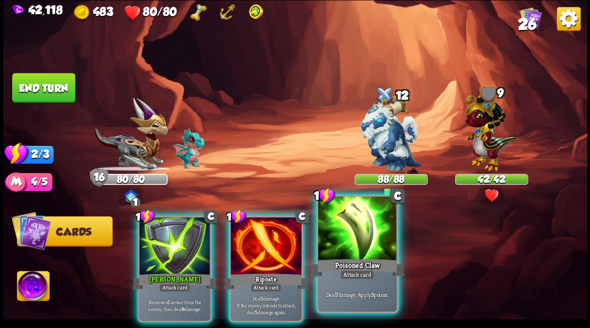
drag, startPoint x: 357, startPoint y: 237, endPoint x: 358, endPoint y: 230, distance: 7.5
click at [357, 236] on div at bounding box center [357, 230] width 78 height 66
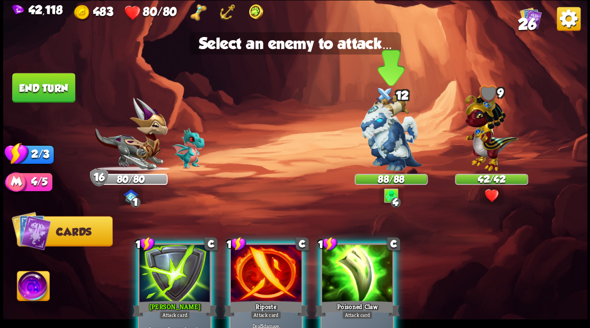
click at [383, 148] on img at bounding box center [390, 133] width 61 height 77
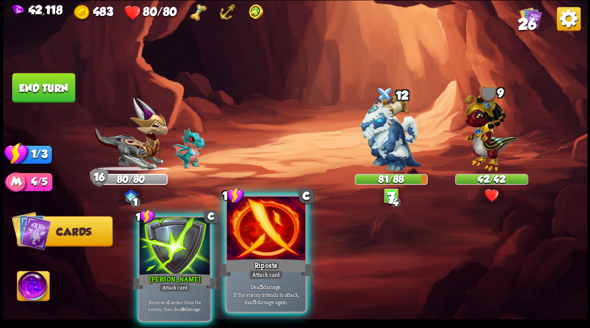
click at [262, 248] on div at bounding box center [265, 230] width 78 height 66
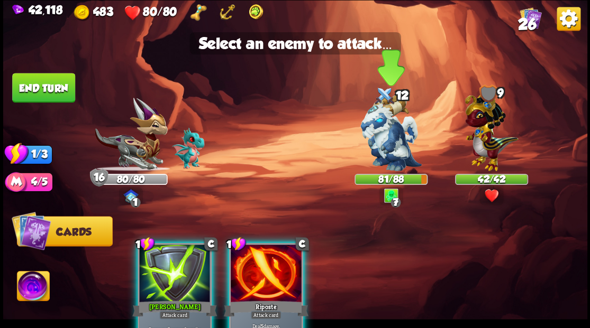
click at [388, 157] on img at bounding box center [390, 133] width 61 height 77
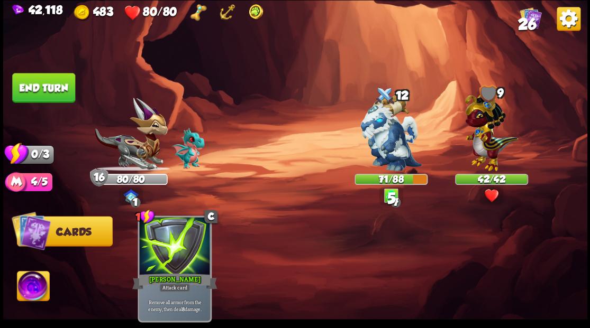
click at [49, 88] on button "End turn" at bounding box center [43, 88] width 63 height 30
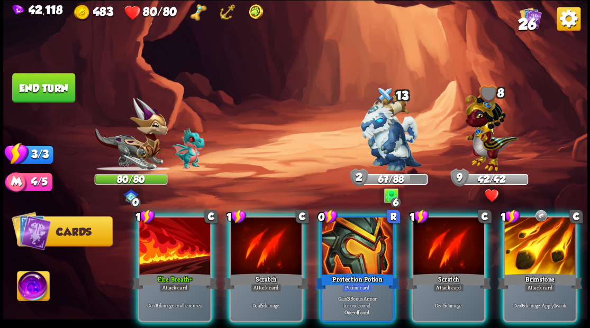
click at [25, 287] on img at bounding box center [33, 287] width 32 height 33
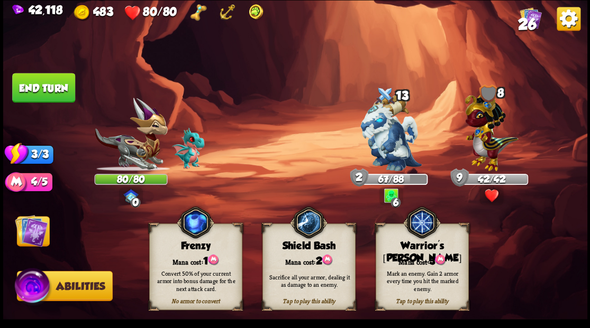
drag, startPoint x: 421, startPoint y: 263, endPoint x: 417, endPoint y: 258, distance: 6.6
click at [417, 258] on div "Tap to play this ability Warrior's [PERSON_NAME] cost: 3 Mark an enemy. Gain 2 …" at bounding box center [421, 267] width 93 height 87
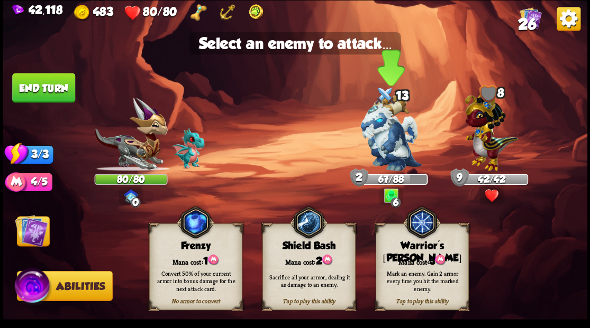
click at [387, 155] on img at bounding box center [390, 133] width 61 height 77
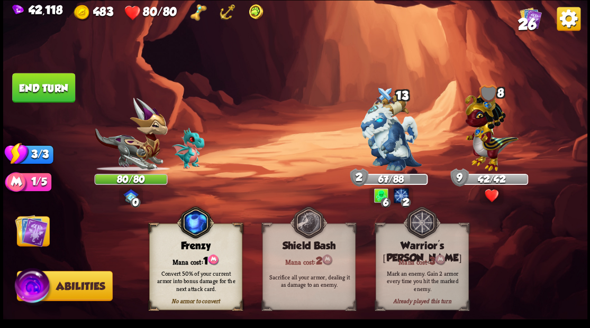
click at [38, 239] on img at bounding box center [31, 230] width 33 height 33
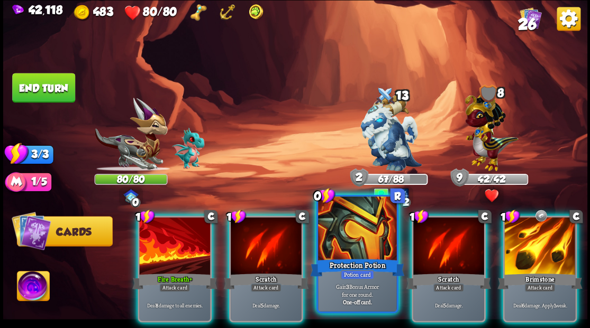
click at [345, 254] on div at bounding box center [357, 230] width 78 height 66
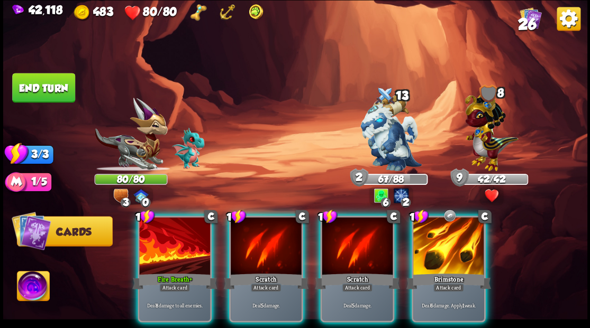
click at [172, 242] on div at bounding box center [174, 247] width 71 height 60
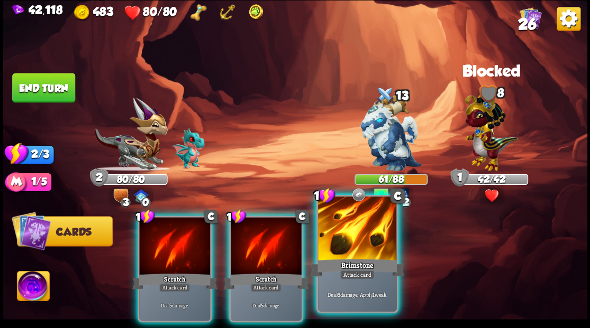
click at [358, 250] on div at bounding box center [357, 230] width 78 height 66
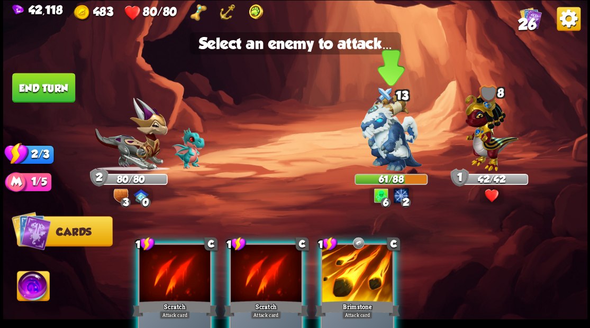
click at [389, 134] on img at bounding box center [390, 133] width 61 height 77
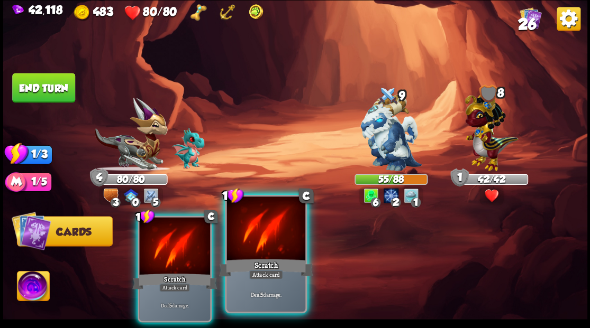
click at [266, 234] on div at bounding box center [265, 230] width 78 height 66
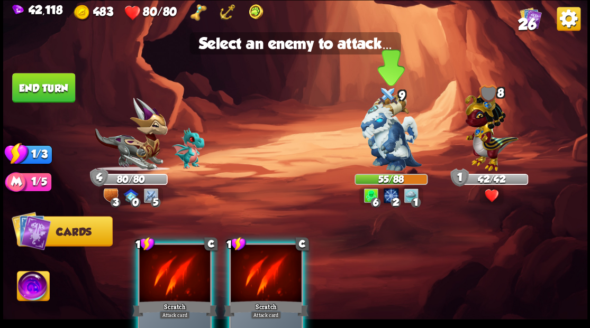
click at [379, 145] on img at bounding box center [390, 133] width 61 height 77
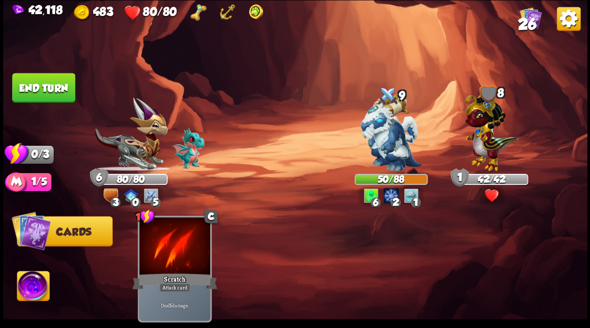
drag, startPoint x: 50, startPoint y: 92, endPoint x: 86, endPoint y: 104, distance: 37.6
click at [50, 92] on button "End turn" at bounding box center [43, 88] width 63 height 30
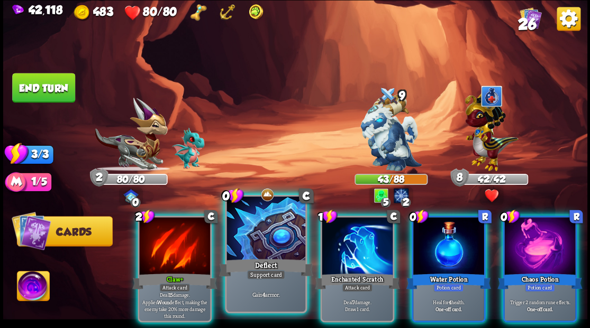
click at [262, 246] on div at bounding box center [265, 230] width 78 height 66
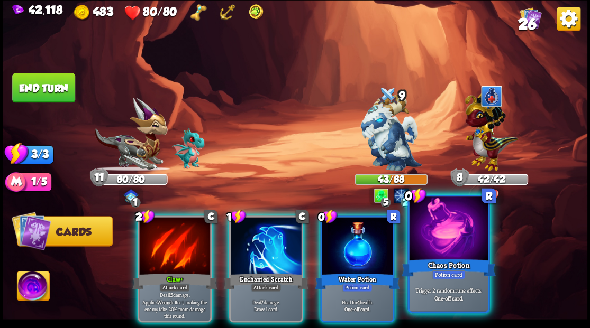
click at [451, 253] on div at bounding box center [448, 230] width 78 height 66
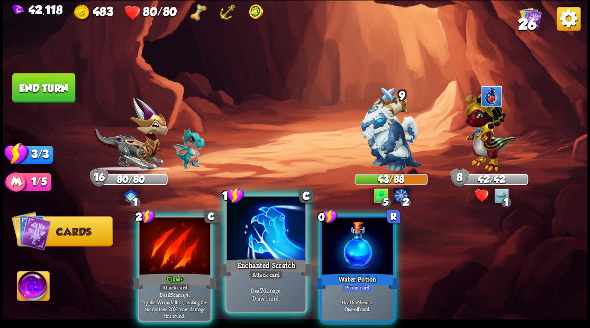
click at [271, 233] on div at bounding box center [265, 230] width 78 height 66
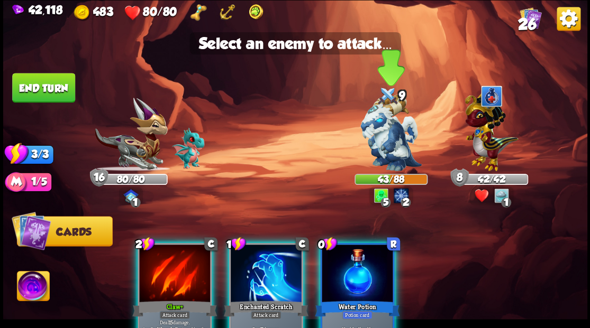
click at [385, 156] on img at bounding box center [390, 133] width 61 height 77
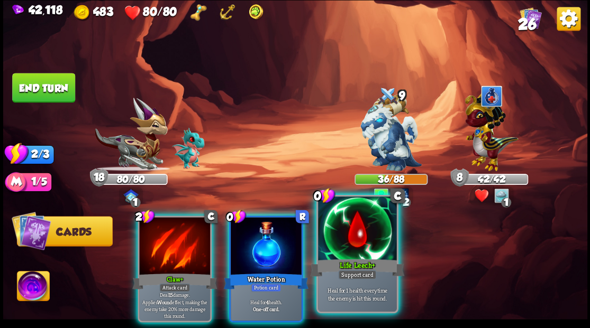
drag, startPoint x: 362, startPoint y: 249, endPoint x: 370, endPoint y: 217, distance: 32.3
click at [360, 248] on div at bounding box center [357, 230] width 78 height 66
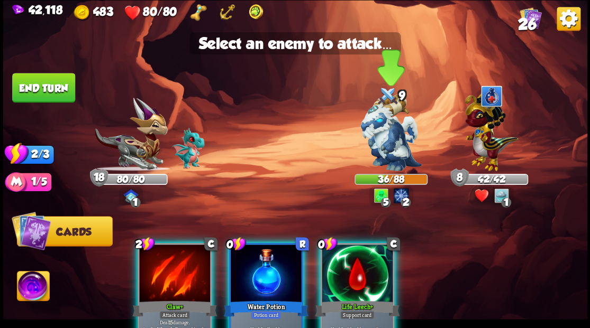
click at [388, 156] on img at bounding box center [390, 133] width 61 height 77
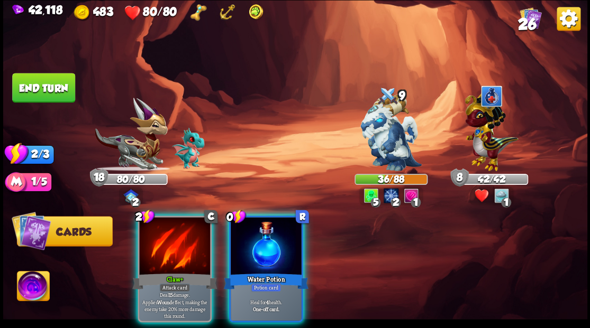
drag, startPoint x: 264, startPoint y: 257, endPoint x: 232, endPoint y: 254, distance: 32.9
click at [255, 257] on div "0 R Water Potion Potion card Heal for 4 health. One-off card." at bounding box center [266, 269] width 74 height 107
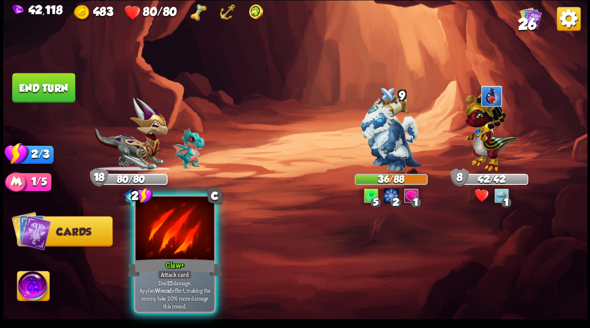
drag, startPoint x: 175, startPoint y: 242, endPoint x: 173, endPoint y: 223, distance: 18.6
click at [174, 242] on div at bounding box center [174, 230] width 78 height 66
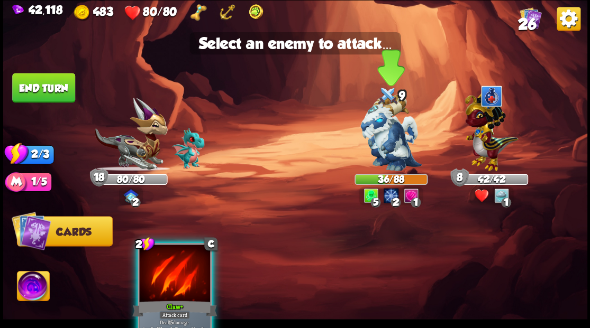
click at [394, 144] on img at bounding box center [390, 133] width 61 height 77
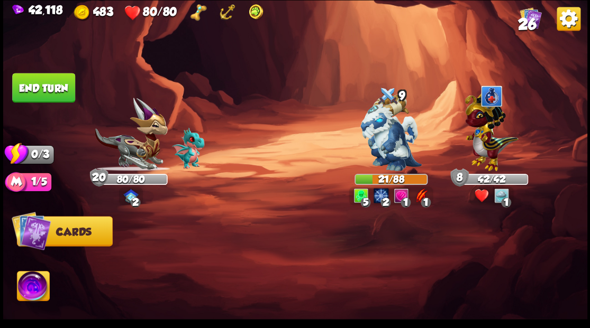
click at [25, 88] on button "End turn" at bounding box center [43, 88] width 63 height 30
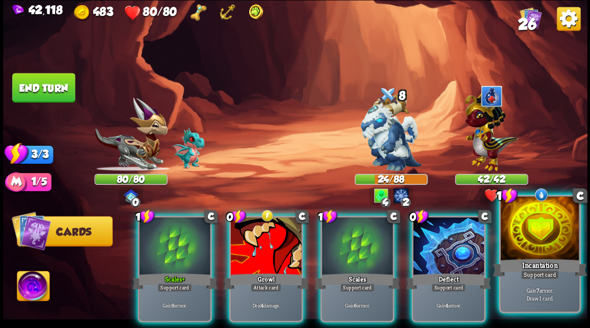
click at [554, 252] on div at bounding box center [539, 230] width 78 height 66
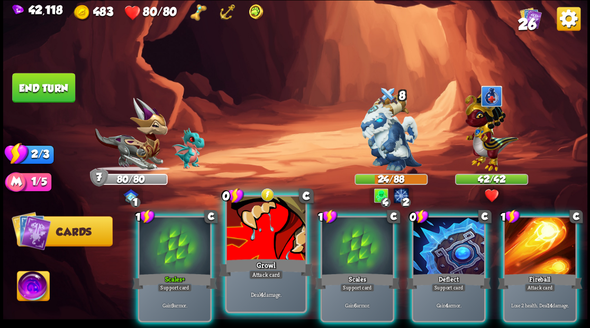
click at [263, 249] on div at bounding box center [265, 230] width 78 height 66
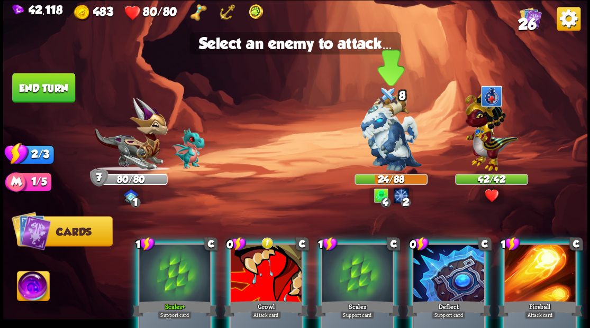
click at [379, 133] on img at bounding box center [390, 133] width 61 height 77
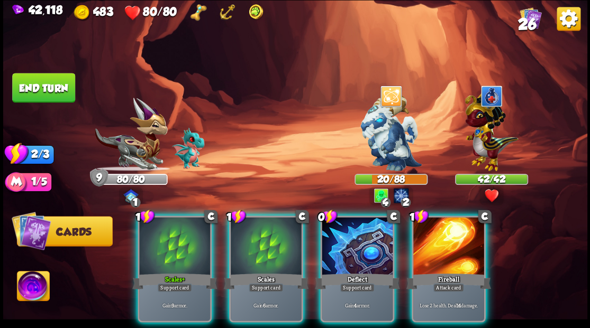
drag, startPoint x: 348, startPoint y: 232, endPoint x: 317, endPoint y: 231, distance: 30.2
click at [346, 231] on div at bounding box center [357, 247] width 71 height 60
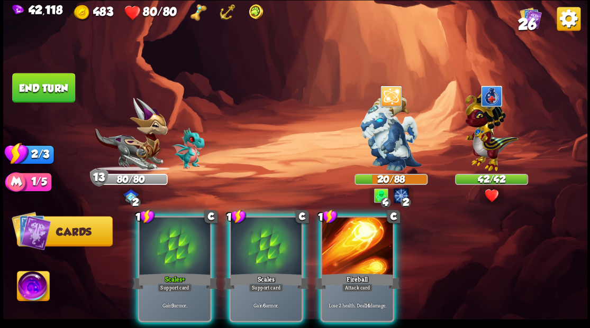
click at [242, 227] on div at bounding box center [266, 247] width 71 height 60
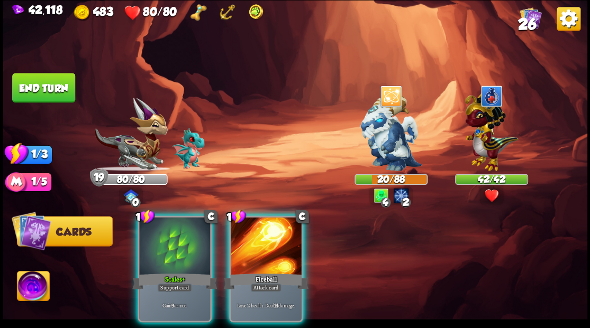
drag, startPoint x: 156, startPoint y: 231, endPoint x: 125, endPoint y: 212, distance: 35.7
click at [138, 216] on div "1 C Scales+ Support card Gain 9 armor." at bounding box center [175, 269] width 74 height 107
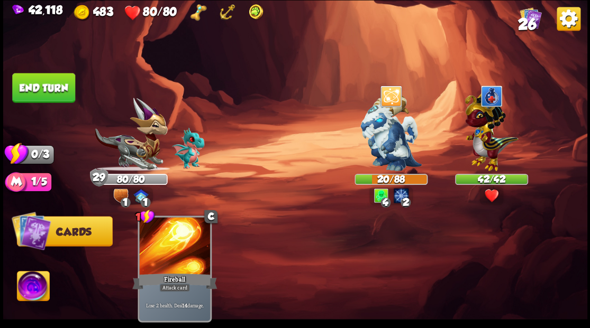
click at [33, 89] on button "End turn" at bounding box center [43, 88] width 63 height 30
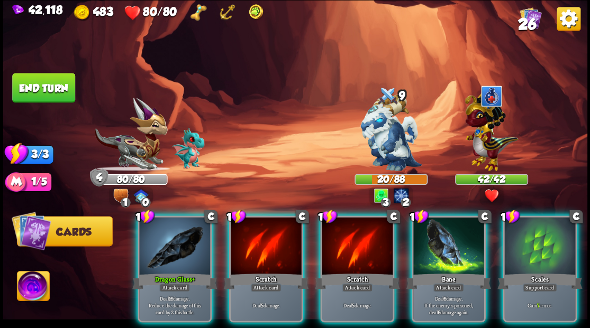
drag, startPoint x: 544, startPoint y: 261, endPoint x: 529, endPoint y: 258, distance: 15.1
click at [544, 272] on div "Scales" at bounding box center [539, 281] width 85 height 19
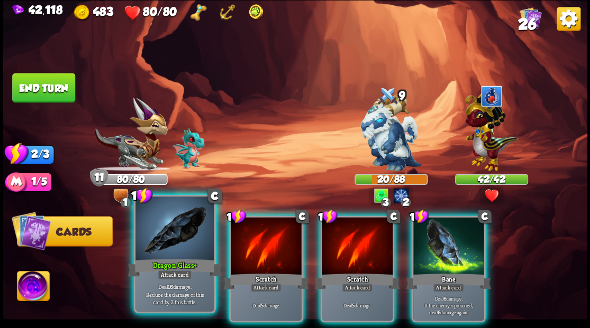
click at [180, 235] on div at bounding box center [174, 230] width 78 height 66
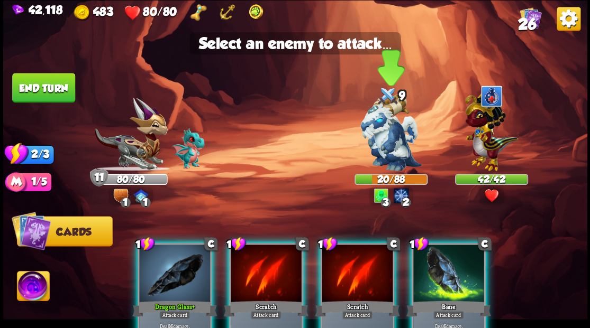
click at [384, 147] on img at bounding box center [390, 133] width 61 height 77
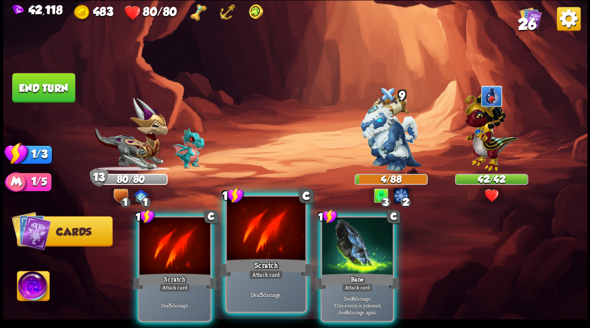
drag, startPoint x: 261, startPoint y: 238, endPoint x: 267, endPoint y: 233, distance: 8.3
click at [261, 238] on div at bounding box center [265, 230] width 78 height 66
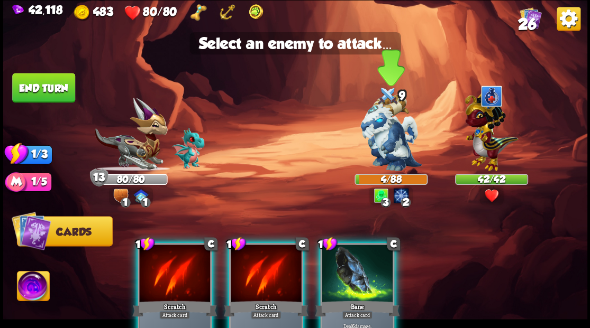
click at [387, 145] on img at bounding box center [390, 133] width 61 height 77
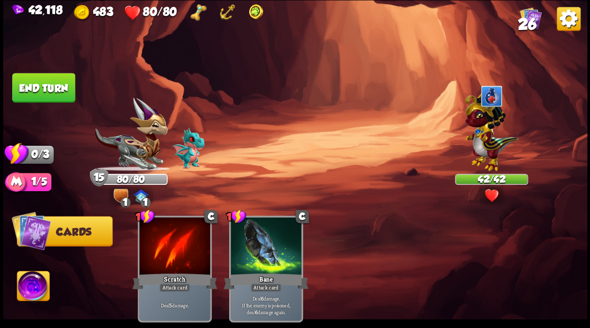
click at [57, 91] on button "End turn" at bounding box center [43, 88] width 63 height 30
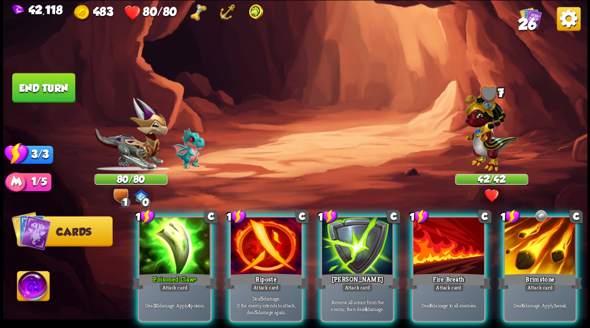
click at [541, 248] on div at bounding box center [539, 247] width 71 height 60
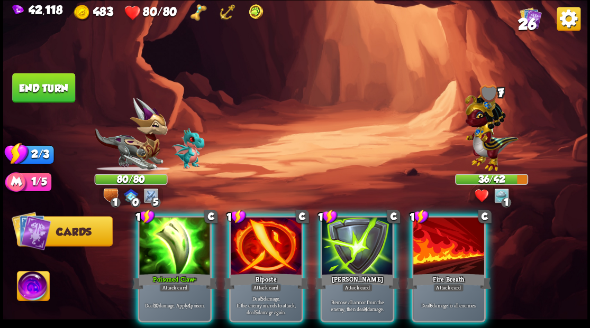
click at [181, 251] on div at bounding box center [174, 247] width 71 height 60
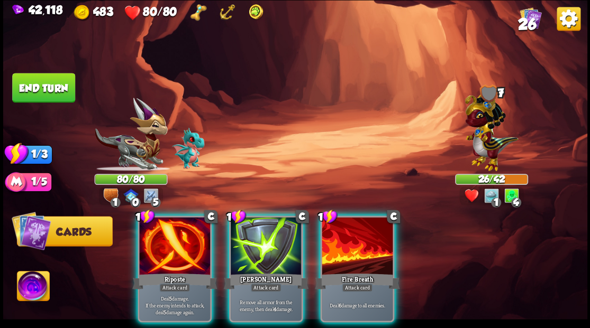
click at [340, 242] on div at bounding box center [357, 247] width 71 height 60
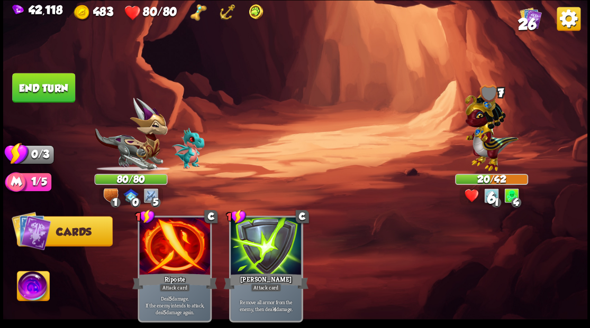
click at [49, 90] on button "End turn" at bounding box center [43, 88] width 63 height 30
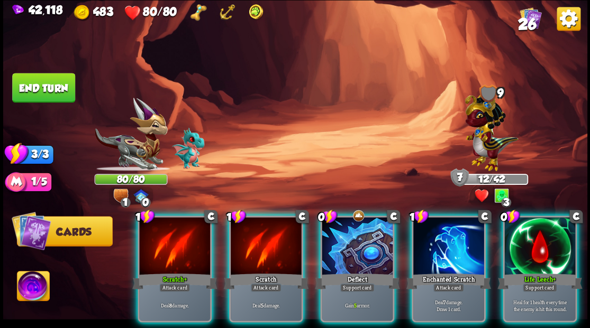
drag, startPoint x: 443, startPoint y: 244, endPoint x: 419, endPoint y: 207, distance: 44.8
click at [441, 241] on div at bounding box center [448, 247] width 71 height 60
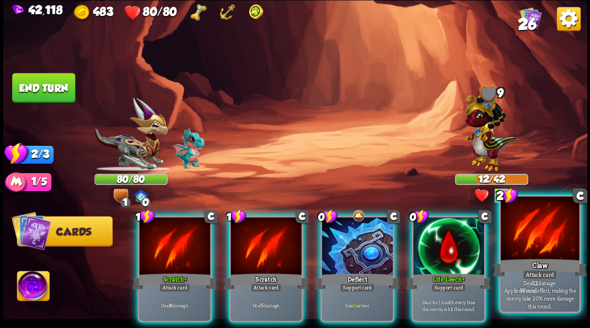
drag, startPoint x: 556, startPoint y: 238, endPoint x: 545, endPoint y: 221, distance: 20.7
click at [556, 238] on div at bounding box center [539, 230] width 78 height 66
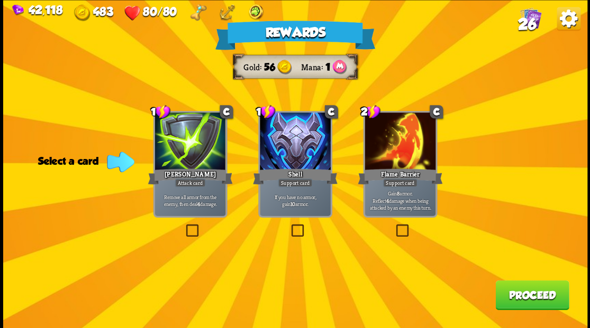
click at [528, 20] on span "26" at bounding box center [526, 24] width 19 height 18
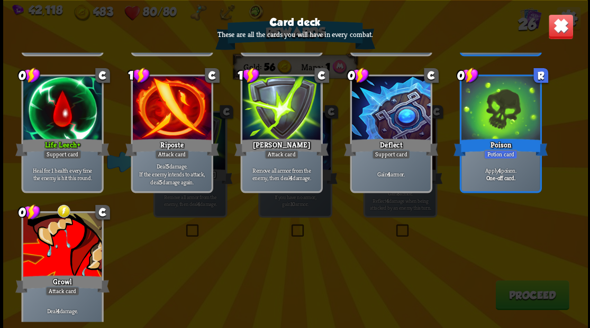
scroll to position [650, 0]
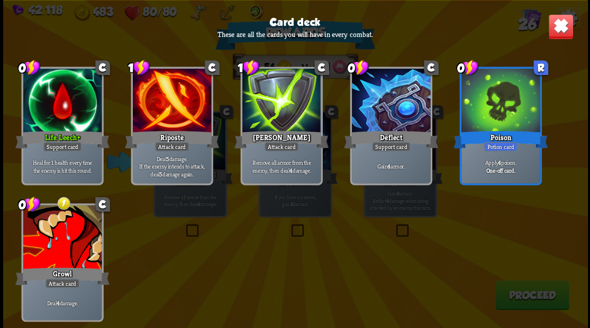
click at [564, 25] on img at bounding box center [559, 26] width 25 height 25
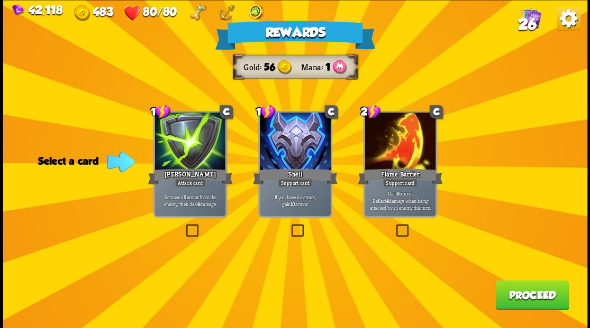
click at [184, 226] on label at bounding box center [184, 226] width 0 height 0
click at [0, 0] on input "checkbox" at bounding box center [0, 0] width 0 height 0
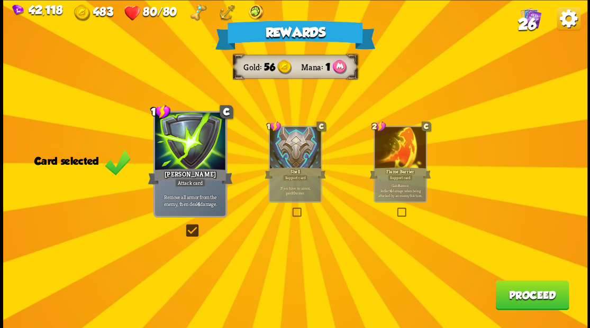
click at [523, 303] on button "Proceed" at bounding box center [532, 295] width 74 height 30
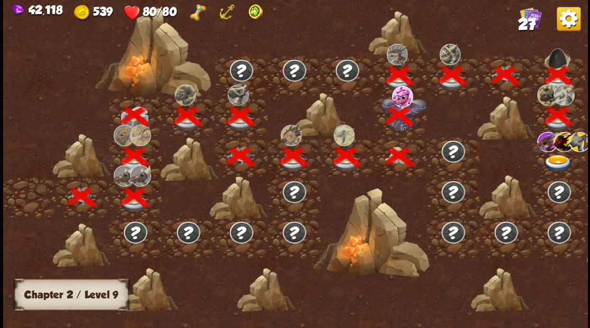
click at [554, 162] on img at bounding box center [557, 162] width 29 height 17
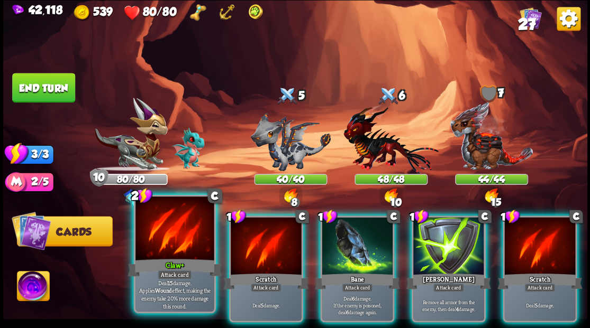
click at [169, 231] on div at bounding box center [174, 230] width 78 height 66
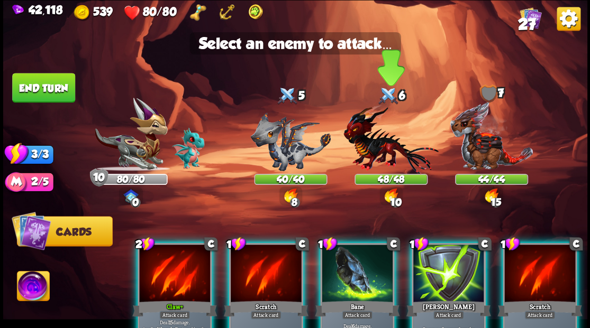
click at [370, 145] on img at bounding box center [390, 139] width 95 height 70
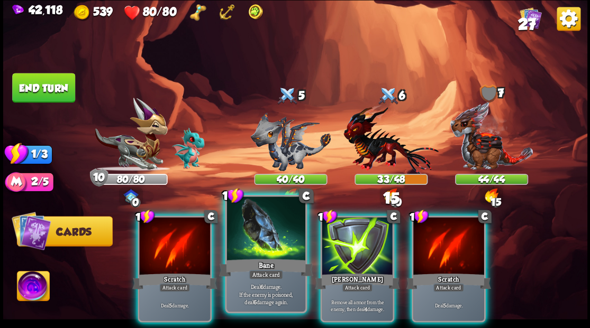
click at [260, 248] on div at bounding box center [265, 230] width 78 height 66
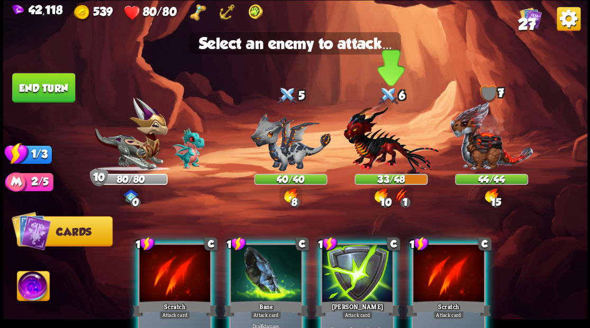
click at [369, 154] on img at bounding box center [390, 139] width 95 height 70
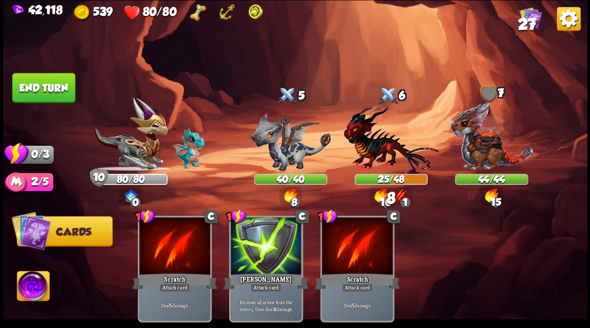
drag, startPoint x: 42, startPoint y: 92, endPoint x: 53, endPoint y: 99, distance: 12.6
click at [42, 92] on button "End turn" at bounding box center [43, 88] width 63 height 30
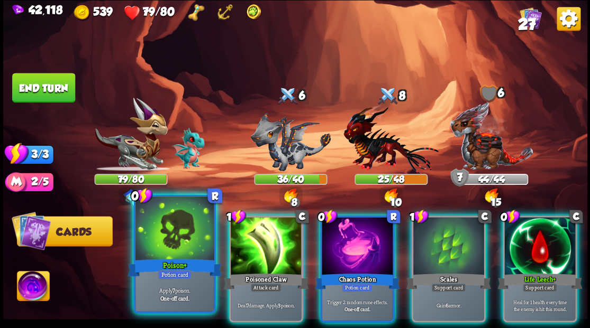
click at [178, 249] on div at bounding box center [174, 230] width 78 height 66
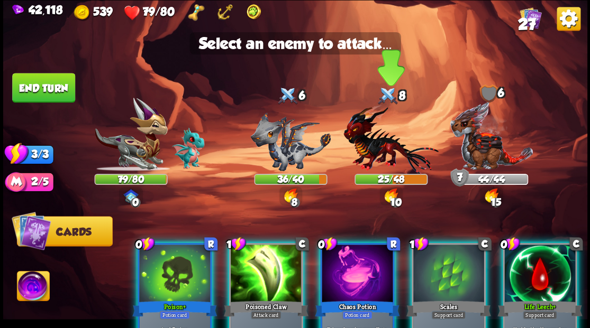
click at [380, 155] on img at bounding box center [390, 139] width 95 height 70
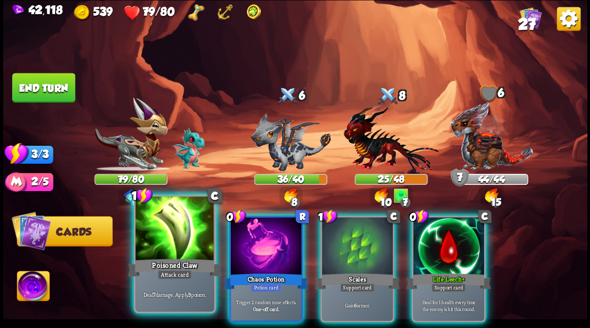
click at [179, 243] on div at bounding box center [174, 230] width 78 height 66
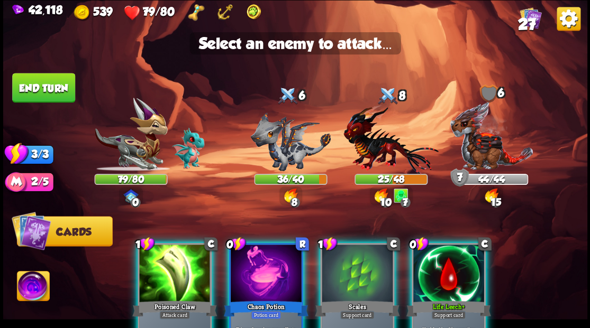
click at [168, 264] on div at bounding box center [174, 275] width 71 height 60
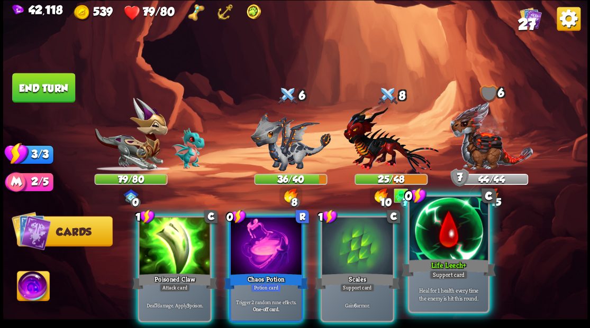
click at [436, 249] on div at bounding box center [448, 230] width 78 height 66
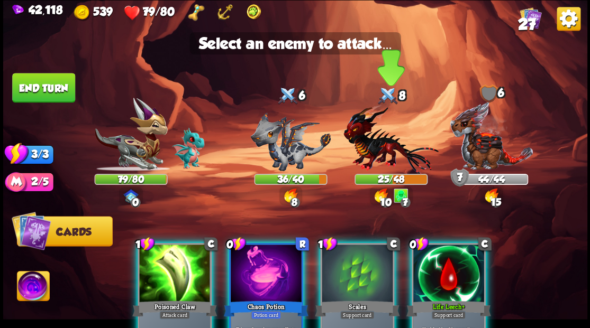
click at [369, 146] on img at bounding box center [390, 139] width 95 height 70
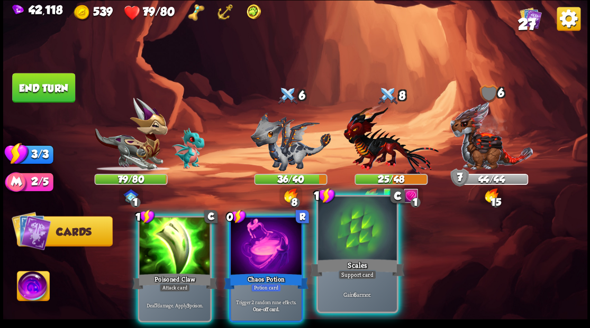
click at [357, 237] on div at bounding box center [357, 230] width 78 height 66
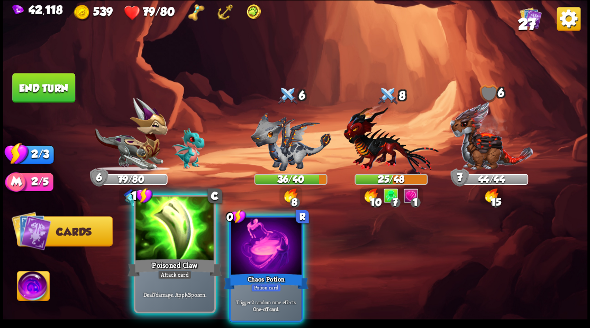
click at [180, 230] on div at bounding box center [174, 230] width 78 height 66
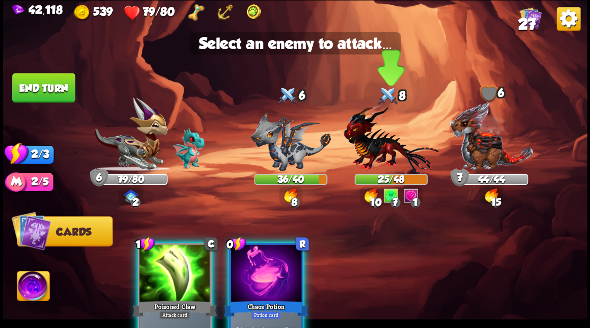
click at [379, 153] on img at bounding box center [390, 139] width 95 height 70
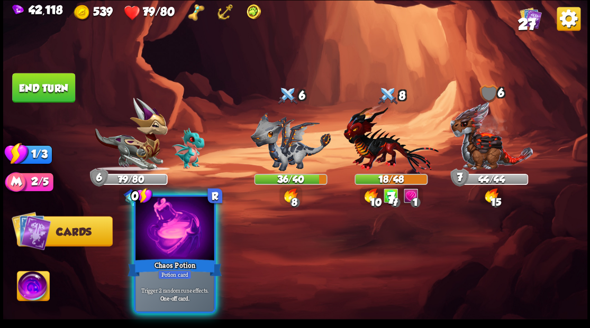
click at [185, 245] on div at bounding box center [174, 230] width 78 height 66
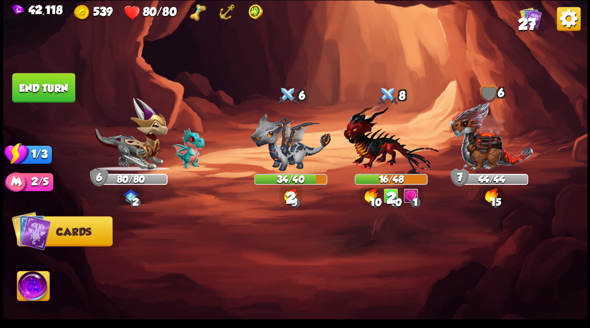
click at [59, 88] on button "End turn" at bounding box center [43, 88] width 63 height 30
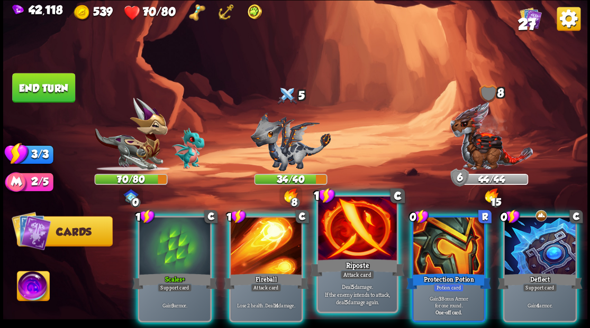
click at [345, 258] on div "Riposte" at bounding box center [357, 267] width 94 height 21
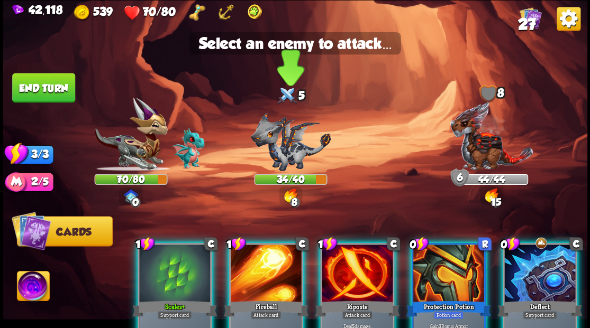
click at [279, 134] on img at bounding box center [290, 141] width 80 height 59
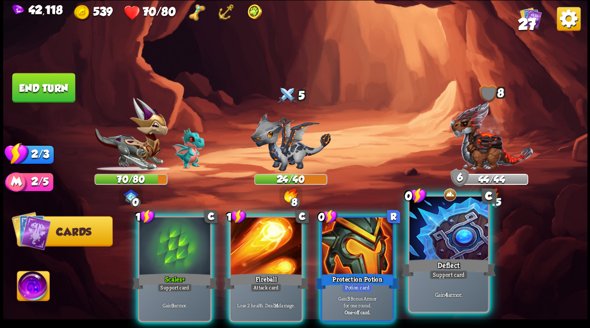
click at [469, 241] on div at bounding box center [448, 230] width 78 height 66
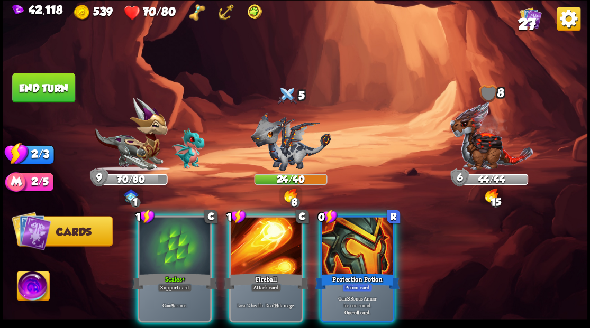
click at [364, 238] on div at bounding box center [357, 247] width 71 height 60
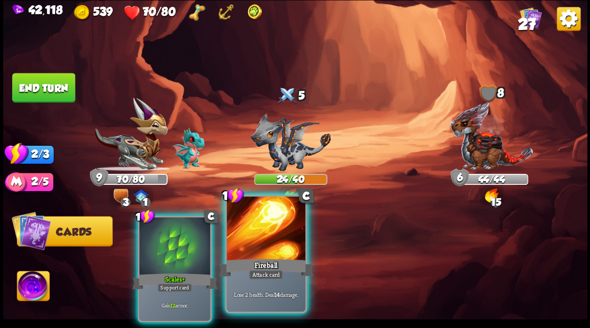
click at [268, 242] on div at bounding box center [265, 230] width 78 height 66
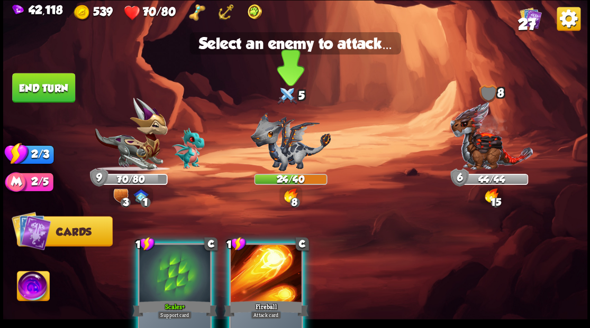
click at [285, 152] on img at bounding box center [290, 141] width 80 height 59
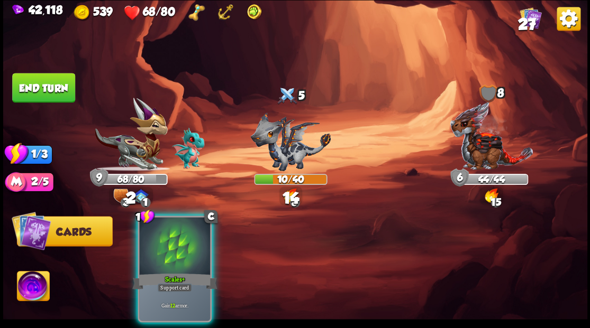
click at [186, 241] on div at bounding box center [174, 247] width 71 height 60
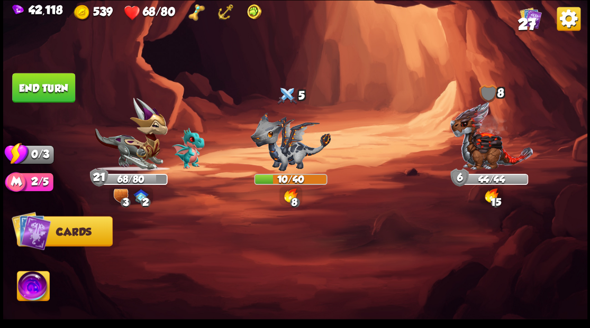
click at [52, 83] on button "End turn" at bounding box center [43, 88] width 63 height 30
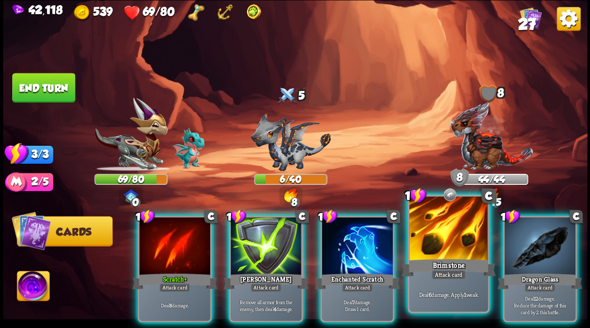
click at [445, 238] on div at bounding box center [448, 230] width 78 height 66
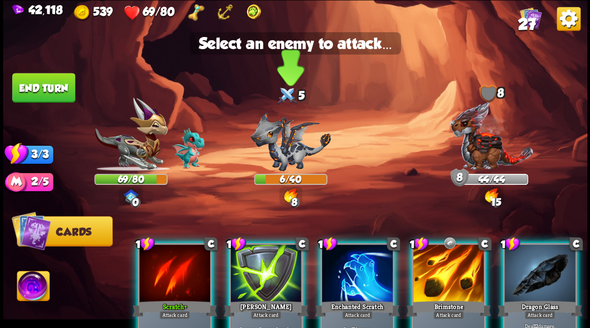
click at [290, 158] on img at bounding box center [290, 141] width 80 height 59
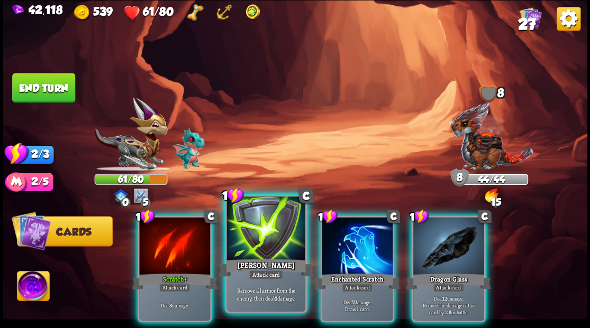
click at [265, 255] on div at bounding box center [265, 230] width 78 height 66
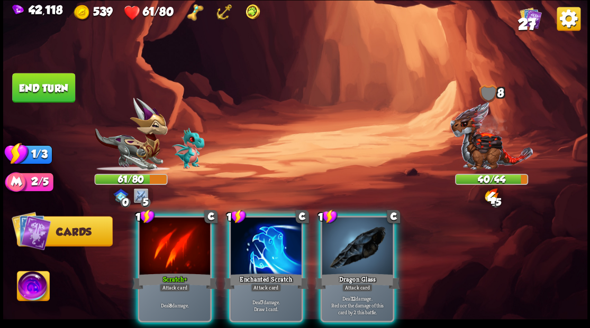
click at [260, 249] on div at bounding box center [266, 247] width 71 height 60
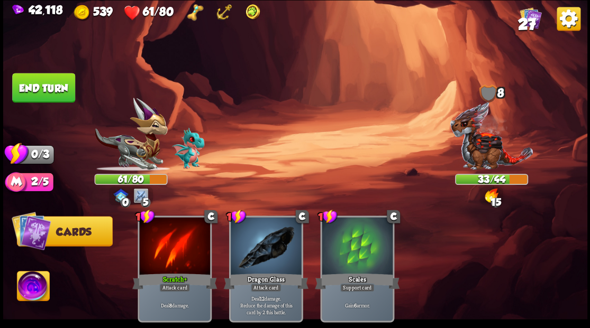
click at [42, 89] on button "End turn" at bounding box center [43, 88] width 63 height 30
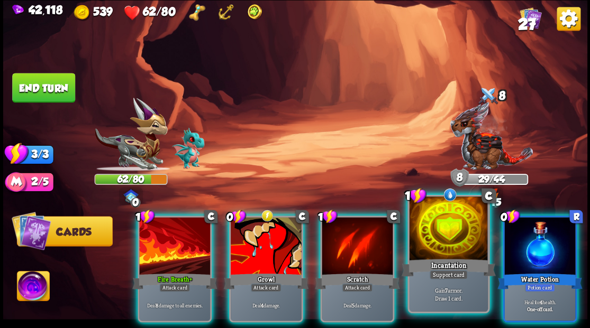
click at [449, 238] on div at bounding box center [448, 230] width 78 height 66
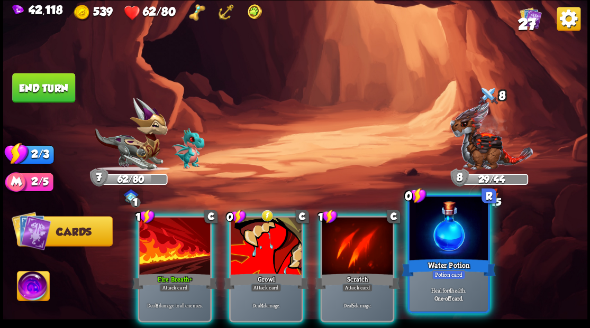
click at [449, 238] on div at bounding box center [448, 230] width 78 height 66
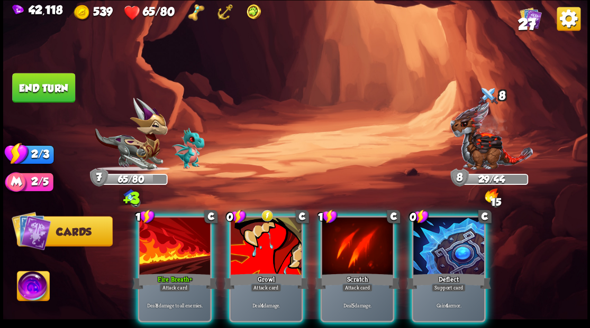
drag, startPoint x: 449, startPoint y: 238, endPoint x: 450, endPoint y: 230, distance: 8.0
click at [449, 237] on div at bounding box center [448, 247] width 71 height 60
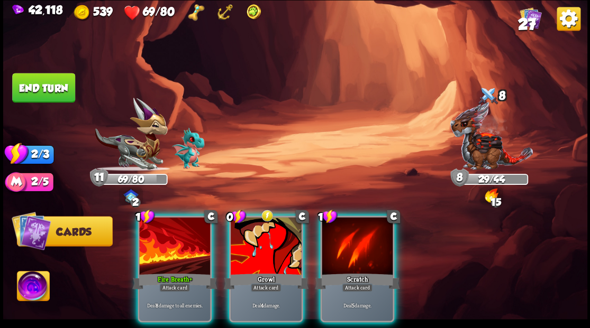
click at [160, 251] on div at bounding box center [174, 247] width 71 height 60
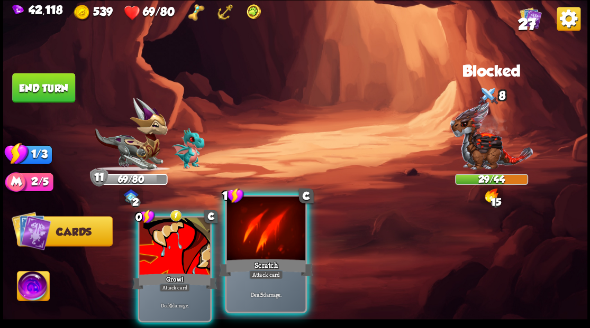
click at [277, 253] on div at bounding box center [265, 230] width 78 height 66
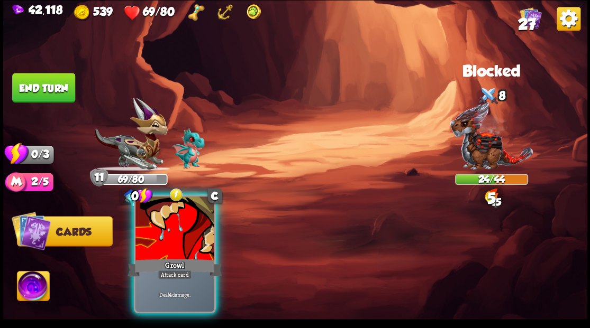
click at [182, 247] on div at bounding box center [174, 230] width 78 height 66
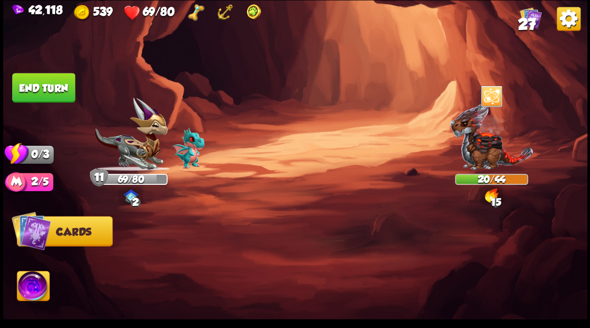
click at [45, 91] on button "End turn" at bounding box center [43, 88] width 63 height 30
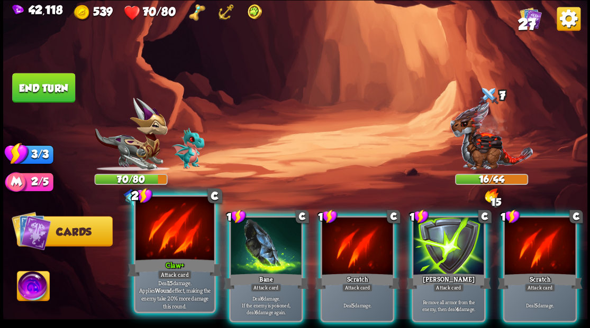
click at [178, 243] on div at bounding box center [174, 230] width 78 height 66
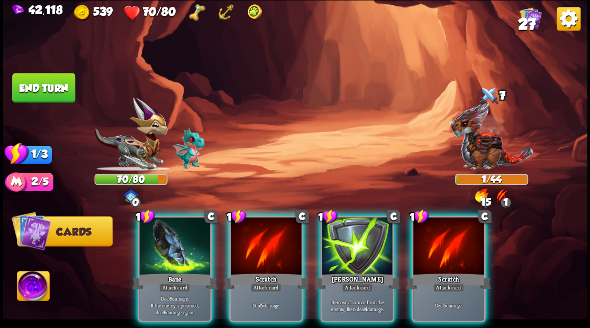
drag, startPoint x: 340, startPoint y: 244, endPoint x: 323, endPoint y: 202, distance: 45.4
click at [340, 243] on div at bounding box center [357, 247] width 71 height 60
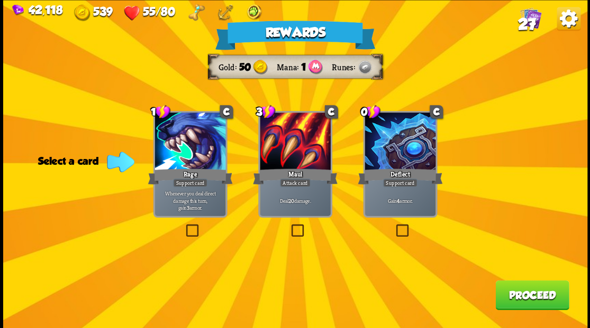
click at [523, 291] on button "Proceed" at bounding box center [532, 295] width 74 height 30
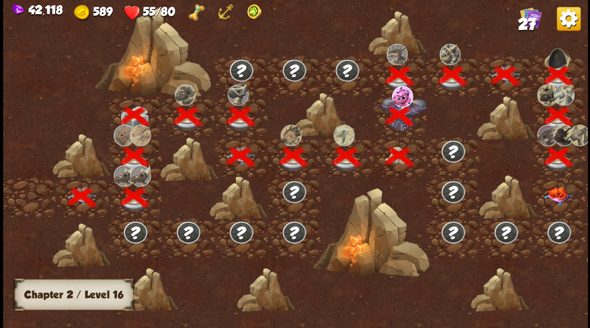
scroll to position [0, 161]
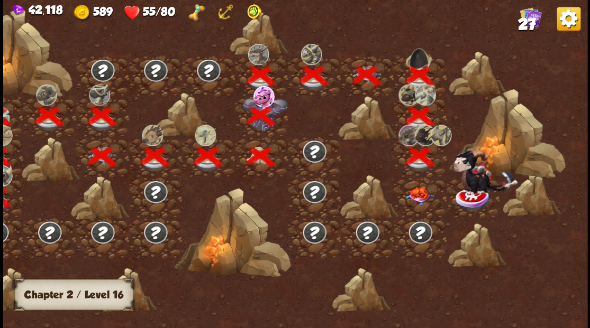
click at [416, 196] on img at bounding box center [419, 196] width 29 height 19
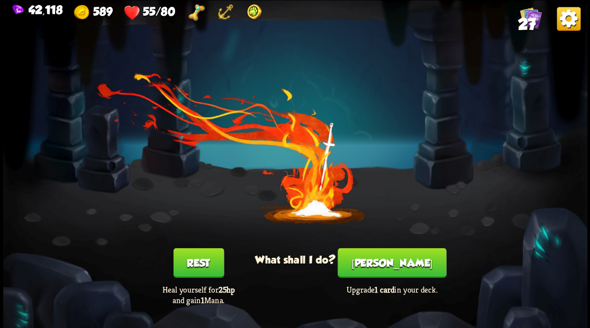
click at [392, 267] on button "[PERSON_NAME]" at bounding box center [391, 263] width 108 height 30
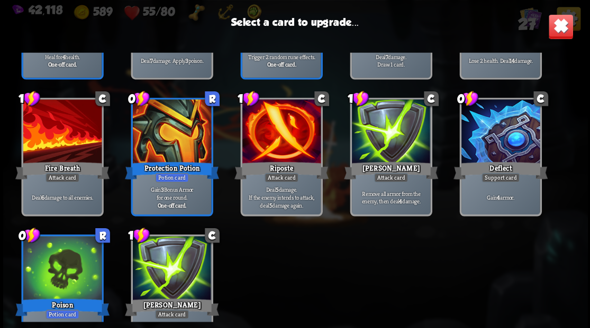
scroll to position [458, 0]
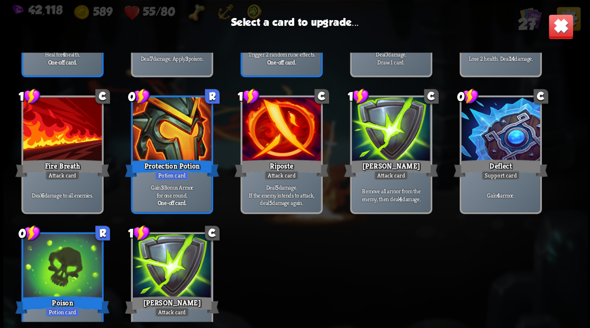
click at [489, 133] on div at bounding box center [500, 130] width 78 height 66
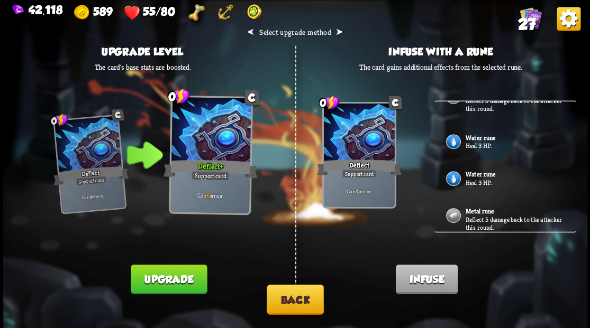
scroll to position [162, 0]
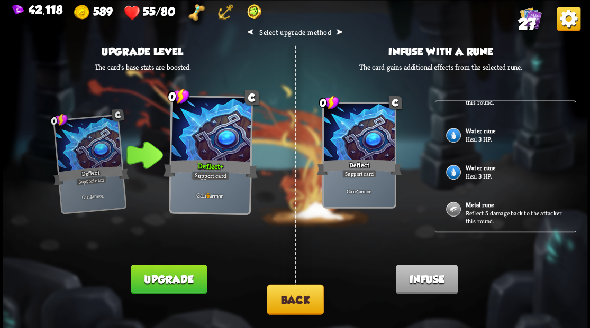
click at [491, 165] on b "Water rune" at bounding box center [480, 168] width 30 height 8
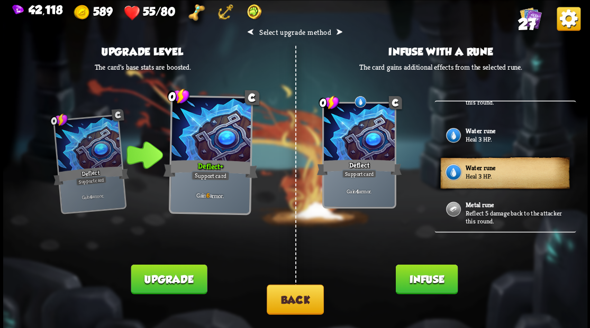
drag, startPoint x: 422, startPoint y: 280, endPoint x: 407, endPoint y: 239, distance: 43.3
click at [422, 276] on button "Infuse" at bounding box center [426, 279] width 62 height 30
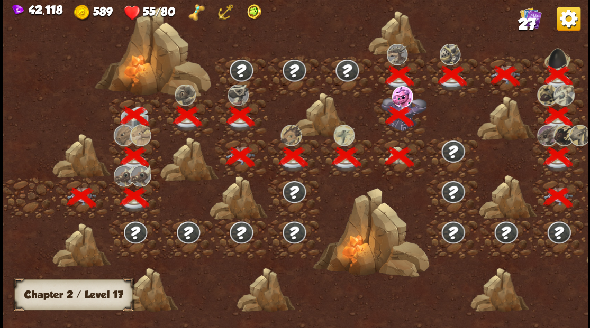
scroll to position [0, 161]
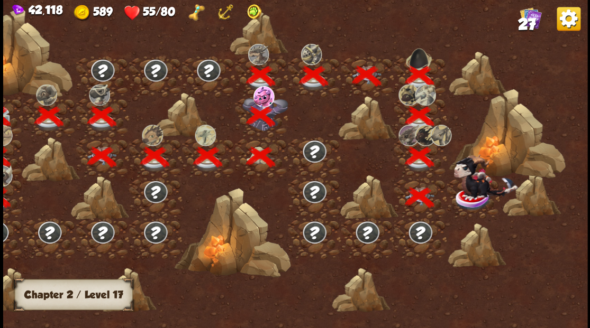
click at [471, 196] on img at bounding box center [485, 176] width 64 height 45
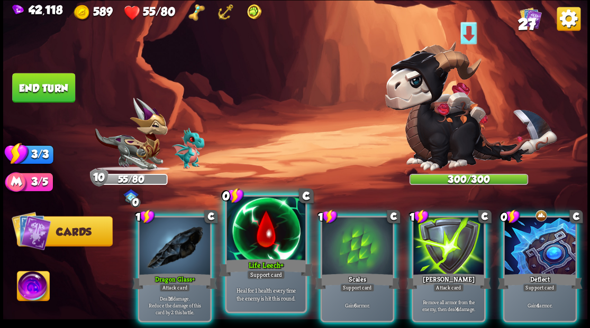
click at [253, 233] on div at bounding box center [265, 230] width 78 height 66
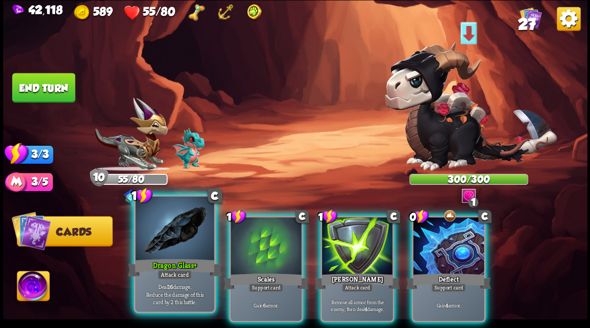
click at [179, 233] on div at bounding box center [174, 230] width 78 height 66
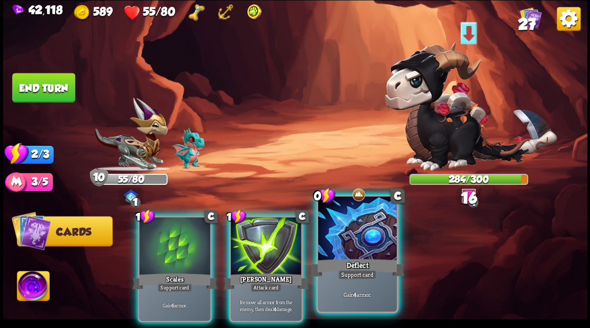
click at [339, 232] on div at bounding box center [357, 230] width 78 height 66
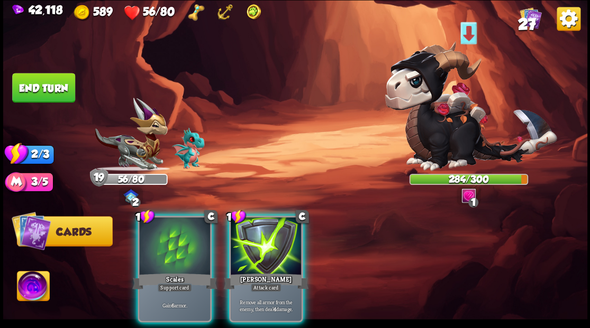
drag, startPoint x: 262, startPoint y: 245, endPoint x: 262, endPoint y: 238, distance: 6.9
click at [262, 242] on div at bounding box center [266, 247] width 71 height 60
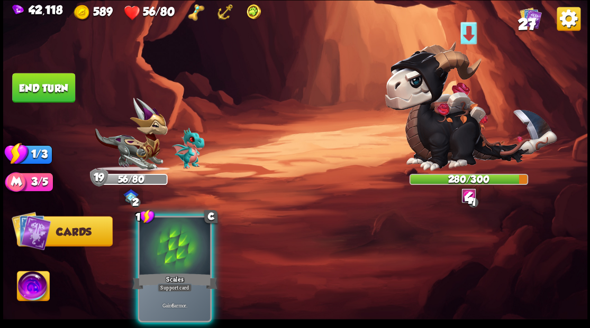
drag, startPoint x: 193, startPoint y: 245, endPoint x: 152, endPoint y: 190, distance: 68.9
click at [192, 243] on div at bounding box center [174, 247] width 71 height 60
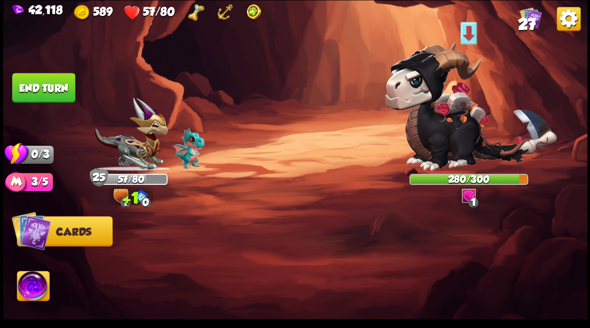
click at [63, 95] on button "End turn" at bounding box center [43, 88] width 63 height 30
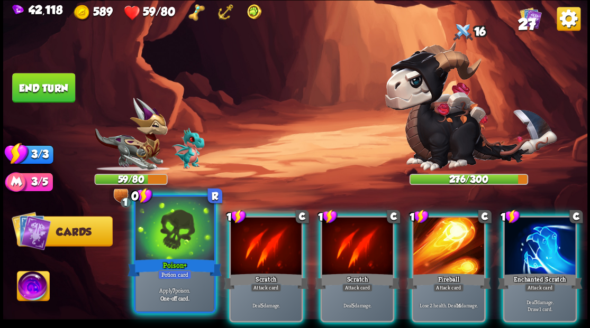
drag, startPoint x: 188, startPoint y: 244, endPoint x: 202, endPoint y: 237, distance: 14.9
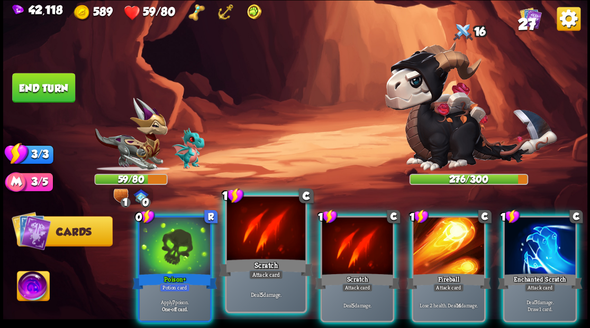
click at [188, 243] on div at bounding box center [174, 247] width 71 height 60
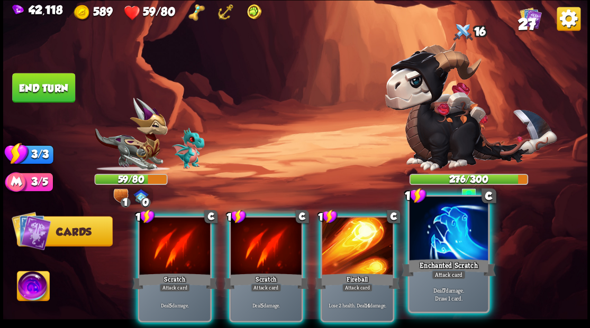
click at [446, 251] on div at bounding box center [448, 230] width 78 height 66
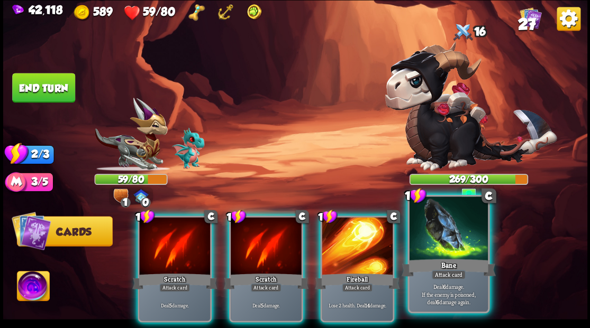
click at [439, 241] on div at bounding box center [448, 230] width 78 height 66
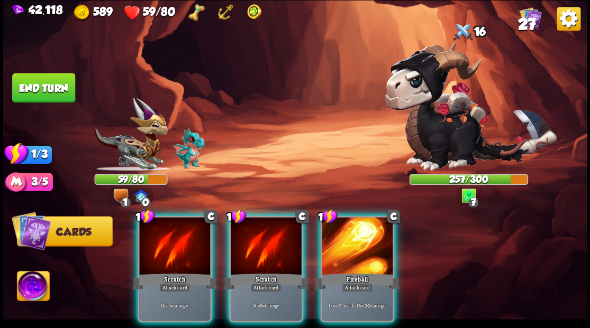
drag, startPoint x: 34, startPoint y: 289, endPoint x: 43, endPoint y: 286, distance: 9.5
click at [34, 289] on img at bounding box center [33, 287] width 32 height 33
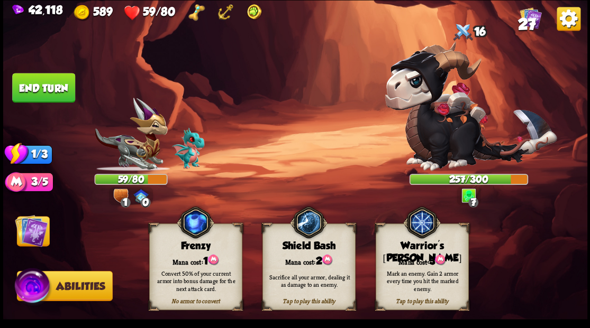
drag, startPoint x: 415, startPoint y: 278, endPoint x: 163, endPoint y: 273, distance: 251.3
click at [412, 278] on div "Mark an enemy. Gain 2 armor every time you hit the marked enemy." at bounding box center [422, 280] width 84 height 23
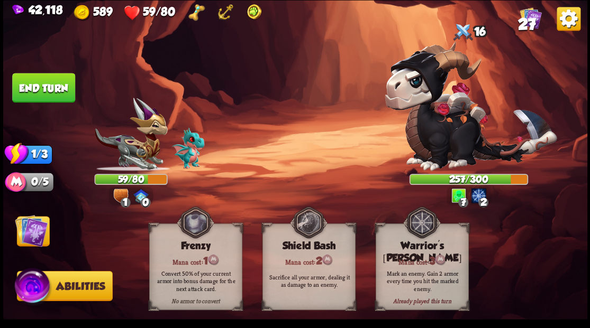
click at [37, 238] on img at bounding box center [31, 230] width 33 height 33
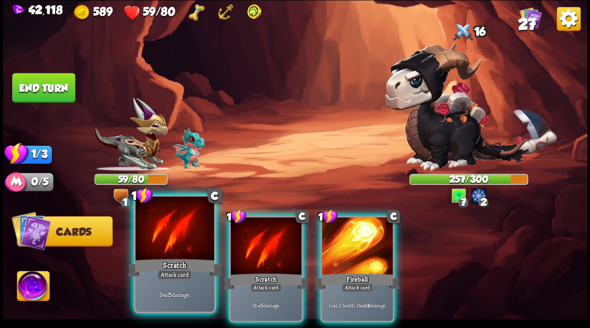
click at [159, 248] on div at bounding box center [174, 230] width 78 height 66
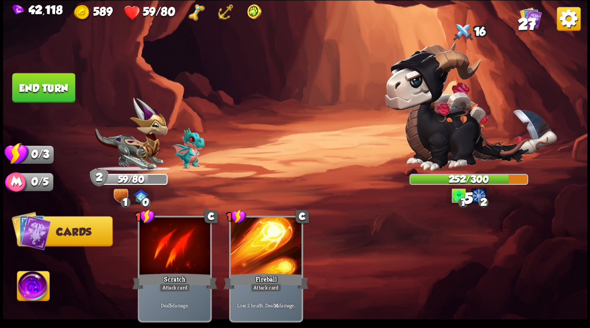
click at [53, 86] on button "End turn" at bounding box center [43, 88] width 63 height 30
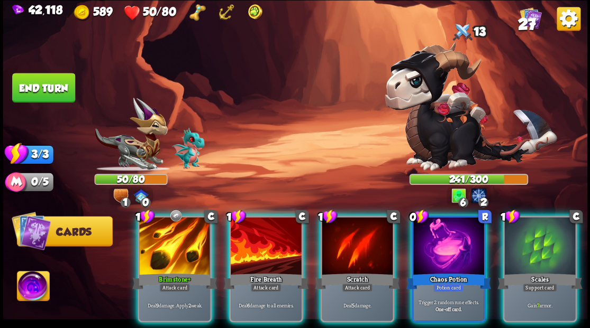
drag, startPoint x: 439, startPoint y: 241, endPoint x: 414, endPoint y: 222, distance: 31.3
click at [438, 241] on div at bounding box center [448, 247] width 71 height 60
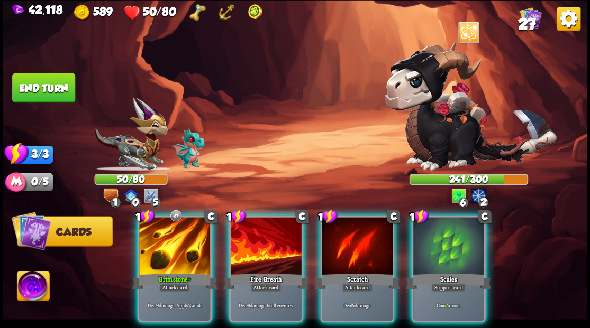
click at [184, 244] on div at bounding box center [174, 247] width 71 height 60
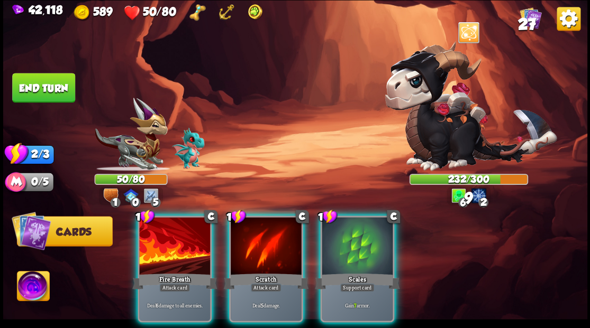
click at [180, 237] on div at bounding box center [174, 247] width 71 height 60
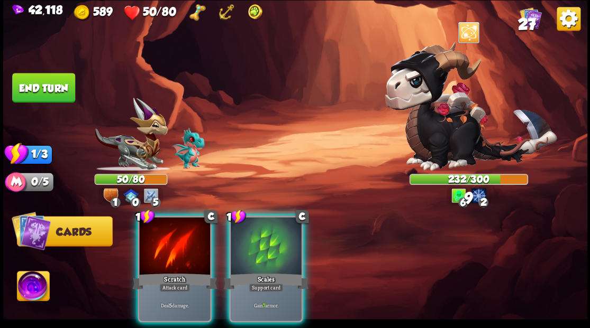
click at [179, 236] on div at bounding box center [174, 247] width 71 height 60
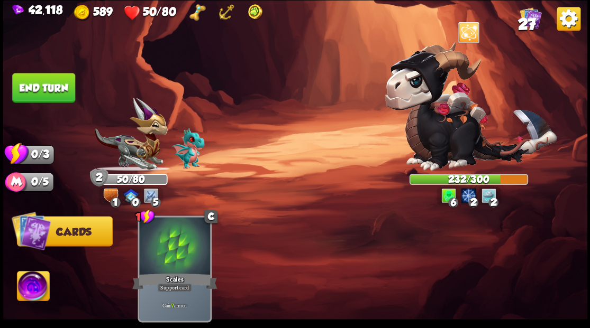
click at [56, 96] on button "End turn" at bounding box center [43, 88] width 63 height 30
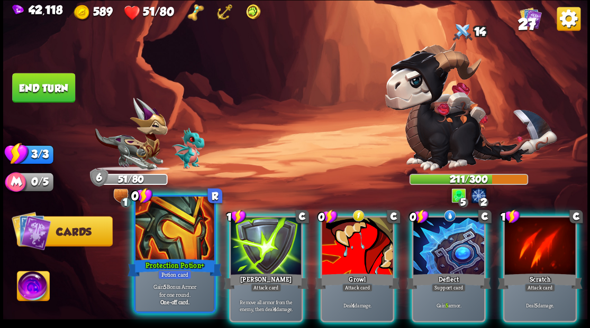
click at [182, 234] on div at bounding box center [174, 230] width 78 height 66
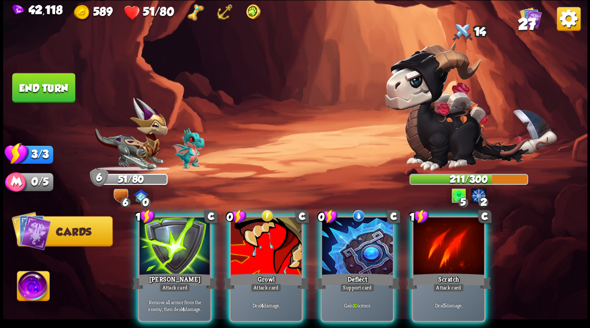
click at [350, 233] on div at bounding box center [357, 247] width 71 height 60
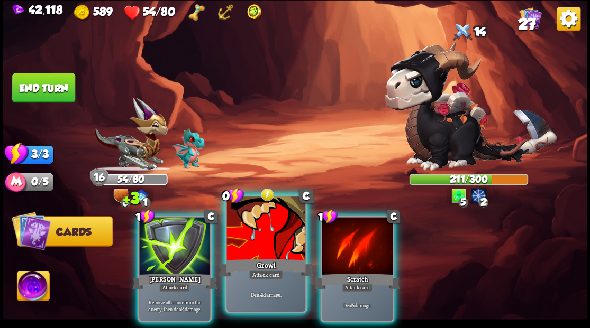
click at [260, 244] on div at bounding box center [265, 230] width 78 height 66
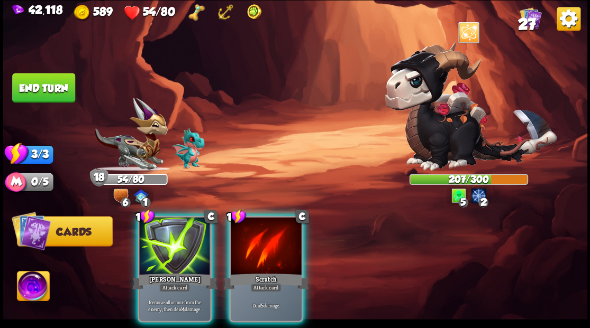
drag, startPoint x: 255, startPoint y: 236, endPoint x: 217, endPoint y: 238, distance: 38.7
click at [251, 236] on div at bounding box center [266, 247] width 71 height 60
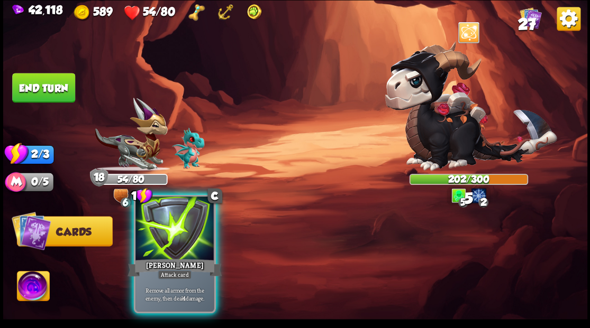
click at [168, 235] on div at bounding box center [174, 230] width 78 height 66
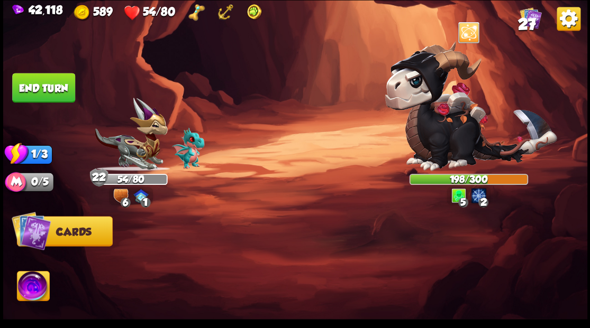
click at [39, 88] on button "End turn" at bounding box center [43, 88] width 63 height 30
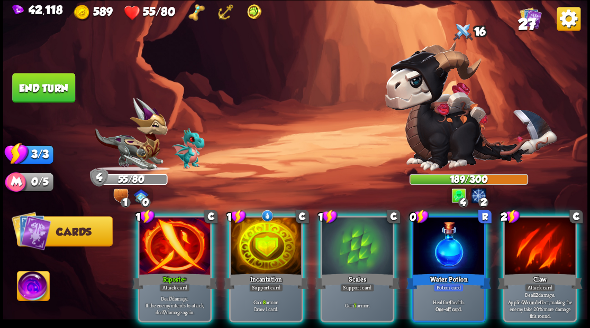
click at [267, 236] on div at bounding box center [266, 247] width 71 height 60
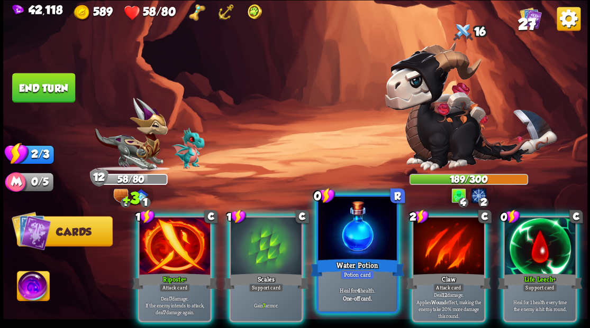
click at [345, 243] on div at bounding box center [357, 230] width 78 height 66
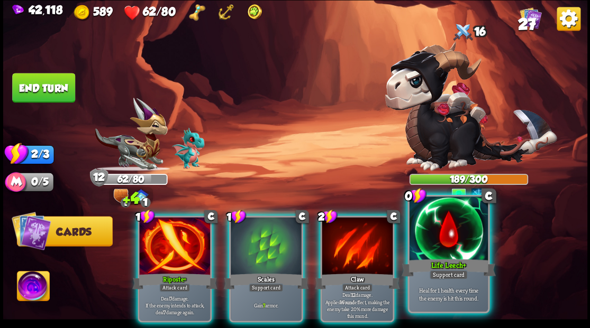
click at [465, 253] on div at bounding box center [448, 230] width 78 height 66
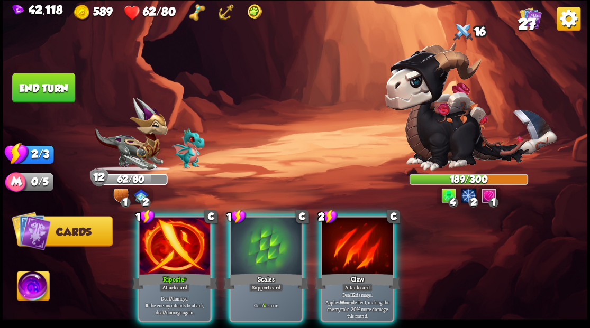
drag, startPoint x: 163, startPoint y: 239, endPoint x: 156, endPoint y: 231, distance: 10.9
click at [162, 239] on div at bounding box center [174, 247] width 71 height 60
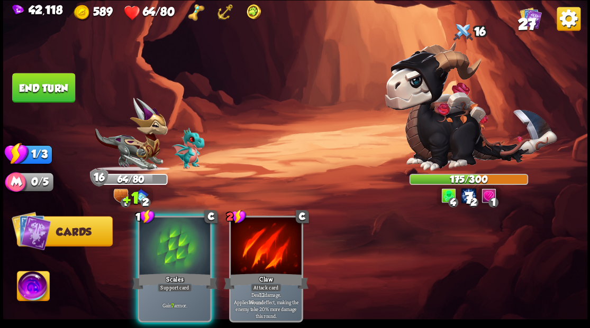
click at [164, 244] on div at bounding box center [174, 247] width 71 height 60
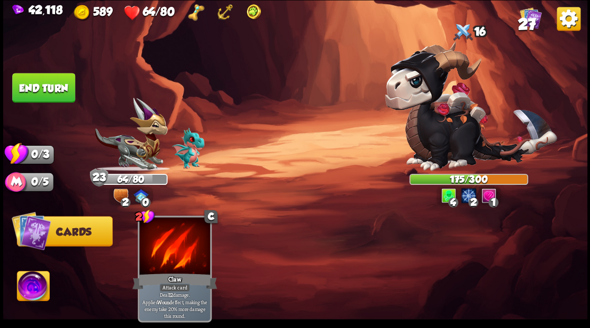
click at [56, 100] on button "End turn" at bounding box center [43, 88] width 63 height 30
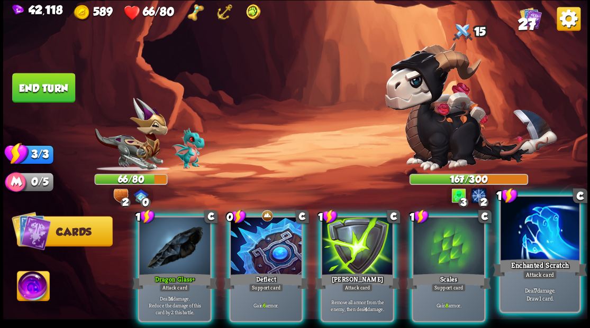
click at [529, 240] on div at bounding box center [539, 230] width 78 height 66
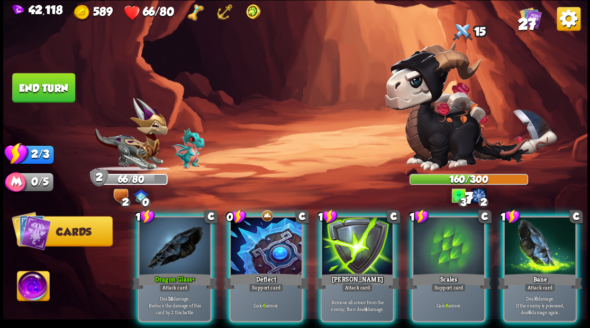
click at [256, 231] on div at bounding box center [266, 247] width 71 height 60
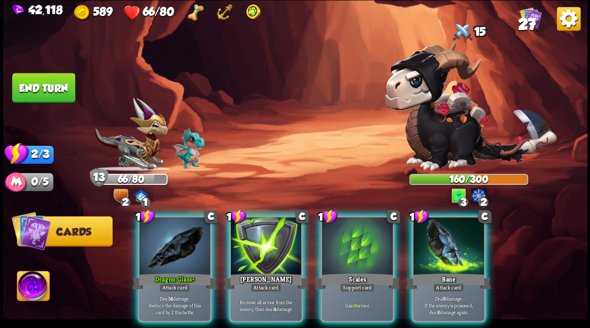
drag, startPoint x: 443, startPoint y: 262, endPoint x: 405, endPoint y: 216, distance: 59.7
click at [444, 272] on div "Bane" at bounding box center [448, 281] width 85 height 19
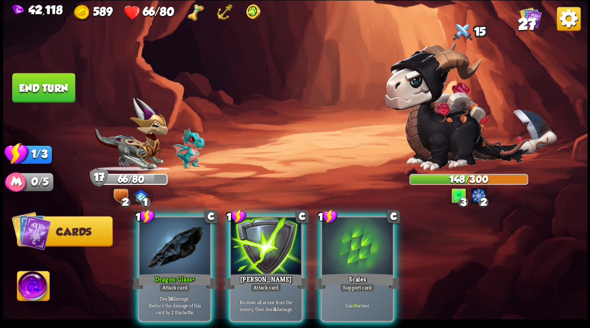
click at [159, 245] on div at bounding box center [174, 247] width 71 height 60
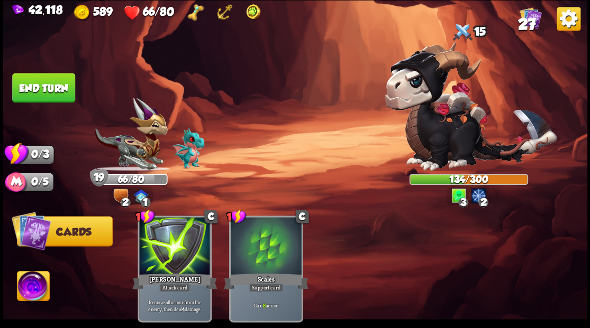
click at [48, 85] on button "End turn" at bounding box center [43, 88] width 63 height 30
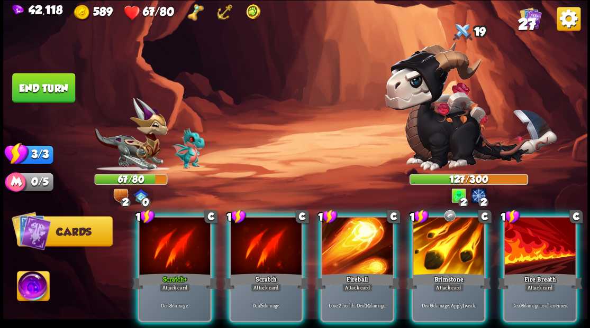
drag, startPoint x: 454, startPoint y: 250, endPoint x: 440, endPoint y: 234, distance: 21.3
click at [455, 250] on div at bounding box center [448, 247] width 71 height 60
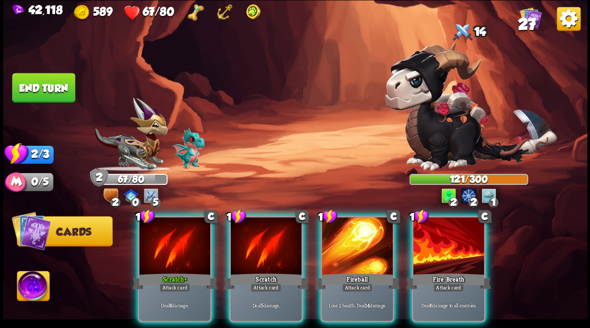
drag, startPoint x: 467, startPoint y: 260, endPoint x: 445, endPoint y: 232, distance: 35.1
click at [462, 251] on div "1 C Fire Breath Attack card Deal 6 damage to all enemies." at bounding box center [448, 269] width 74 height 107
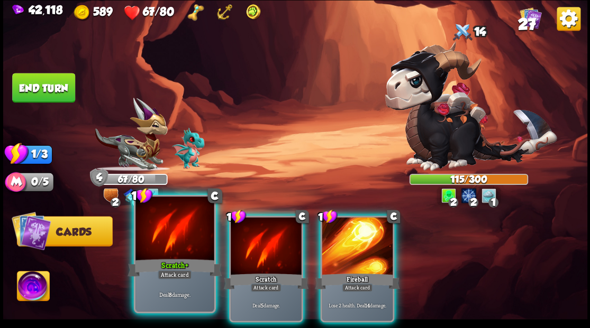
click at [176, 217] on div at bounding box center [174, 230] width 78 height 66
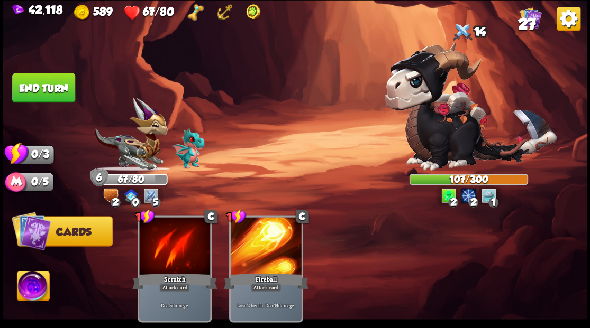
click at [39, 96] on button "End turn" at bounding box center [43, 88] width 63 height 30
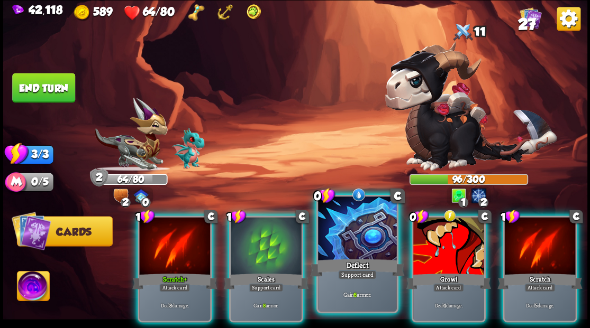
click at [343, 214] on div at bounding box center [357, 230] width 78 height 66
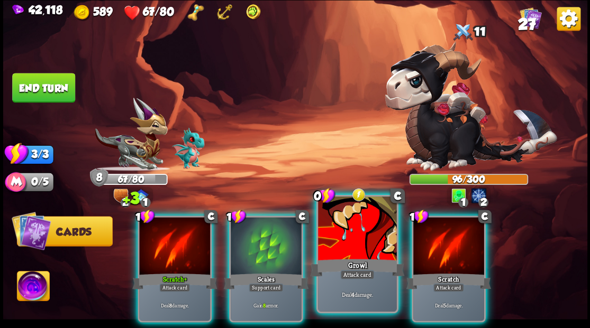
click at [338, 212] on div at bounding box center [357, 230] width 78 height 66
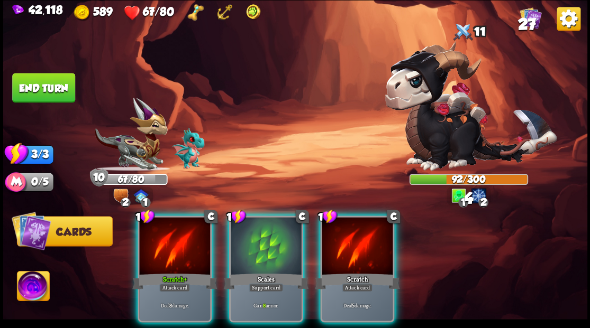
drag, startPoint x: 343, startPoint y: 241, endPoint x: 331, endPoint y: 217, distance: 27.0
click at [343, 231] on div at bounding box center [357, 247] width 71 height 60
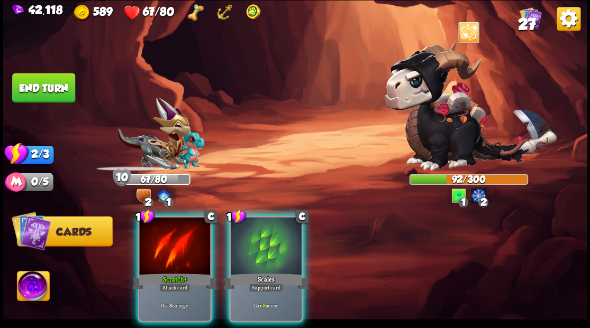
click at [176, 251] on div at bounding box center [174, 247] width 71 height 60
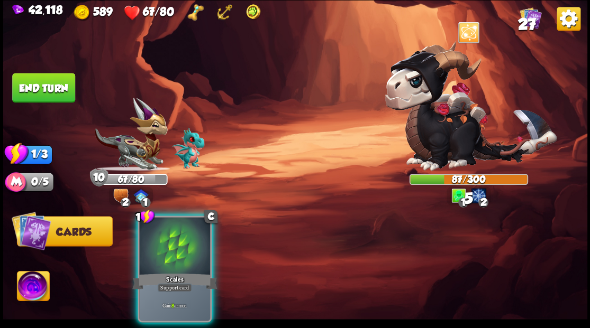
drag, startPoint x: 176, startPoint y: 250, endPoint x: 169, endPoint y: 232, distance: 19.1
click at [172, 242] on div at bounding box center [174, 247] width 71 height 60
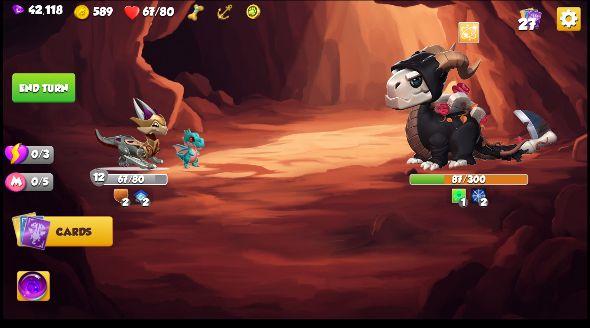
click at [50, 95] on button "End turn" at bounding box center [43, 88] width 63 height 30
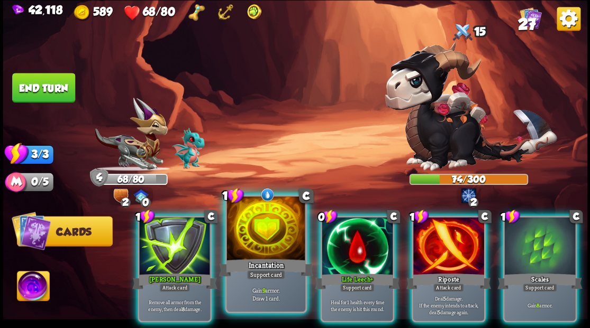
click at [267, 218] on div at bounding box center [265, 230] width 78 height 66
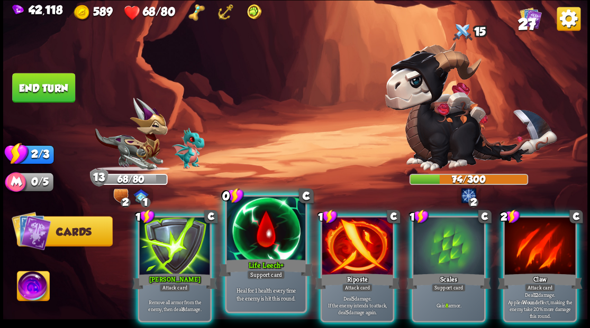
click at [245, 216] on div at bounding box center [265, 230] width 78 height 66
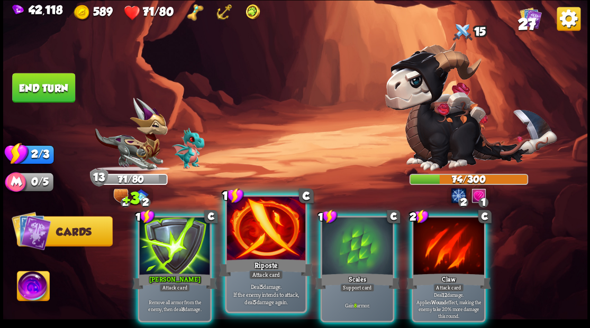
click at [236, 215] on div at bounding box center [265, 230] width 78 height 66
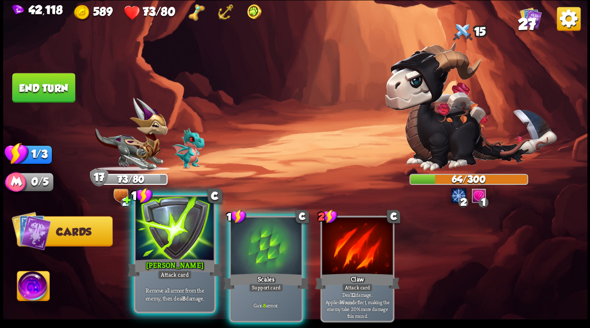
click at [169, 232] on div at bounding box center [174, 230] width 78 height 66
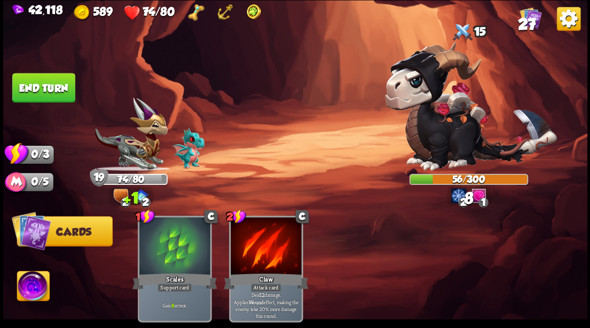
click at [51, 91] on button "End turn" at bounding box center [43, 88] width 63 height 30
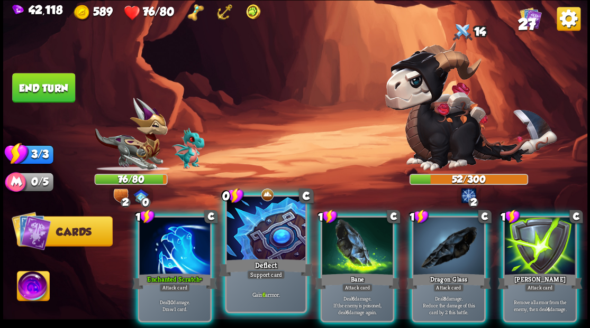
click at [267, 244] on div at bounding box center [265, 230] width 78 height 66
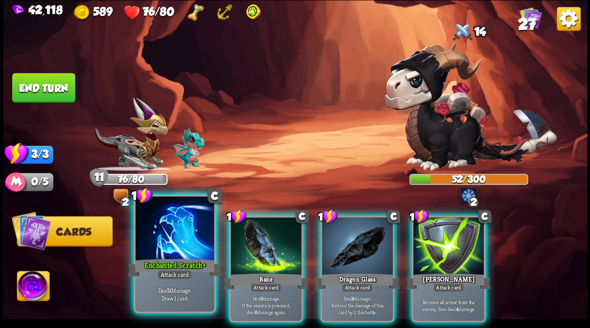
click at [179, 242] on div at bounding box center [174, 230] width 78 height 66
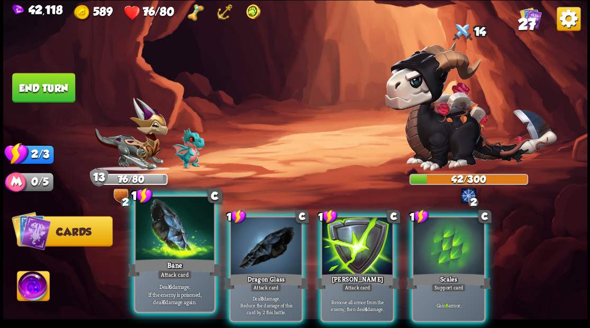
click at [179, 241] on div at bounding box center [174, 230] width 78 height 66
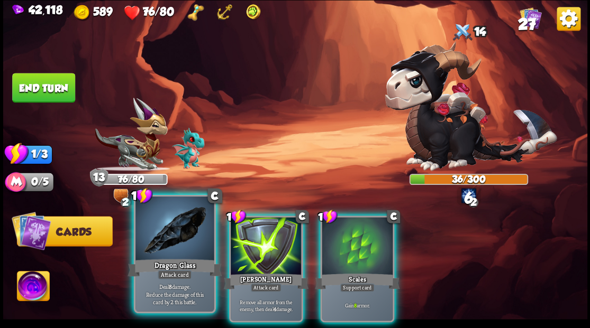
click at [180, 239] on div at bounding box center [174, 230] width 78 height 66
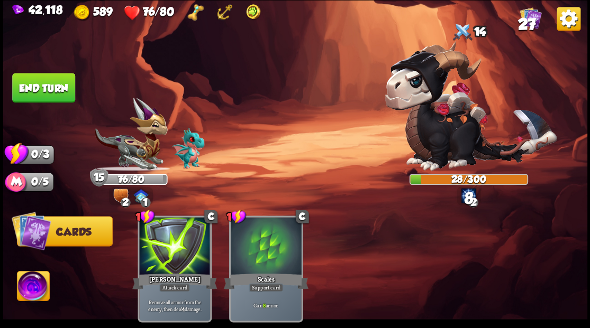
click at [50, 84] on button "End turn" at bounding box center [43, 88] width 63 height 30
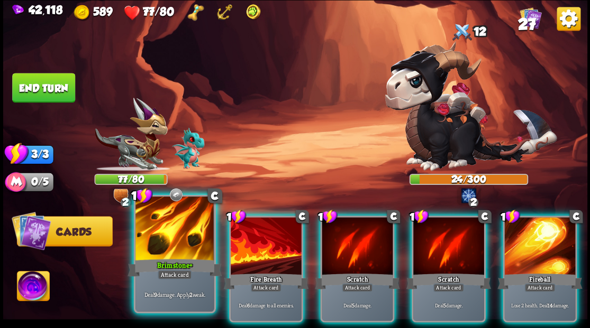
click at [175, 236] on div at bounding box center [174, 230] width 78 height 66
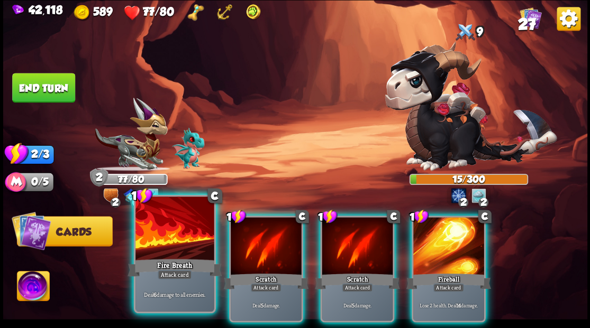
click at [174, 235] on div at bounding box center [174, 230] width 78 height 66
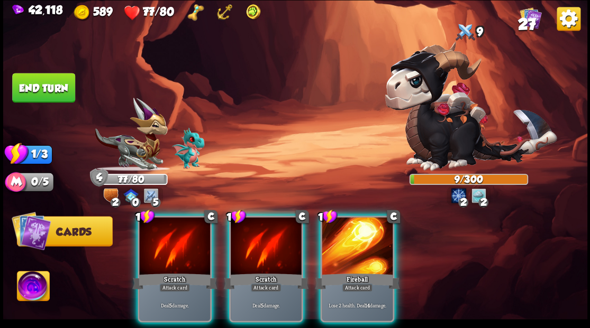
click at [174, 234] on div at bounding box center [174, 247] width 71 height 60
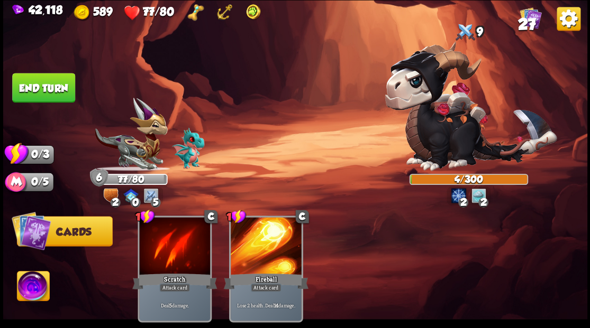
click at [49, 80] on button "End turn" at bounding box center [43, 88] width 63 height 30
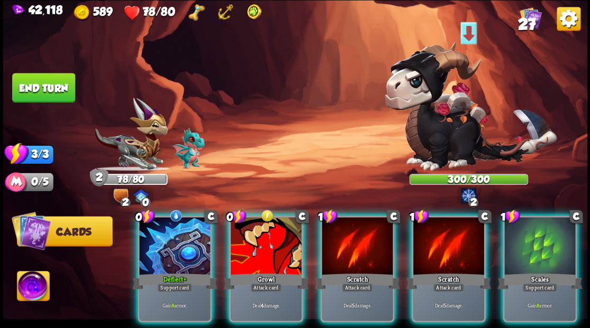
click at [176, 244] on div at bounding box center [174, 247] width 71 height 60
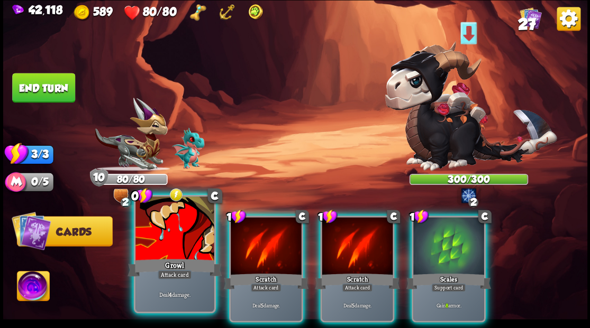
click at [158, 240] on div at bounding box center [174, 230] width 78 height 66
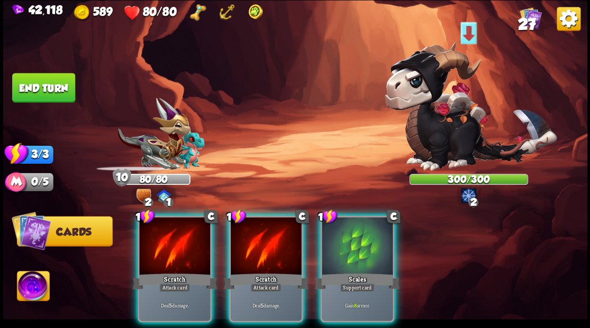
click at [158, 240] on div at bounding box center [174, 247] width 71 height 60
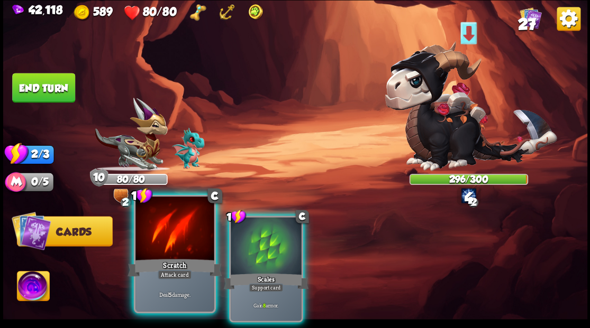
click at [162, 237] on div at bounding box center [174, 230] width 78 height 66
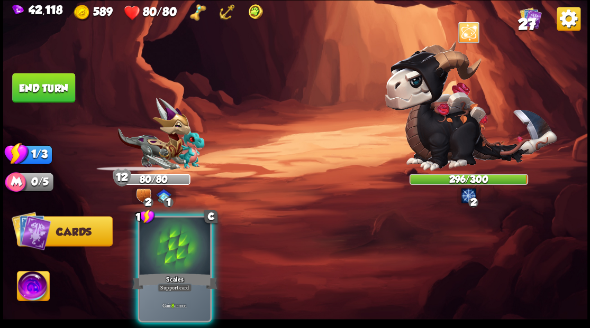
drag, startPoint x: 65, startPoint y: 86, endPoint x: 97, endPoint y: 99, distance: 35.4
click at [65, 86] on button "End turn" at bounding box center [43, 88] width 63 height 30
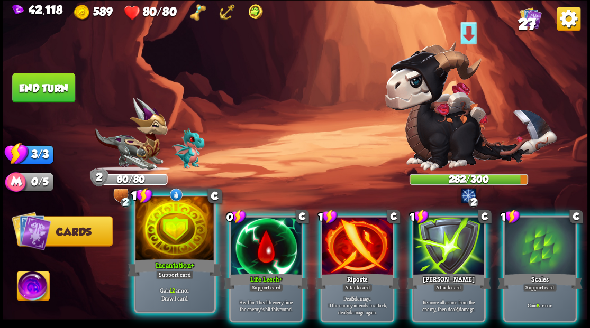
click at [191, 240] on div at bounding box center [174, 230] width 78 height 66
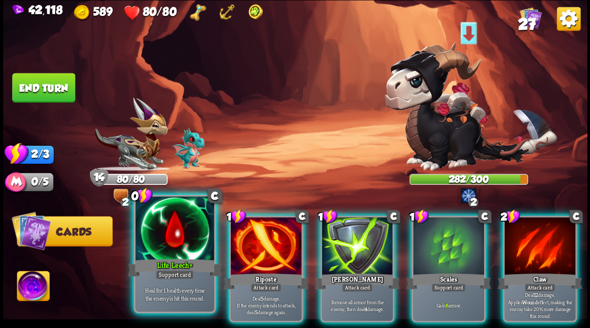
click at [192, 240] on div at bounding box center [174, 230] width 78 height 66
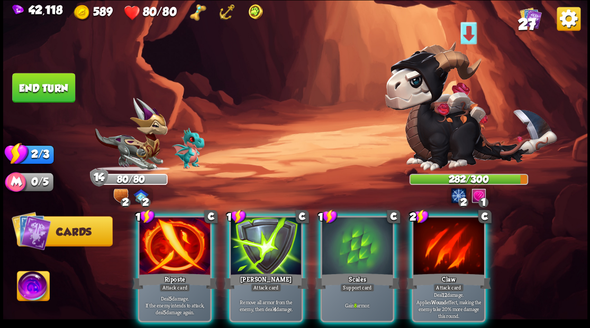
drag, startPoint x: 180, startPoint y: 226, endPoint x: 184, endPoint y: 220, distance: 7.3
click at [181, 225] on div at bounding box center [174, 247] width 71 height 60
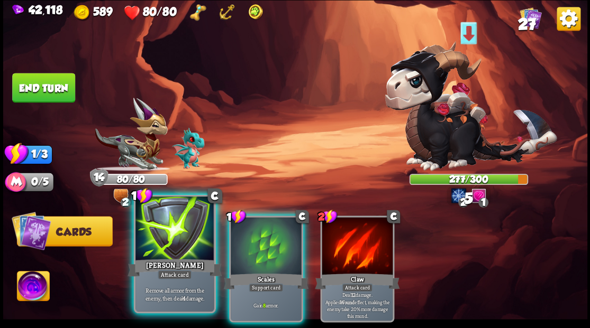
click at [166, 231] on div at bounding box center [174, 230] width 78 height 66
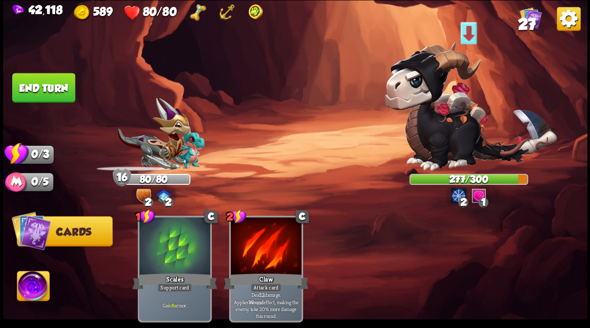
drag, startPoint x: 33, startPoint y: 91, endPoint x: 189, endPoint y: 105, distance: 157.2
click at [39, 92] on button "End turn" at bounding box center [43, 88] width 63 height 30
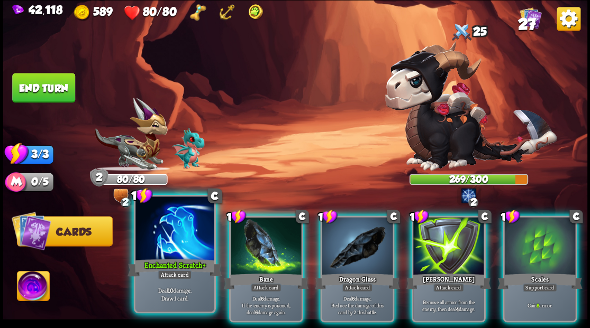
click at [155, 255] on div at bounding box center [174, 230] width 78 height 66
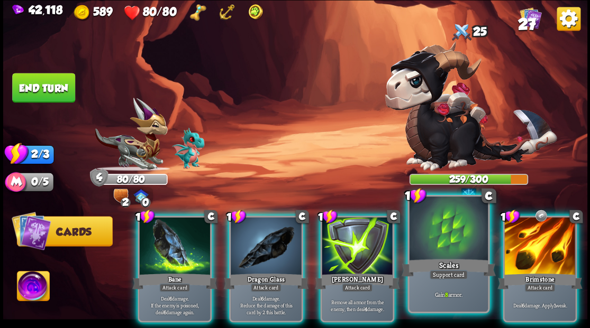
click at [460, 249] on div at bounding box center [448, 230] width 78 height 66
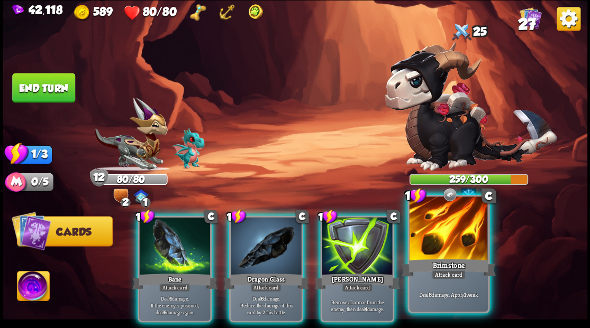
click at [449, 247] on div at bounding box center [448, 230] width 78 height 66
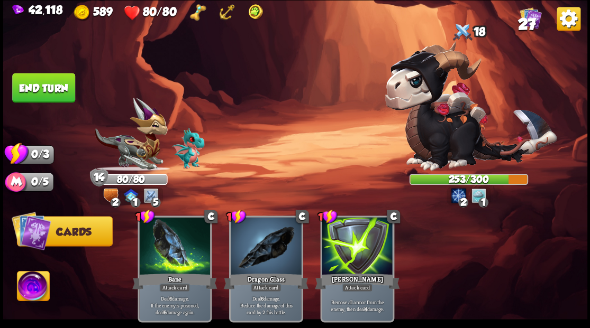
click at [59, 89] on button "End turn" at bounding box center [43, 88] width 63 height 30
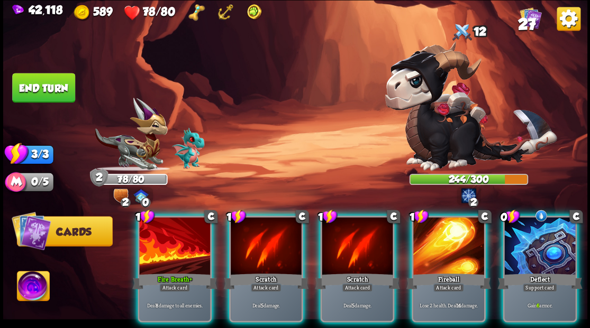
click at [558, 234] on div at bounding box center [539, 247] width 71 height 60
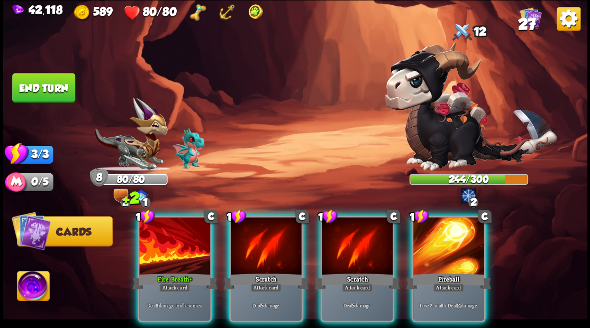
click at [181, 243] on div at bounding box center [174, 247] width 71 height 60
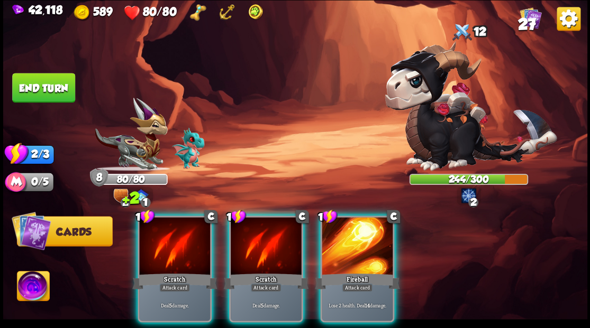
click at [181, 242] on div at bounding box center [174, 247] width 71 height 60
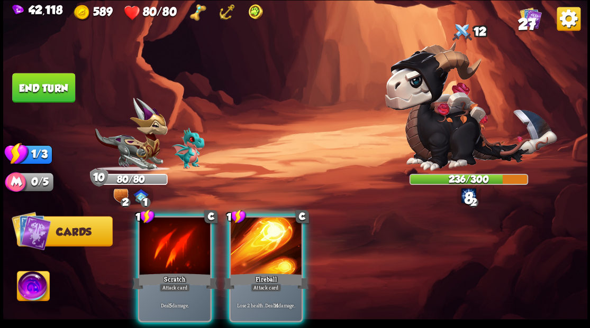
drag, startPoint x: 173, startPoint y: 234, endPoint x: 168, endPoint y: 180, distance: 53.7
click at [170, 228] on div at bounding box center [174, 247] width 71 height 60
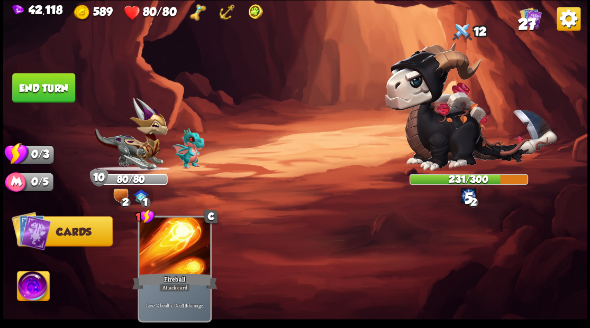
click at [32, 89] on button "End turn" at bounding box center [43, 88] width 63 height 30
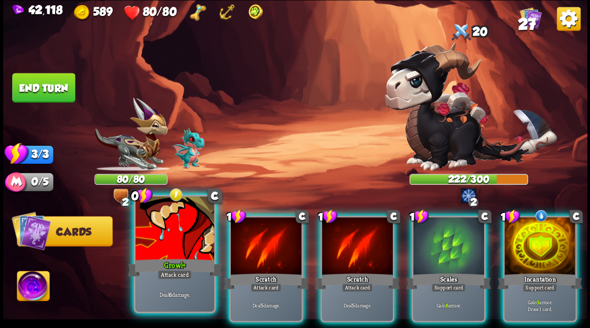
click at [163, 244] on div at bounding box center [174, 230] width 78 height 66
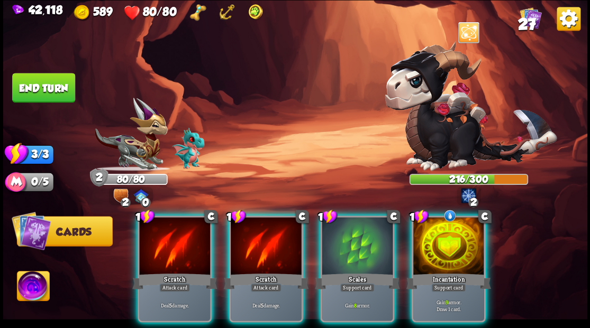
click at [185, 221] on div at bounding box center [174, 247] width 71 height 60
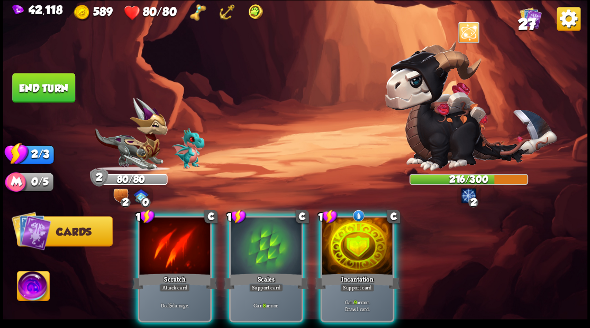
click at [191, 220] on div at bounding box center [174, 247] width 71 height 60
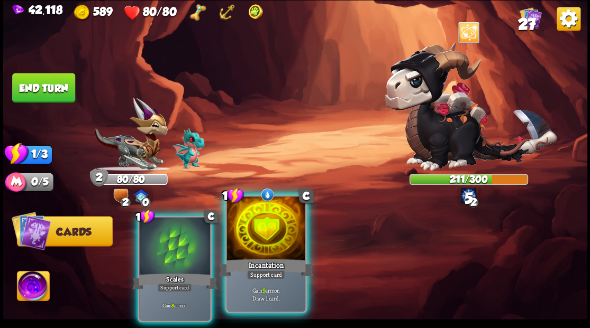
click at [250, 253] on div at bounding box center [265, 230] width 78 height 66
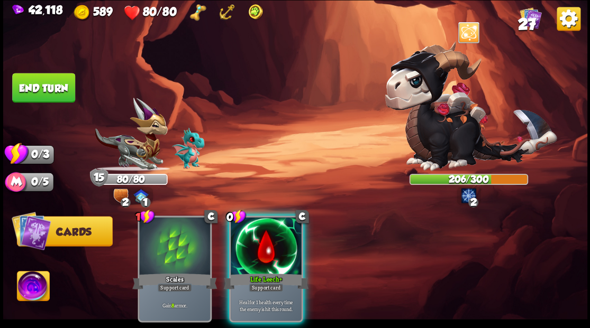
click at [49, 85] on button "End turn" at bounding box center [43, 88] width 63 height 30
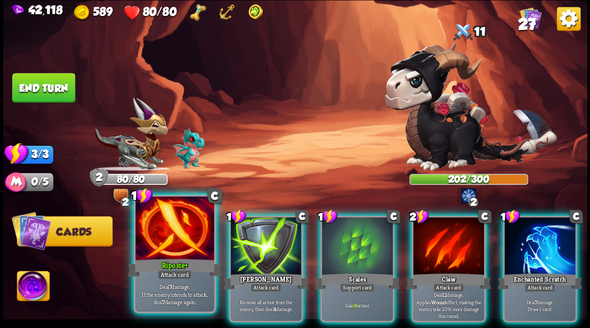
click at [173, 243] on div at bounding box center [174, 230] width 78 height 66
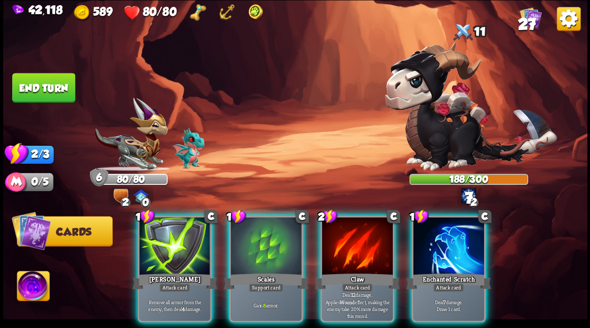
drag, startPoint x: 269, startPoint y: 242, endPoint x: 278, endPoint y: 209, distance: 34.7
click at [269, 239] on div at bounding box center [266, 247] width 71 height 60
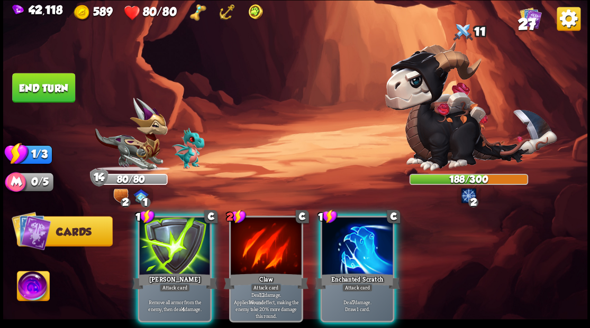
drag, startPoint x: 353, startPoint y: 250, endPoint x: 335, endPoint y: 177, distance: 75.1
click at [350, 248] on div at bounding box center [357, 247] width 71 height 60
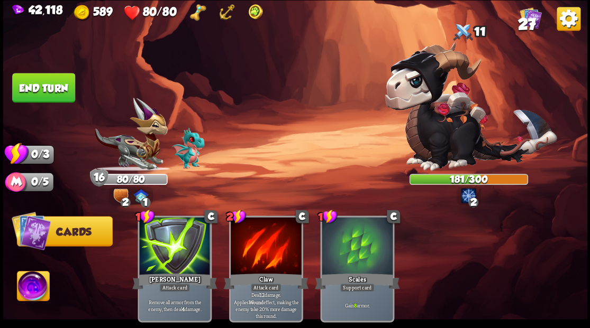
click at [45, 86] on button "End turn" at bounding box center [43, 88] width 63 height 30
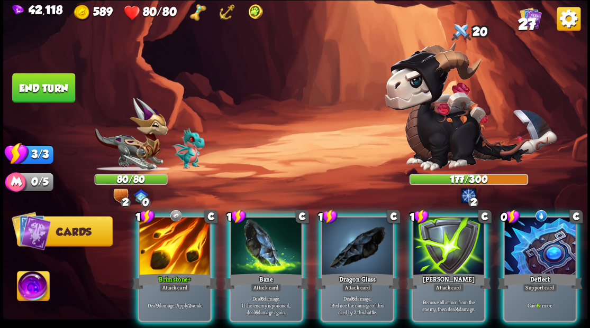
drag, startPoint x: 540, startPoint y: 246, endPoint x: 536, endPoint y: 252, distance: 6.2
click at [541, 248] on div at bounding box center [539, 247] width 71 height 60
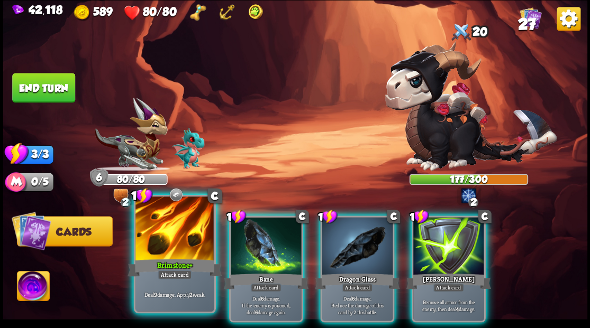
click at [171, 240] on div at bounding box center [174, 230] width 78 height 66
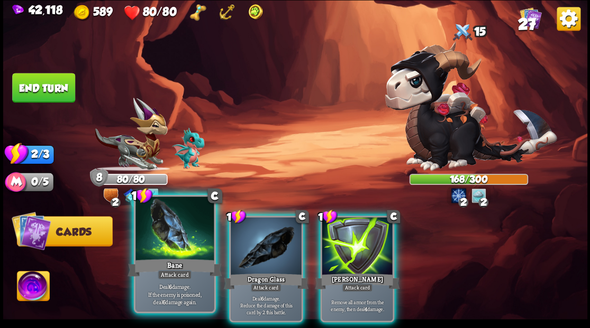
click at [176, 241] on div at bounding box center [174, 230] width 78 height 66
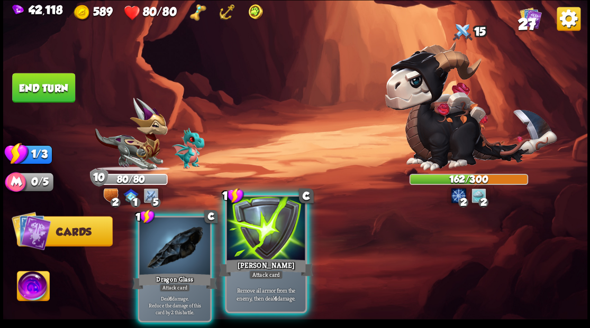
drag, startPoint x: 175, startPoint y: 239, endPoint x: 167, endPoint y: 226, distance: 14.7
click at [175, 239] on div at bounding box center [174, 247] width 71 height 60
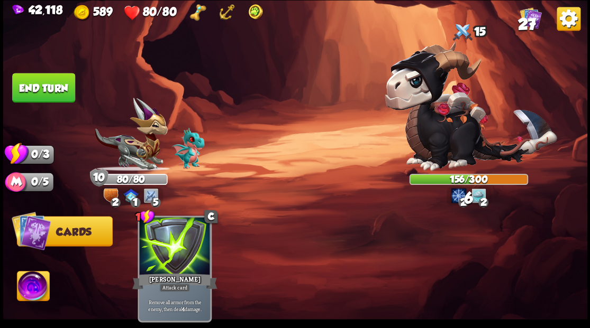
click at [54, 81] on button "End turn" at bounding box center [43, 88] width 63 height 30
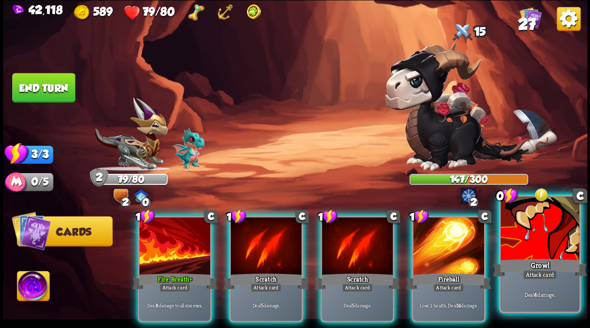
click at [544, 250] on div at bounding box center [539, 230] width 78 height 66
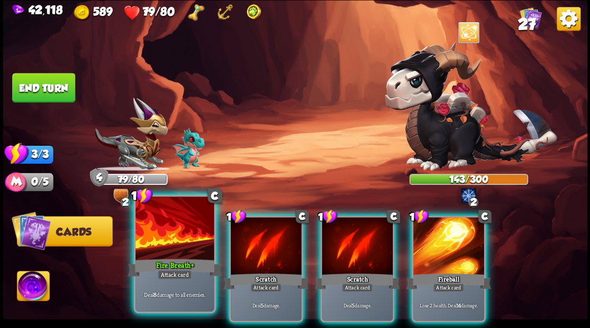
click at [178, 246] on div at bounding box center [174, 230] width 78 height 66
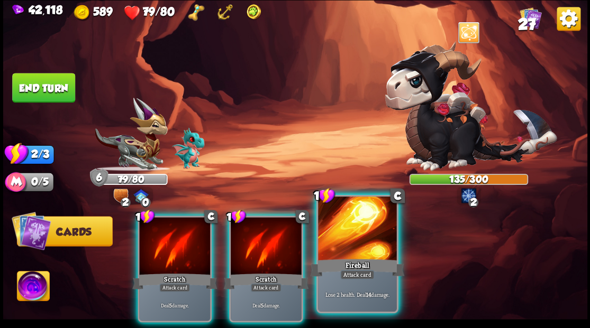
click at [335, 241] on div at bounding box center [357, 230] width 78 height 66
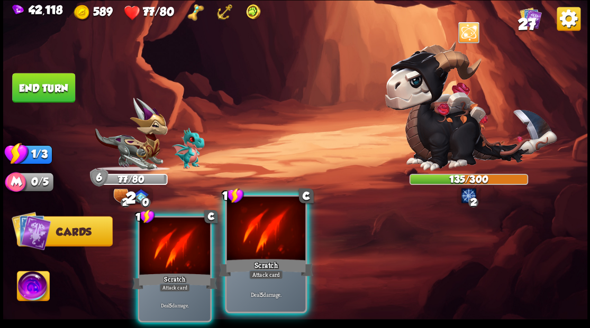
click at [260, 243] on div at bounding box center [265, 230] width 78 height 66
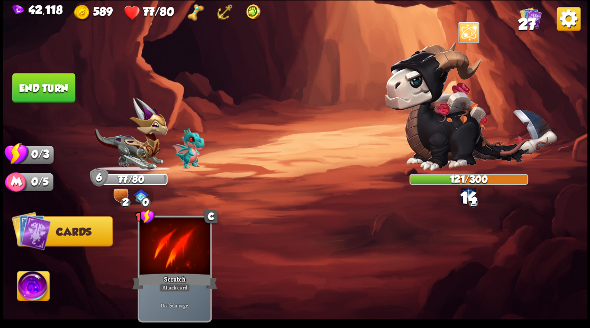
click at [33, 88] on button "End turn" at bounding box center [43, 88] width 63 height 30
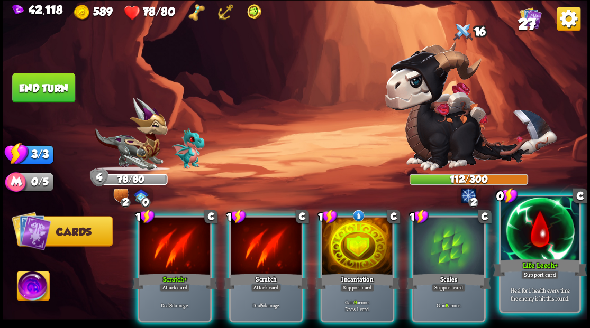
click at [545, 235] on div at bounding box center [539, 230] width 78 height 66
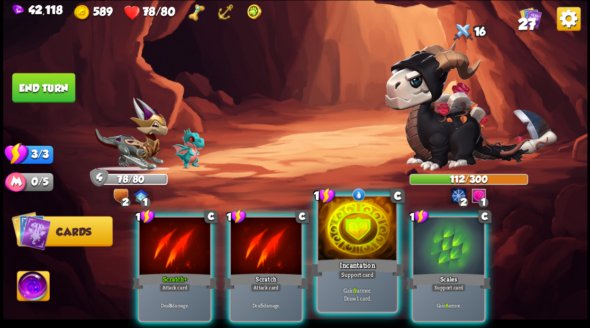
click at [371, 236] on div at bounding box center [357, 230] width 78 height 66
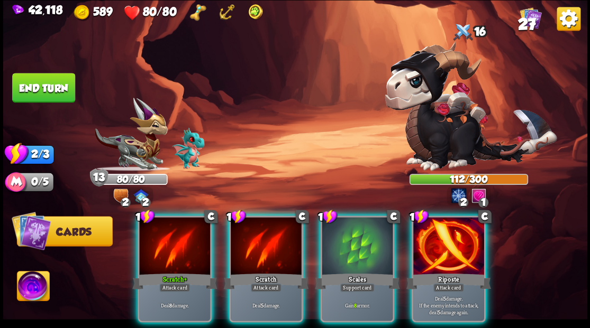
click at [446, 256] on div at bounding box center [448, 247] width 71 height 60
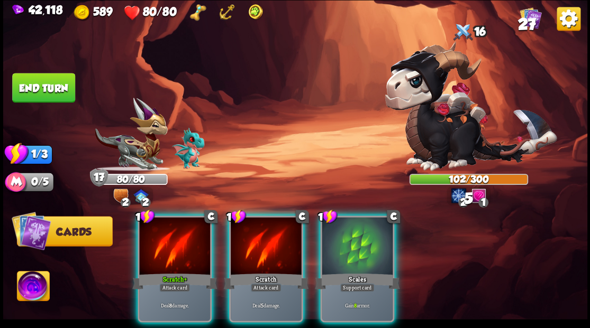
click at [156, 251] on div at bounding box center [174, 247] width 71 height 60
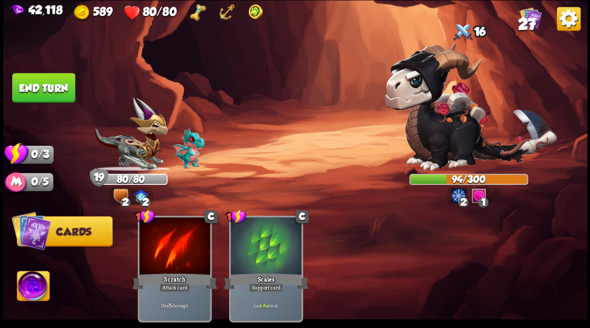
click at [56, 103] on img at bounding box center [295, 164] width 584 height 328
click at [56, 87] on button "End turn" at bounding box center [43, 88] width 63 height 30
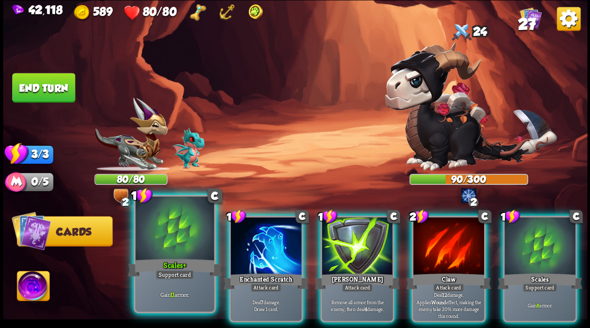
click at [178, 236] on div at bounding box center [174, 230] width 78 height 66
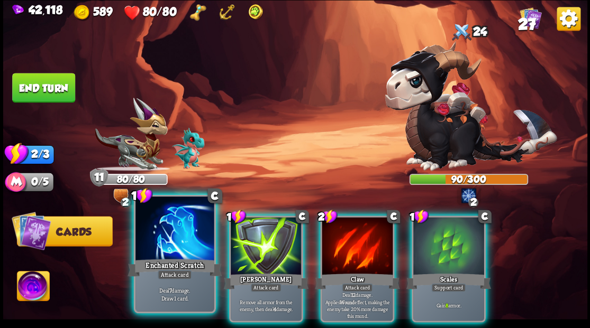
click at [180, 215] on div at bounding box center [174, 230] width 78 height 66
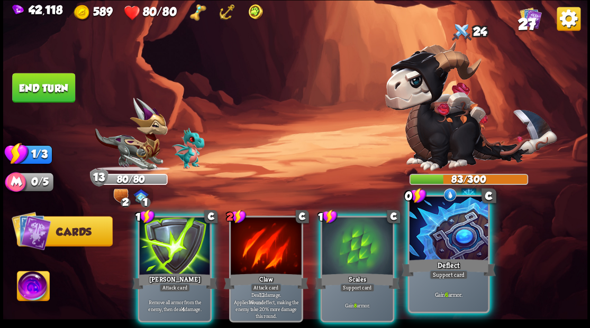
click at [460, 240] on div at bounding box center [448, 230] width 78 height 66
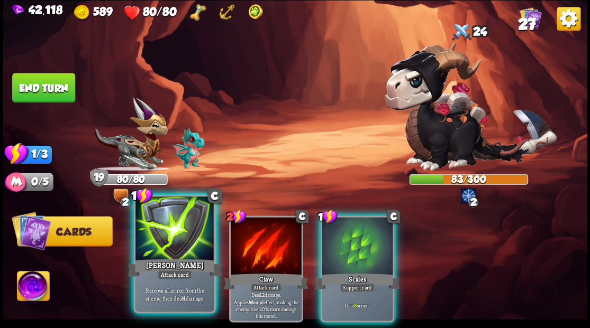
click at [184, 241] on div at bounding box center [174, 230] width 78 height 66
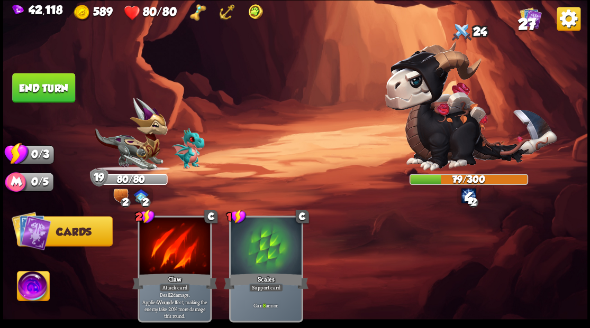
click at [60, 85] on button "End turn" at bounding box center [43, 88] width 63 height 30
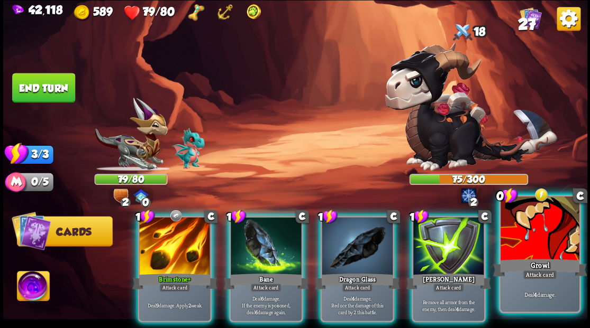
click at [545, 243] on div at bounding box center [539, 230] width 78 height 66
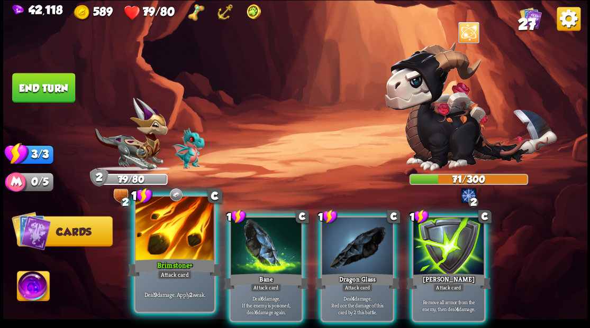
click at [148, 251] on div at bounding box center [174, 230] width 78 height 66
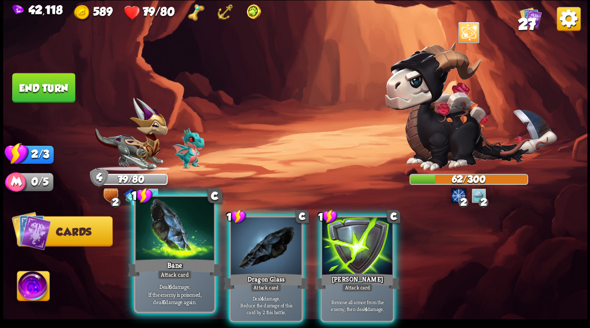
click at [172, 250] on div at bounding box center [174, 230] width 78 height 66
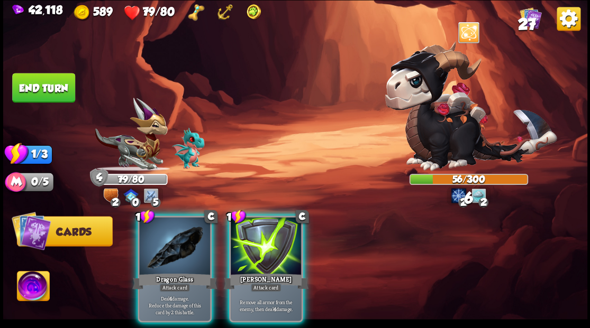
click at [172, 250] on div at bounding box center [174, 247] width 71 height 60
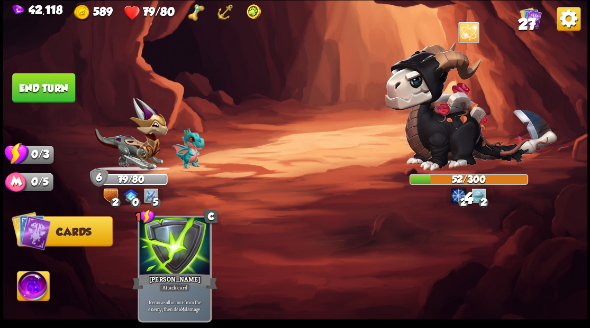
click at [63, 94] on button "End turn" at bounding box center [43, 88] width 63 height 30
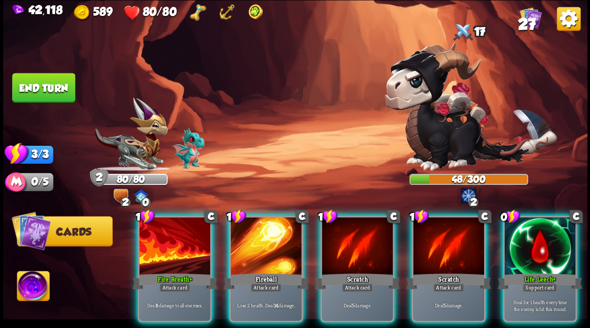
click at [534, 241] on div at bounding box center [539, 247] width 71 height 60
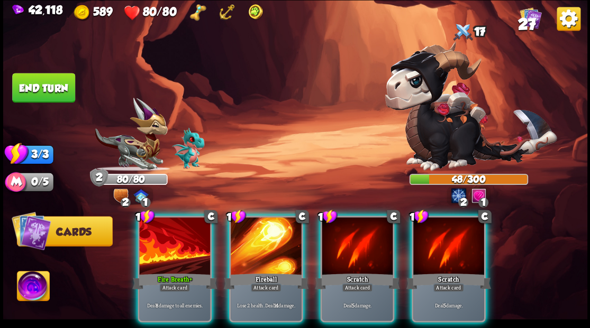
click at [248, 243] on div at bounding box center [266, 247] width 71 height 60
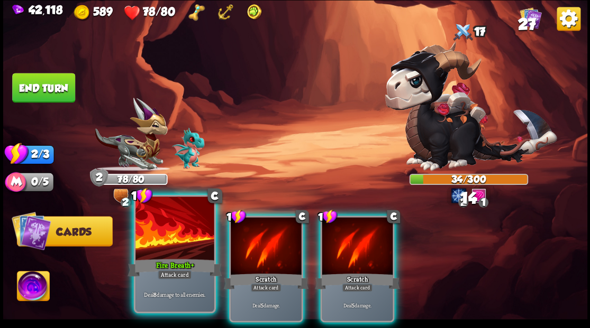
click at [159, 269] on div "Fire Breath+" at bounding box center [174, 267] width 94 height 21
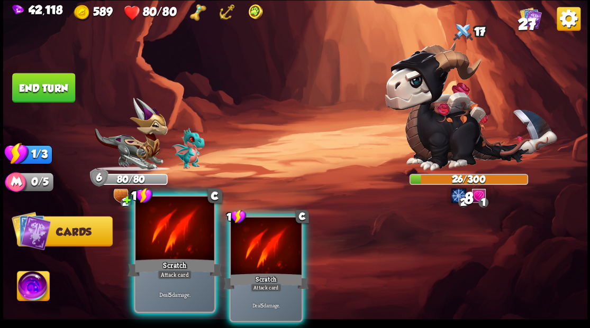
click at [159, 268] on div "Scratch" at bounding box center [174, 267] width 94 height 21
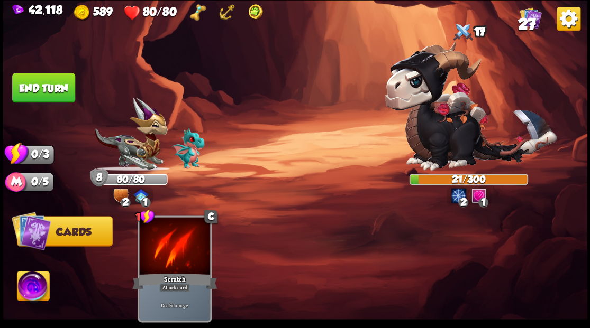
drag, startPoint x: 53, startPoint y: 90, endPoint x: 85, endPoint y: 94, distance: 31.5
click at [54, 90] on button "End turn" at bounding box center [43, 88] width 63 height 30
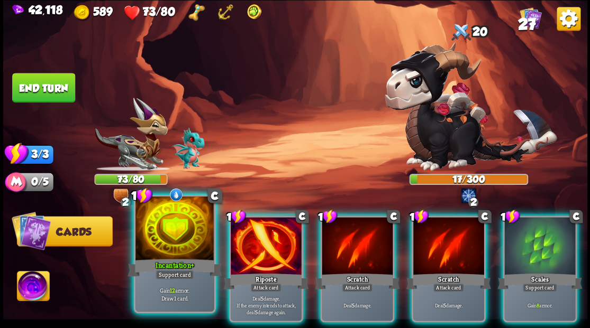
click at [153, 251] on div at bounding box center [174, 230] width 78 height 66
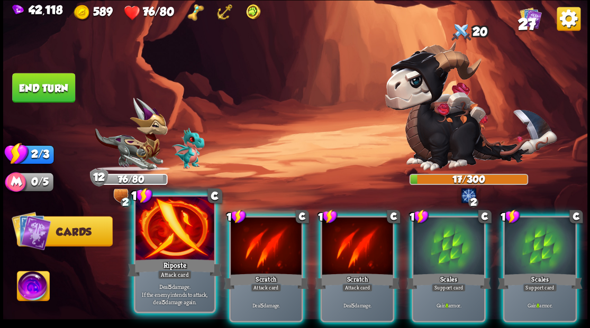
click at [150, 248] on div at bounding box center [174, 230] width 78 height 66
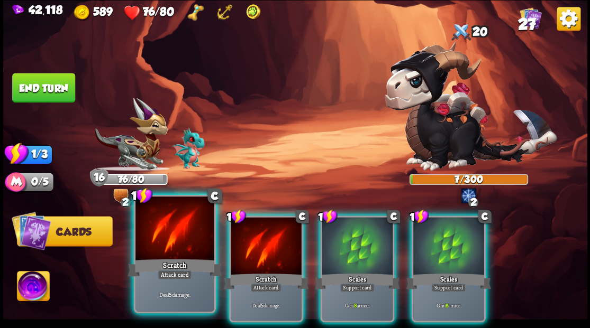
click at [149, 248] on div at bounding box center [174, 230] width 78 height 66
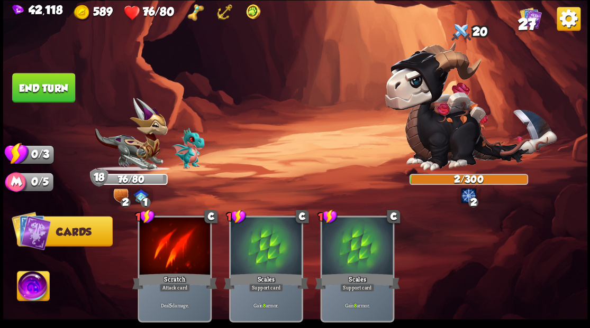
click at [59, 87] on button "End turn" at bounding box center [43, 88] width 63 height 30
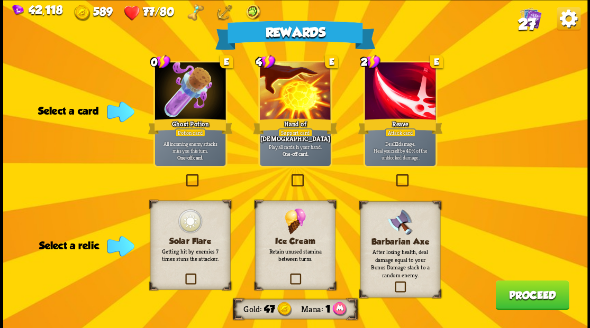
click at [288, 275] on label at bounding box center [288, 275] width 0 height 0
click at [0, 0] on input "checkbox" at bounding box center [0, 0] width 0 height 0
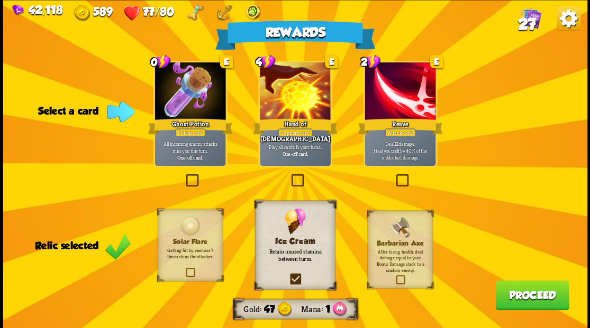
click at [394, 176] on label at bounding box center [394, 176] width 0 height 0
click at [0, 0] on input "checkbox" at bounding box center [0, 0] width 0 height 0
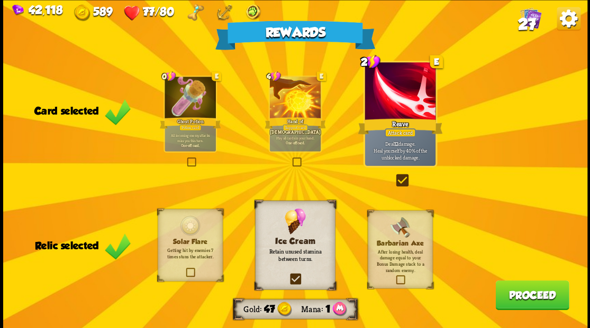
drag, startPoint x: 509, startPoint y: 305, endPoint x: 508, endPoint y: 299, distance: 5.4
click at [508, 299] on button "Proceed" at bounding box center [532, 295] width 74 height 30
